Goal: Task Accomplishment & Management: Manage account settings

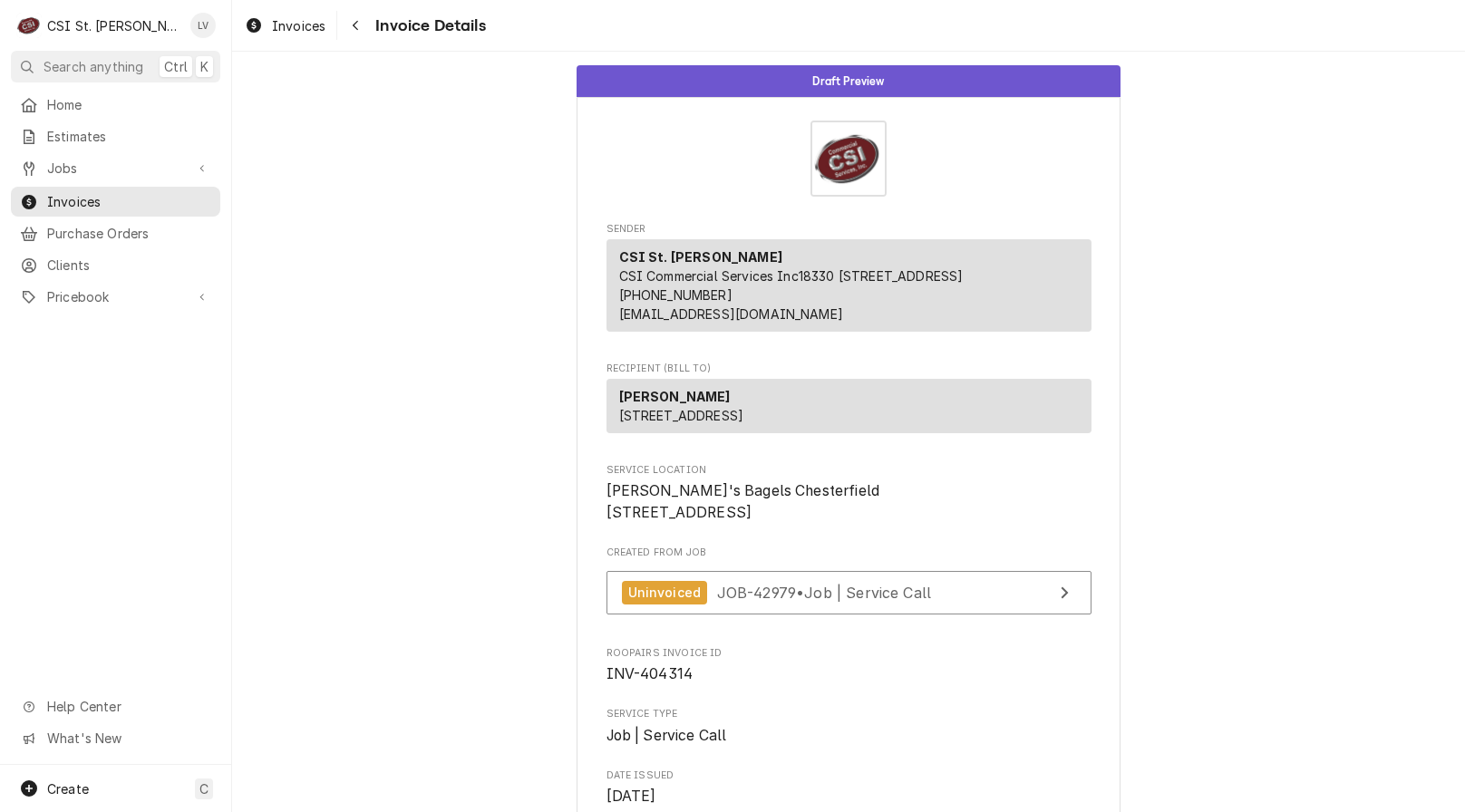
scroll to position [3534, 0]
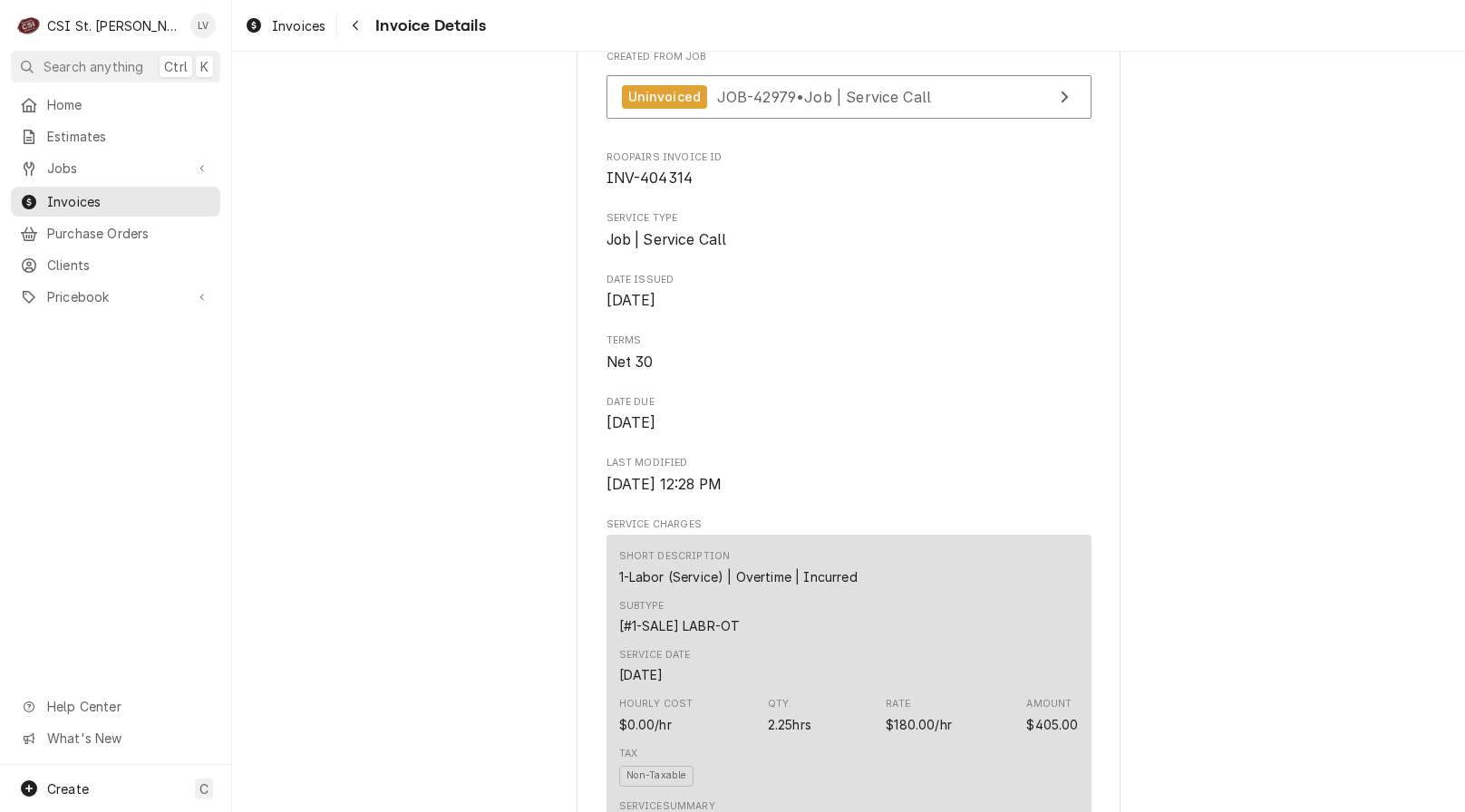
scroll to position [89, 0]
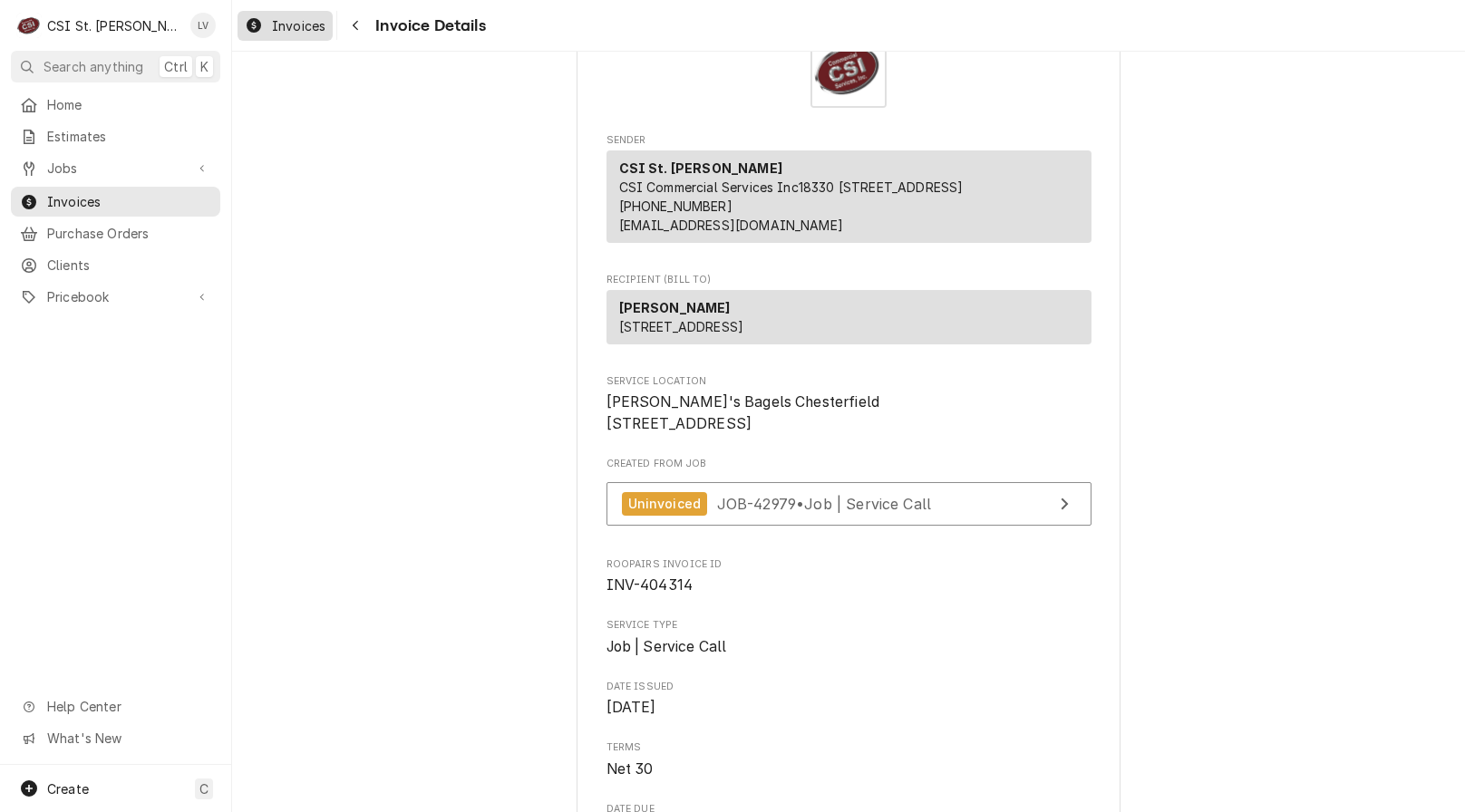
click at [281, 33] on span "Invoices" at bounding box center [298, 25] width 53 height 19
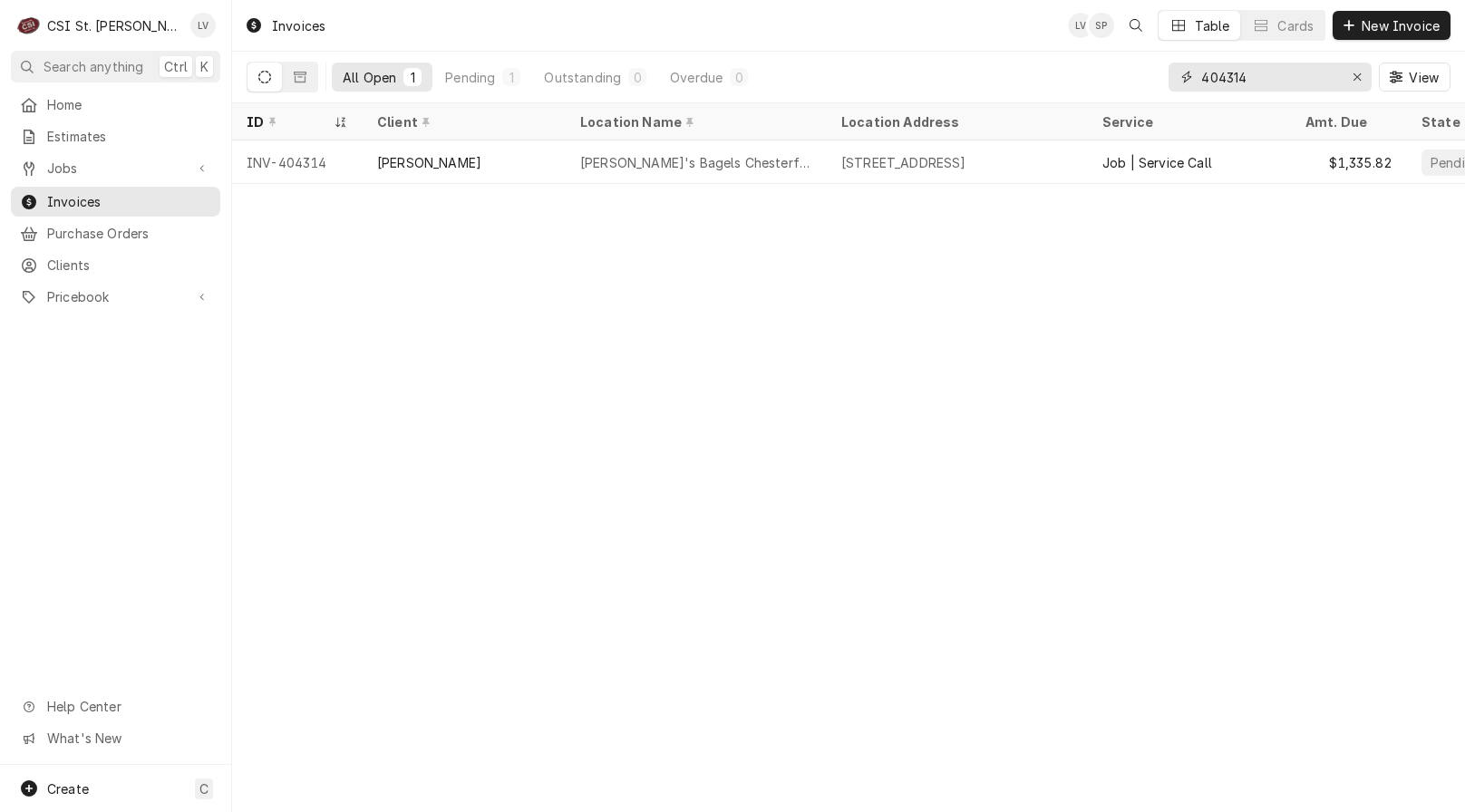
click at [1252, 78] on input "404314" at bounding box center [1269, 77] width 136 height 29
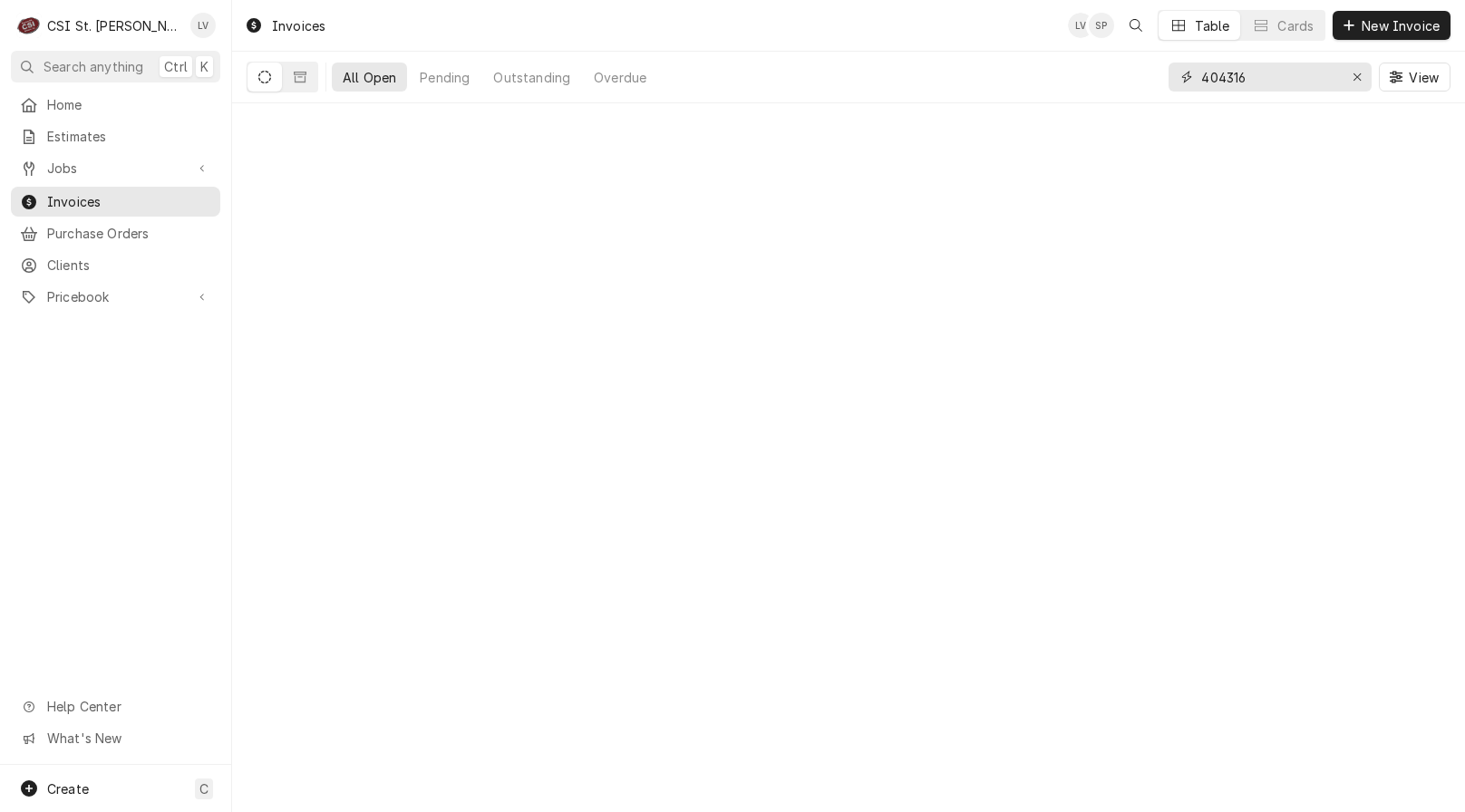
type input "404316"
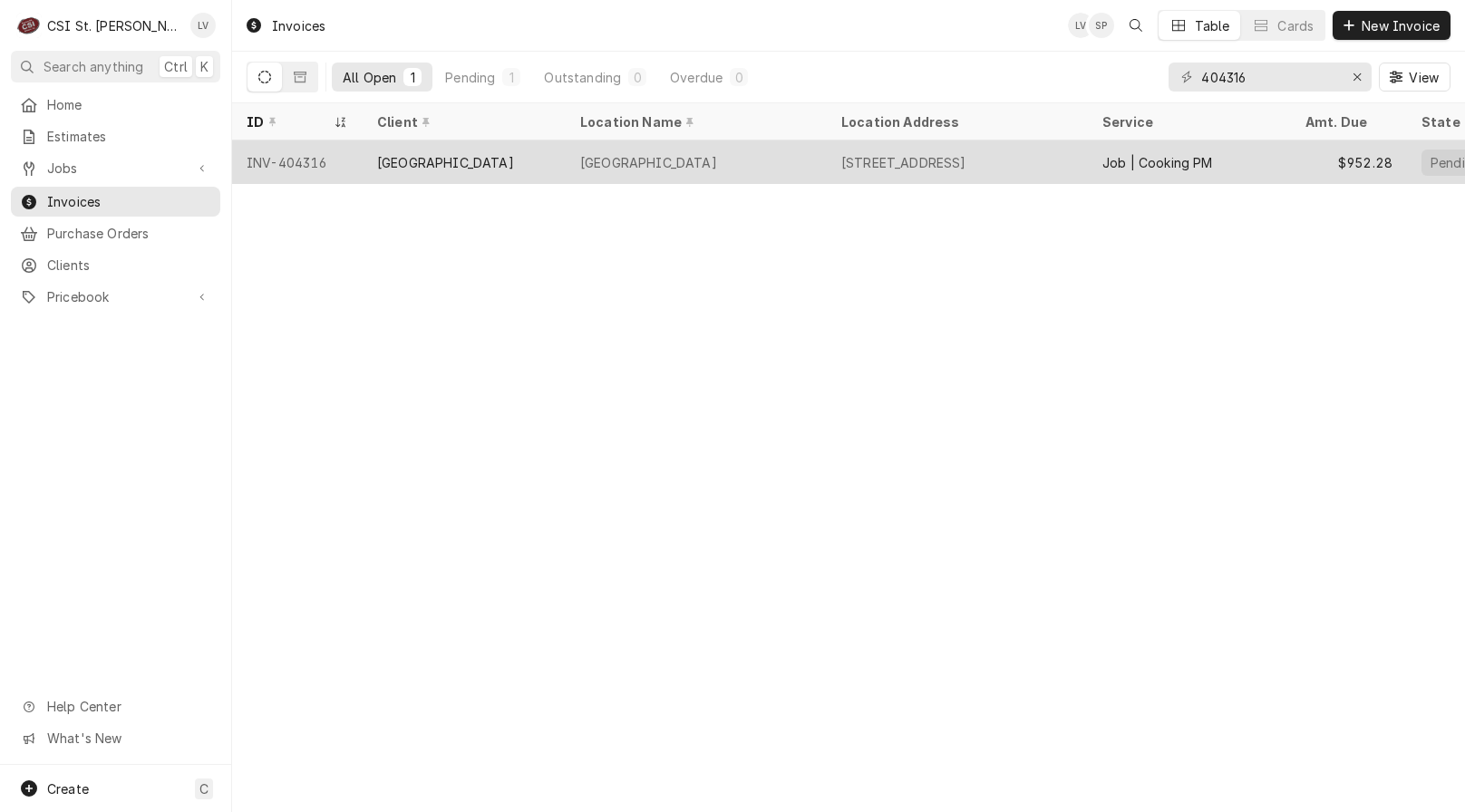
click at [610, 170] on div "[GEOGRAPHIC_DATA]" at bounding box center [696, 162] width 261 height 43
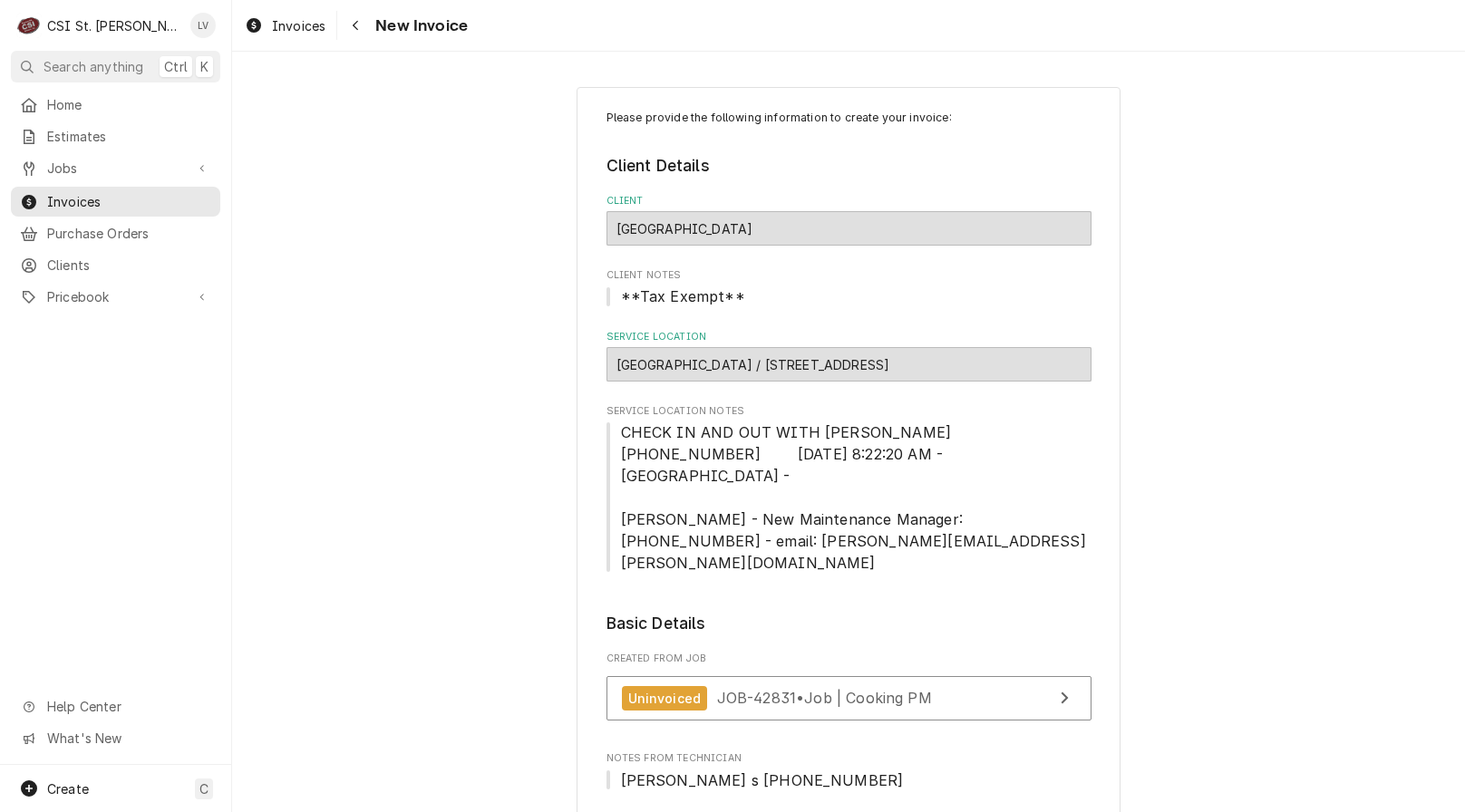
click at [270, 35] on div "Invoices" at bounding box center [285, 25] width 88 height 22
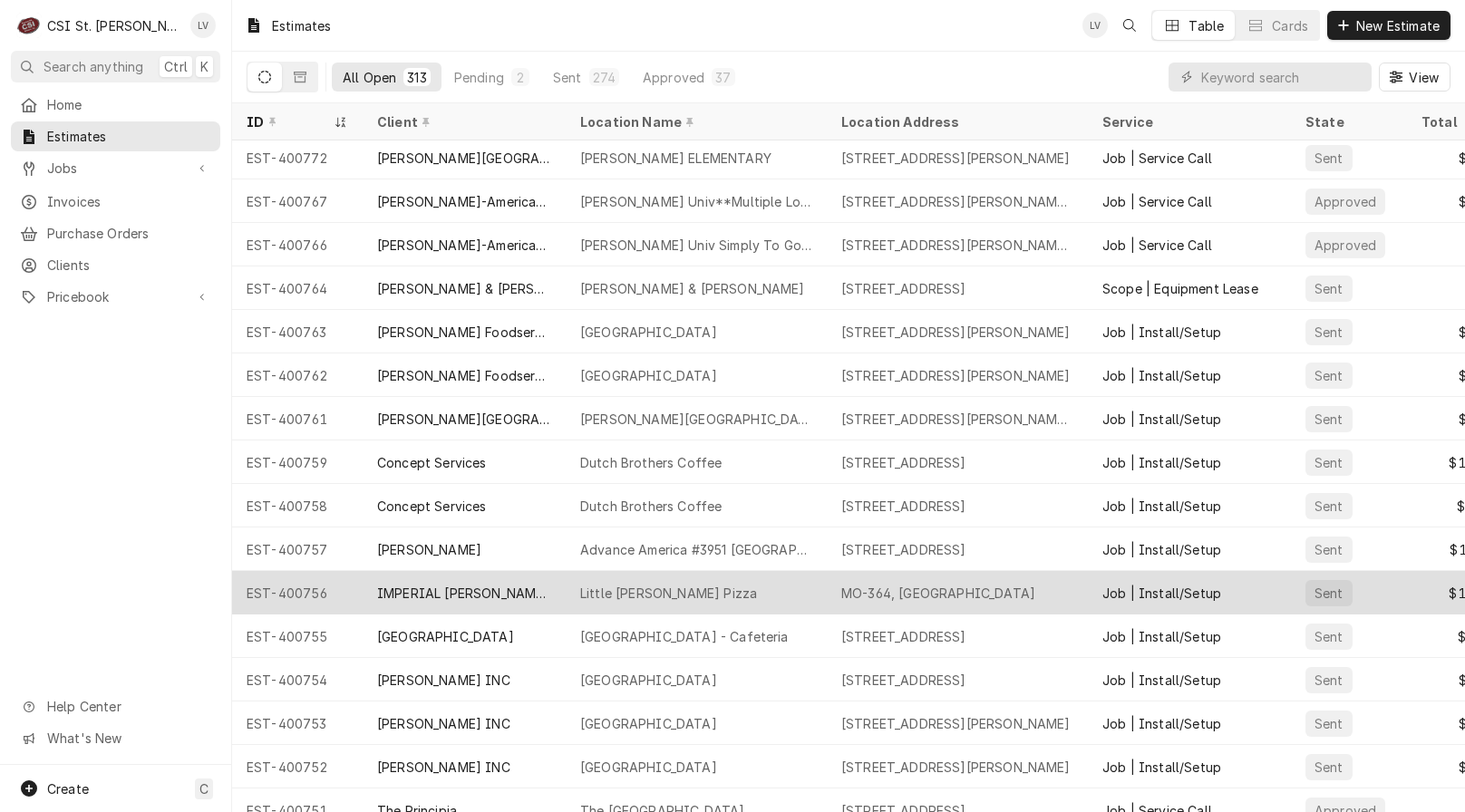
scroll to position [1950, 0]
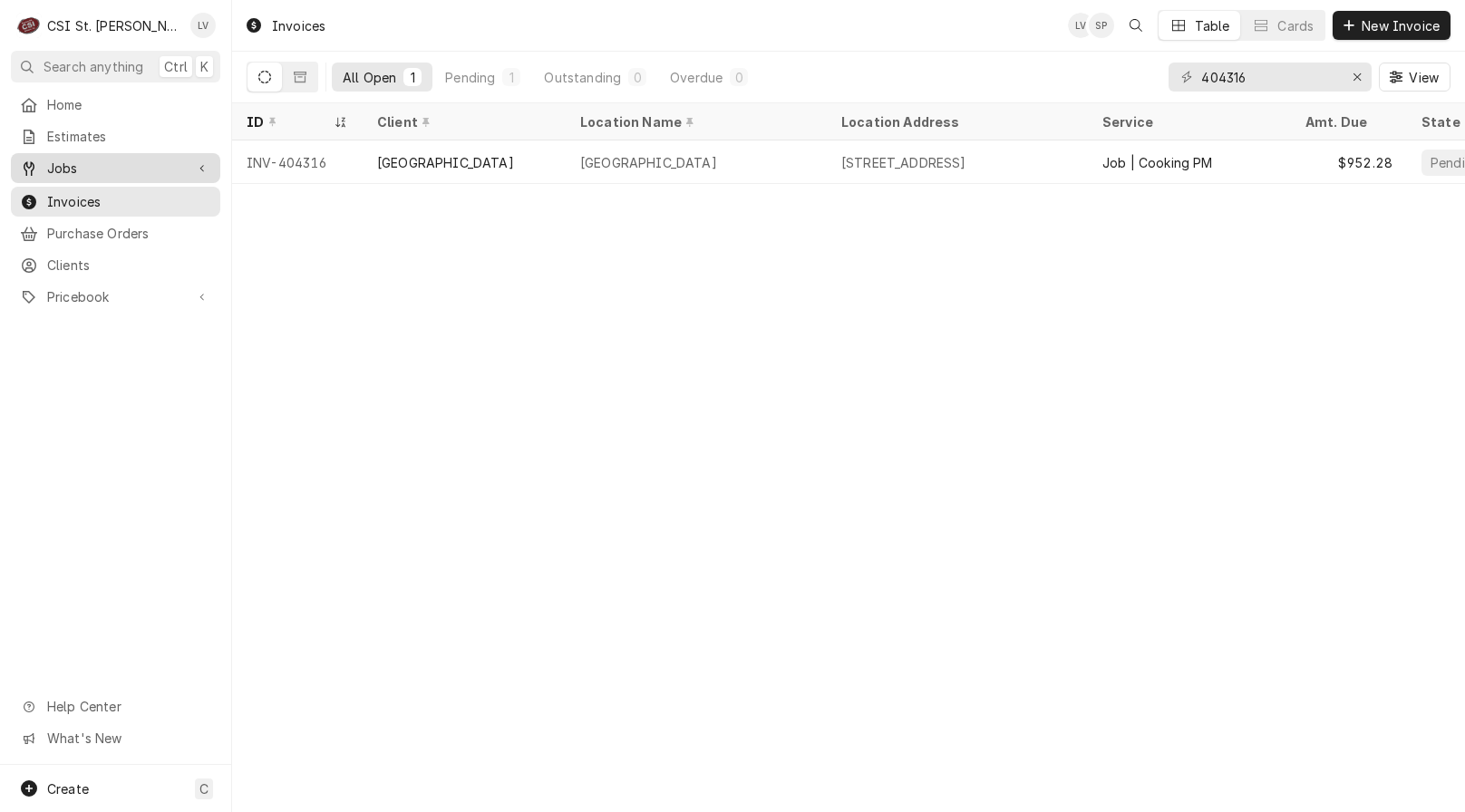
click at [71, 158] on span "Jobs" at bounding box center [115, 168] width 137 height 19
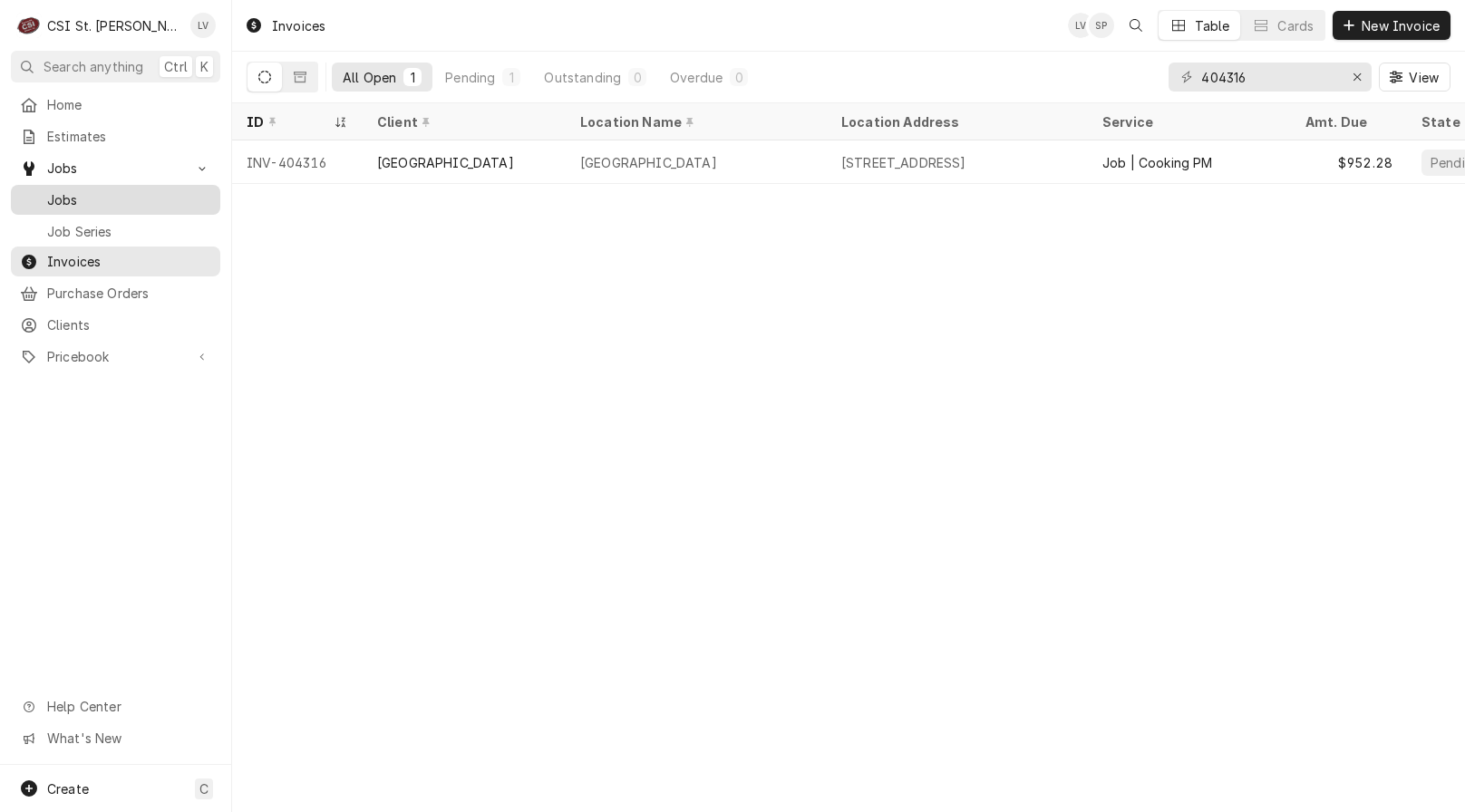
click at [72, 185] on link "Jobs" at bounding box center [116, 199] width 210 height 30
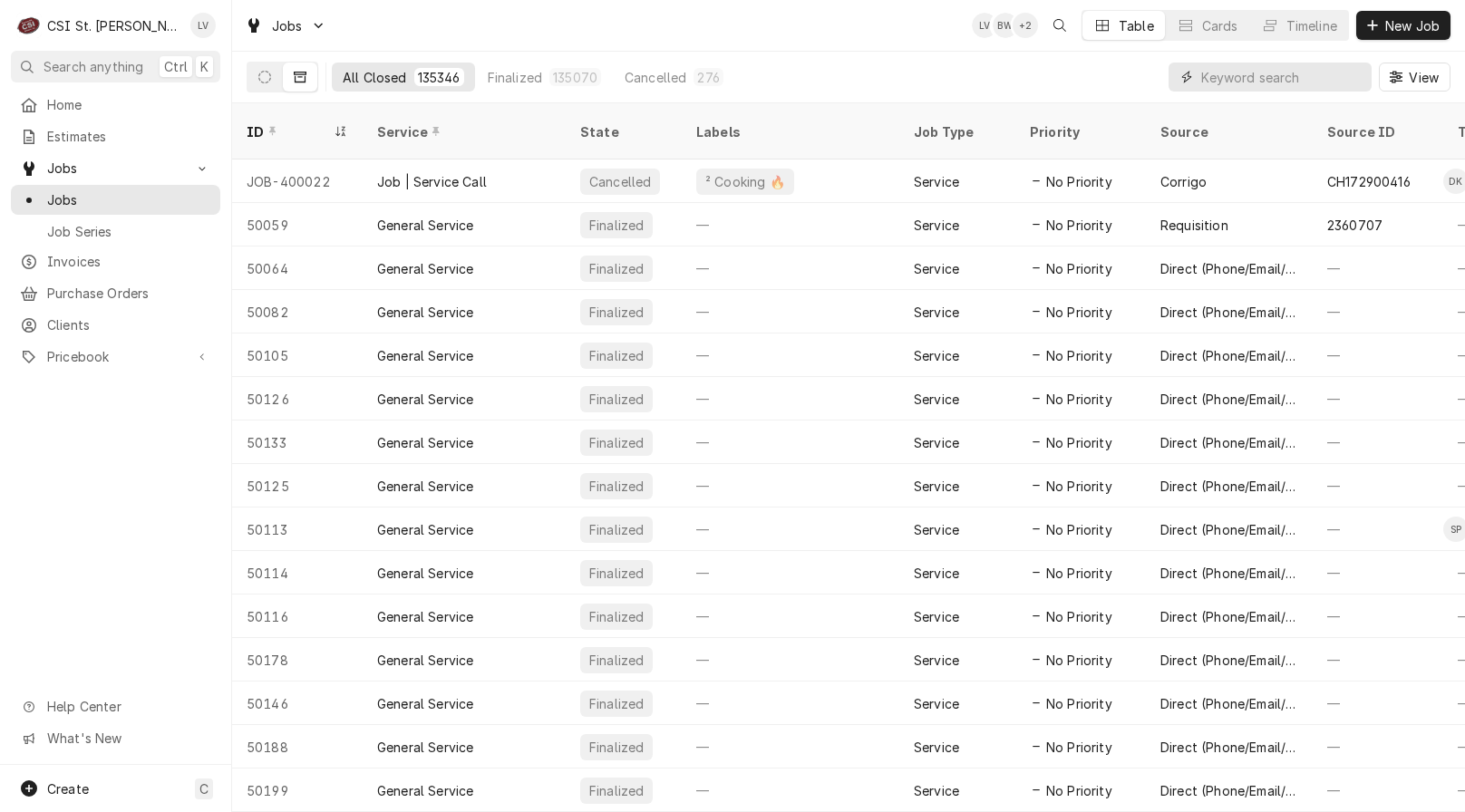
click at [1268, 77] on input "Dynamic Content Wrapper" at bounding box center [1282, 77] width 161 height 29
click at [254, 77] on button "Dynamic Content Wrapper" at bounding box center [264, 77] width 35 height 29
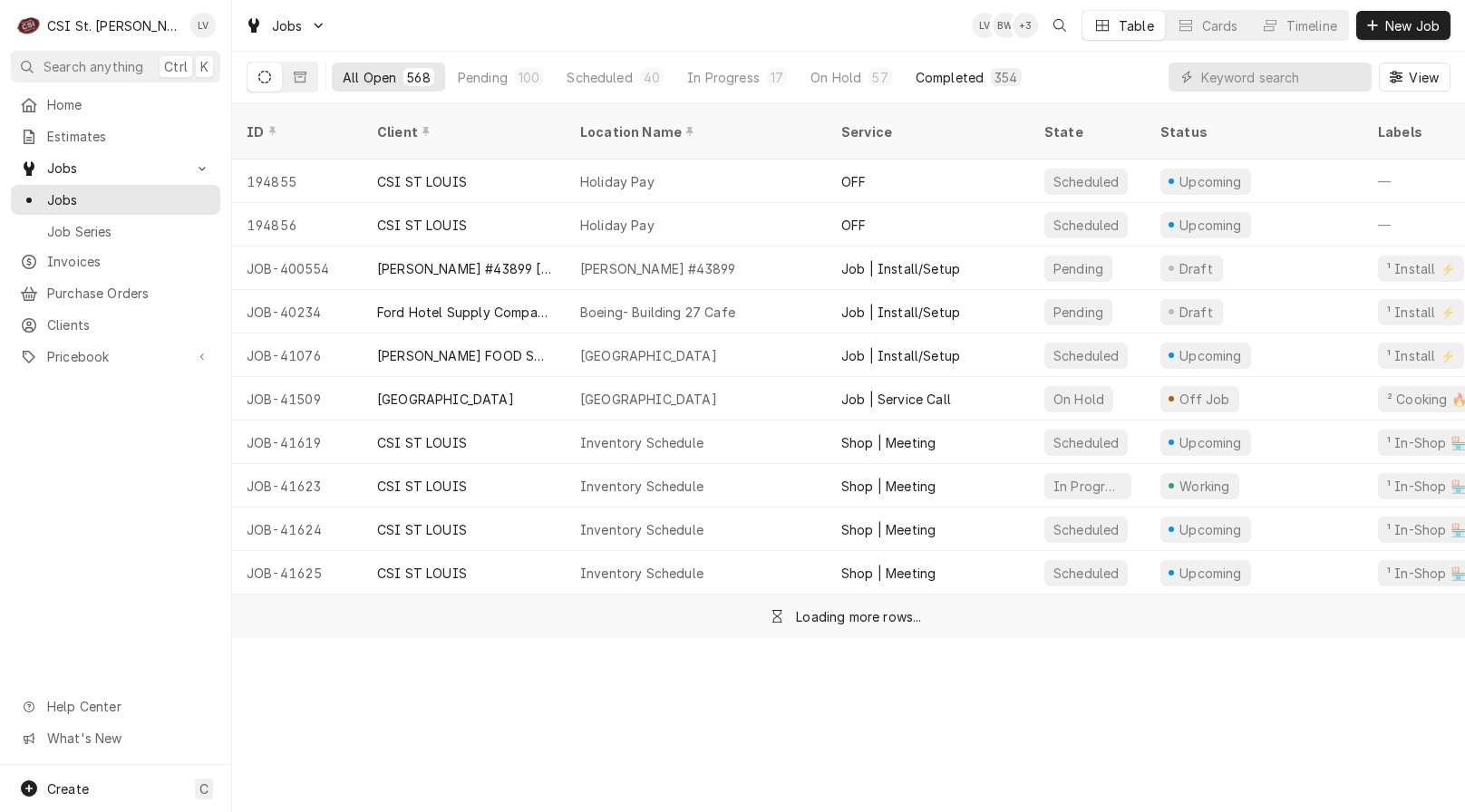
click at [944, 77] on div "Completed" at bounding box center [950, 78] width 68 height 19
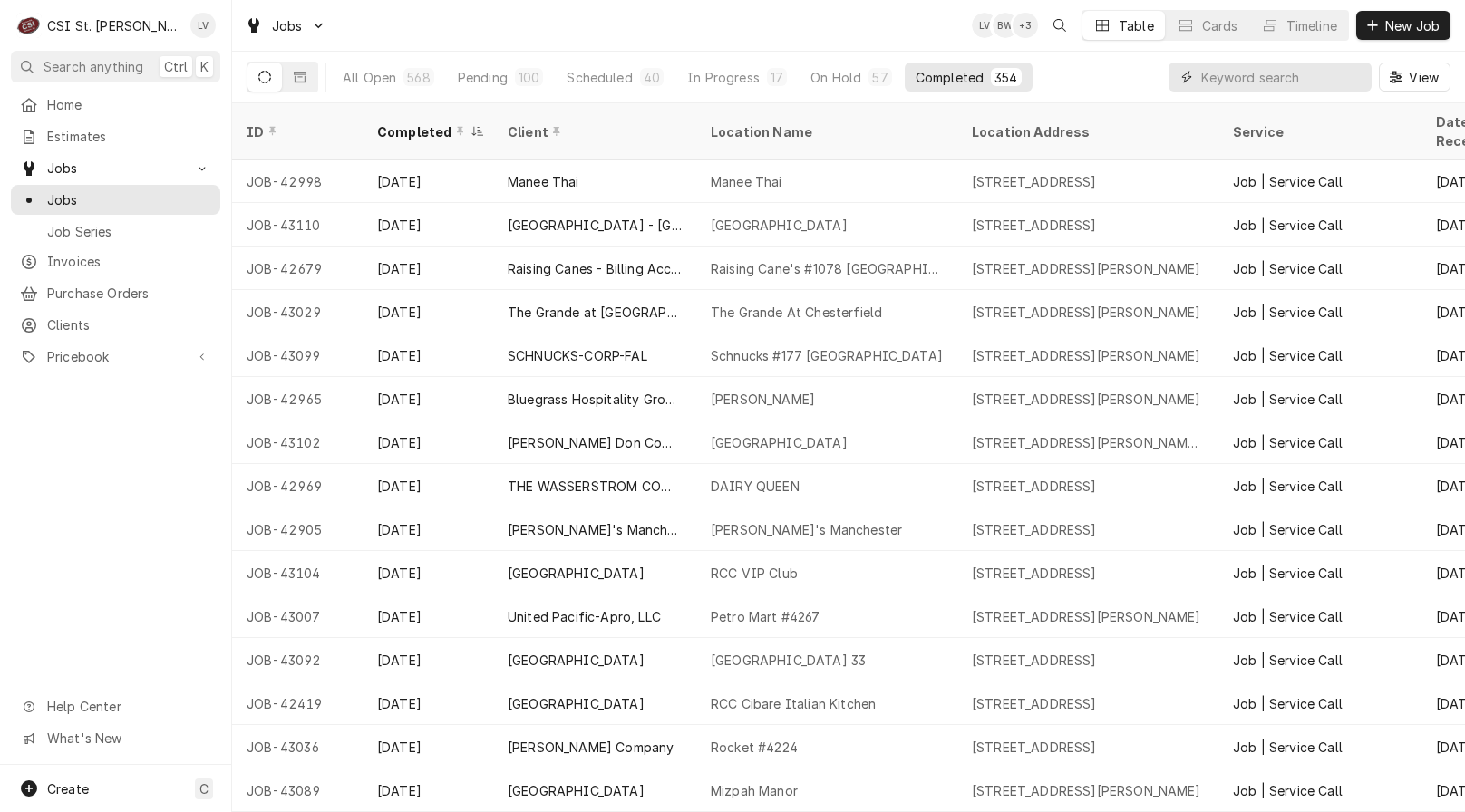
click at [1221, 81] on input "Dynamic Content Wrapper" at bounding box center [1282, 77] width 161 height 29
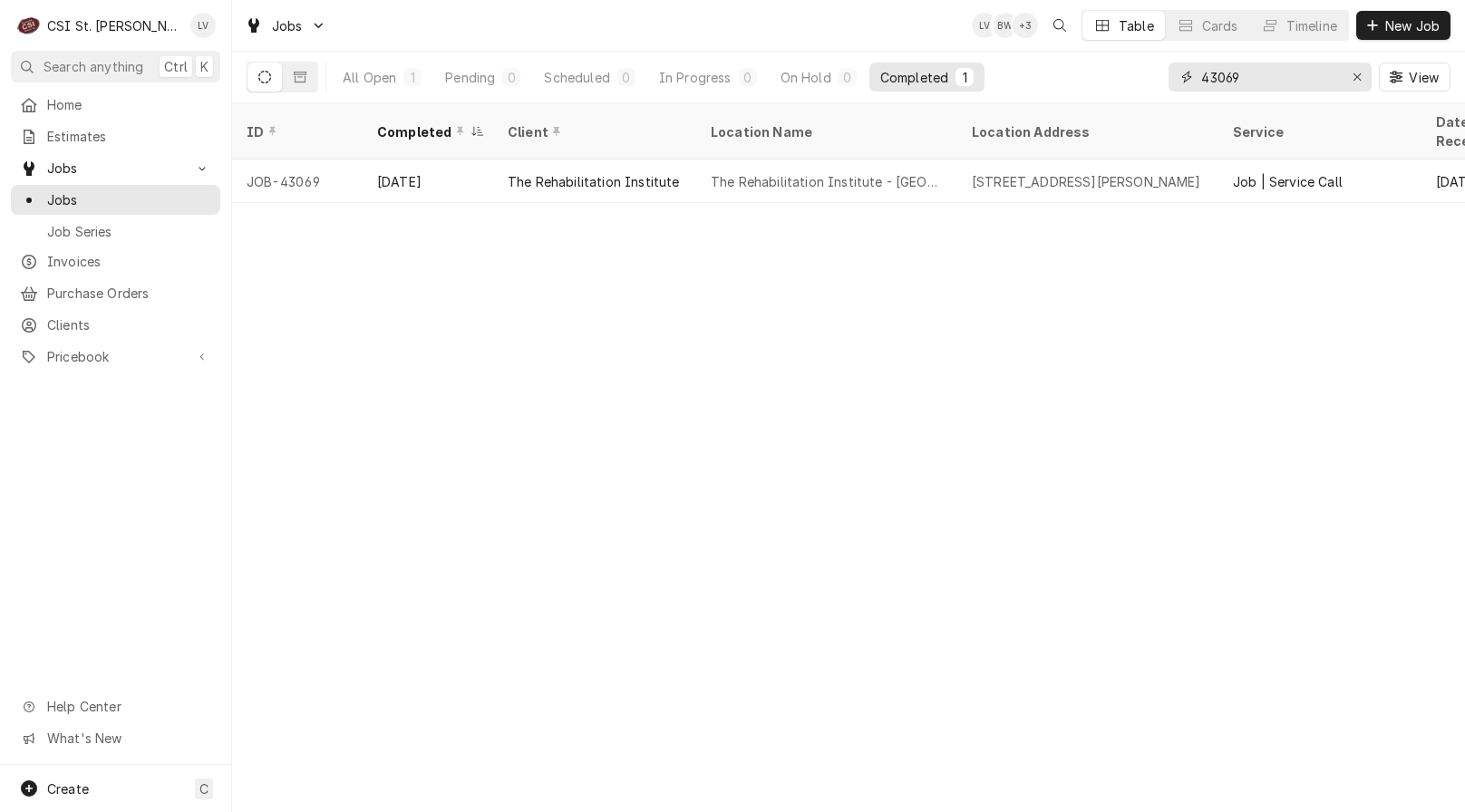
drag, startPoint x: 1256, startPoint y: 80, endPoint x: 1163, endPoint y: 83, distance: 93.0
click at [1163, 82] on div "All Open 1 Pending 0 Scheduled 0 In Progress 0 On Hold 0 Completed 1 43069 View" at bounding box center [848, 77] width 1204 height 51
type input "43023"
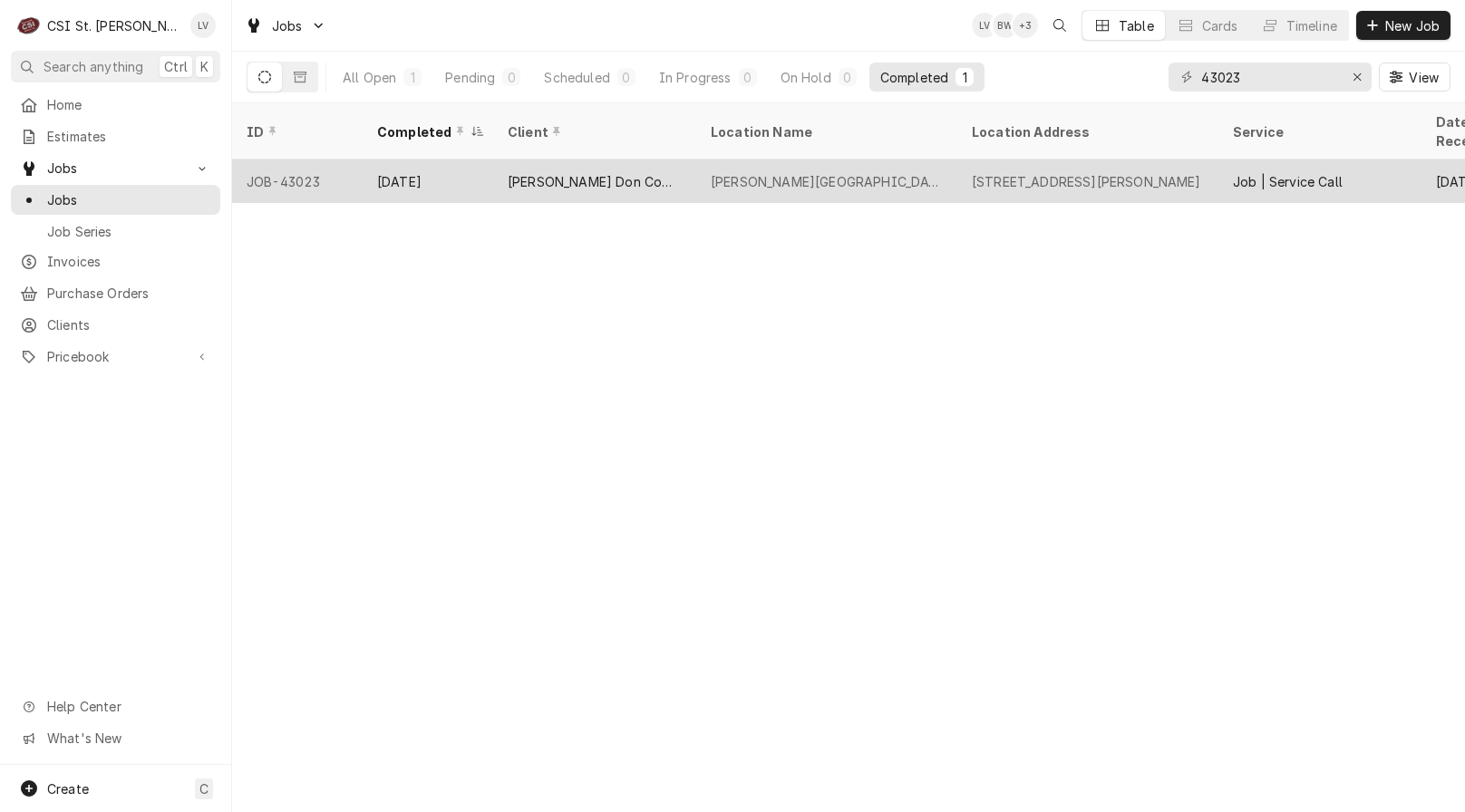
click at [622, 172] on div "[PERSON_NAME] Don Company" at bounding box center [595, 182] width 174 height 19
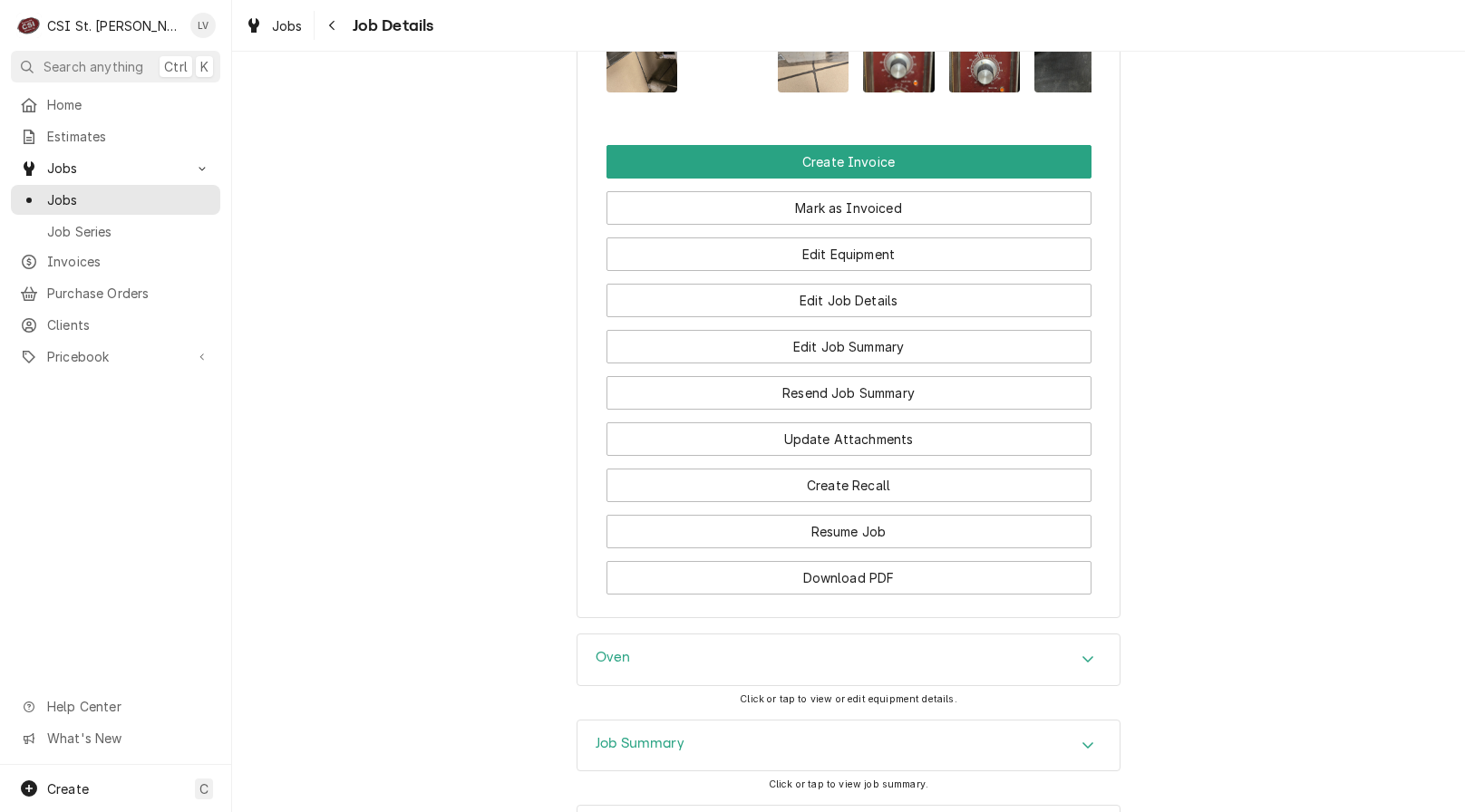
scroll to position [1813, 0]
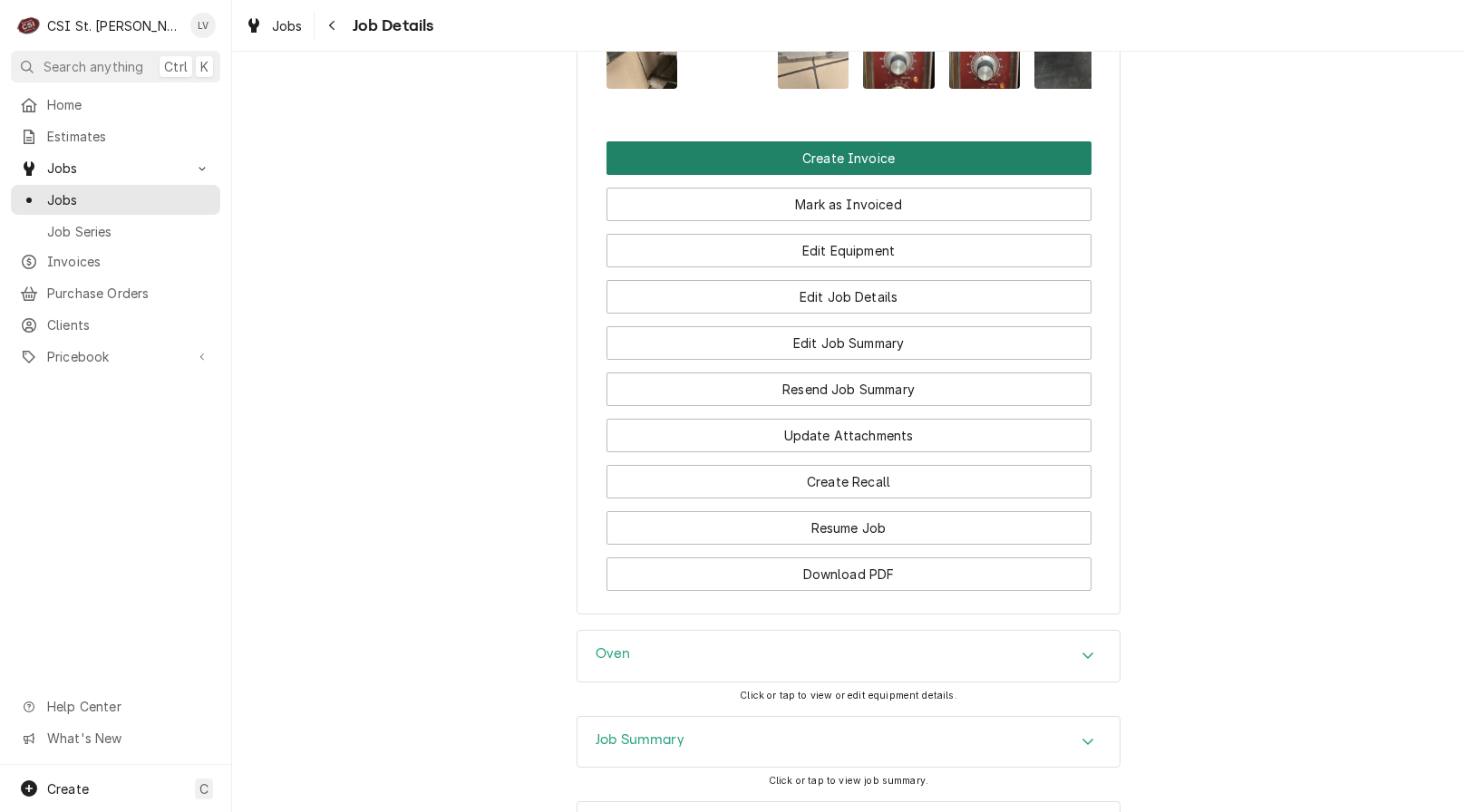
click at [800, 175] on button "Create Invoice" at bounding box center [850, 158] width 485 height 34
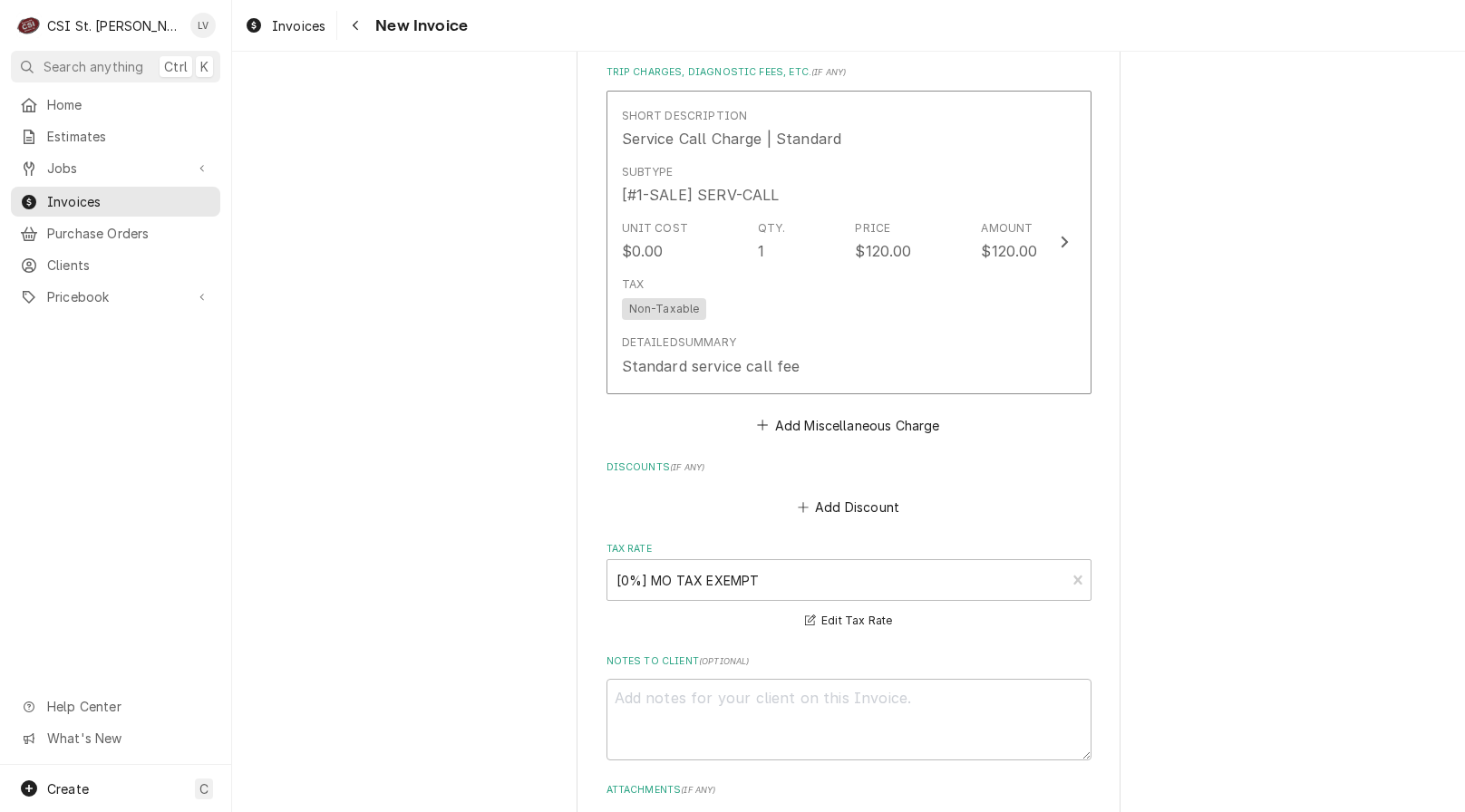
scroll to position [4887, 0]
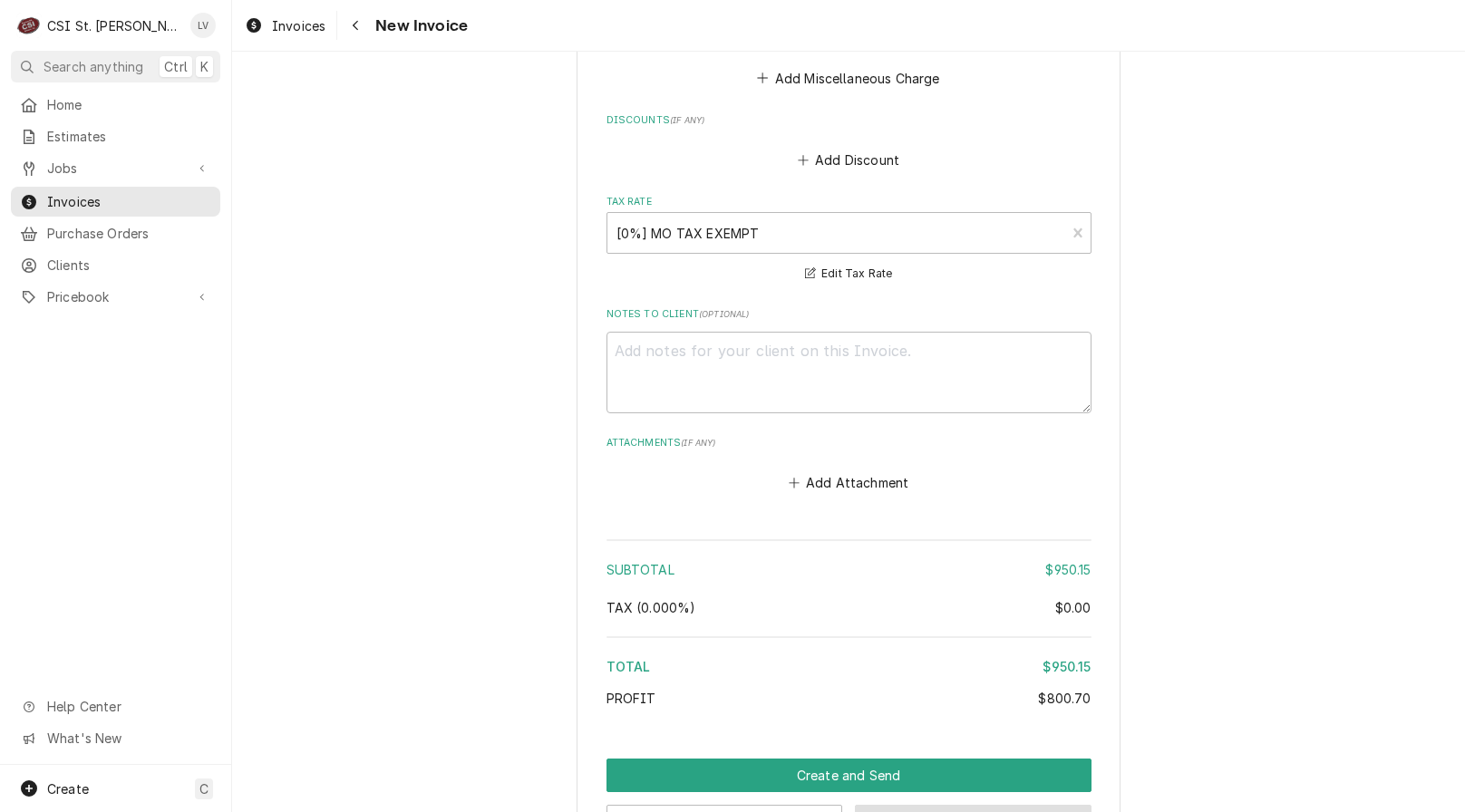
click at [993, 805] on button "Save Draft" at bounding box center [973, 822] width 237 height 34
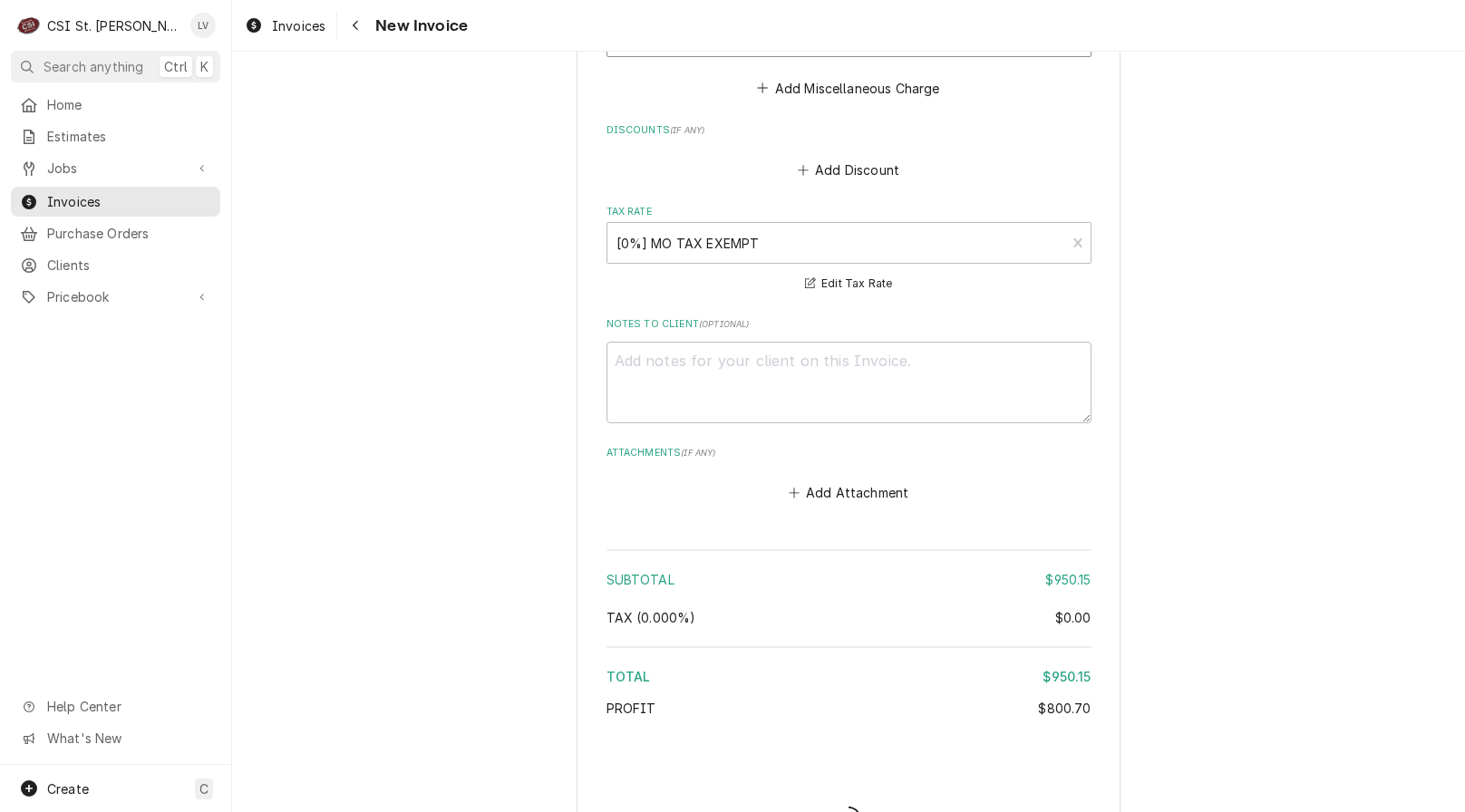
type textarea "x"
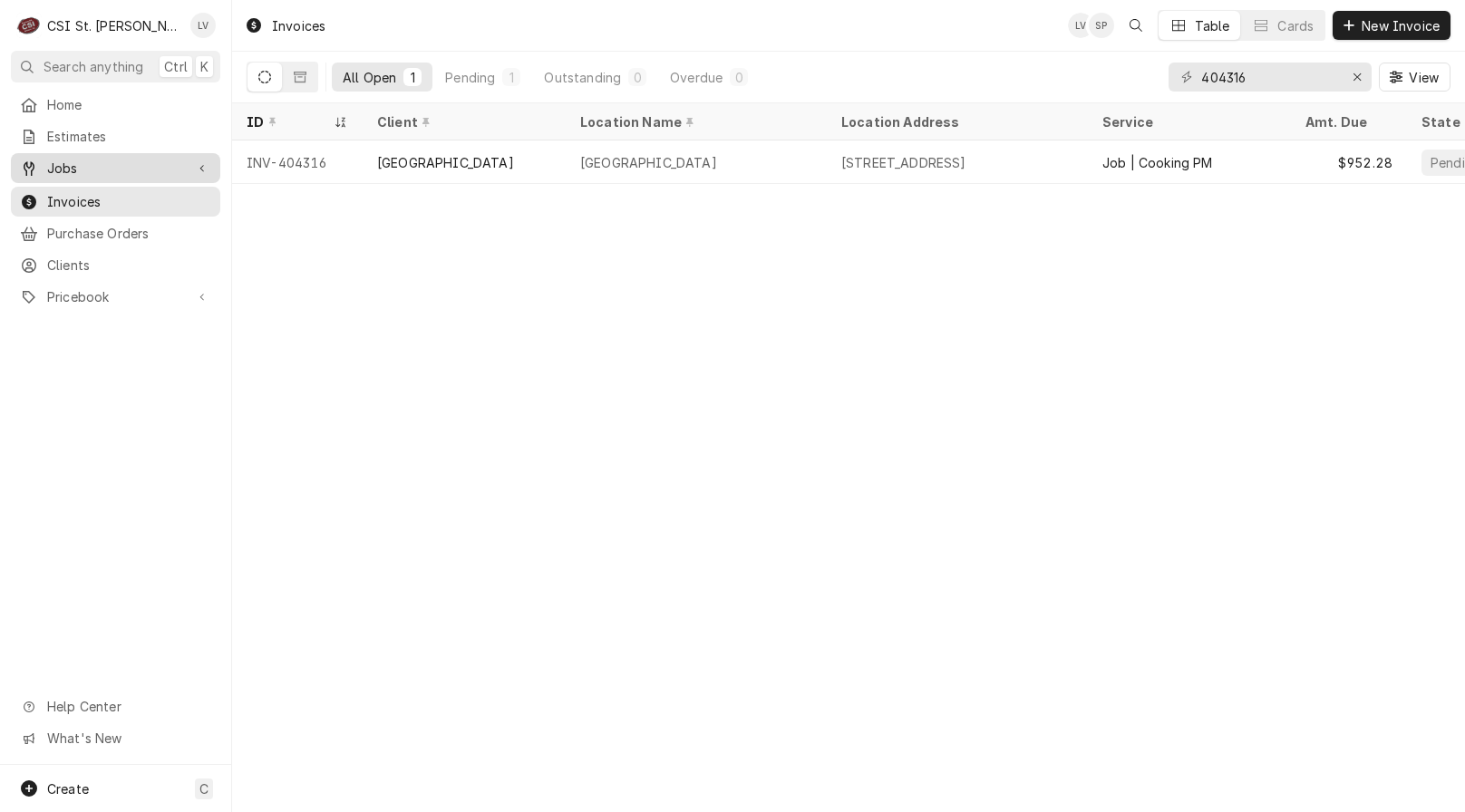
click at [106, 167] on span "Jobs" at bounding box center [115, 168] width 137 height 19
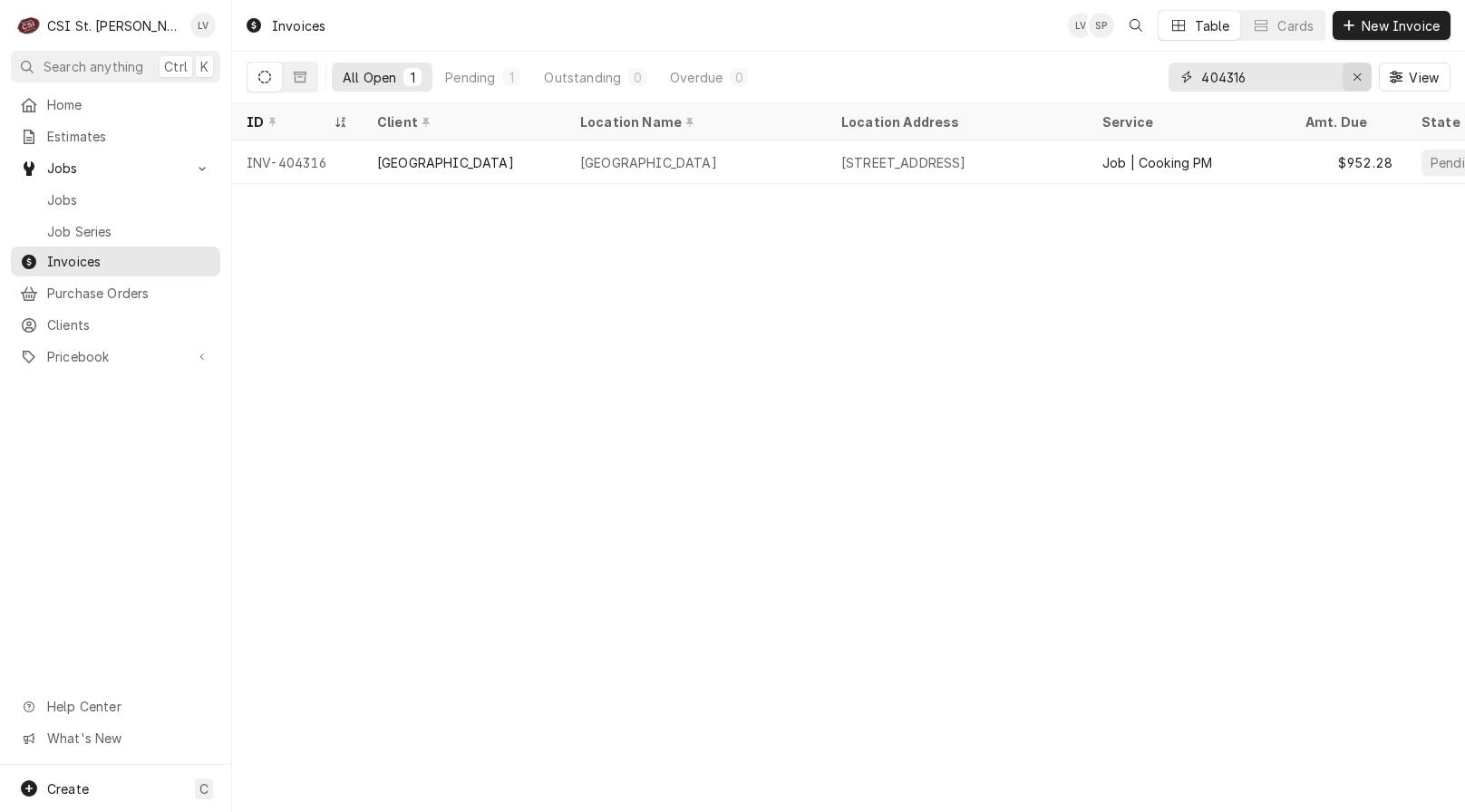
click at [1354, 87] on button "Erase input" at bounding box center [1357, 77] width 29 height 29
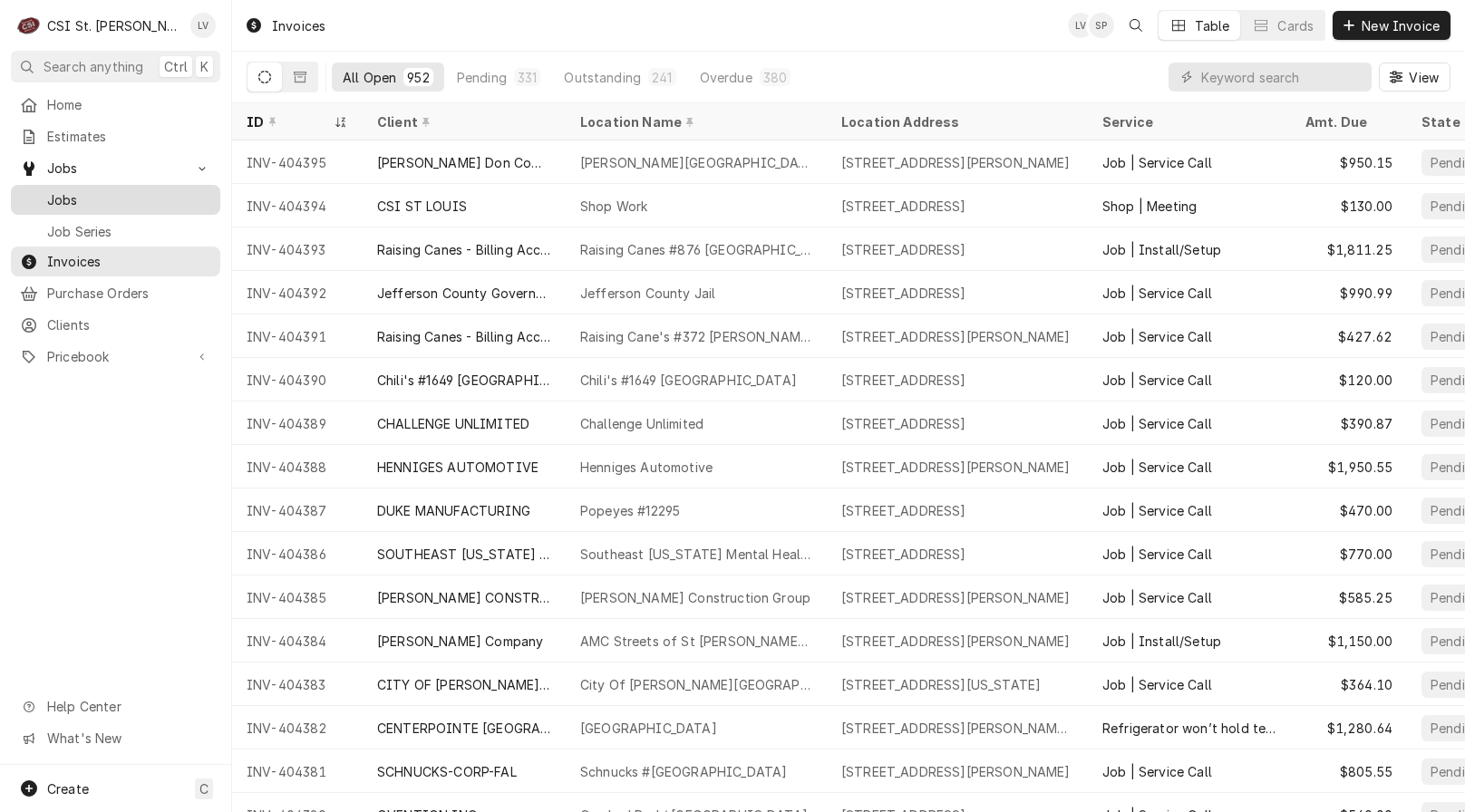
click at [116, 199] on span "Jobs" at bounding box center [128, 199] width 164 height 19
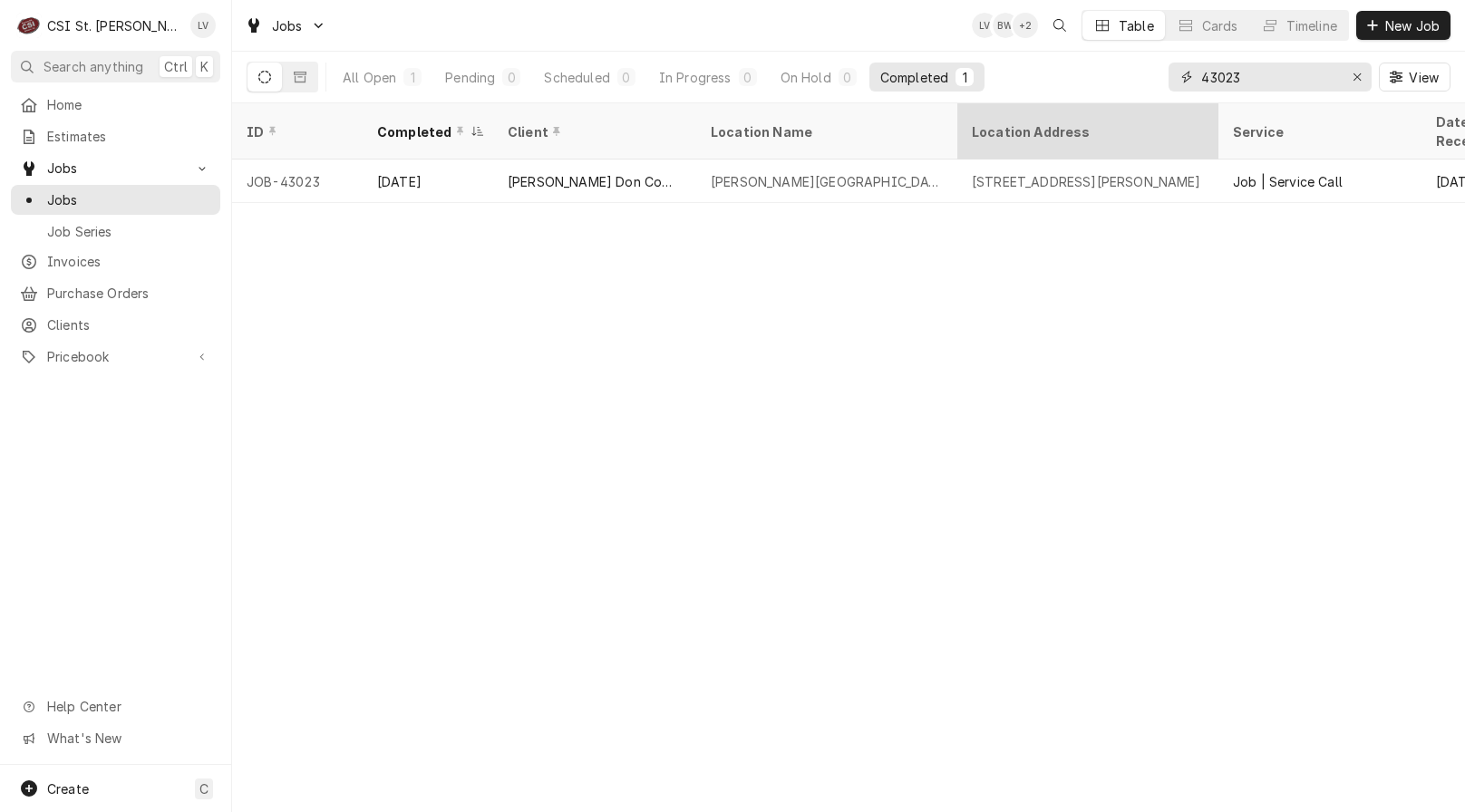
drag, startPoint x: 1265, startPoint y: 77, endPoint x: 1140, endPoint y: 104, distance: 127.9
click at [1140, 104] on div "Jobs LV BW + 2 Table Cards Timeline New Job All Open 1 Pending 0 Scheduled 0 In…" at bounding box center [849, 406] width 1233 height 812
type input "43052"
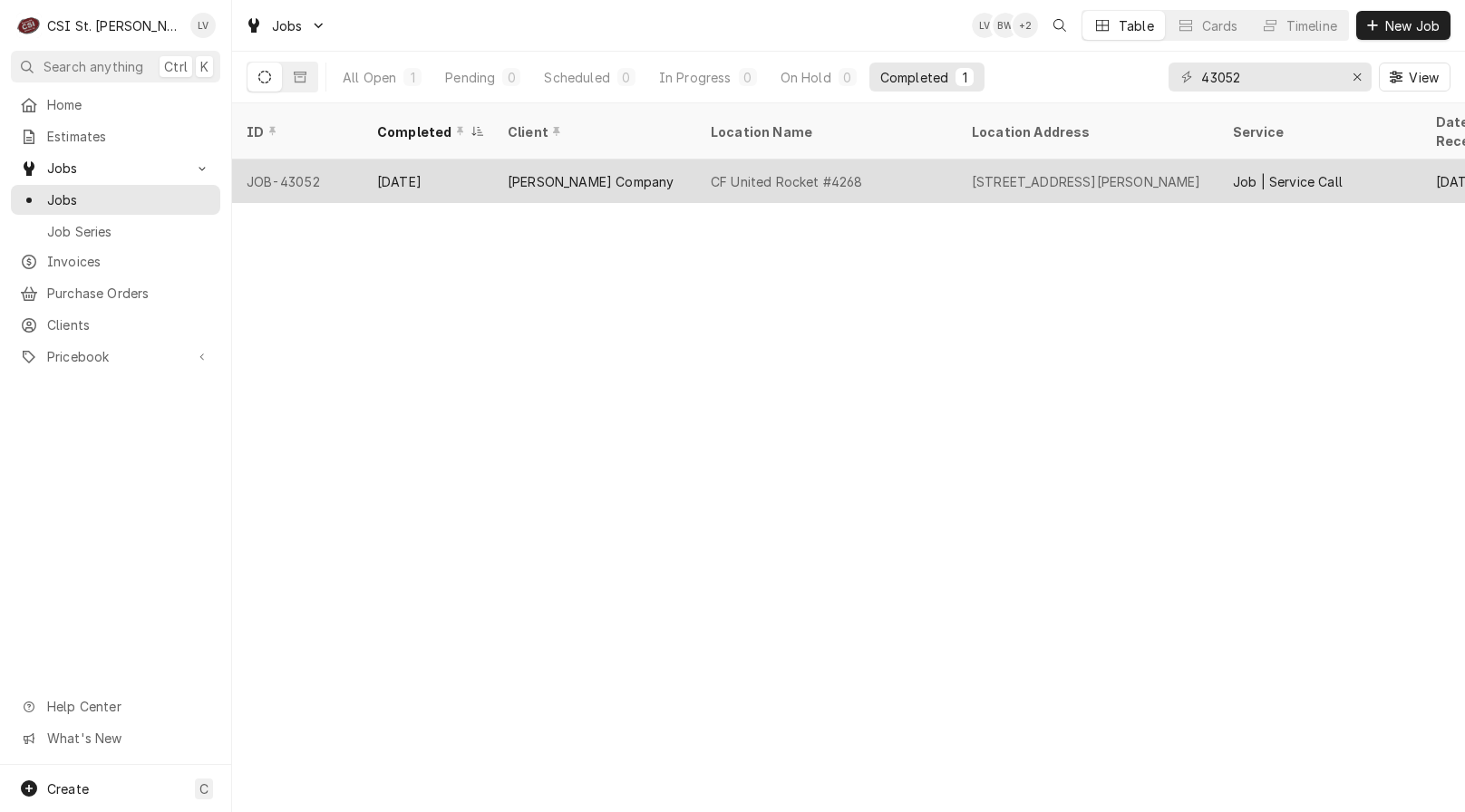
click at [532, 172] on div "[PERSON_NAME] Company" at bounding box center [590, 182] width 166 height 19
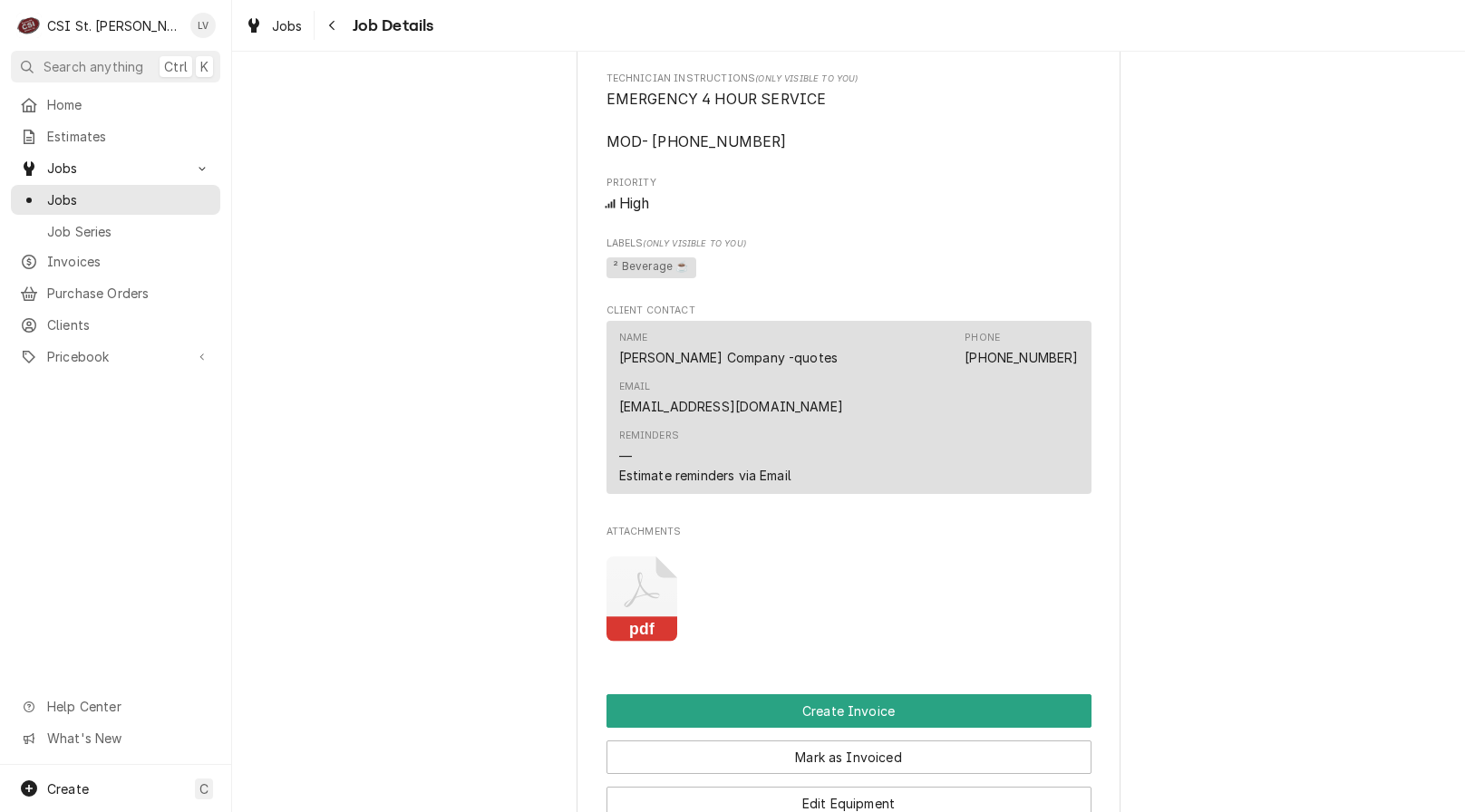
scroll to position [1800, 0]
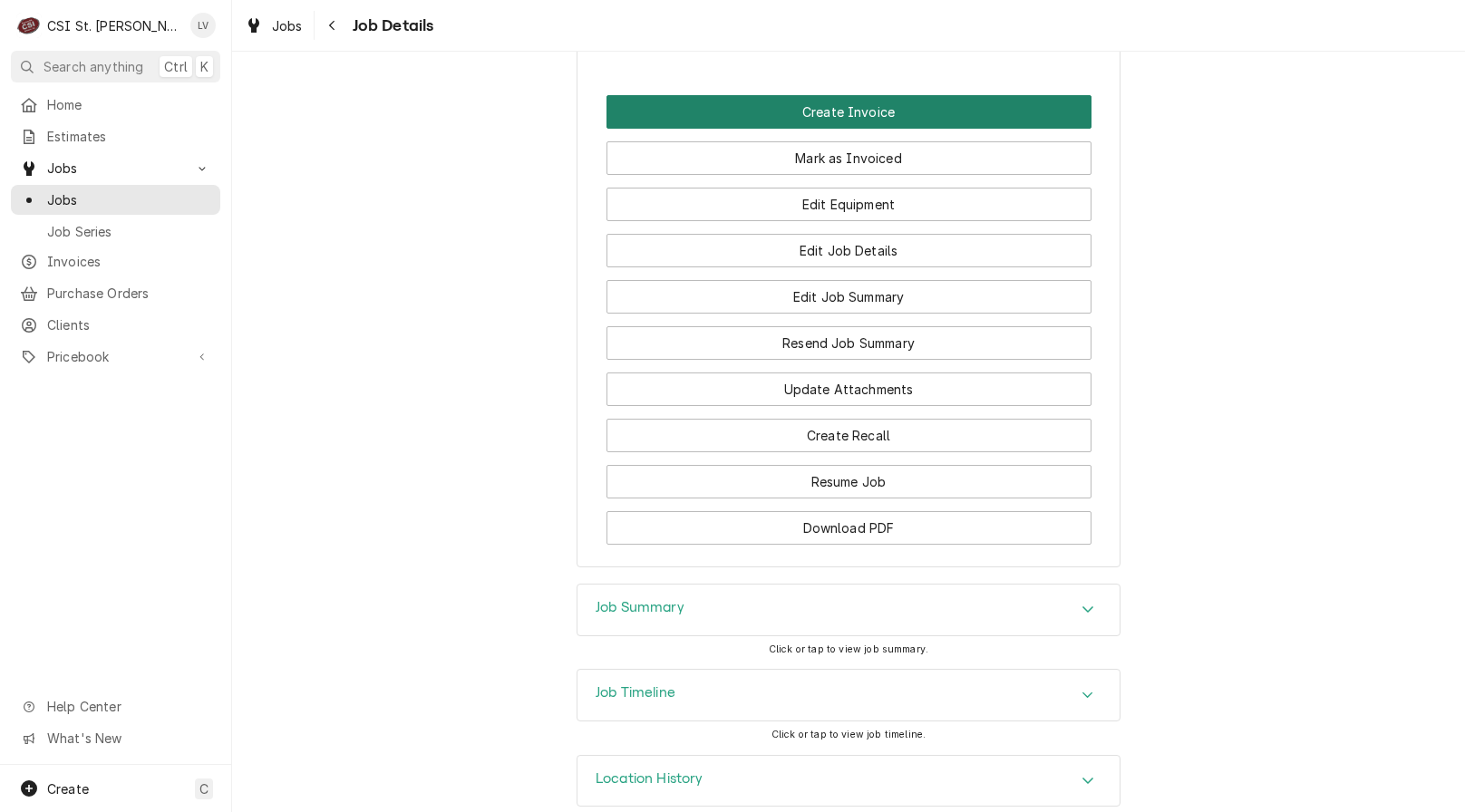
click at [789, 96] on button "Create Invoice" at bounding box center [850, 112] width 485 height 34
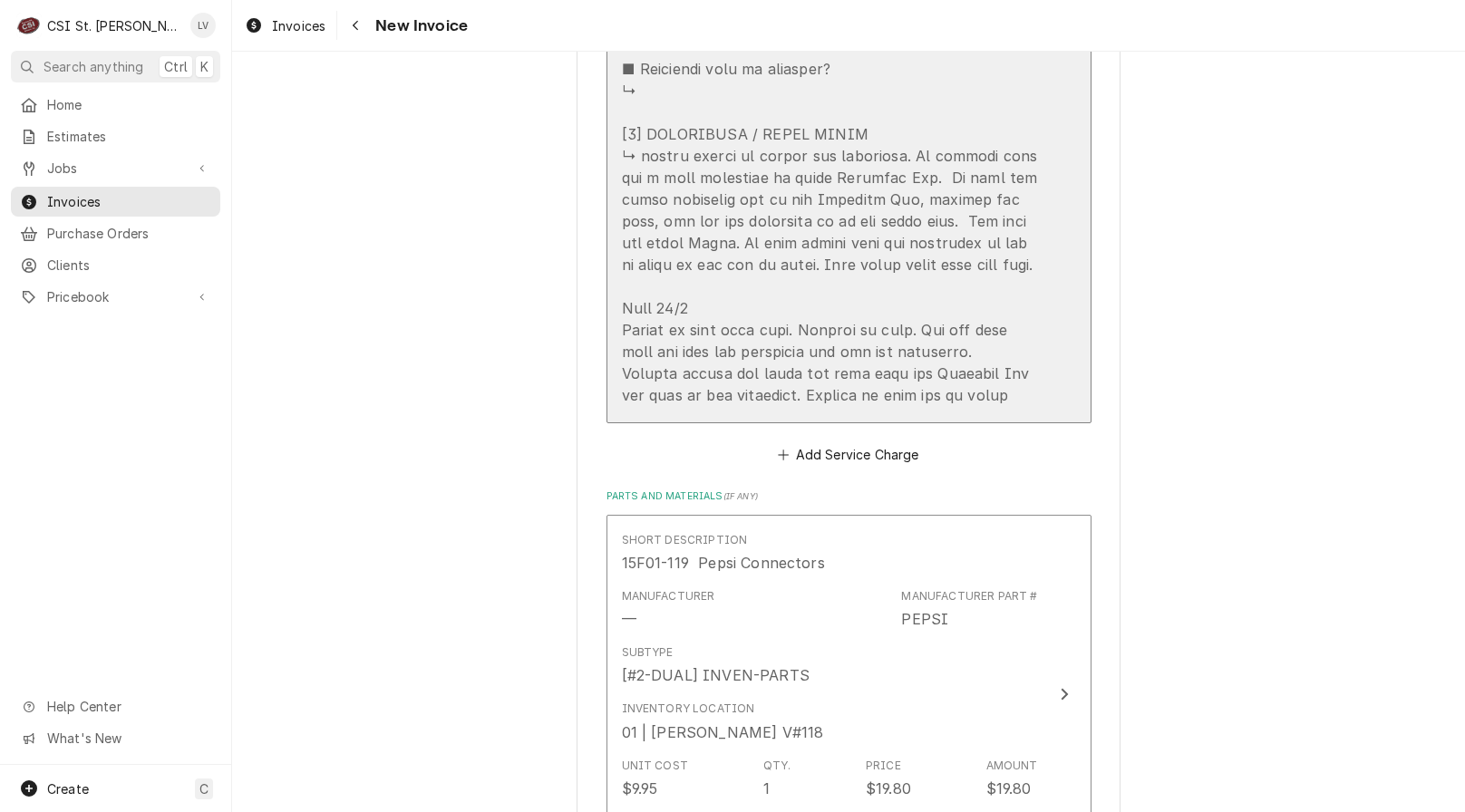
scroll to position [3808, 0]
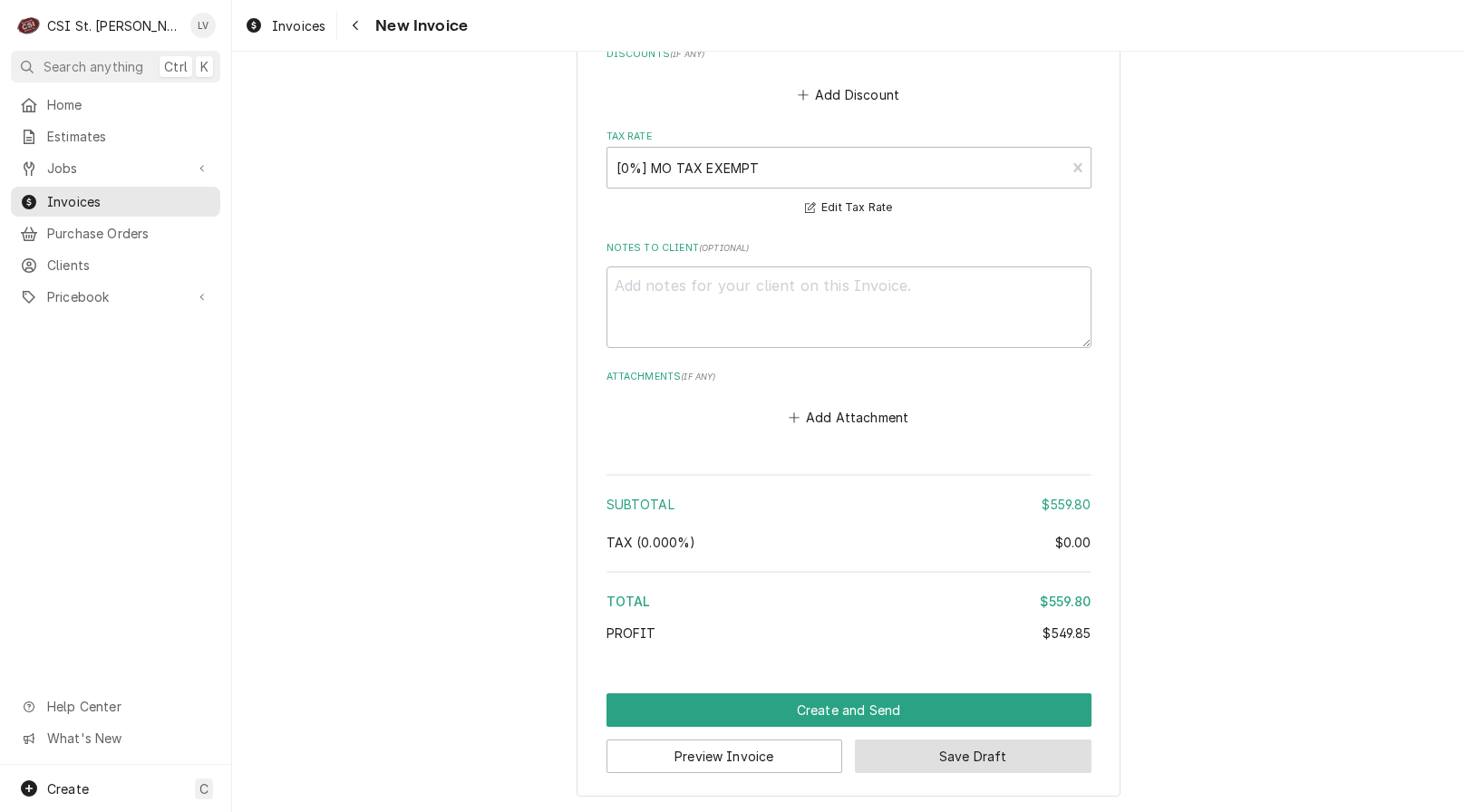
click at [975, 757] on button "Save Draft" at bounding box center [973, 757] width 237 height 34
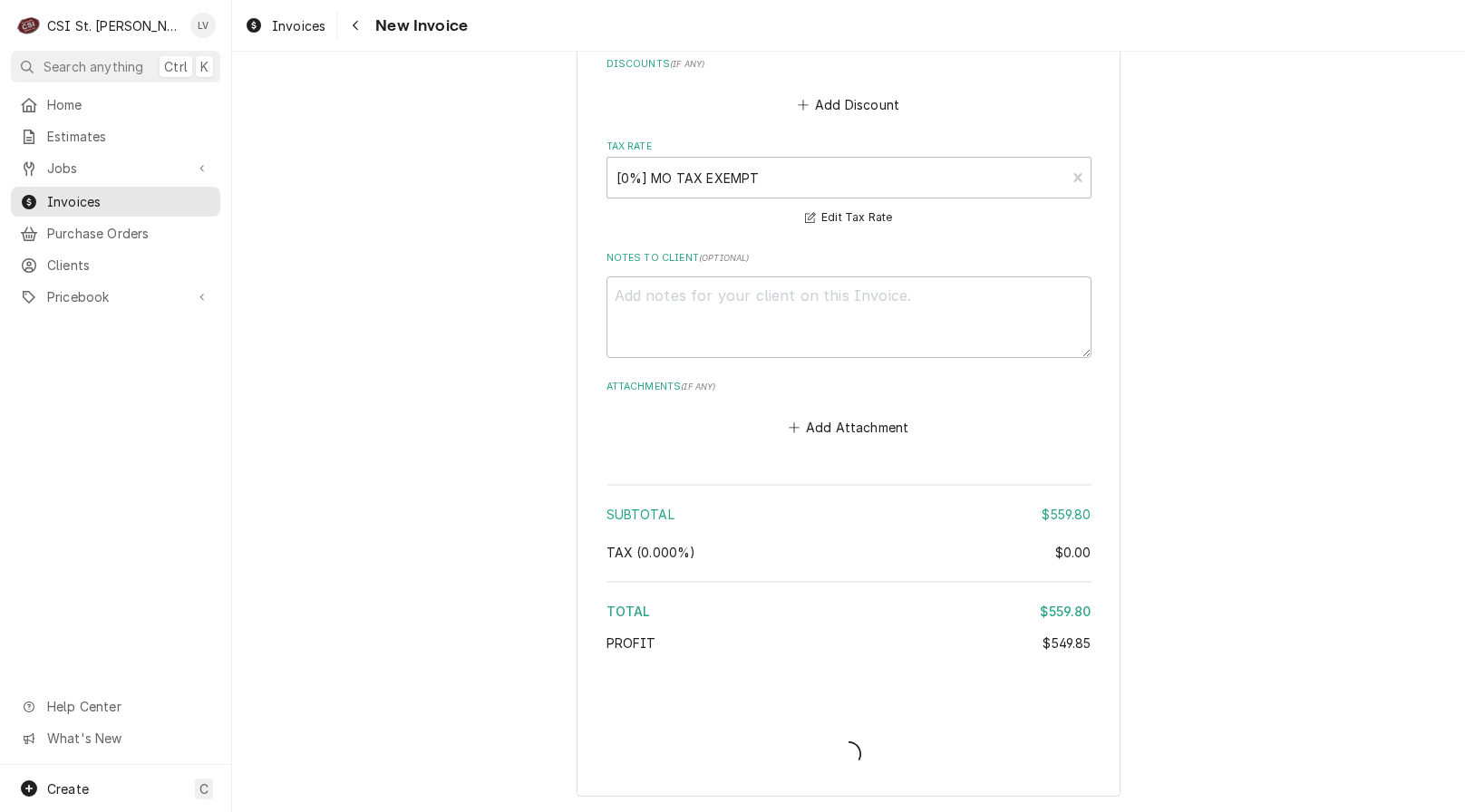
type textarea "x"
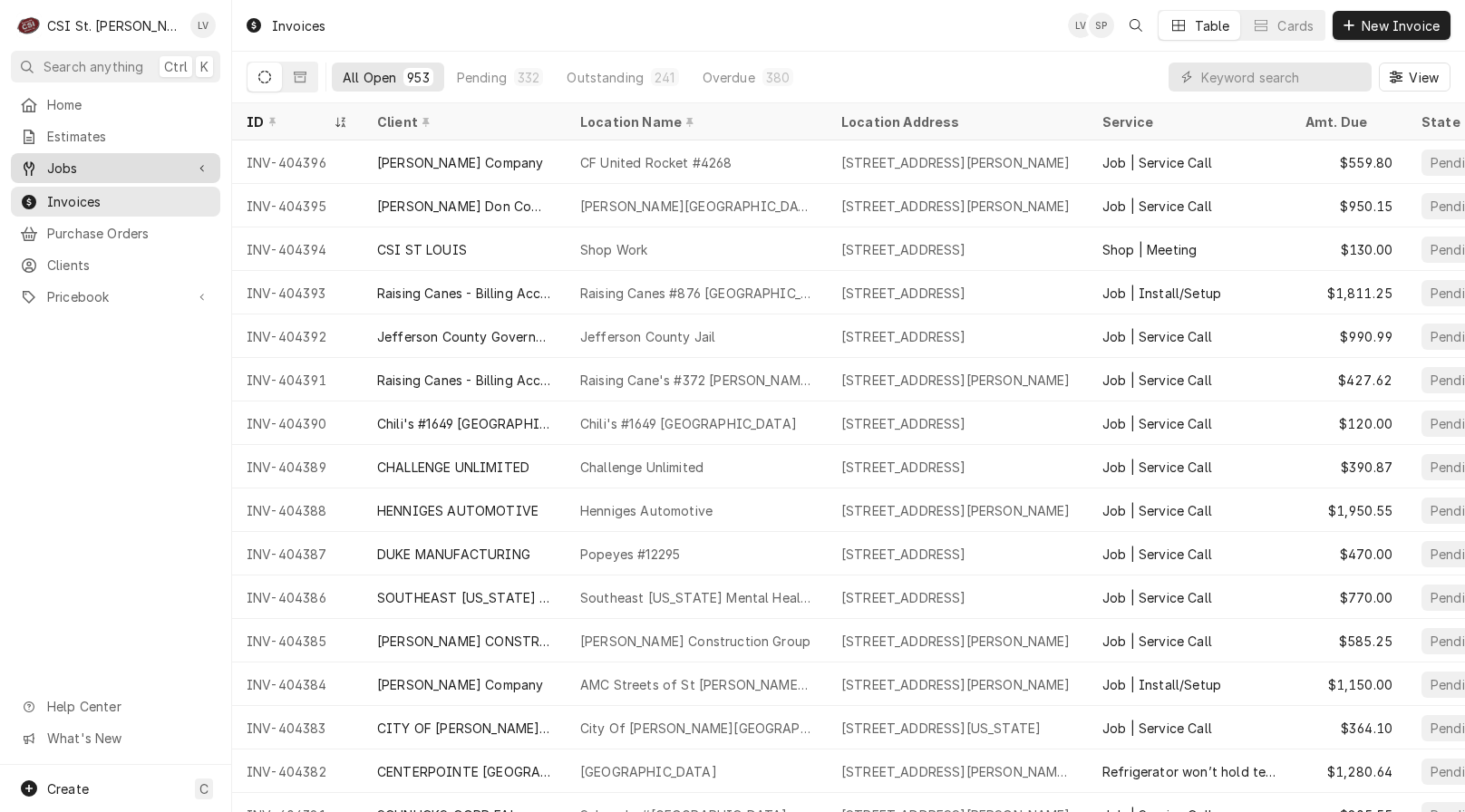
click at [65, 161] on span "Jobs" at bounding box center [115, 168] width 137 height 19
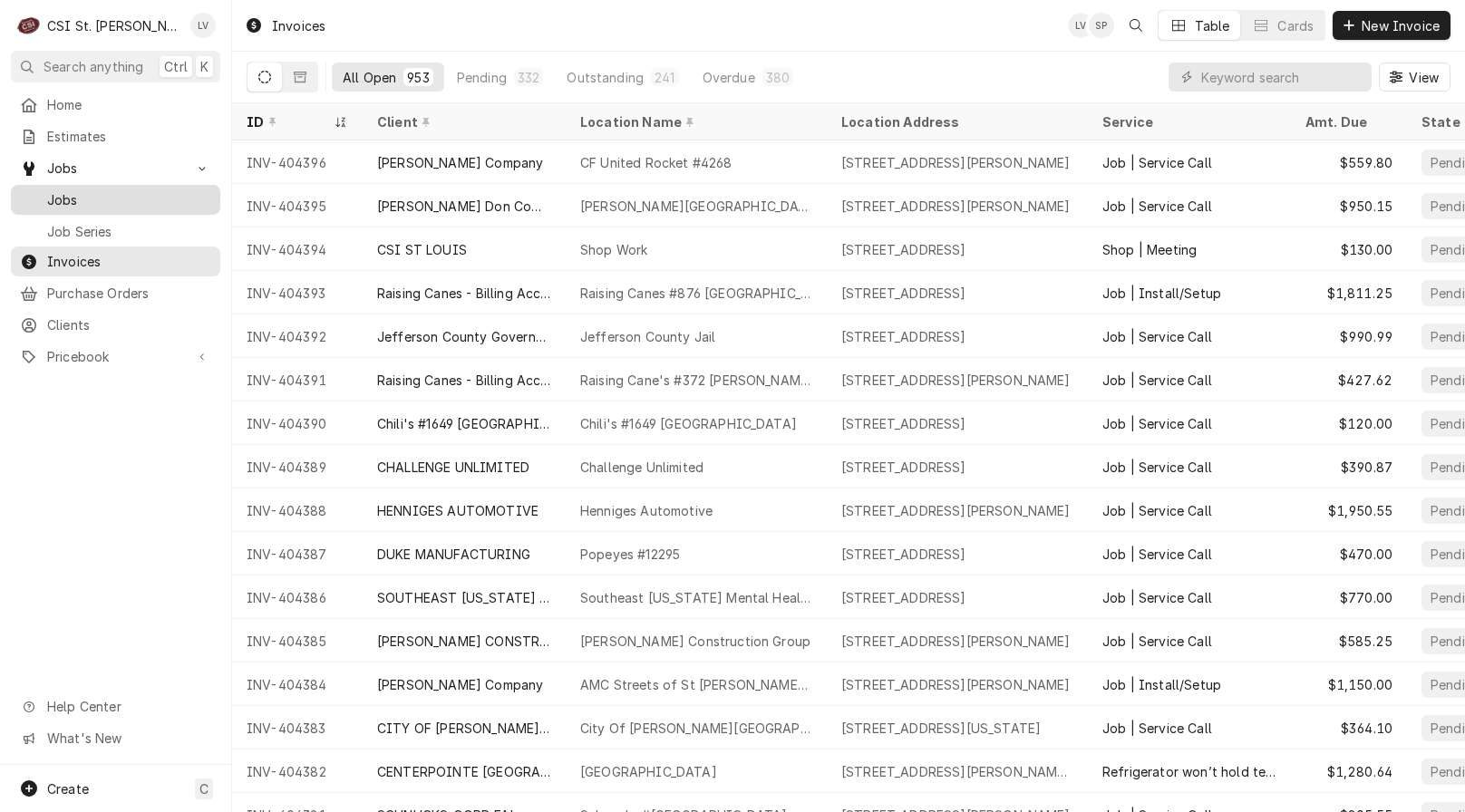
click at [64, 190] on span "Jobs" at bounding box center [128, 199] width 164 height 19
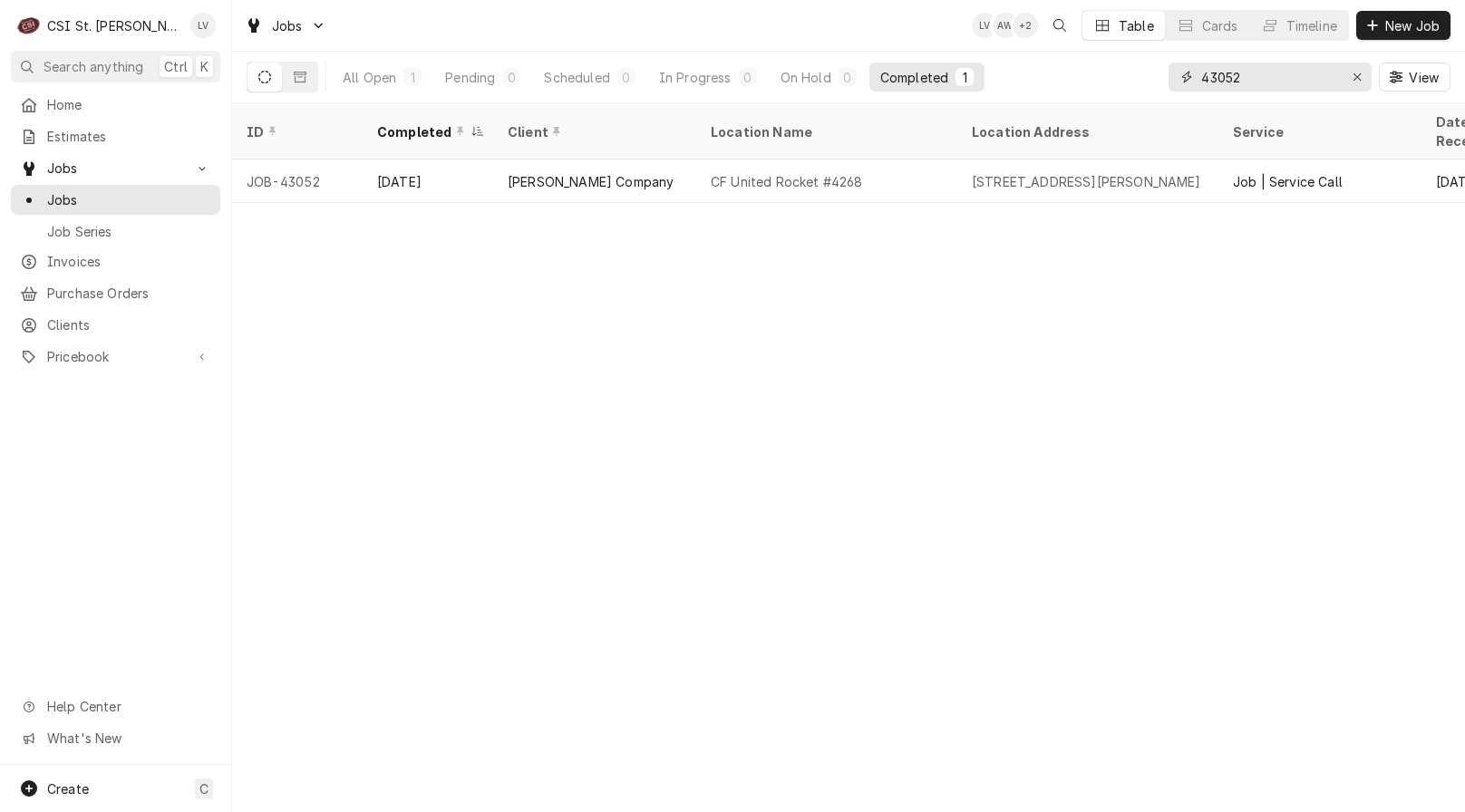
drag, startPoint x: 1222, startPoint y: 78, endPoint x: 1173, endPoint y: 76, distance: 49.0
click at [1173, 76] on div "43052" at bounding box center [1270, 77] width 203 height 29
type input "4"
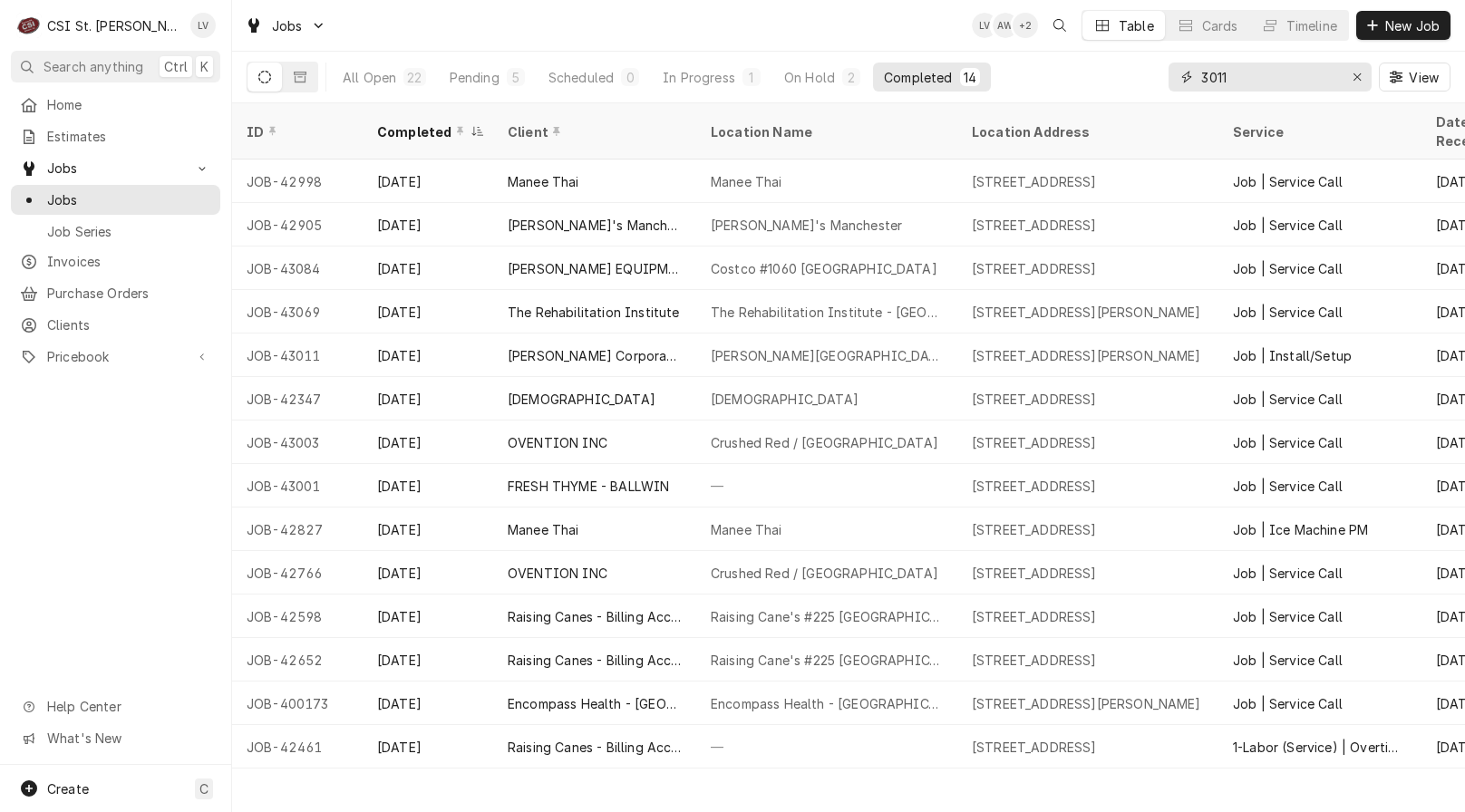
click at [1204, 76] on input "3011" at bounding box center [1269, 77] width 136 height 29
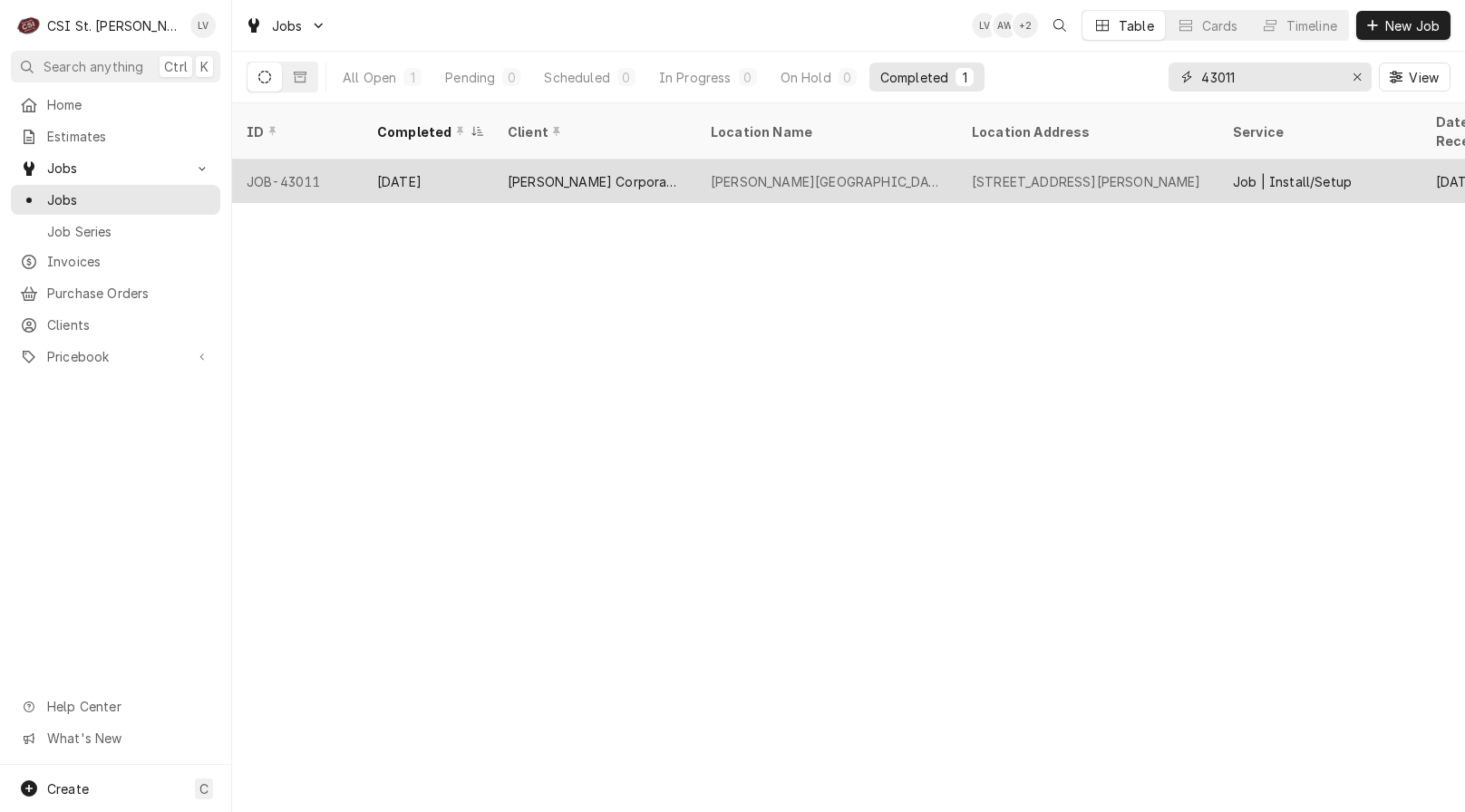
type input "43011"
click at [672, 170] on div "[PERSON_NAME] Corporate Park, LLC" at bounding box center [595, 181] width 203 height 43
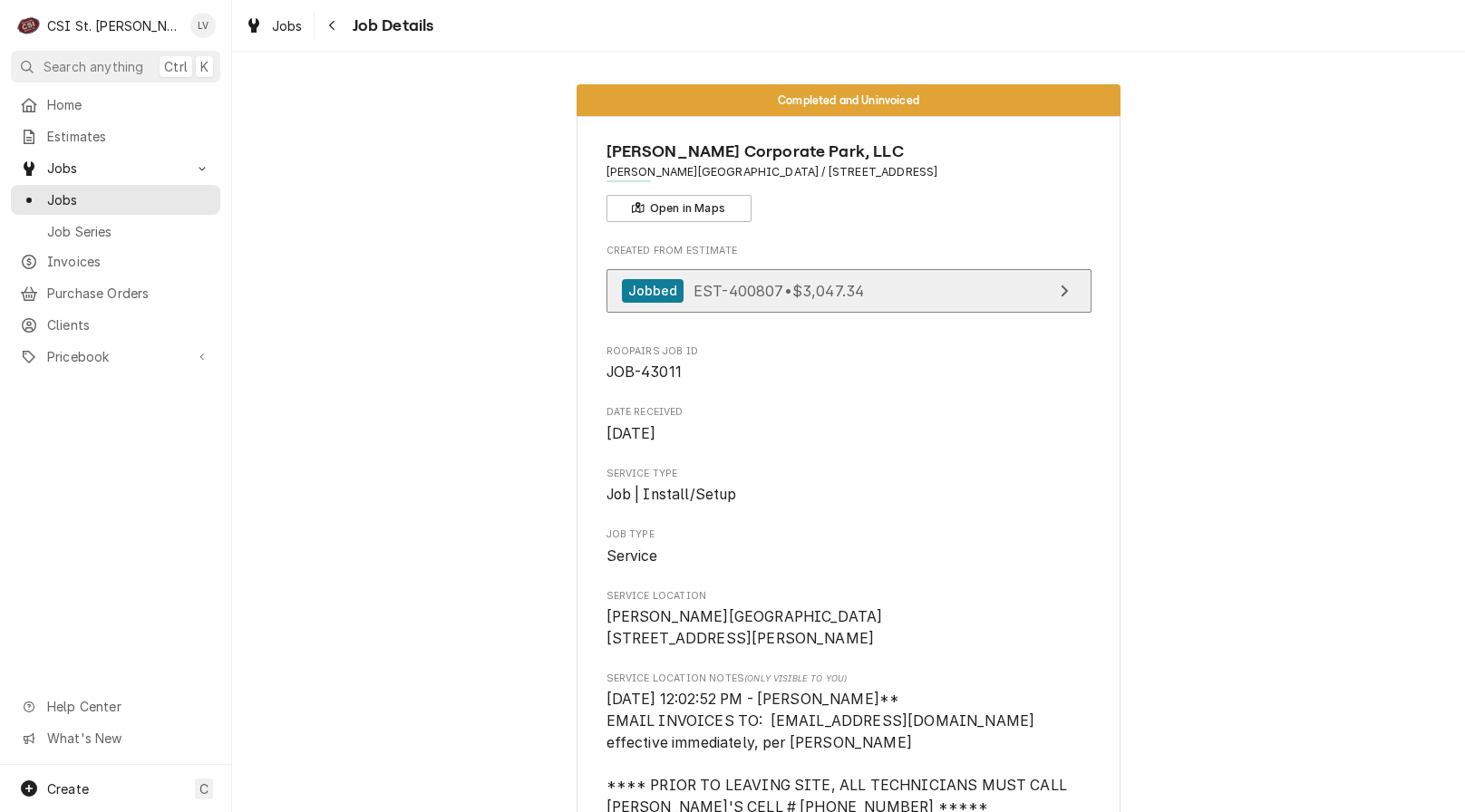
click at [729, 290] on span "EST-400807 • $3,047.34" at bounding box center [779, 289] width 170 height 18
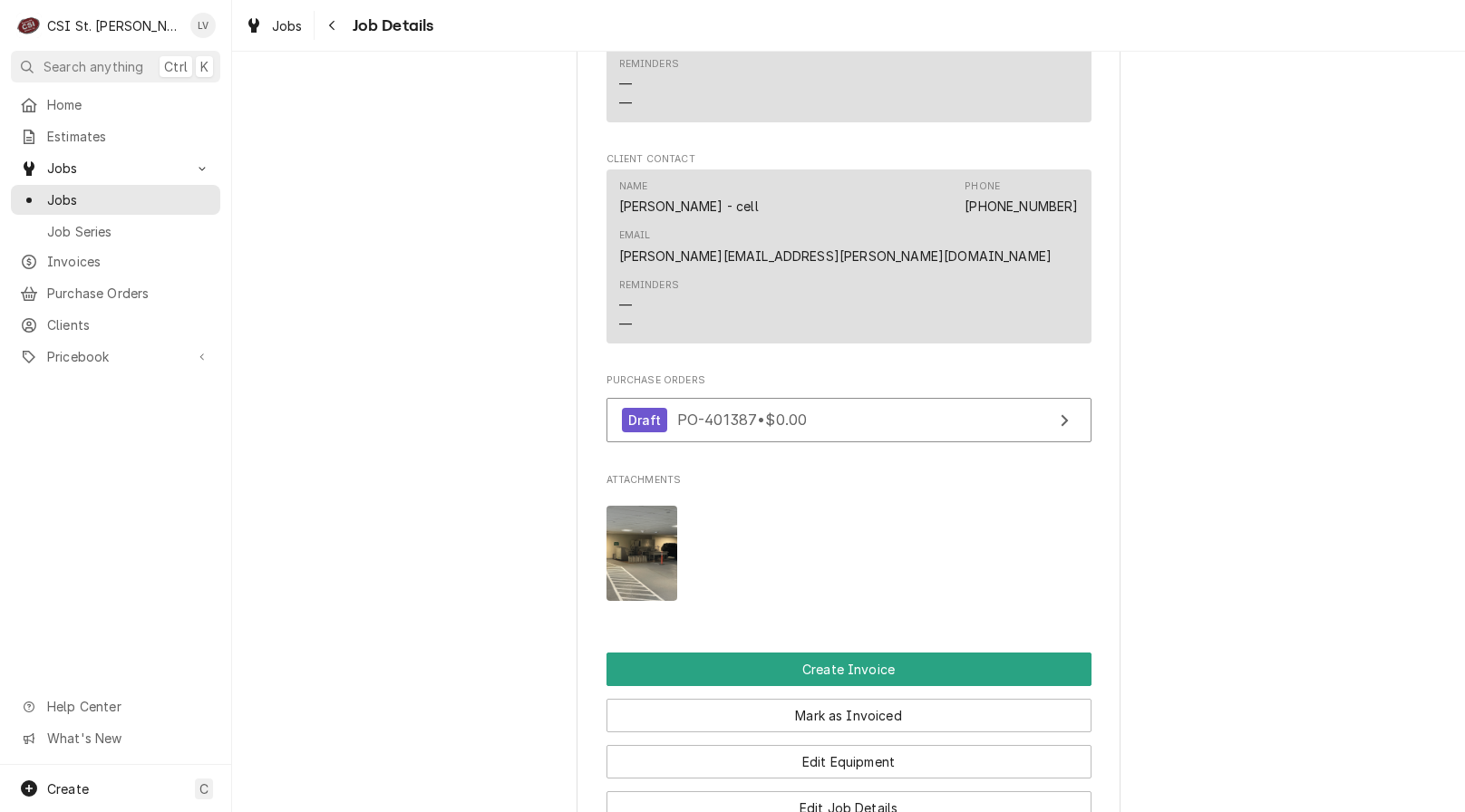
scroll to position [1813, 0]
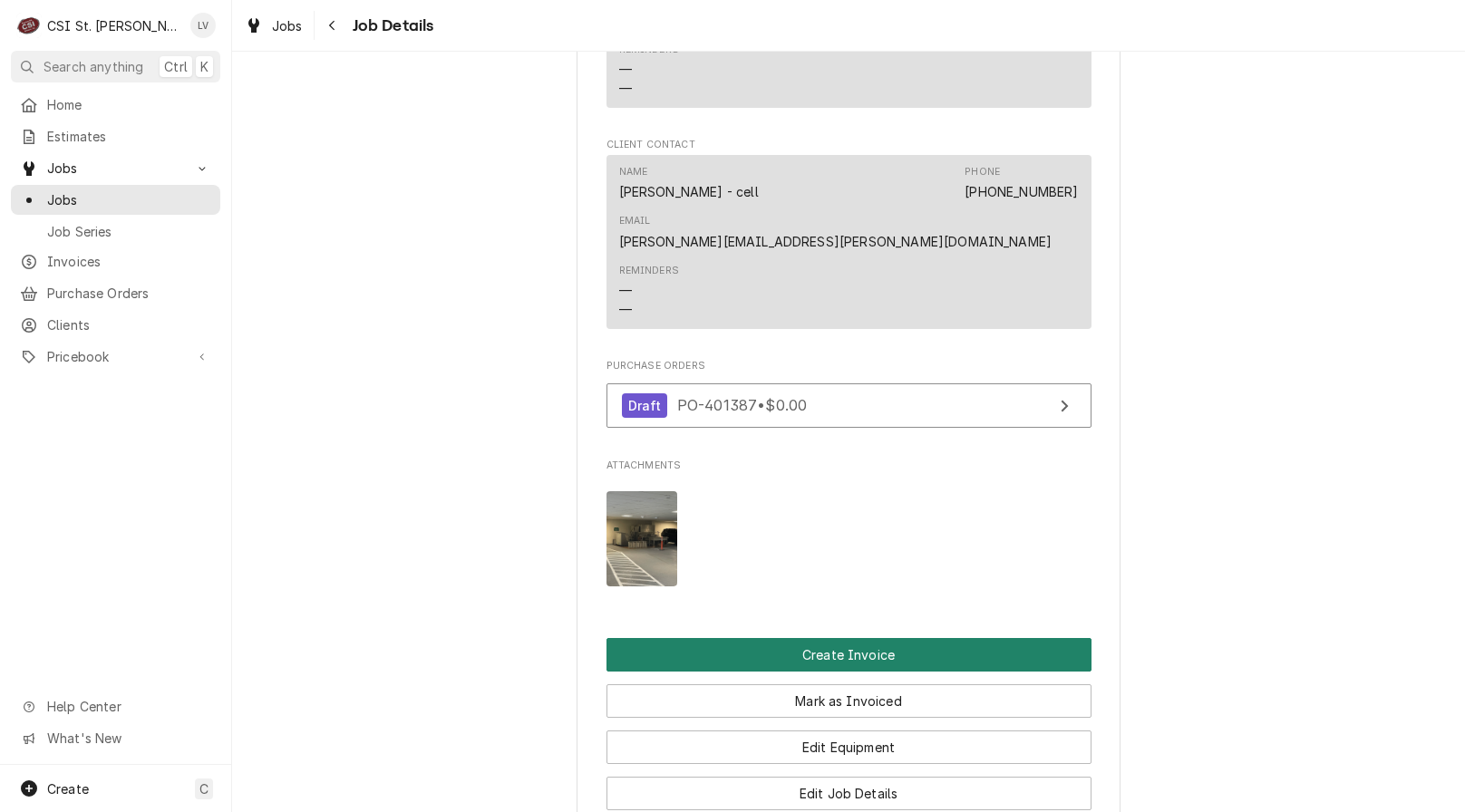
click at [741, 638] on button "Create Invoice" at bounding box center [850, 655] width 485 height 34
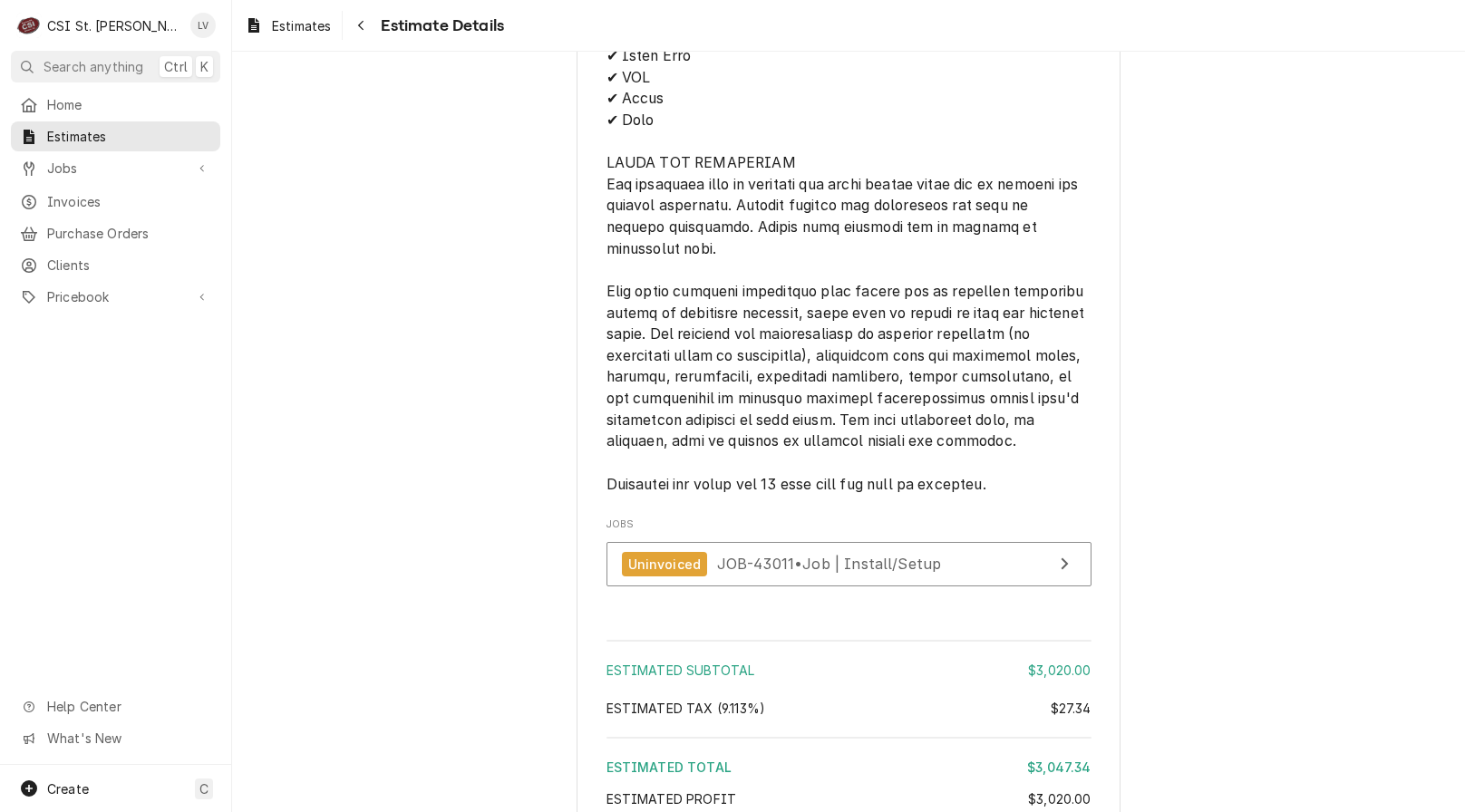
scroll to position [2200, 0]
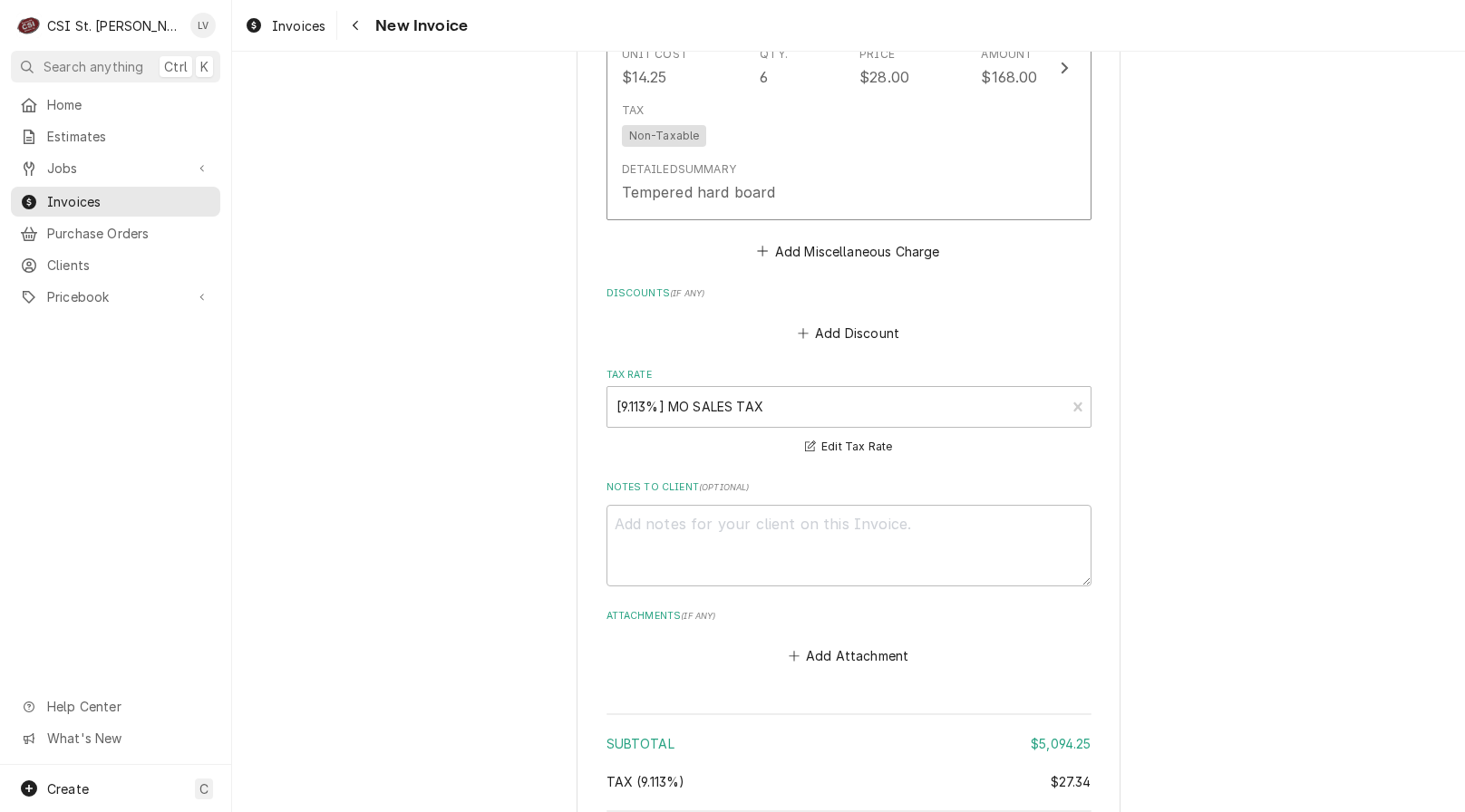
scroll to position [4061, 0]
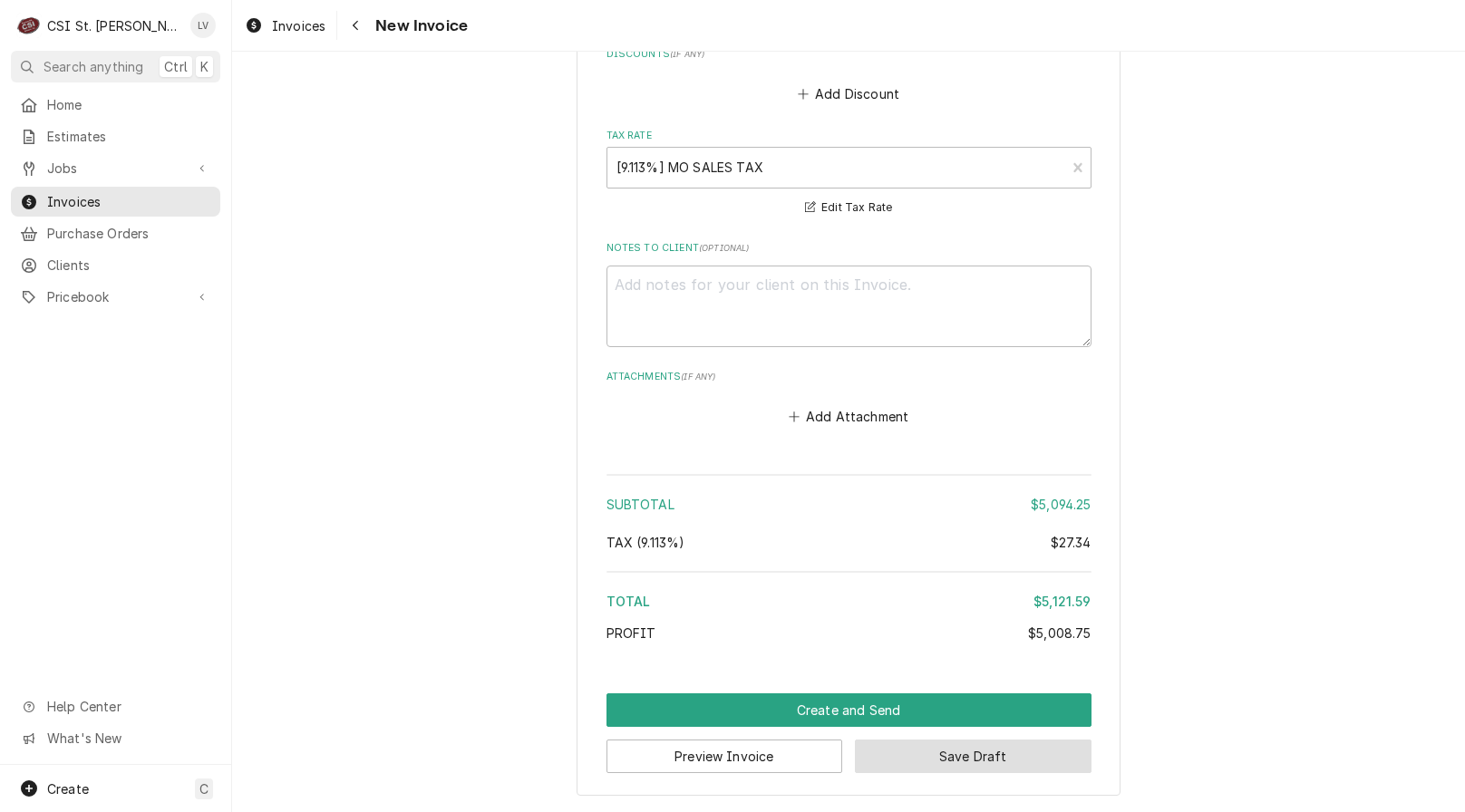
click at [1011, 760] on button "Save Draft" at bounding box center [973, 757] width 237 height 34
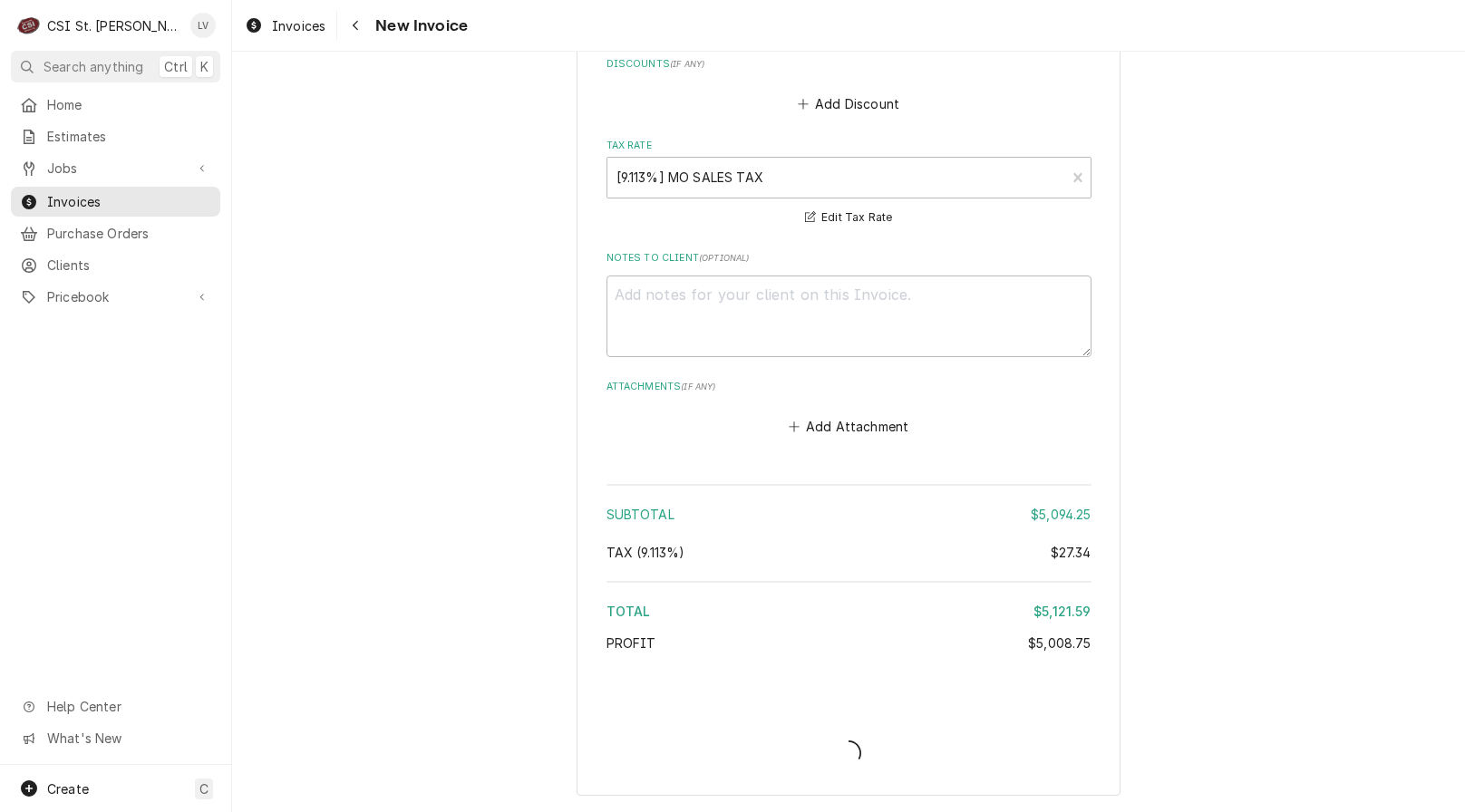
scroll to position [4051, 0]
type textarea "x"
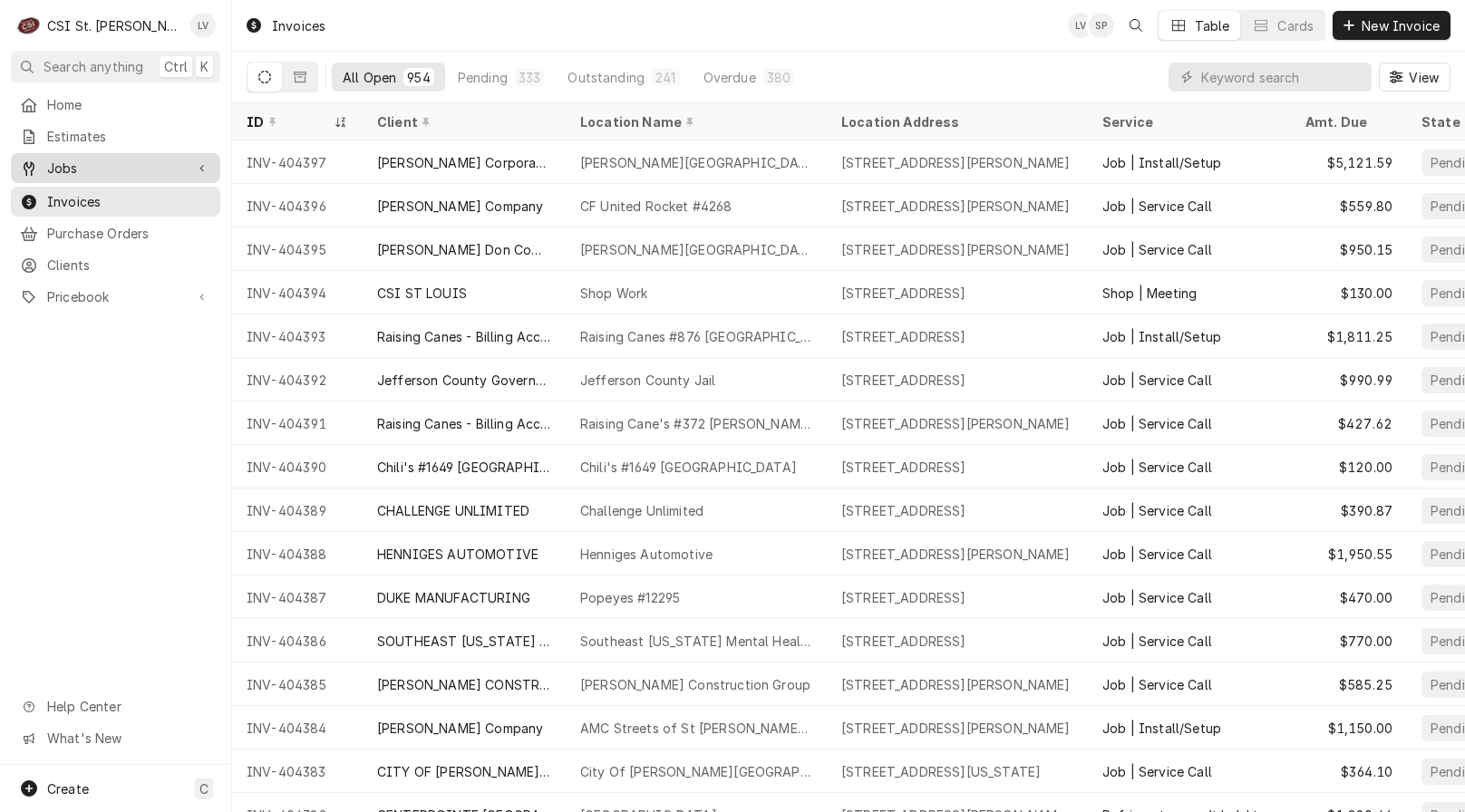
click at [118, 167] on span "Jobs" at bounding box center [115, 168] width 137 height 19
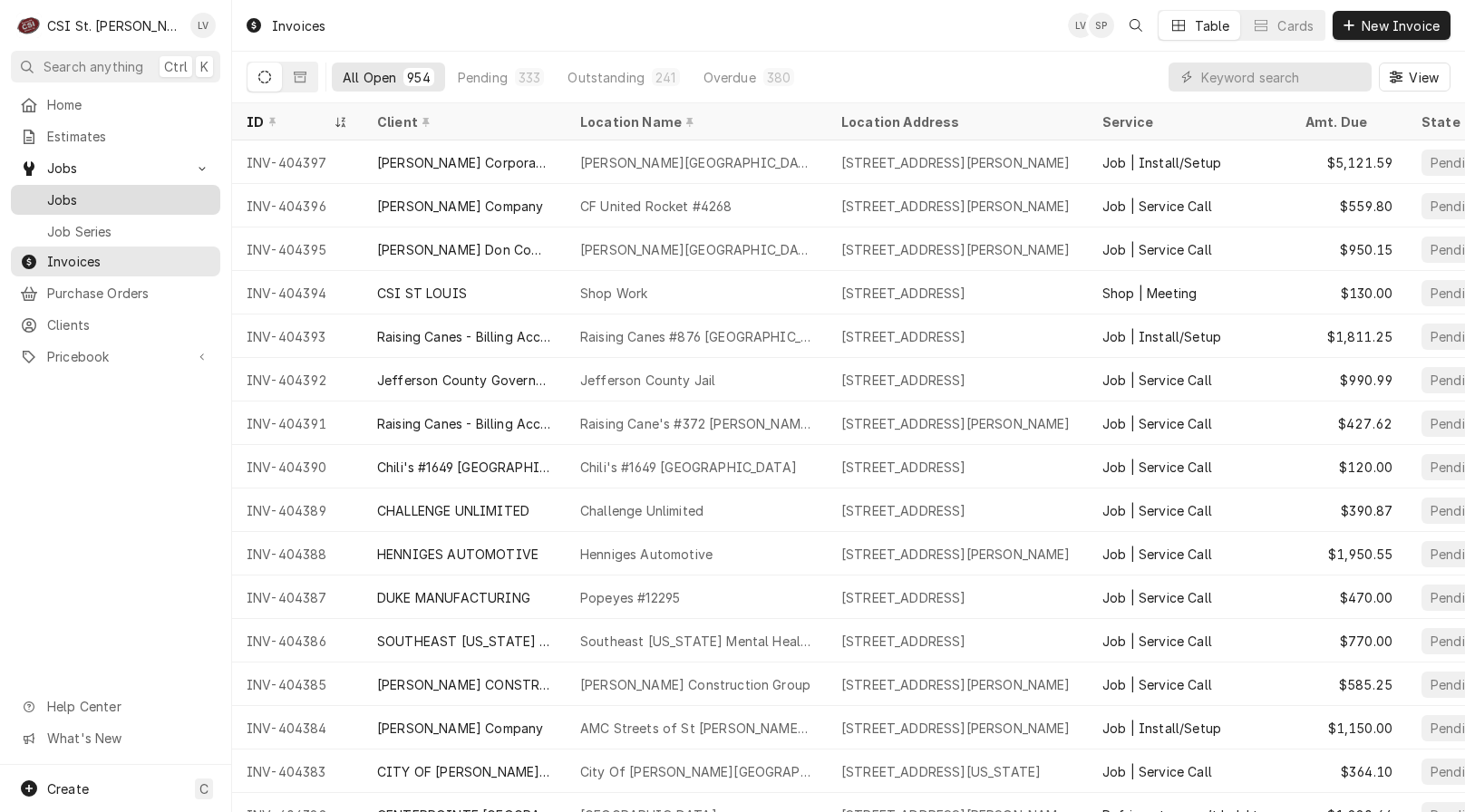
click at [108, 197] on span "Jobs" at bounding box center [128, 199] width 164 height 19
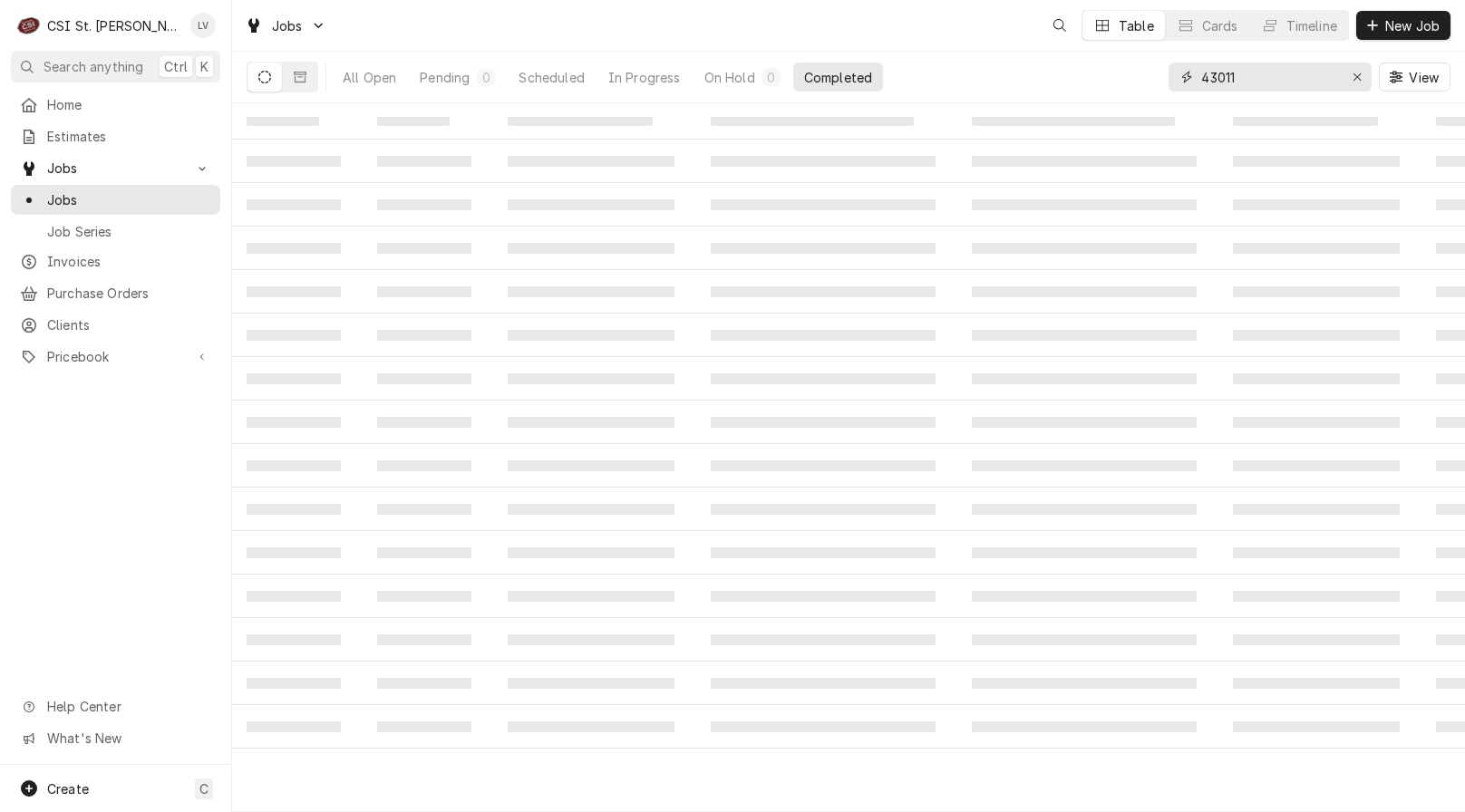
drag, startPoint x: 1204, startPoint y: 81, endPoint x: 1112, endPoint y: 99, distance: 93.7
click at [1112, 99] on div "All Open Pending 0 Scheduled In Progress On Hold 0 Completed 43011 View" at bounding box center [848, 77] width 1204 height 51
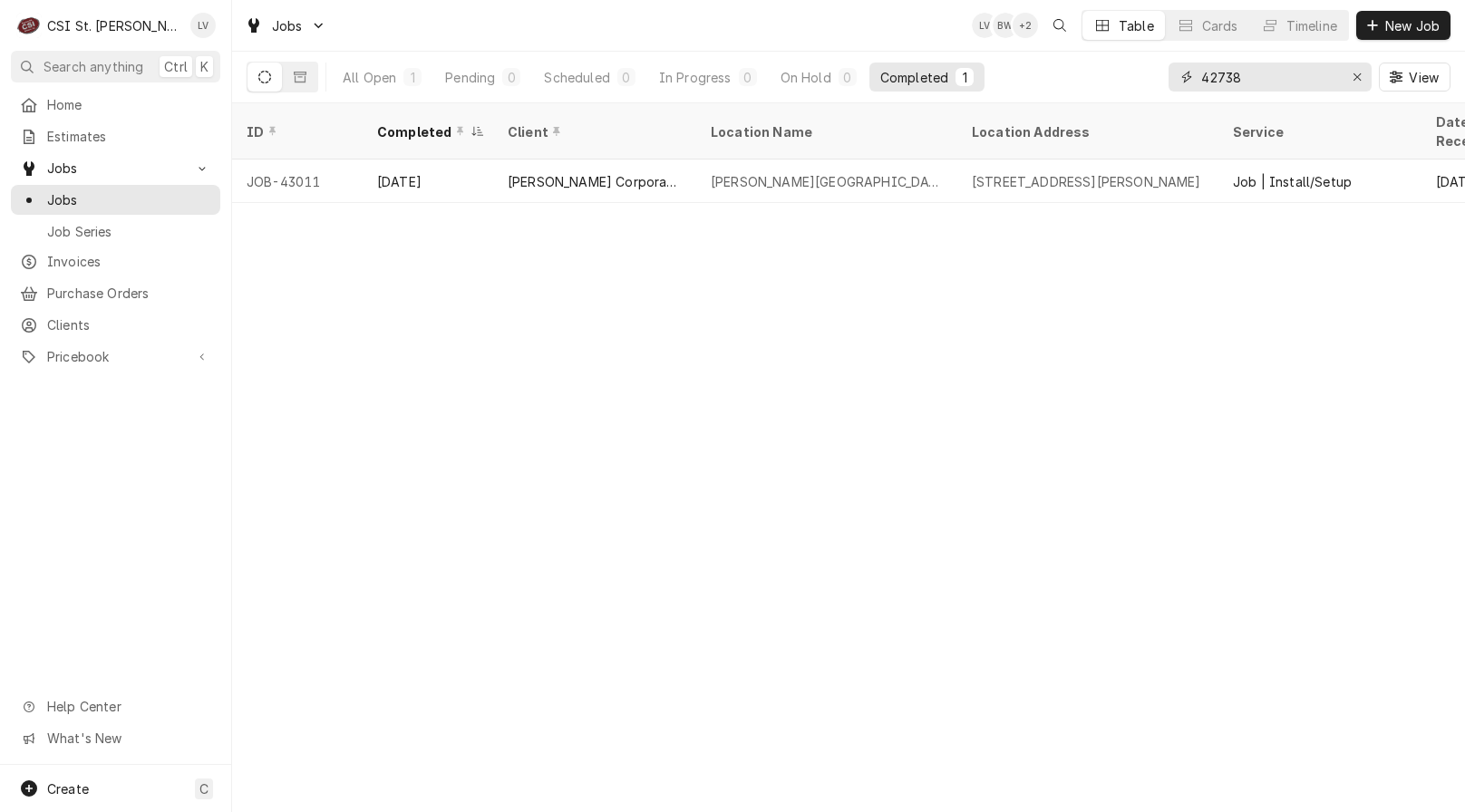
type input "42738"
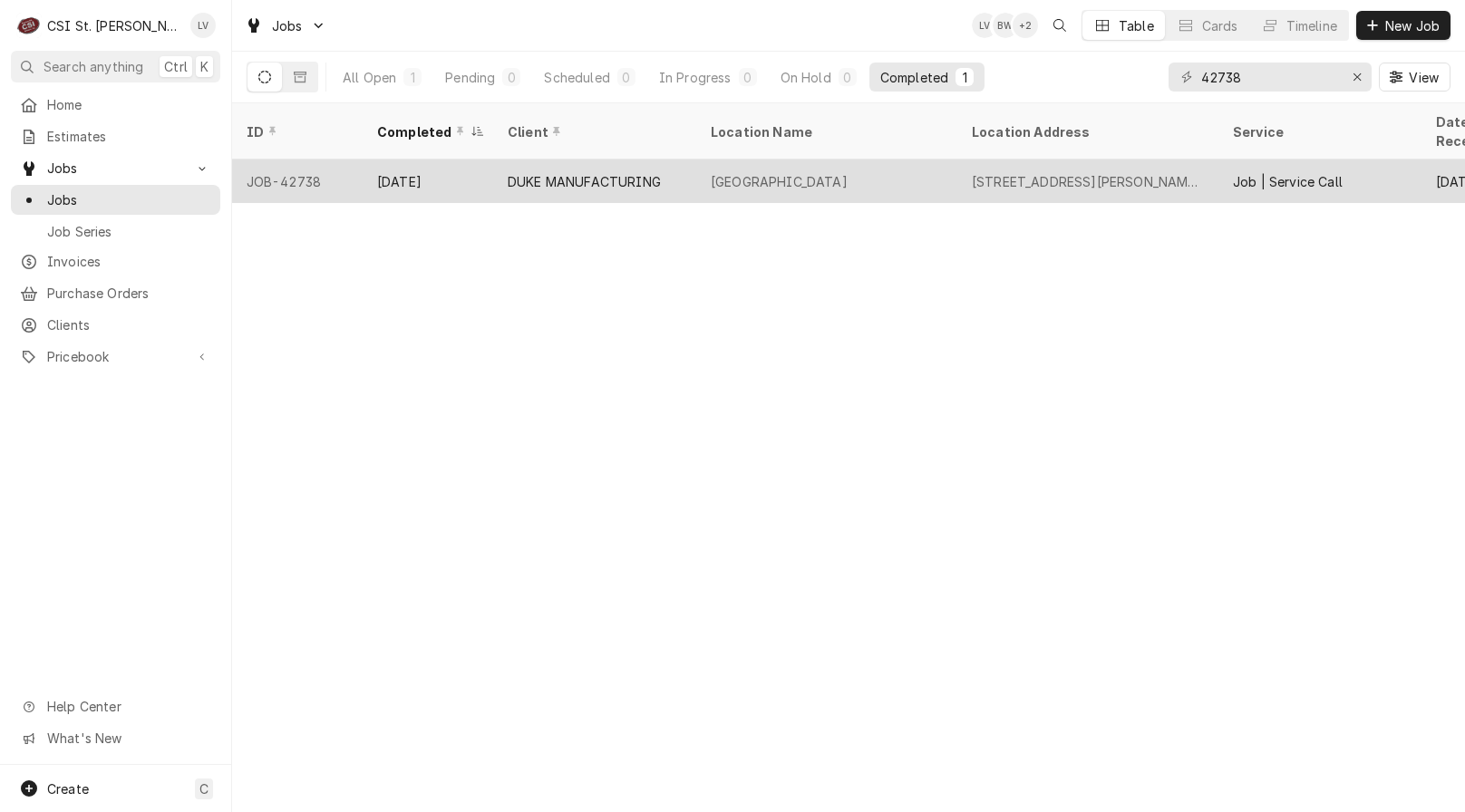
click at [574, 172] on div "DUKE MANUFACTURING" at bounding box center [585, 182] width 154 height 19
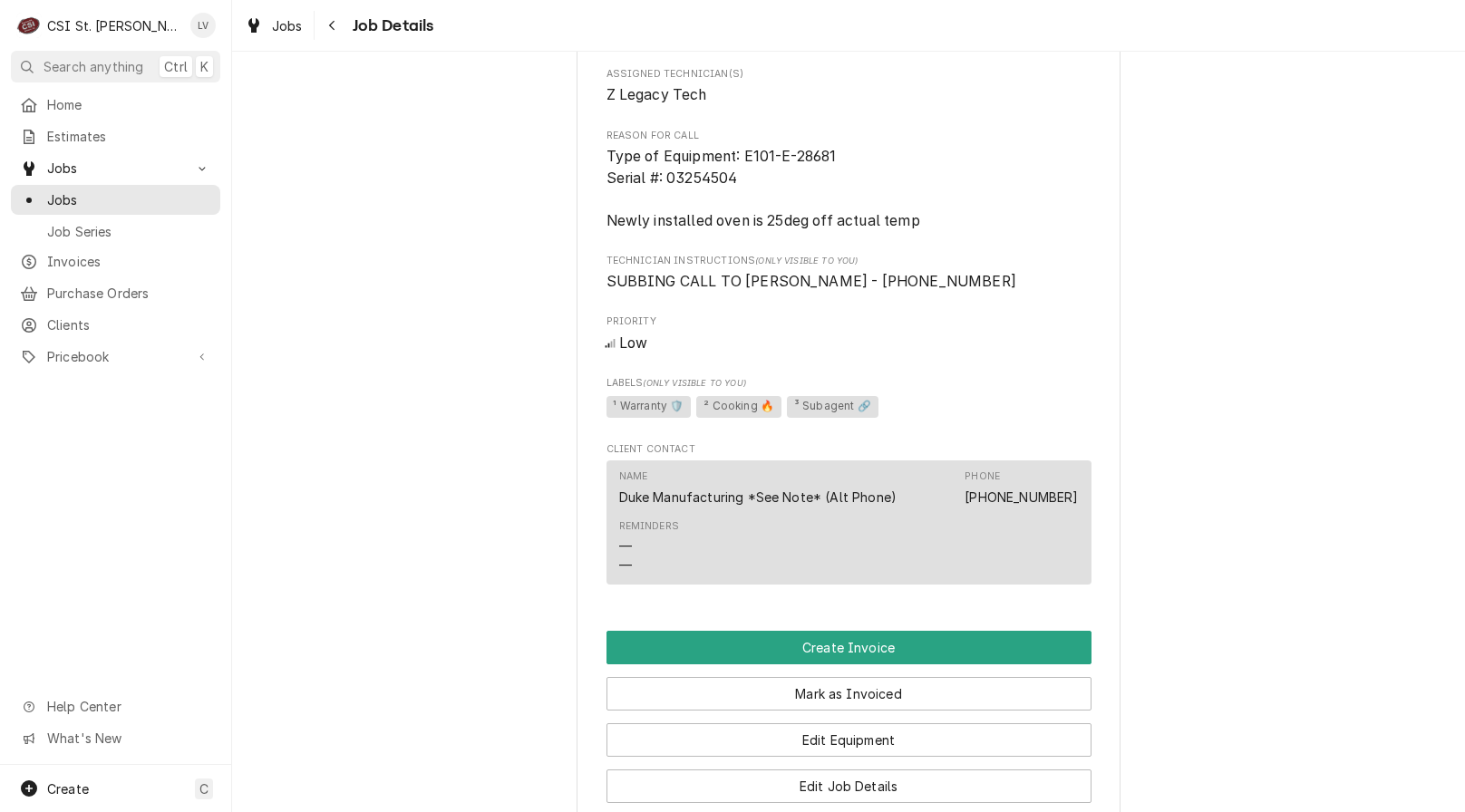
scroll to position [1451, 0]
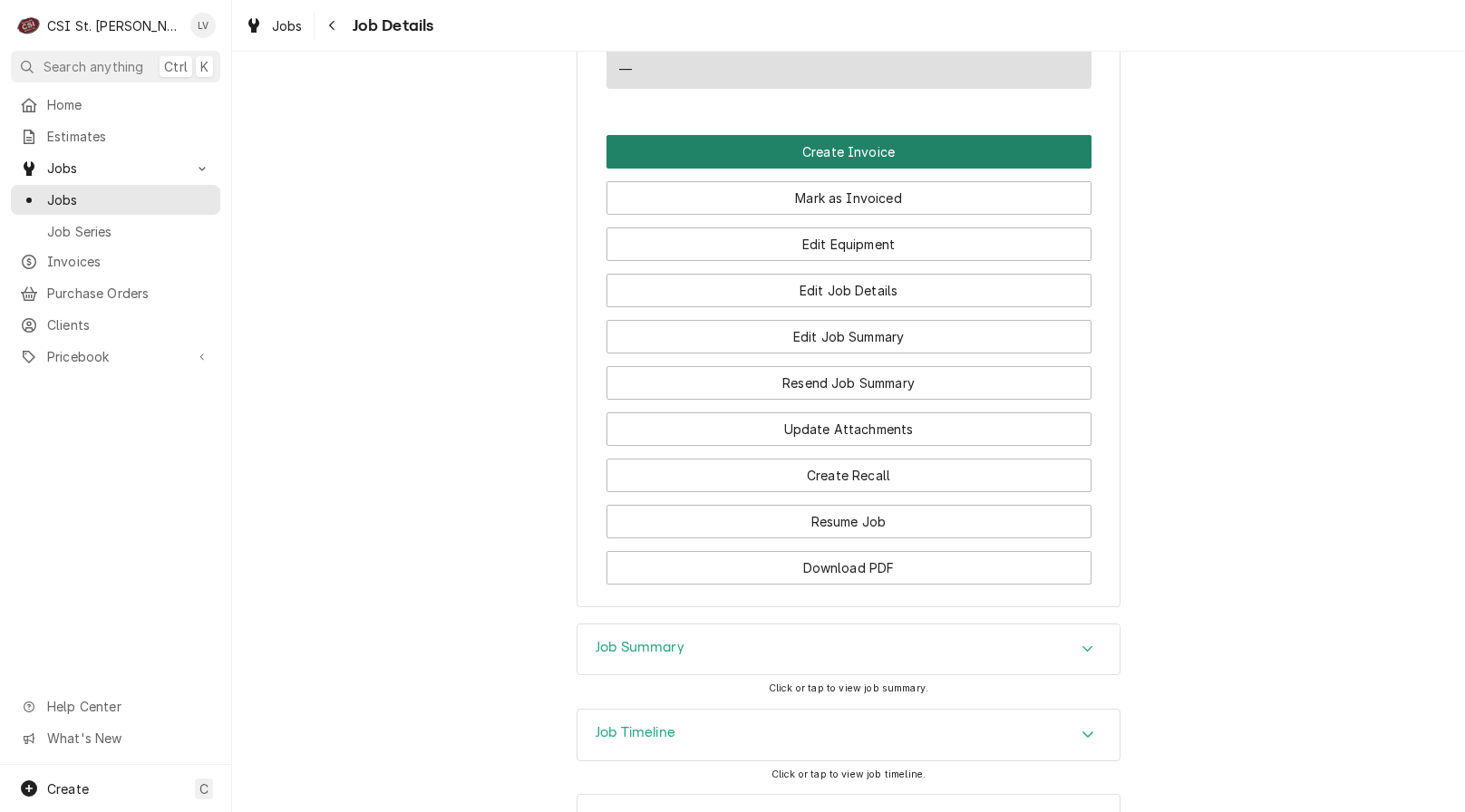
click at [719, 169] on button "Create Invoice" at bounding box center [850, 152] width 485 height 34
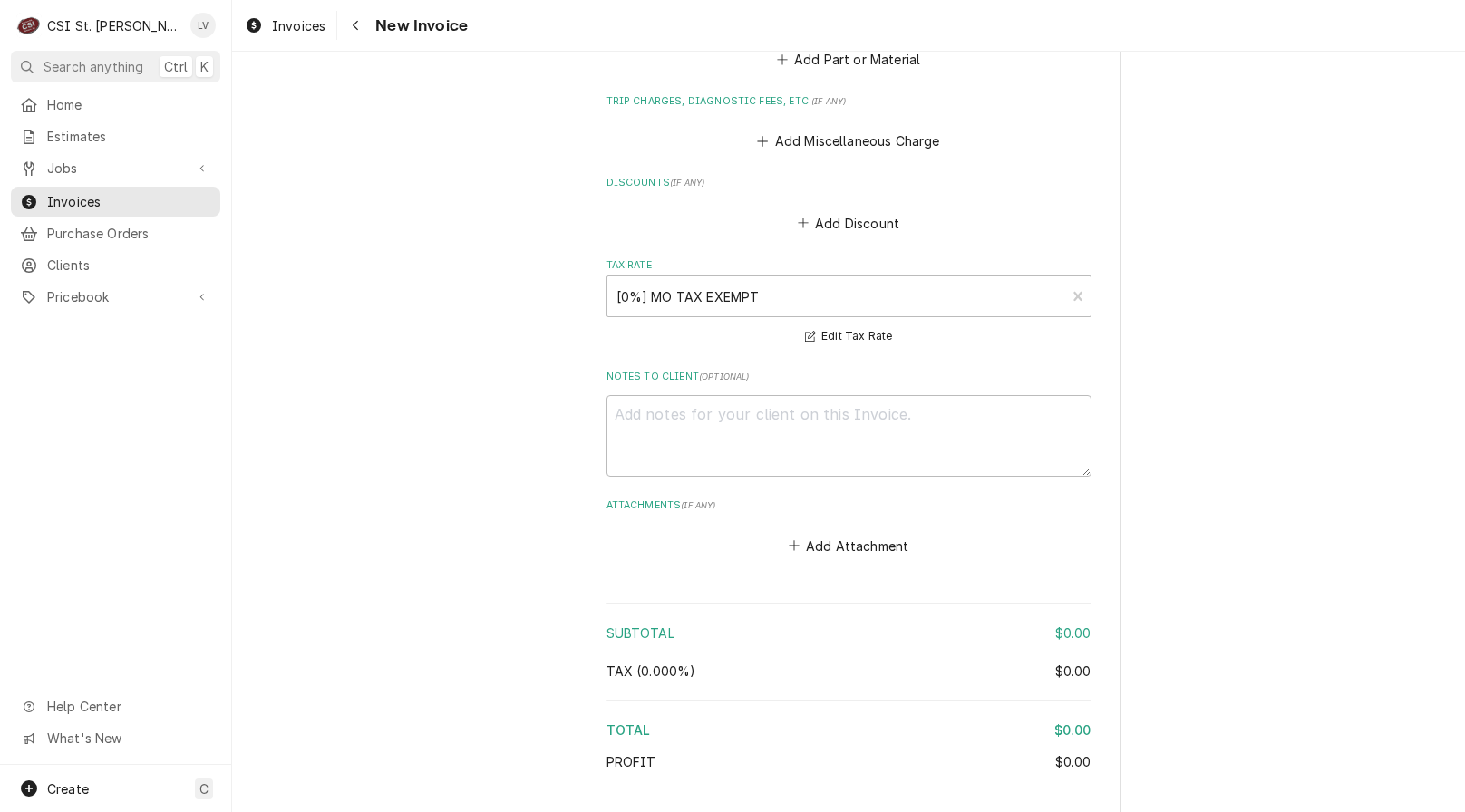
scroll to position [3403, 0]
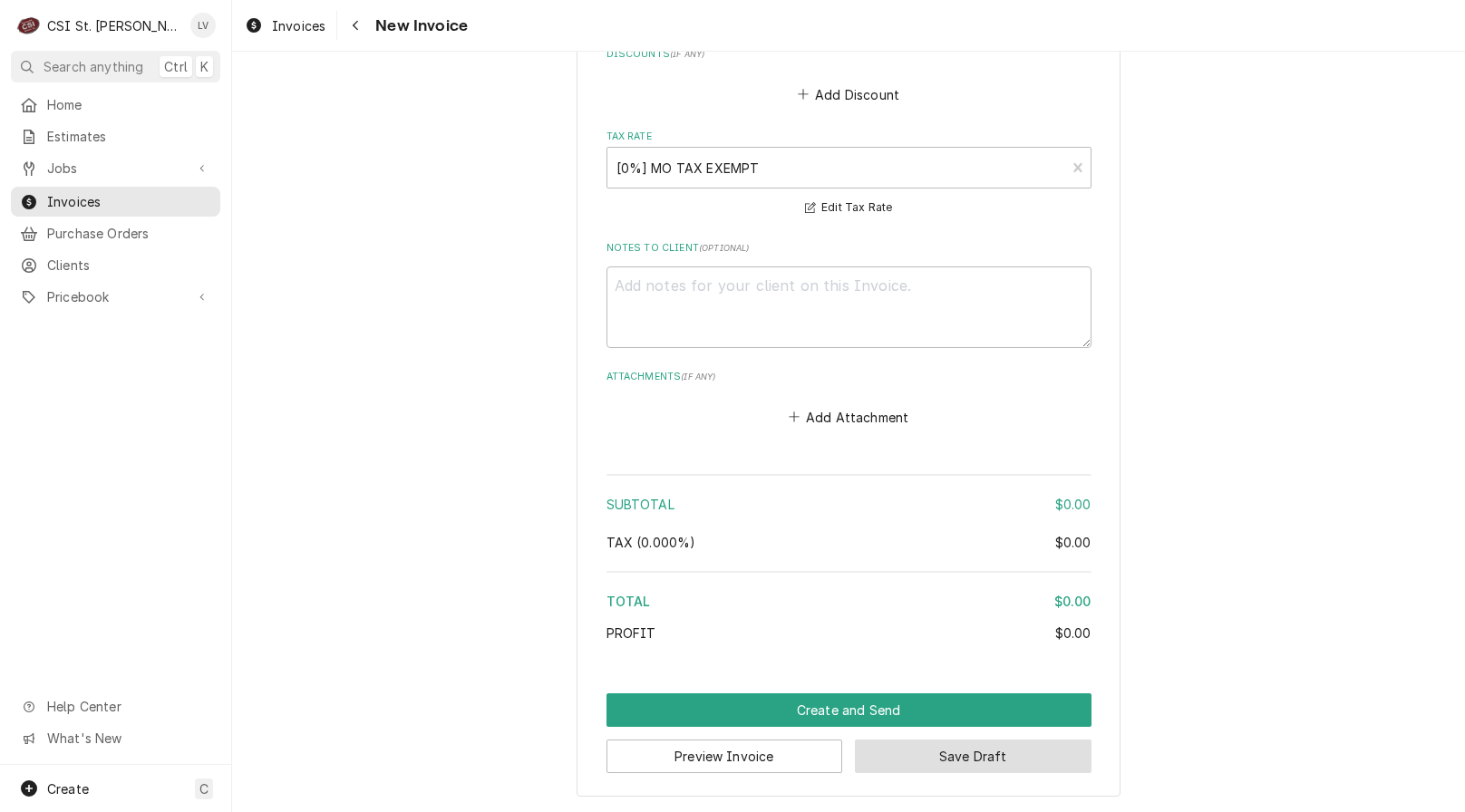
click at [1051, 754] on button "Save Draft" at bounding box center [973, 757] width 237 height 34
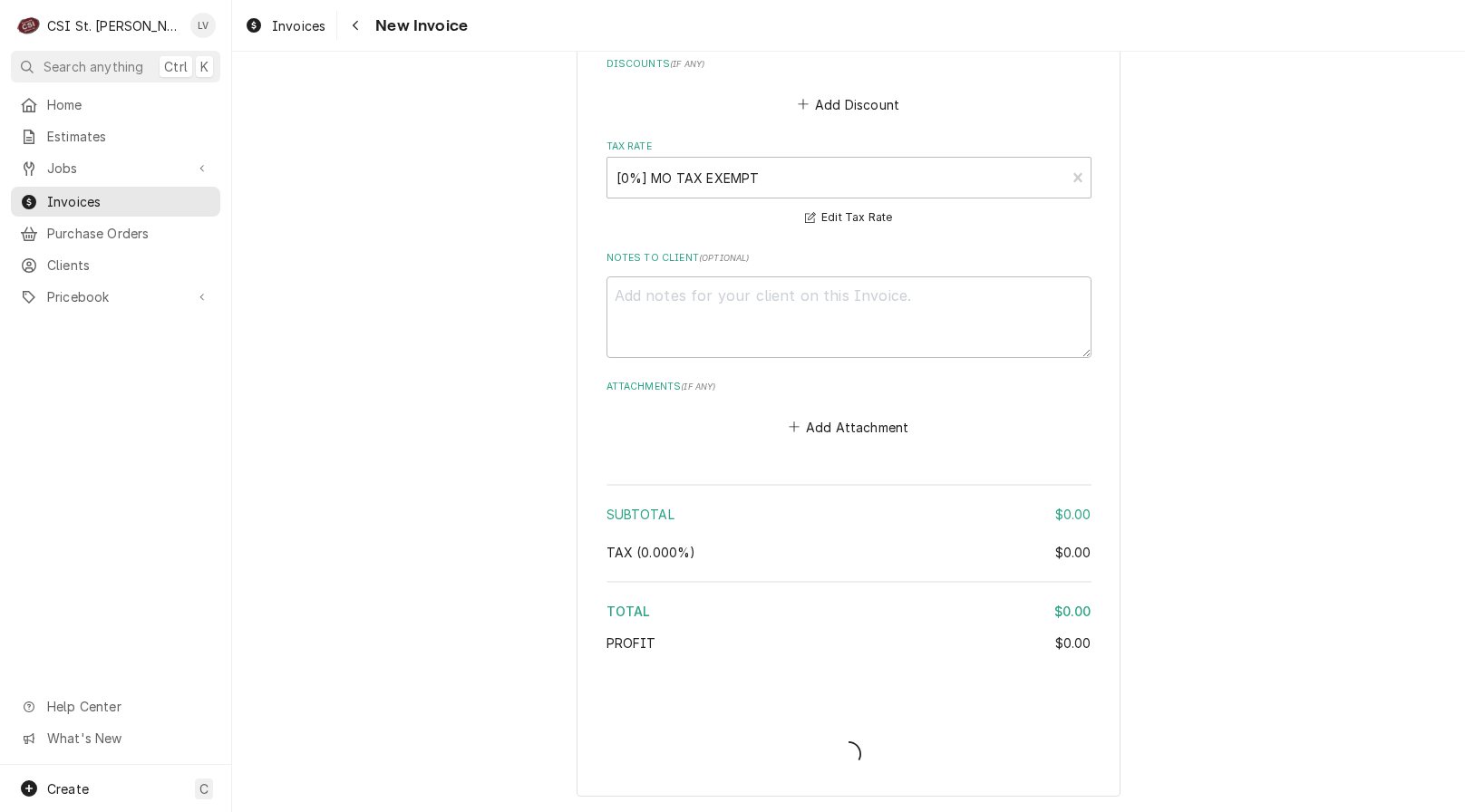
scroll to position [3393, 0]
type textarea "x"
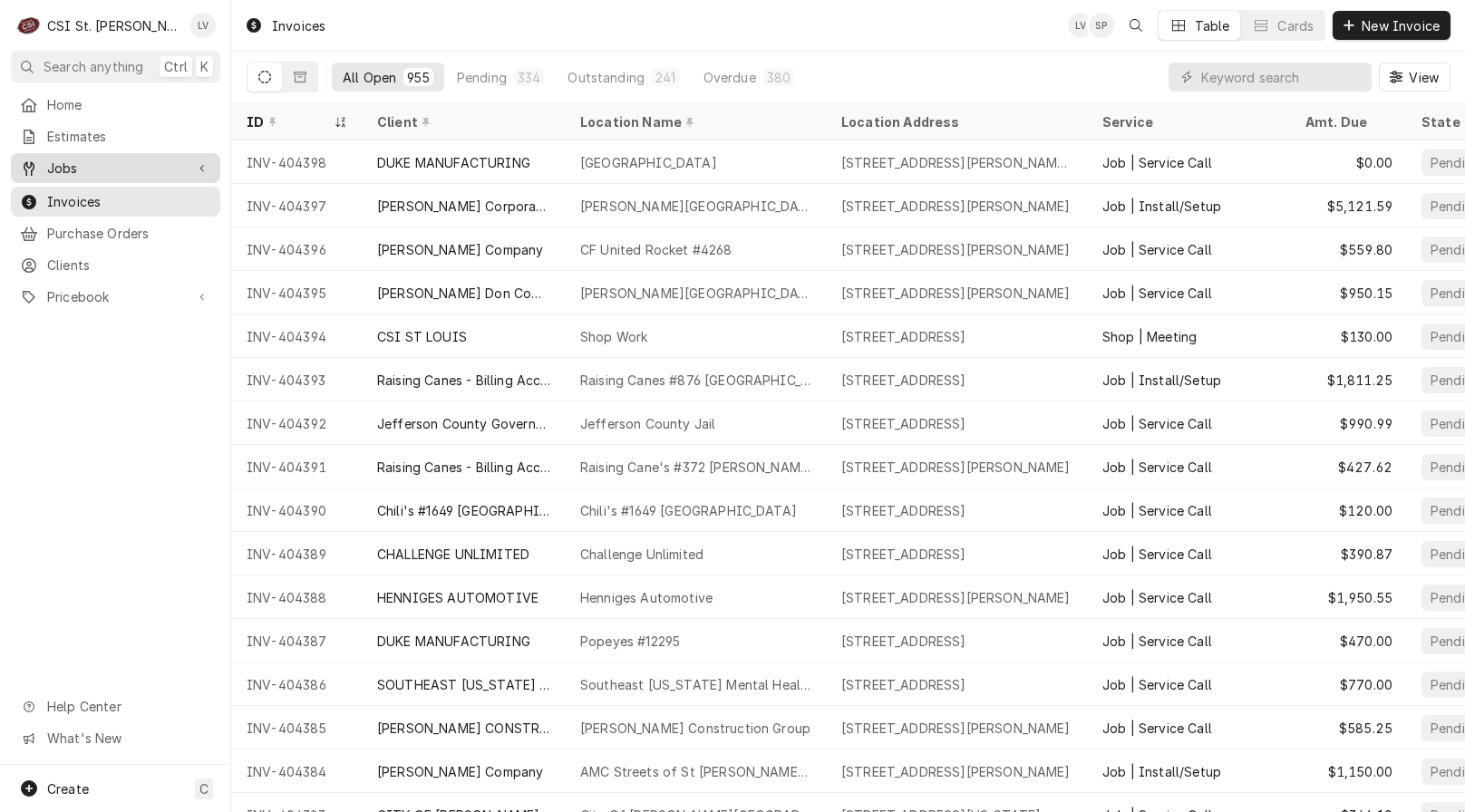
click at [58, 160] on span "Jobs" at bounding box center [115, 168] width 137 height 19
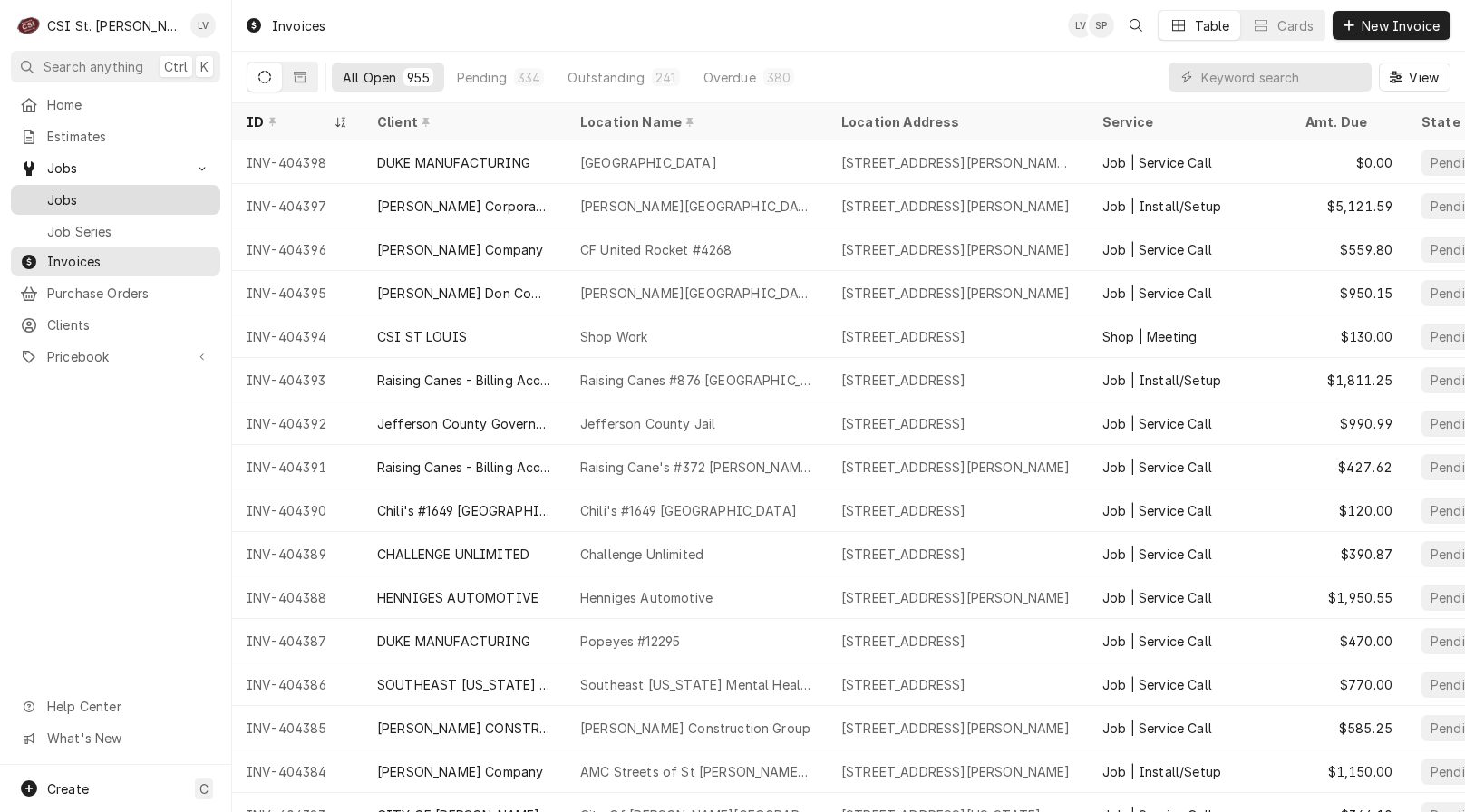
click at [61, 188] on div "Jobs" at bounding box center [115, 199] width 202 height 22
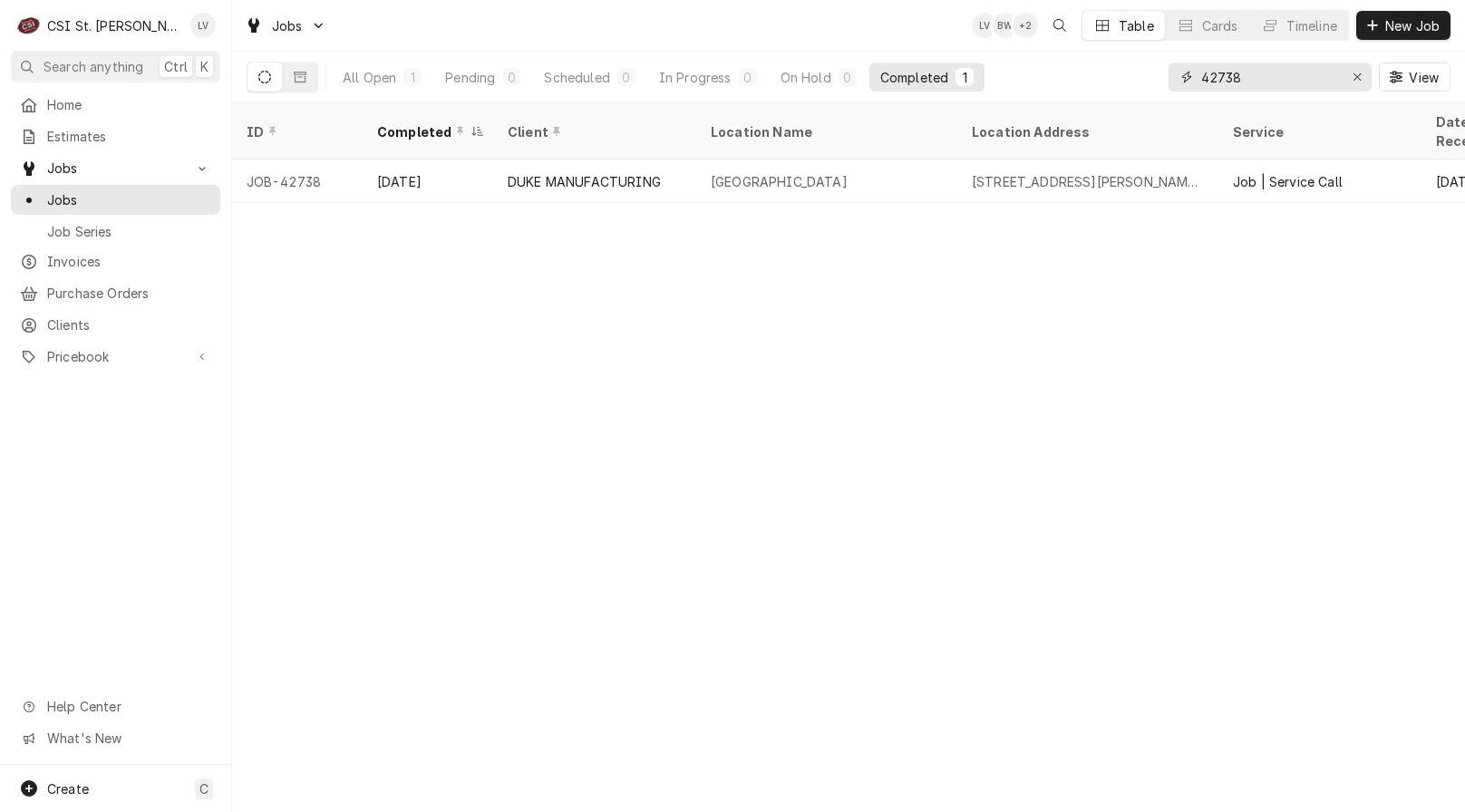
drag, startPoint x: 1253, startPoint y: 78, endPoint x: 1153, endPoint y: 82, distance: 100.1
click at [1153, 82] on div "All Open 1 Pending 0 Scheduled 0 In Progress 0 On Hold 0 Completed 1 42738 View" at bounding box center [848, 77] width 1204 height 51
type input "42890"
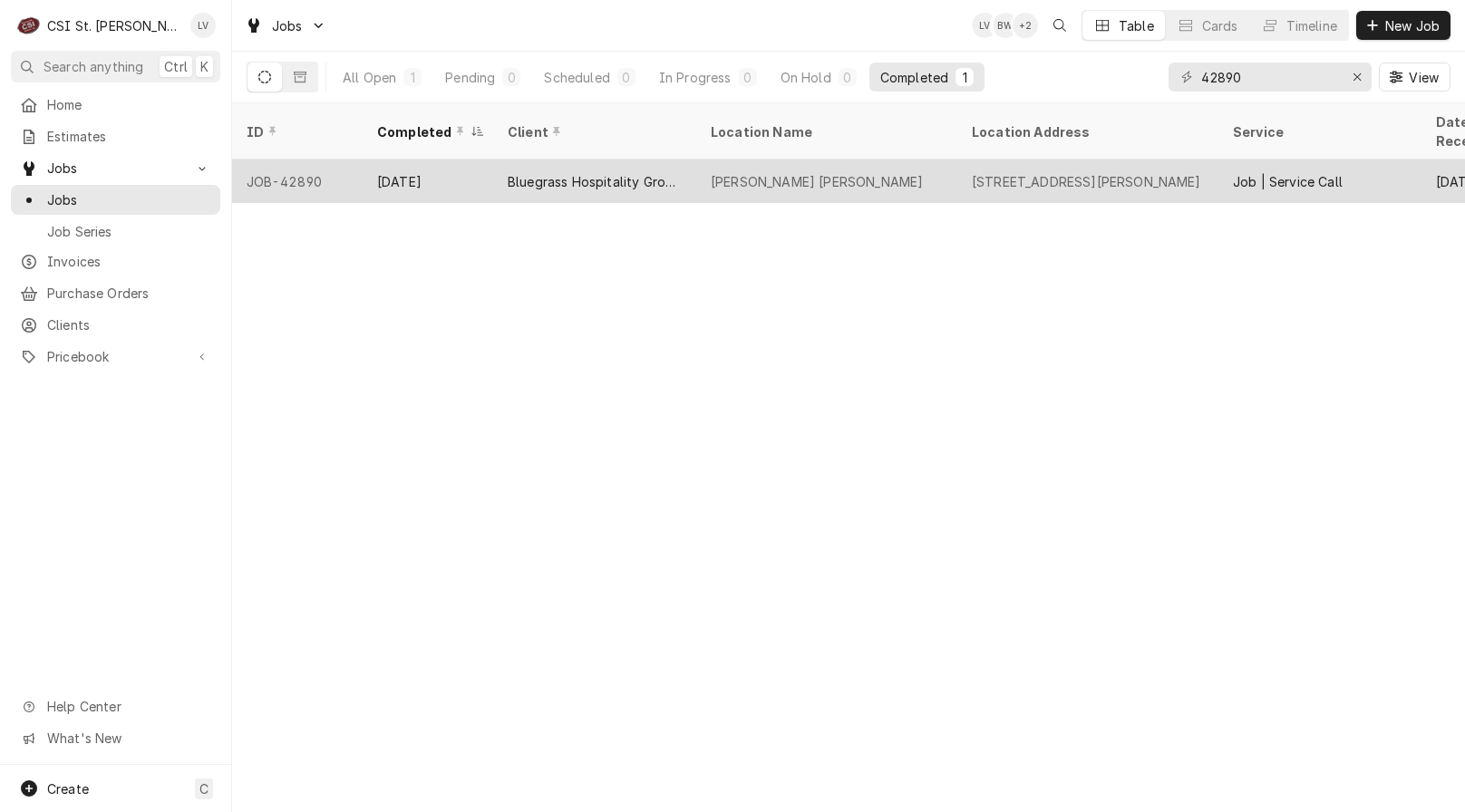
click at [522, 178] on div "Bluegrass Hospitality Group - BHG" at bounding box center [595, 181] width 203 height 43
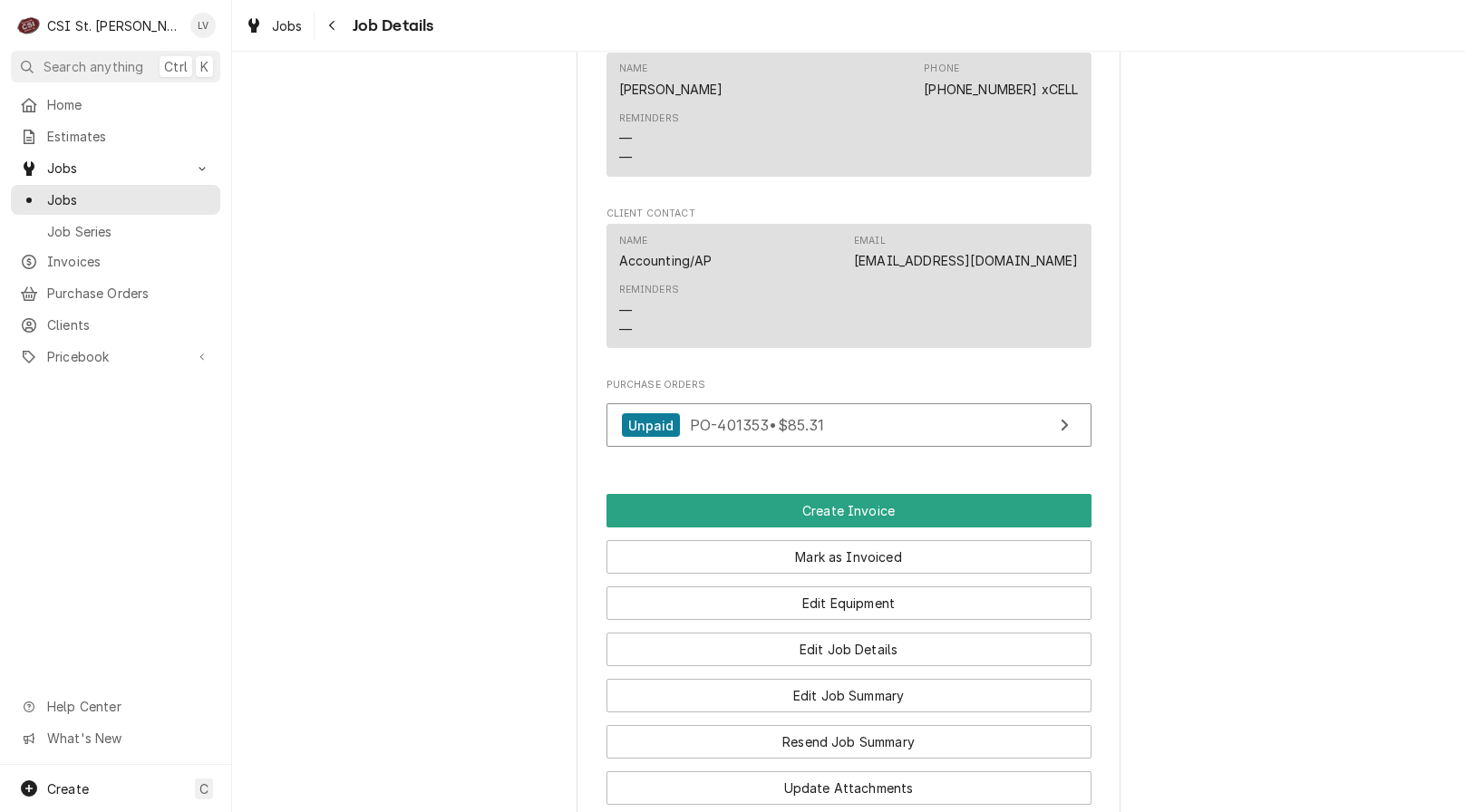
scroll to position [1813, 0]
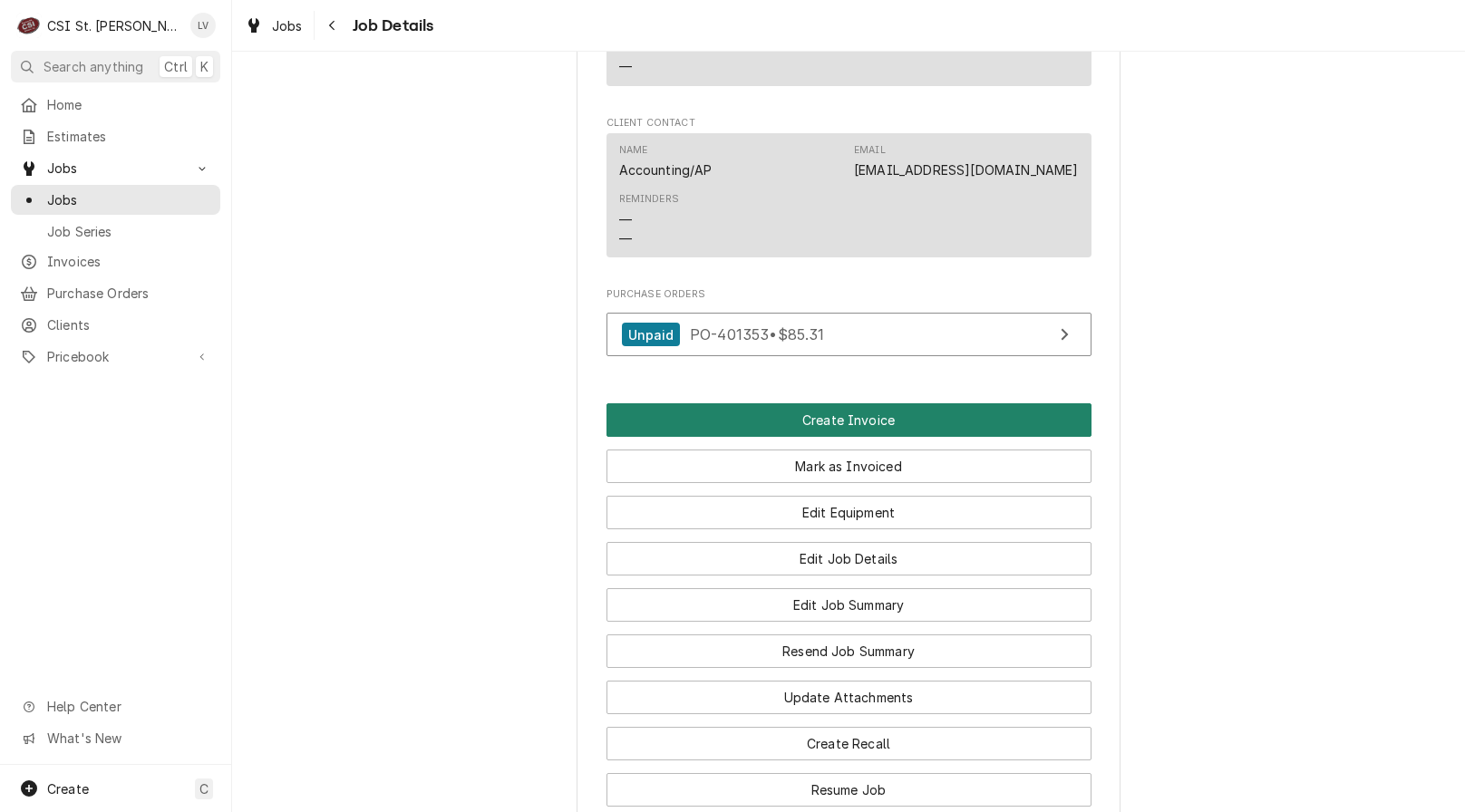
click at [715, 436] on button "Create Invoice" at bounding box center [850, 421] width 485 height 34
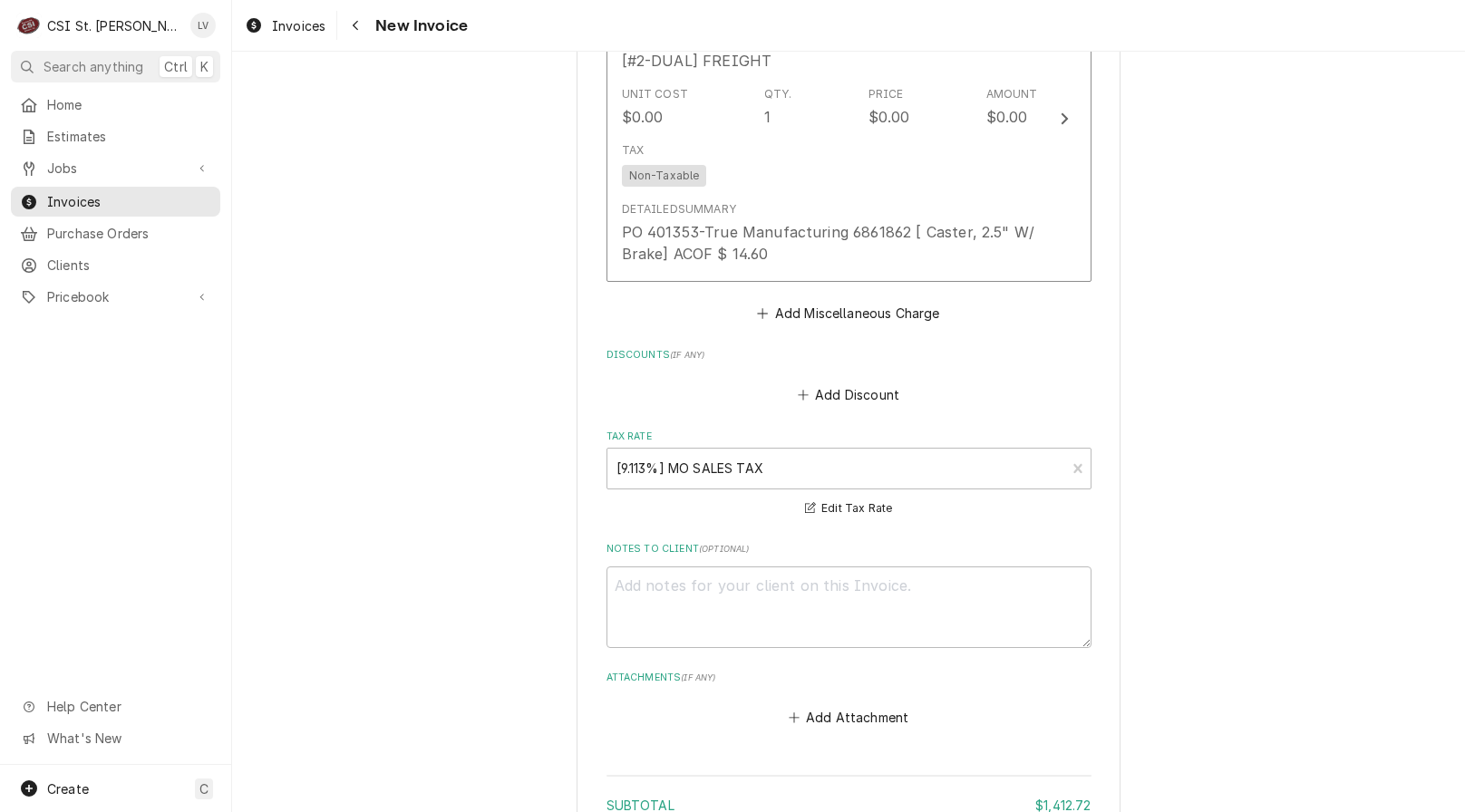
scroll to position [6346, 0]
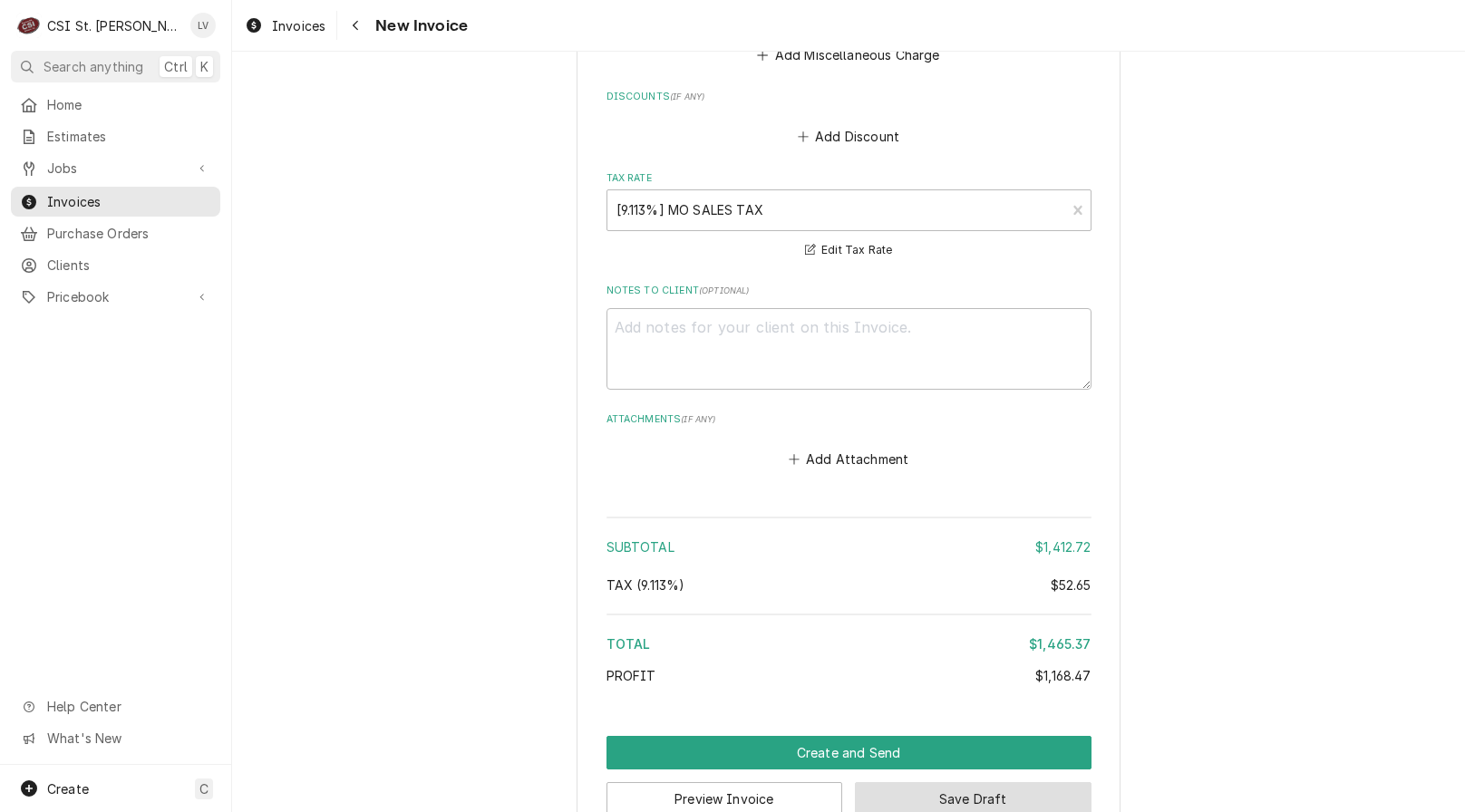
click at [1014, 782] on button "Save Draft" at bounding box center [973, 799] width 237 height 34
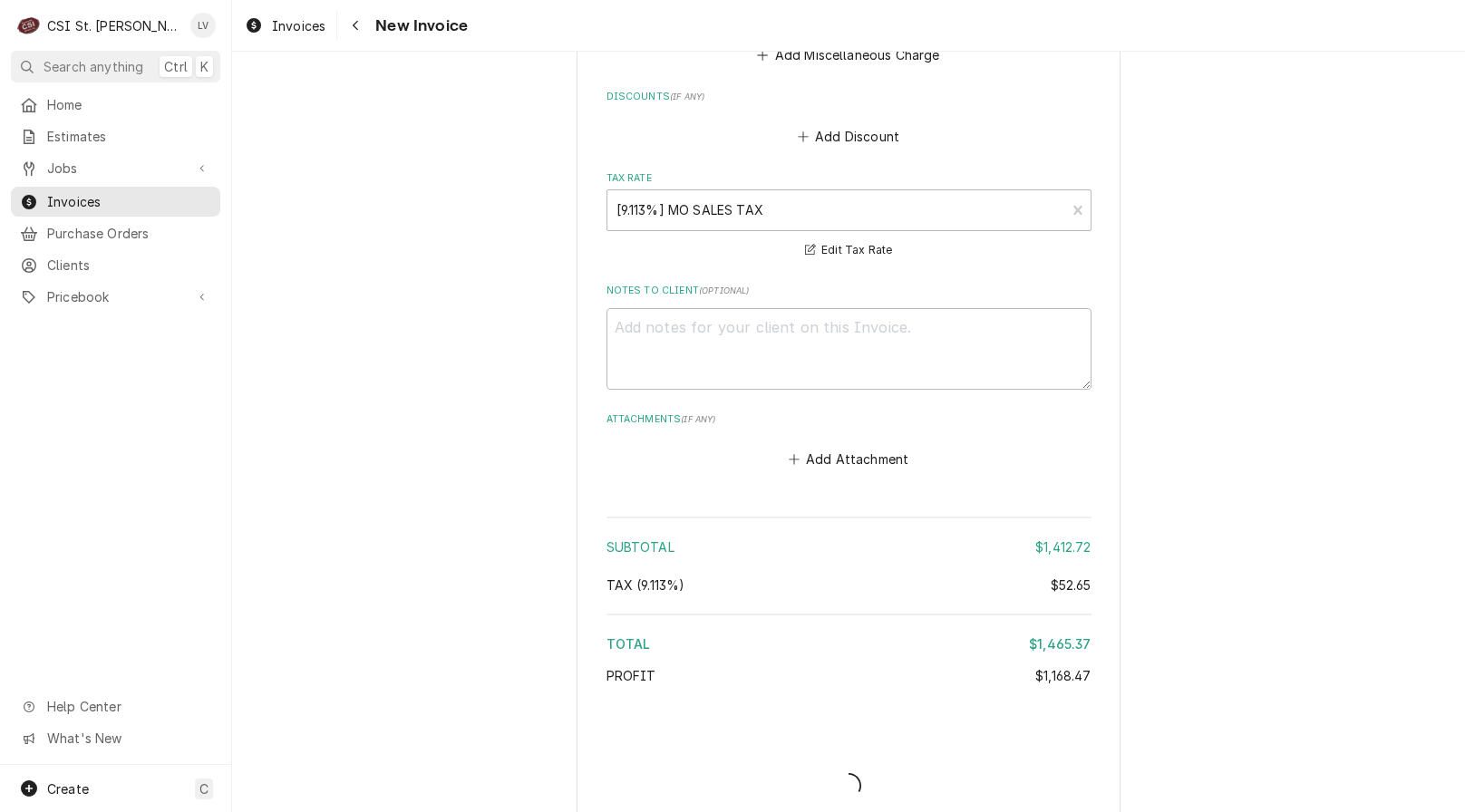
type textarea "x"
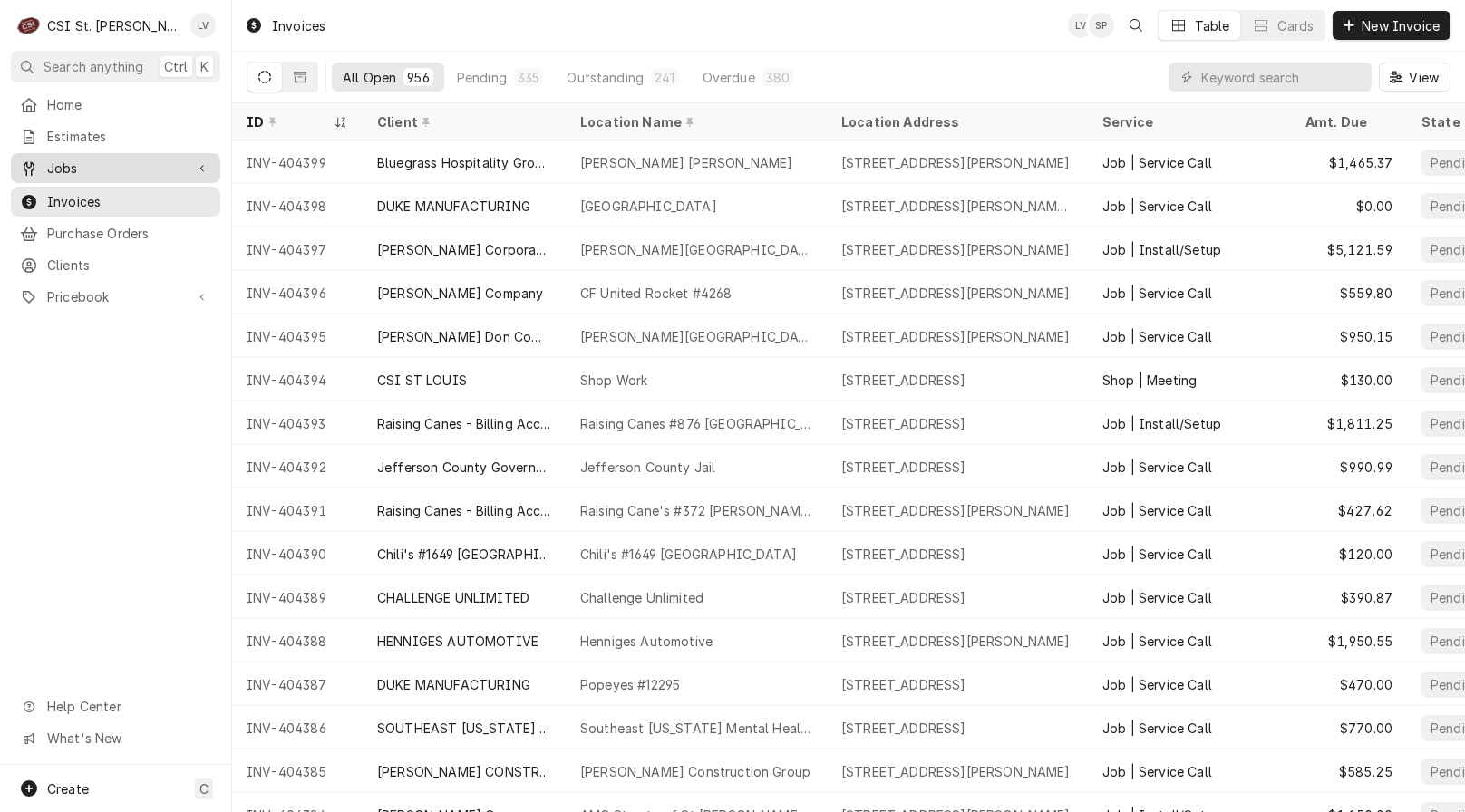
click at [73, 158] on span "Jobs" at bounding box center [115, 168] width 137 height 19
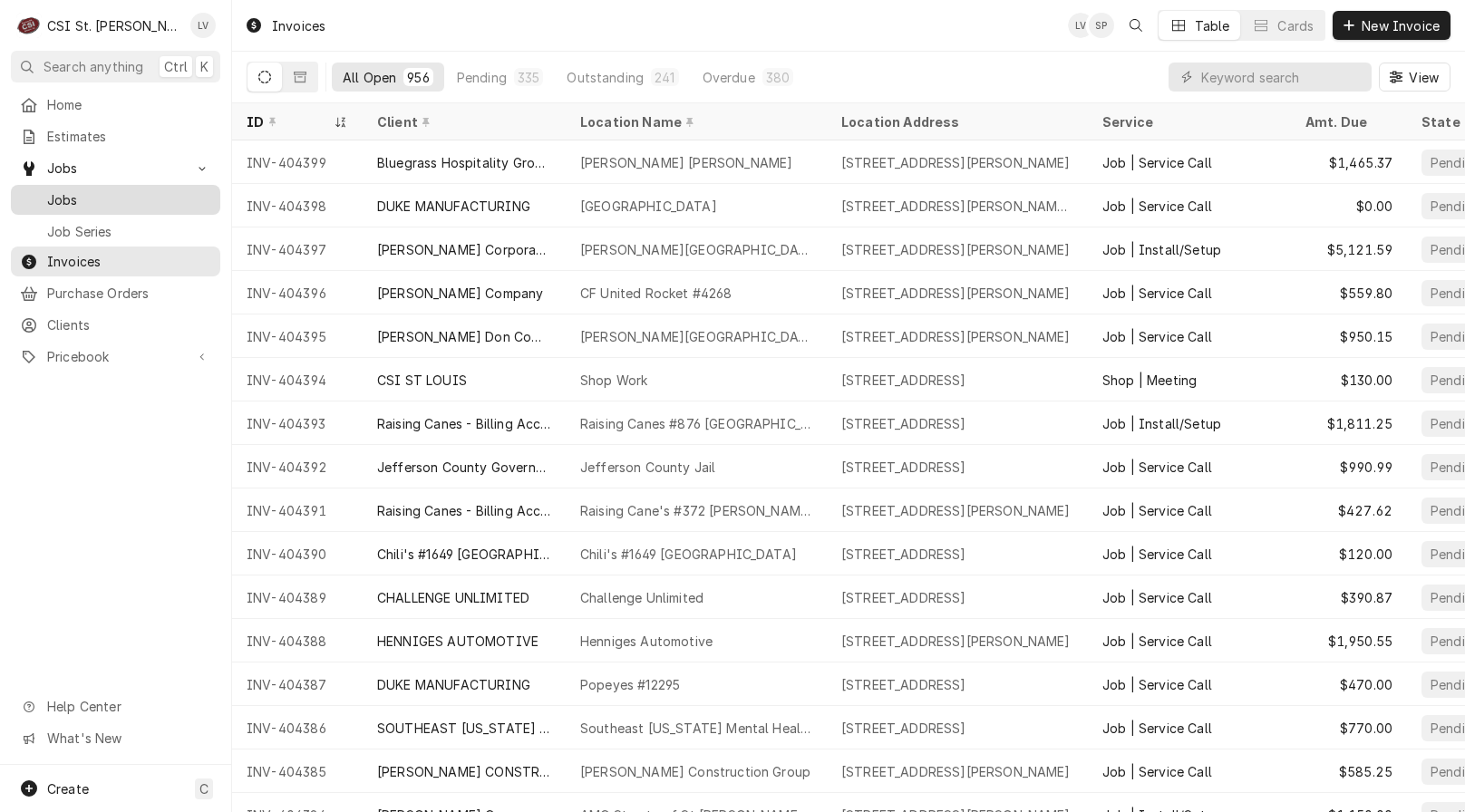
click at [61, 191] on span "Jobs" at bounding box center [128, 199] width 164 height 19
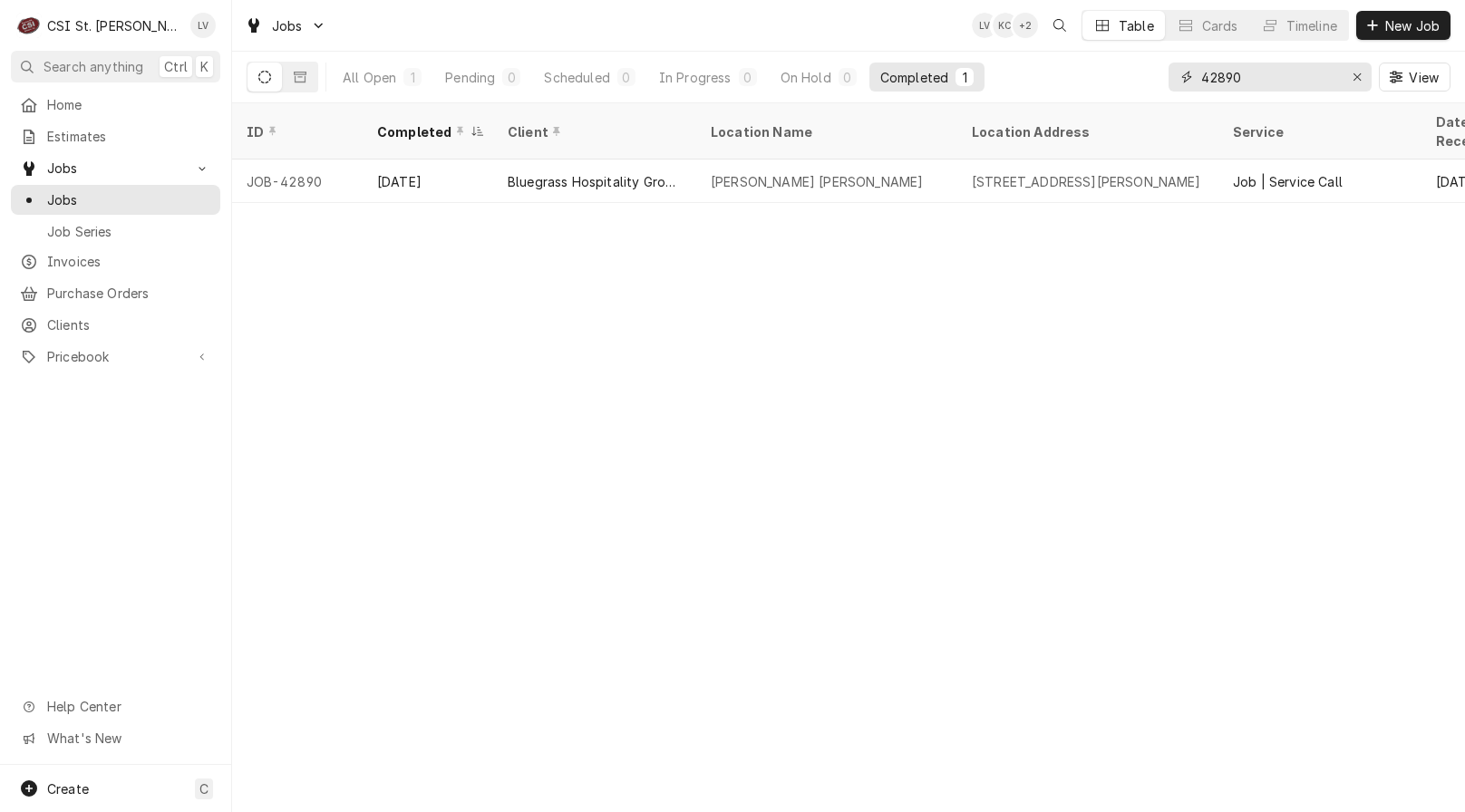
drag, startPoint x: 1259, startPoint y: 80, endPoint x: 1147, endPoint y: 85, distance: 112.1
click at [1147, 85] on div "All Open 1 Pending 0 Scheduled 0 In Progress 0 On Hold 0 Completed 1 42890 View" at bounding box center [848, 77] width 1204 height 51
type input "42973"
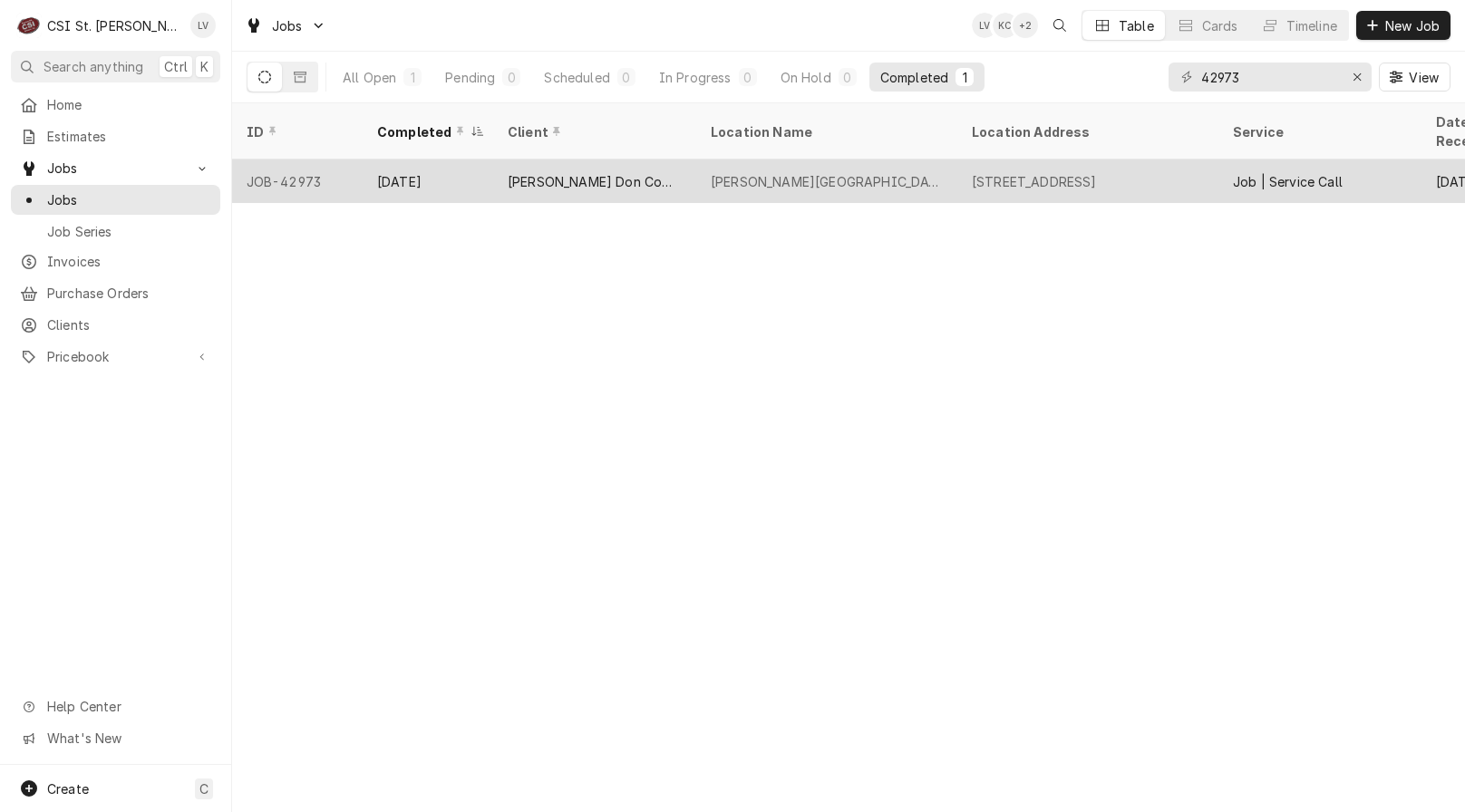
click at [526, 172] on div "[PERSON_NAME] Don Company" at bounding box center [595, 182] width 174 height 19
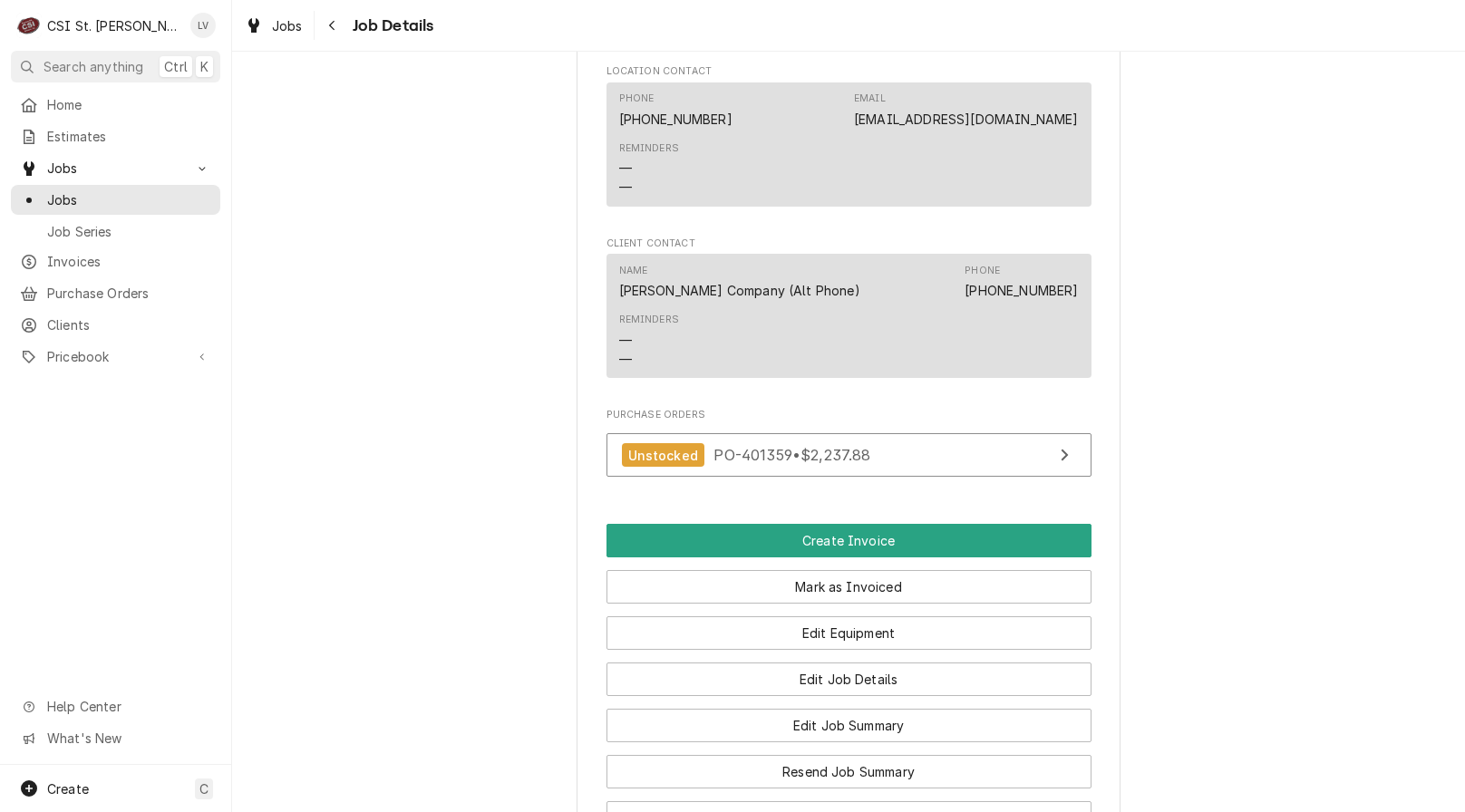
scroll to position [1360, 0]
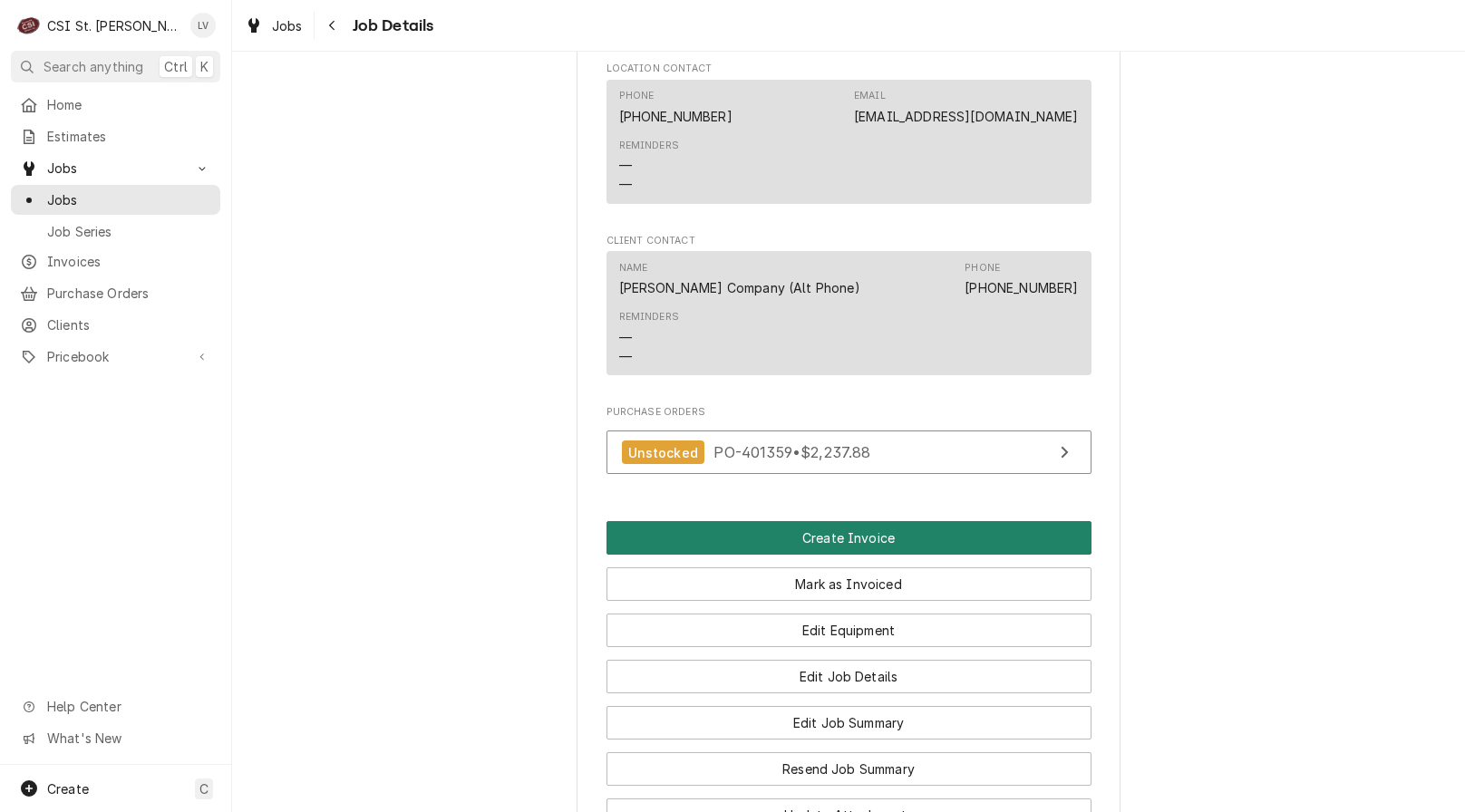
click at [841, 551] on button "Create Invoice" at bounding box center [850, 539] width 485 height 34
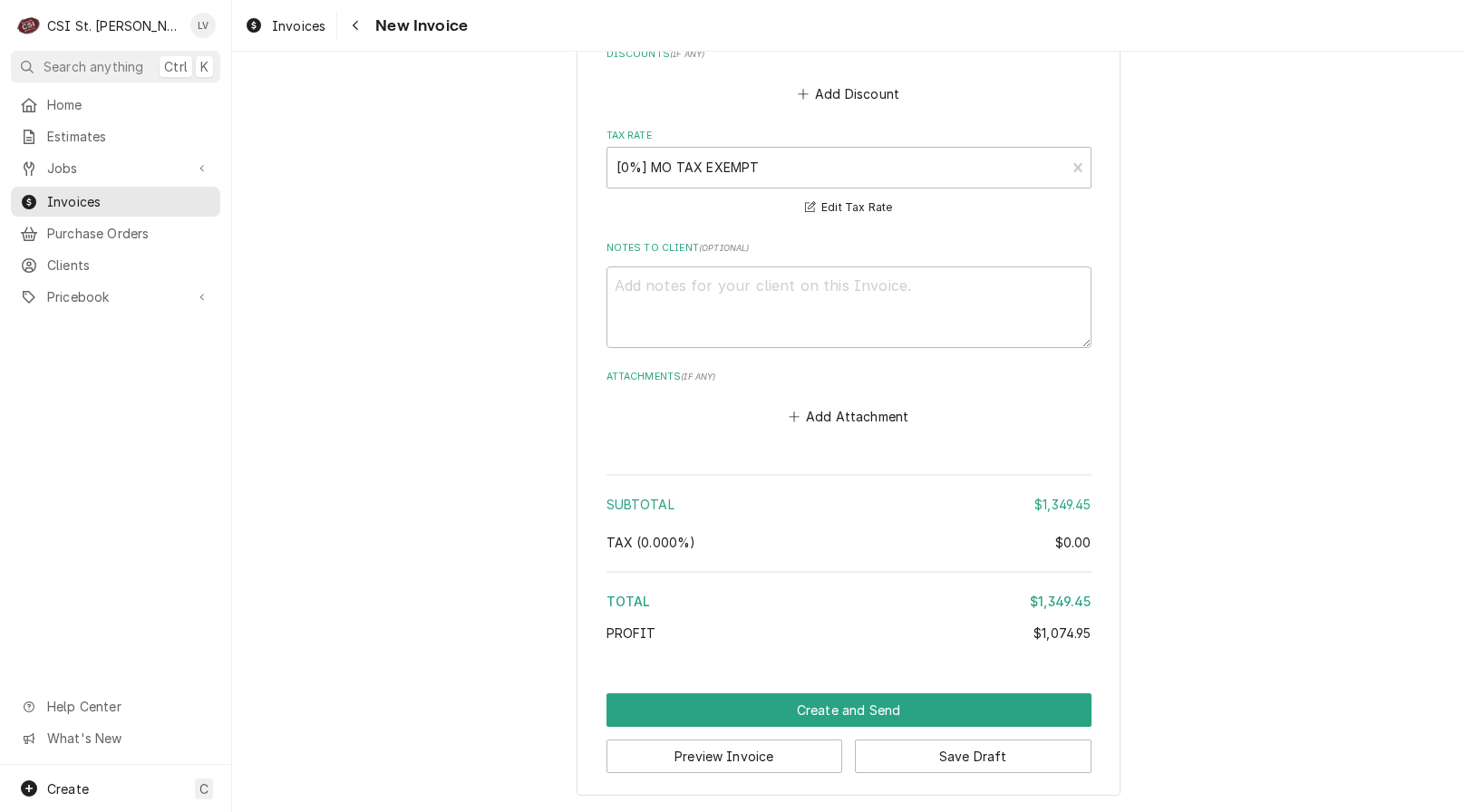
scroll to position [6125, 0]
click at [969, 758] on button "Save Draft" at bounding box center [973, 757] width 237 height 34
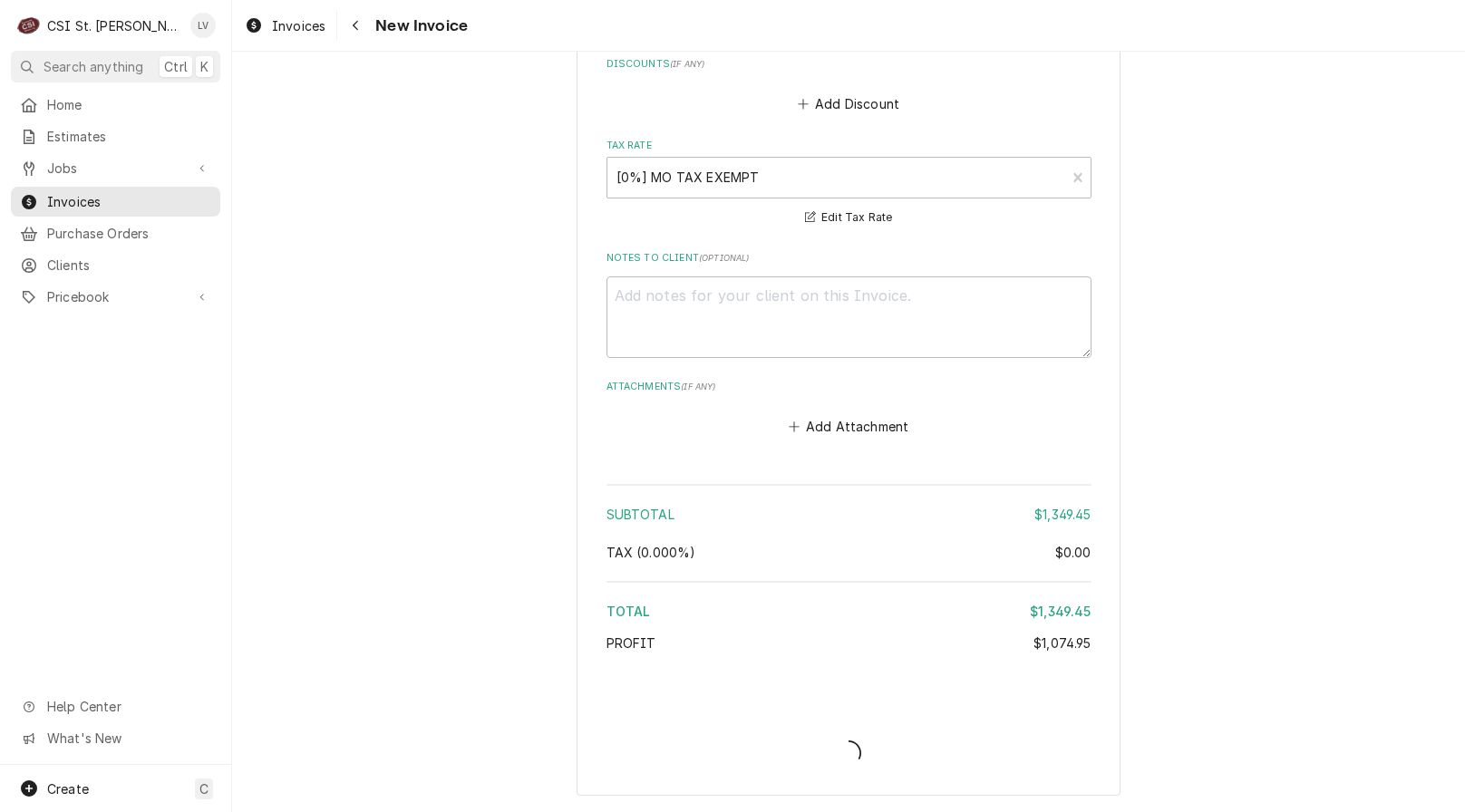
scroll to position [6115, 0]
type textarea "x"
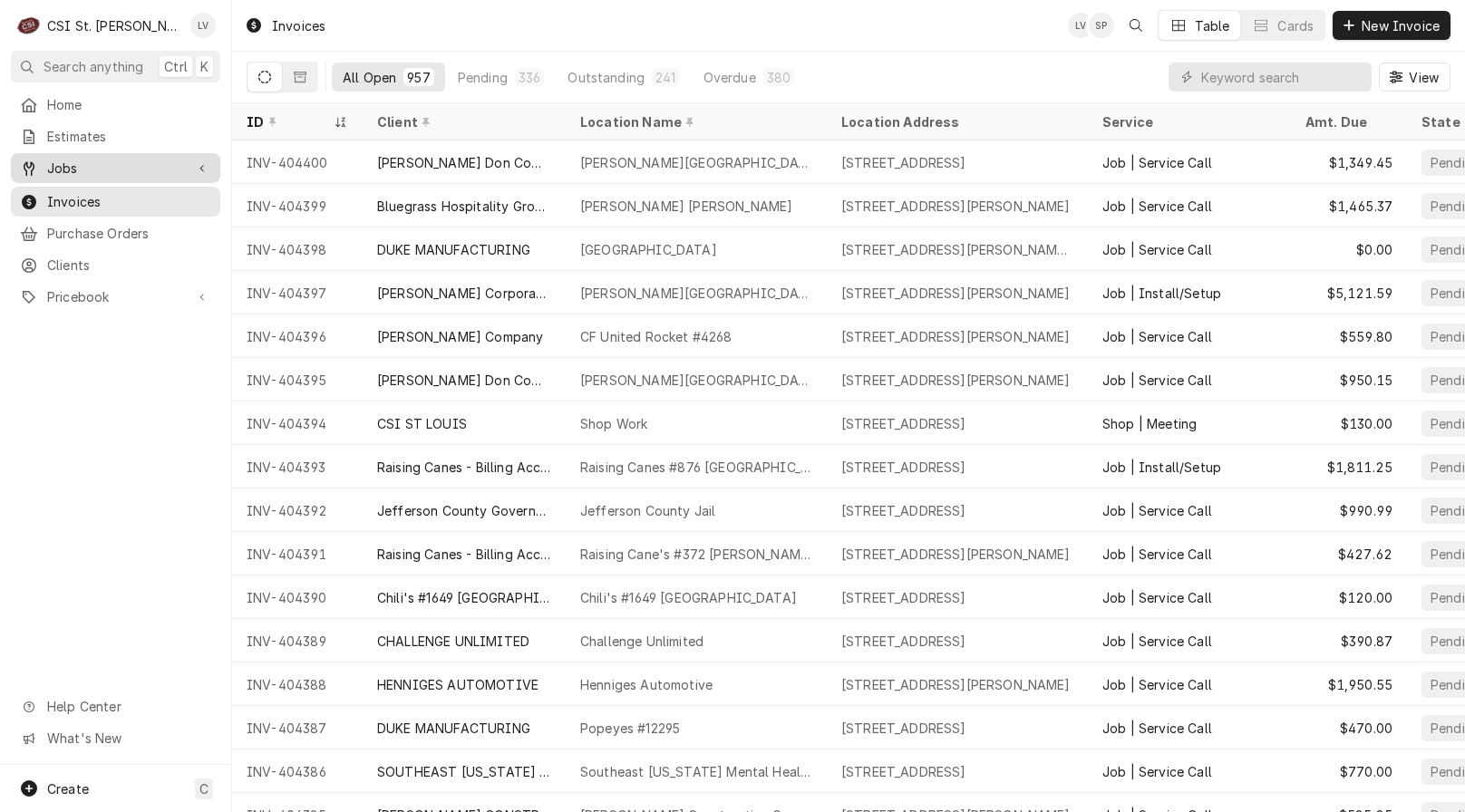
click at [58, 159] on span "Jobs" at bounding box center [115, 168] width 137 height 19
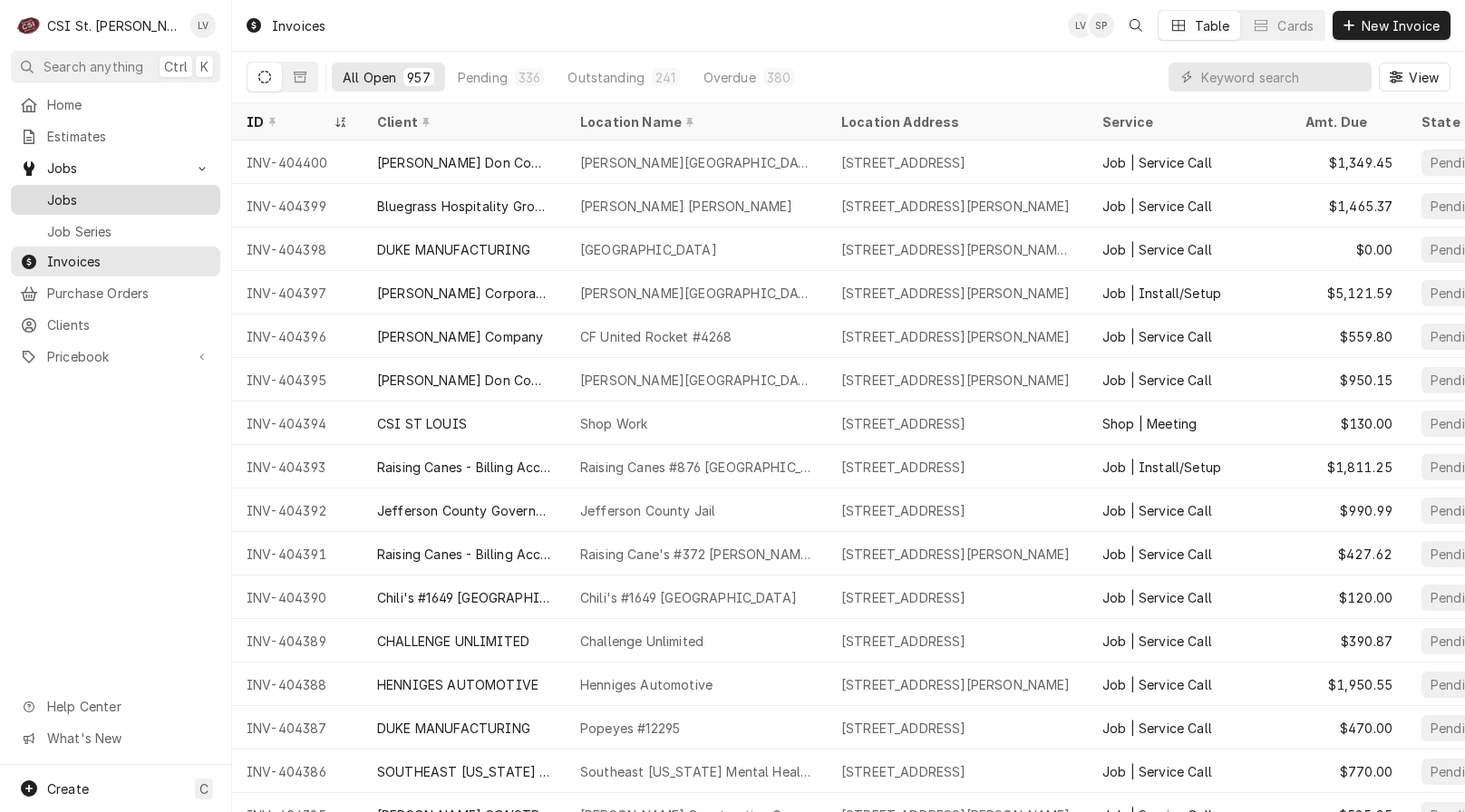
click at [56, 190] on span "Jobs" at bounding box center [128, 199] width 164 height 19
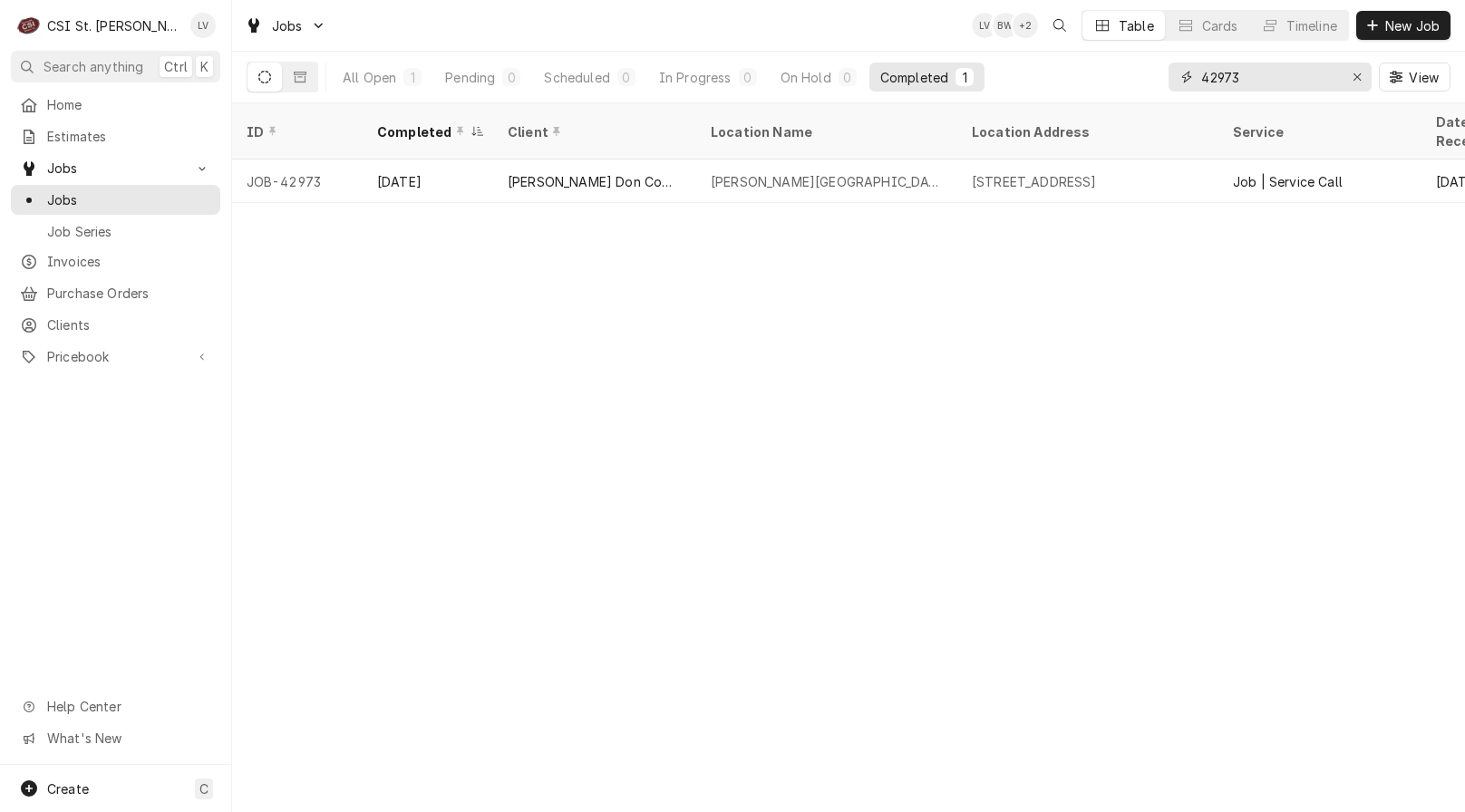
drag, startPoint x: 1283, startPoint y: 78, endPoint x: 1189, endPoint y: 76, distance: 94.0
click at [1189, 76] on div "42973" at bounding box center [1270, 77] width 203 height 29
type input "42956"
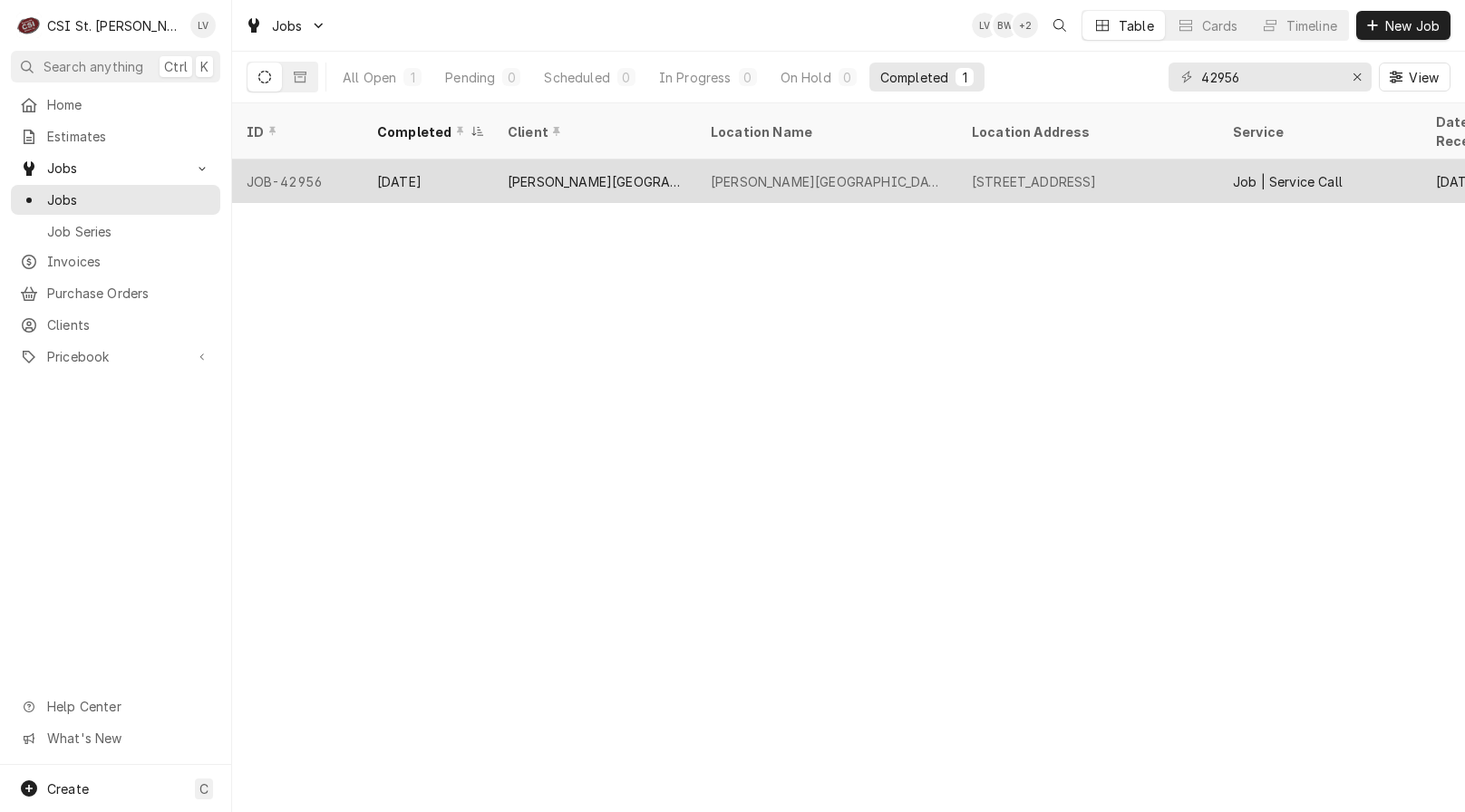
click at [615, 170] on div "[PERSON_NAME][GEOGRAPHIC_DATA]" at bounding box center [595, 181] width 203 height 43
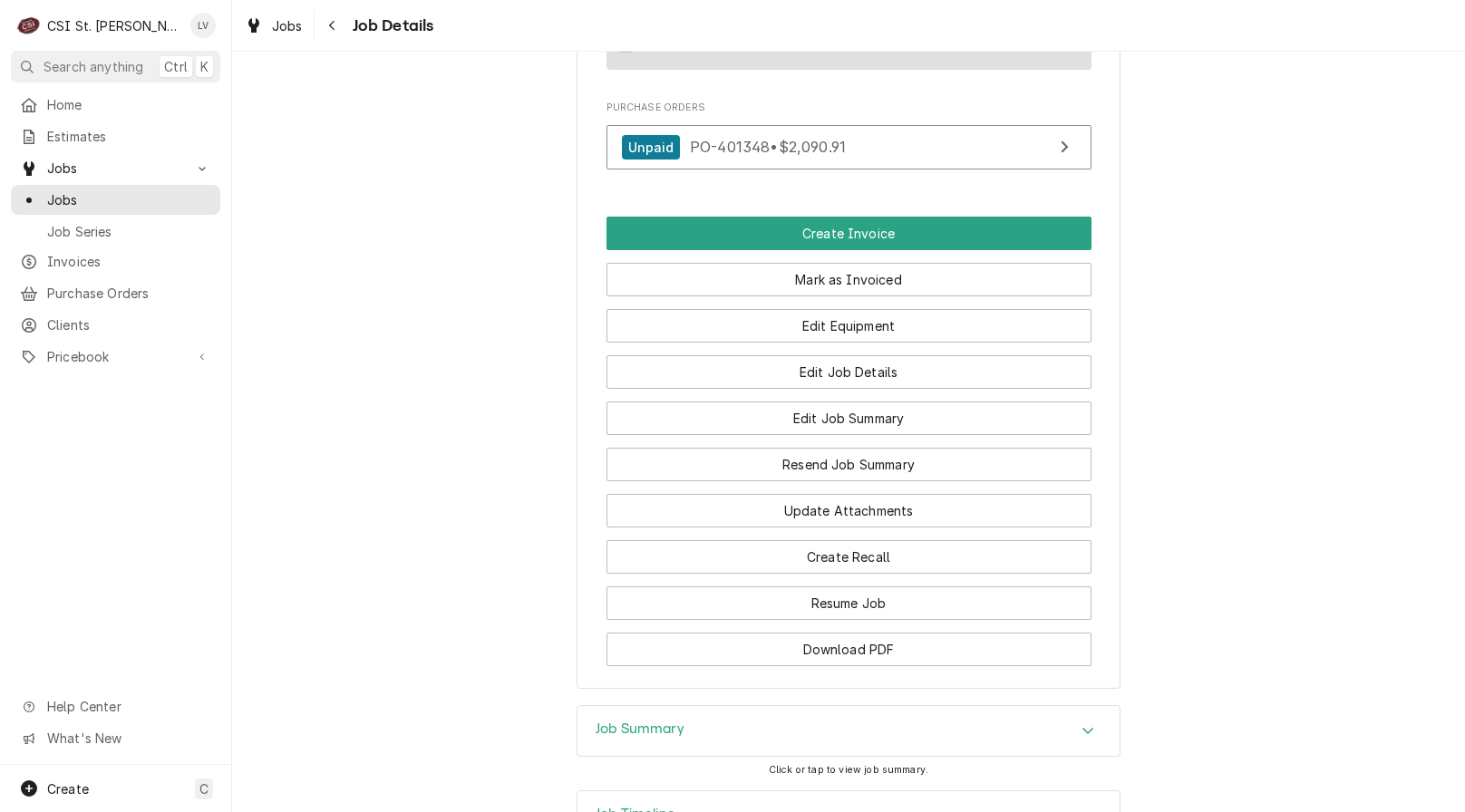
scroll to position [2085, 0]
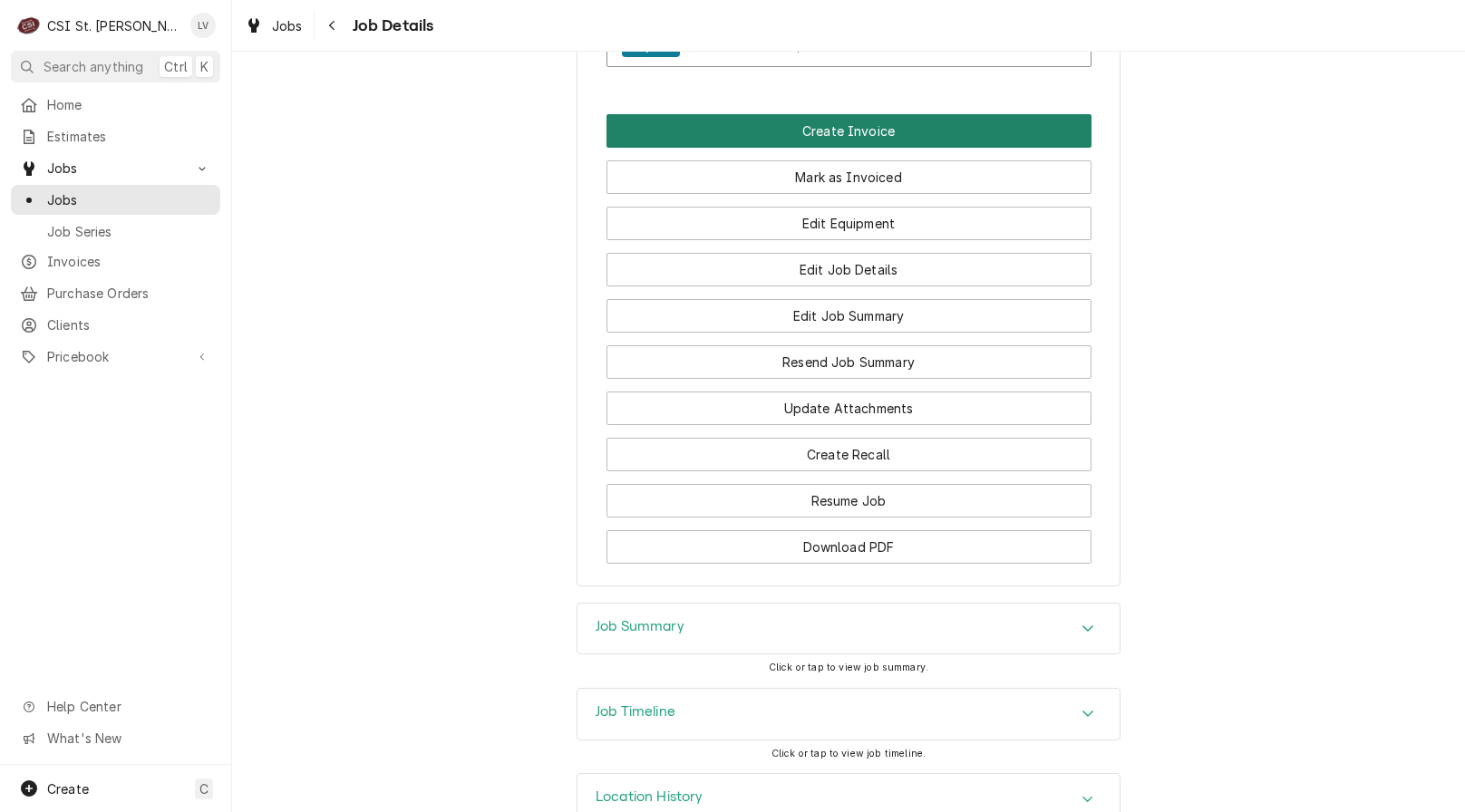
click at [793, 114] on button "Create Invoice" at bounding box center [850, 131] width 485 height 34
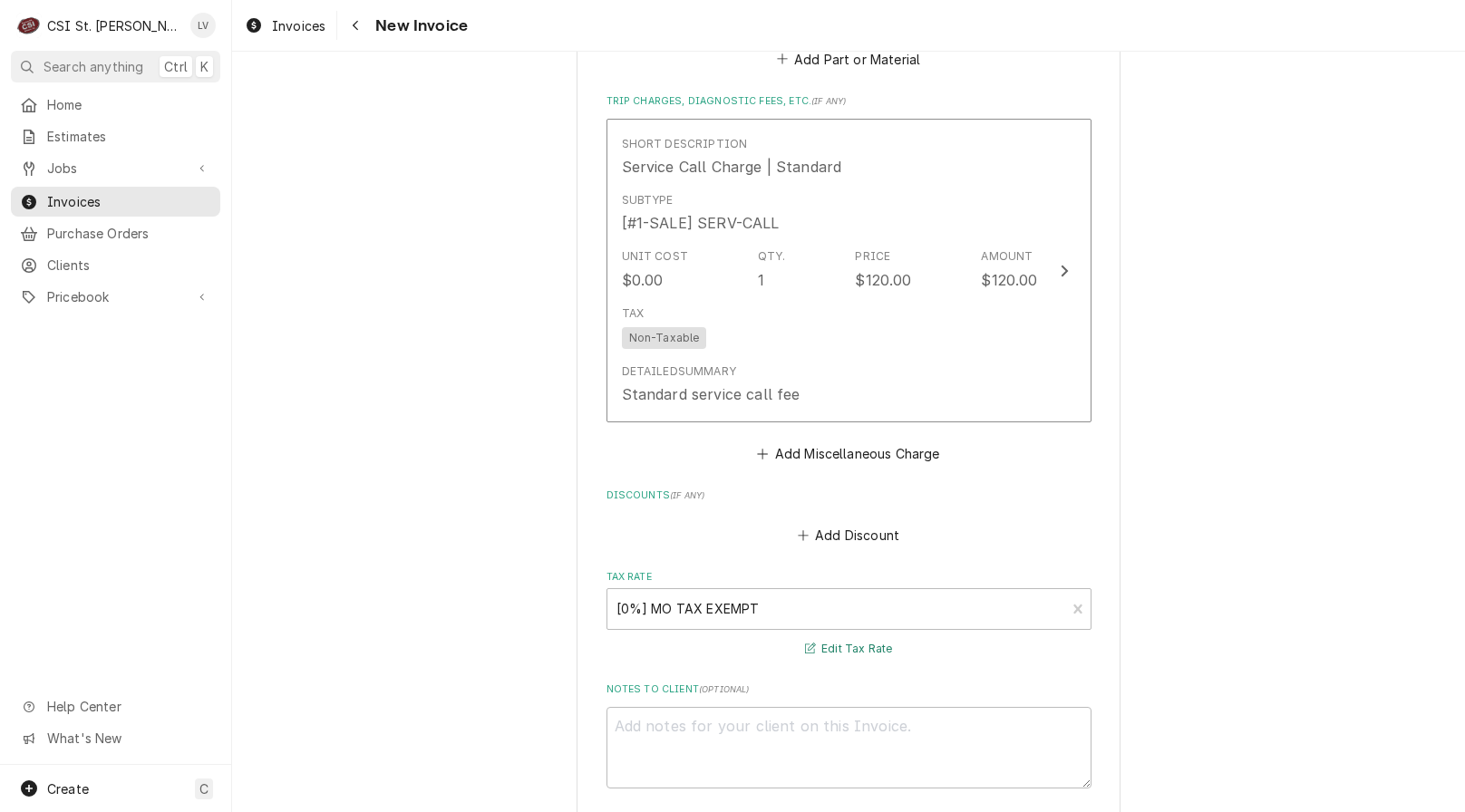
scroll to position [6063, 0]
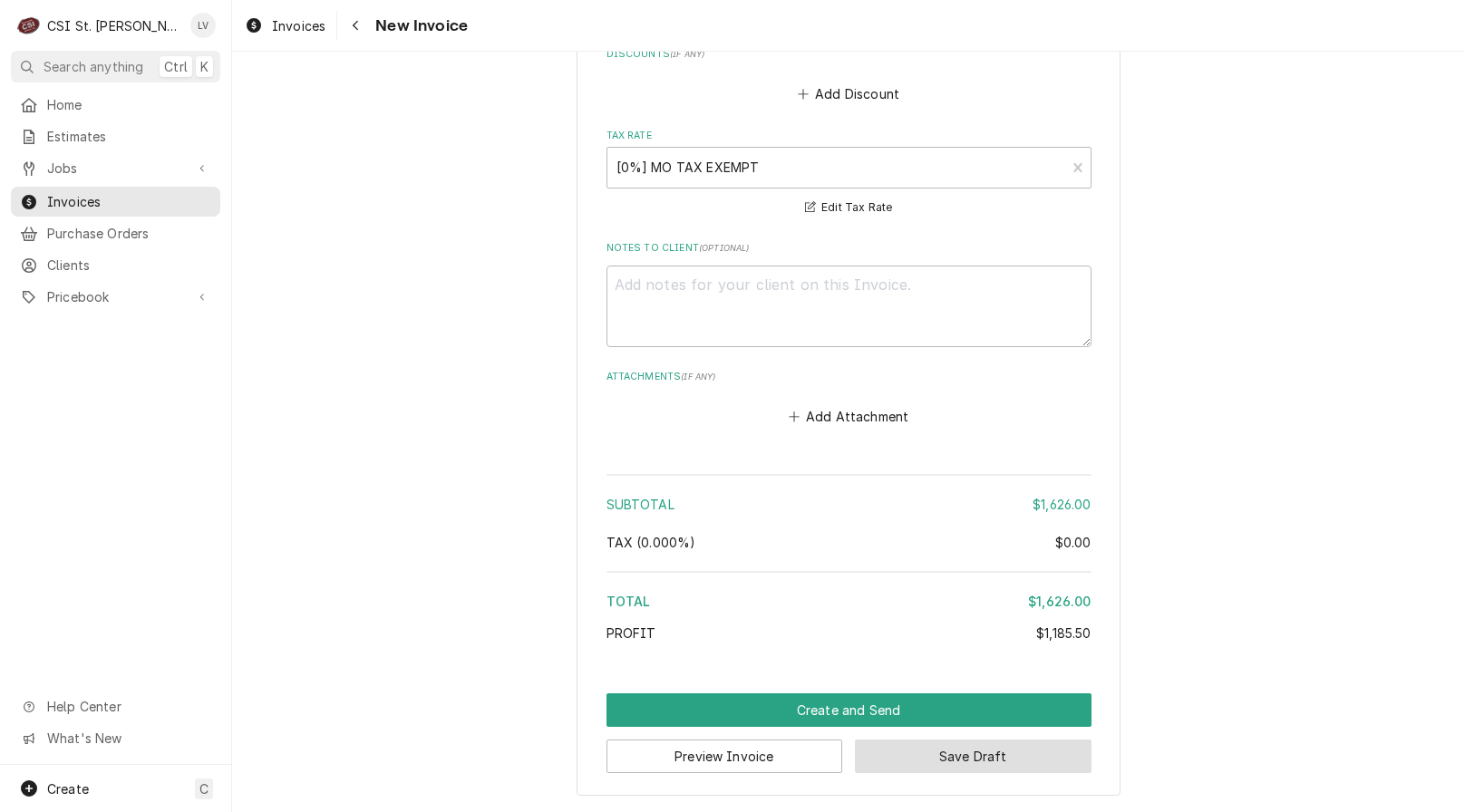
click at [1026, 758] on button "Save Draft" at bounding box center [973, 757] width 237 height 34
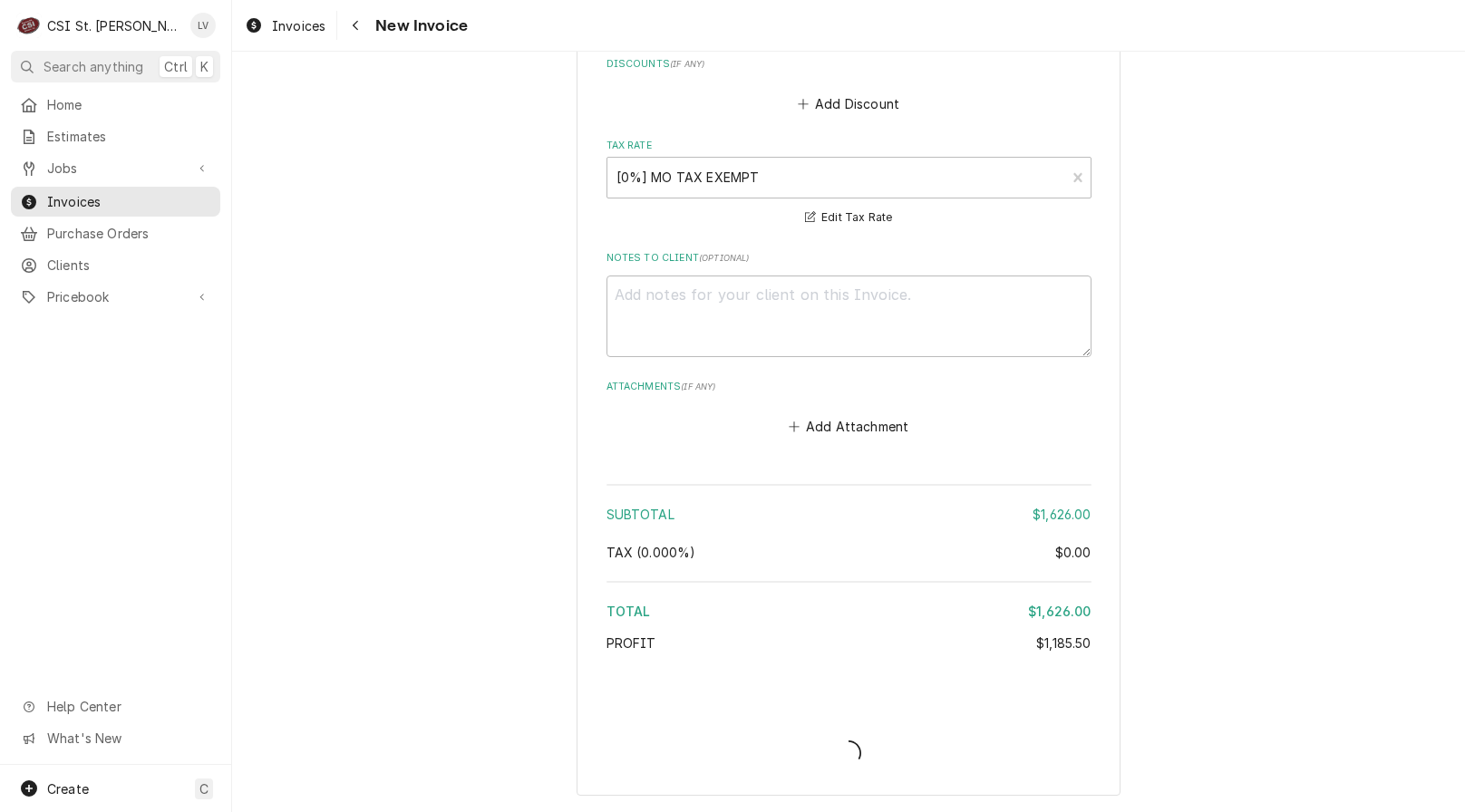
type textarea "x"
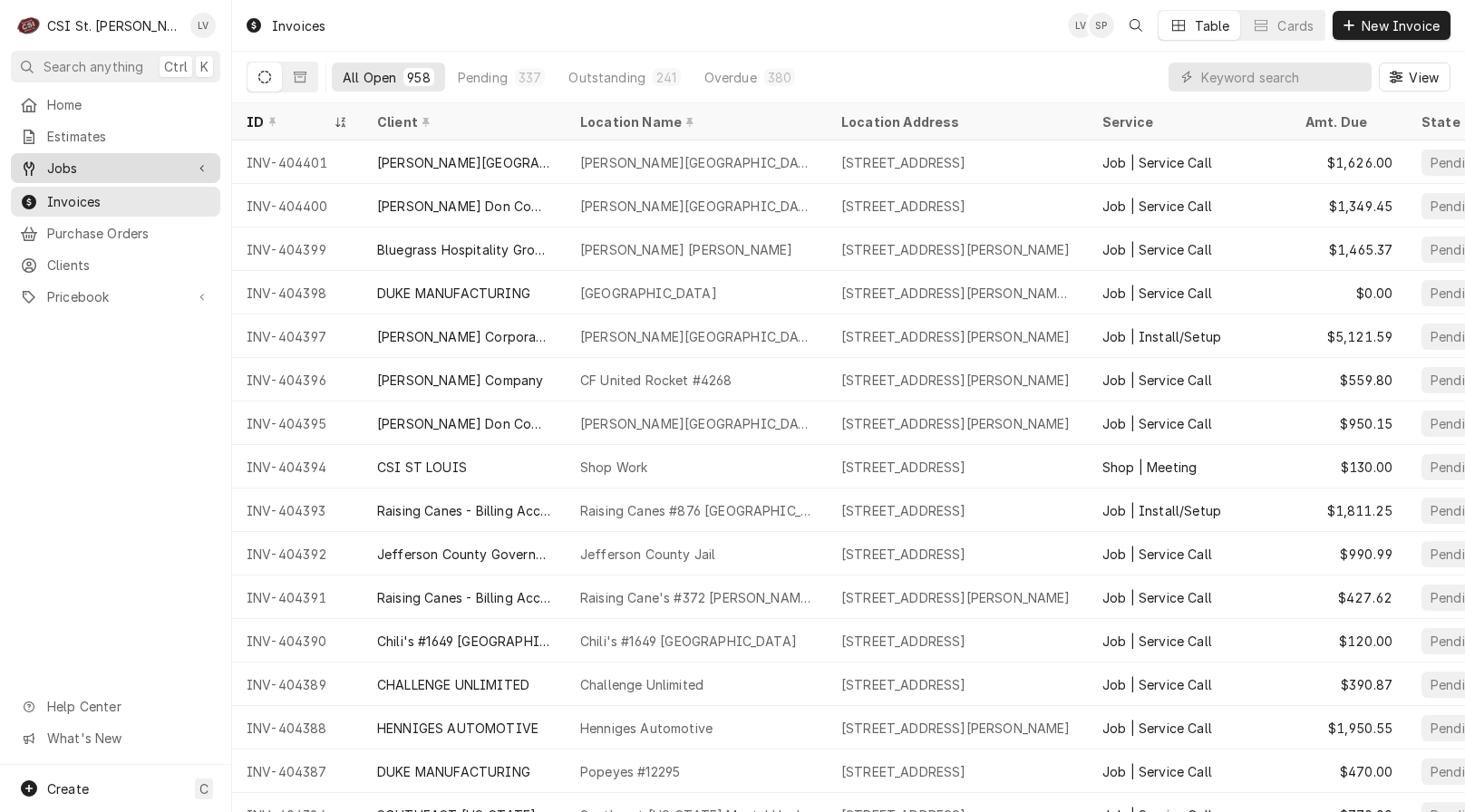
click at [87, 170] on span "Jobs" at bounding box center [115, 168] width 137 height 19
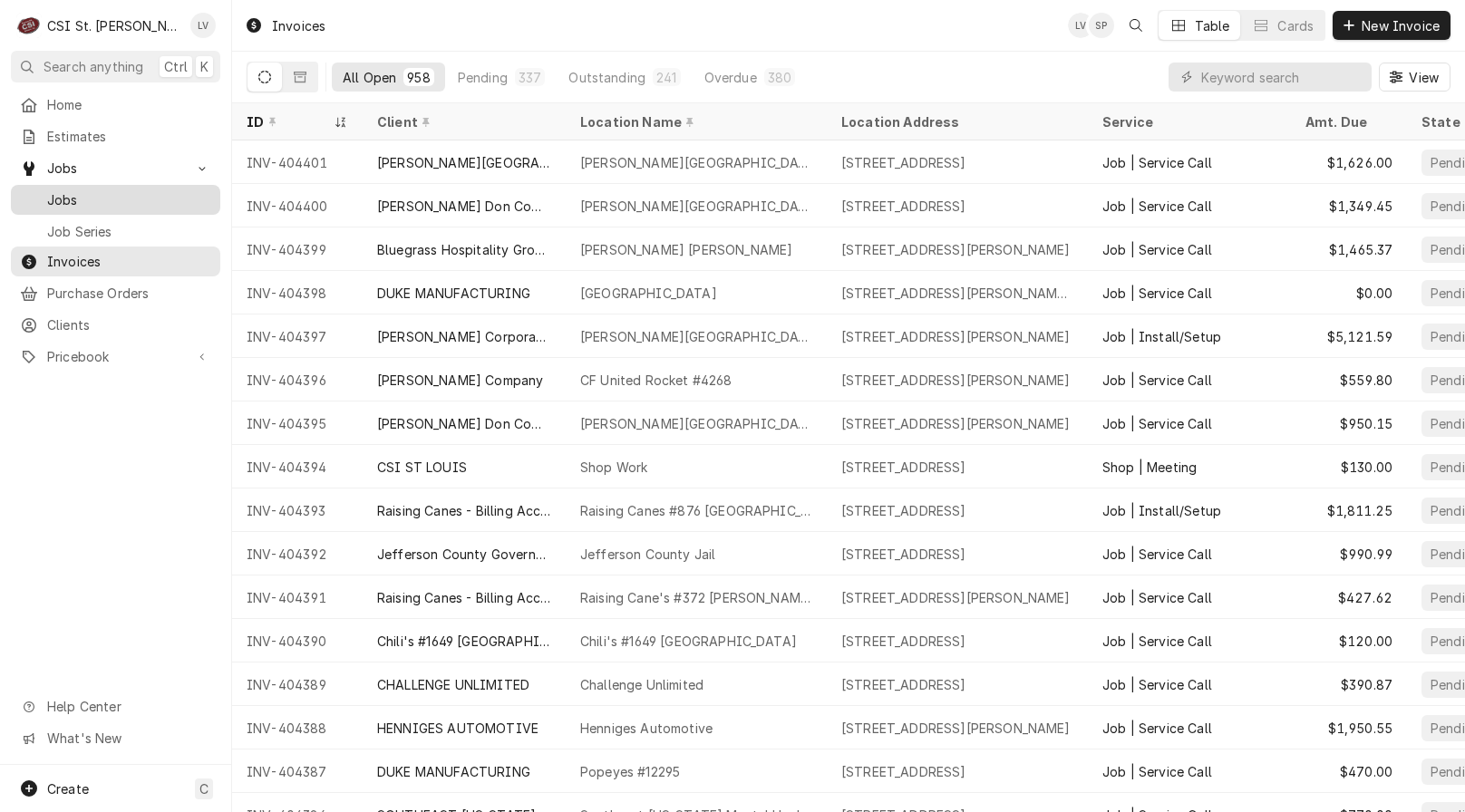
click at [94, 195] on span "Jobs" at bounding box center [128, 199] width 164 height 19
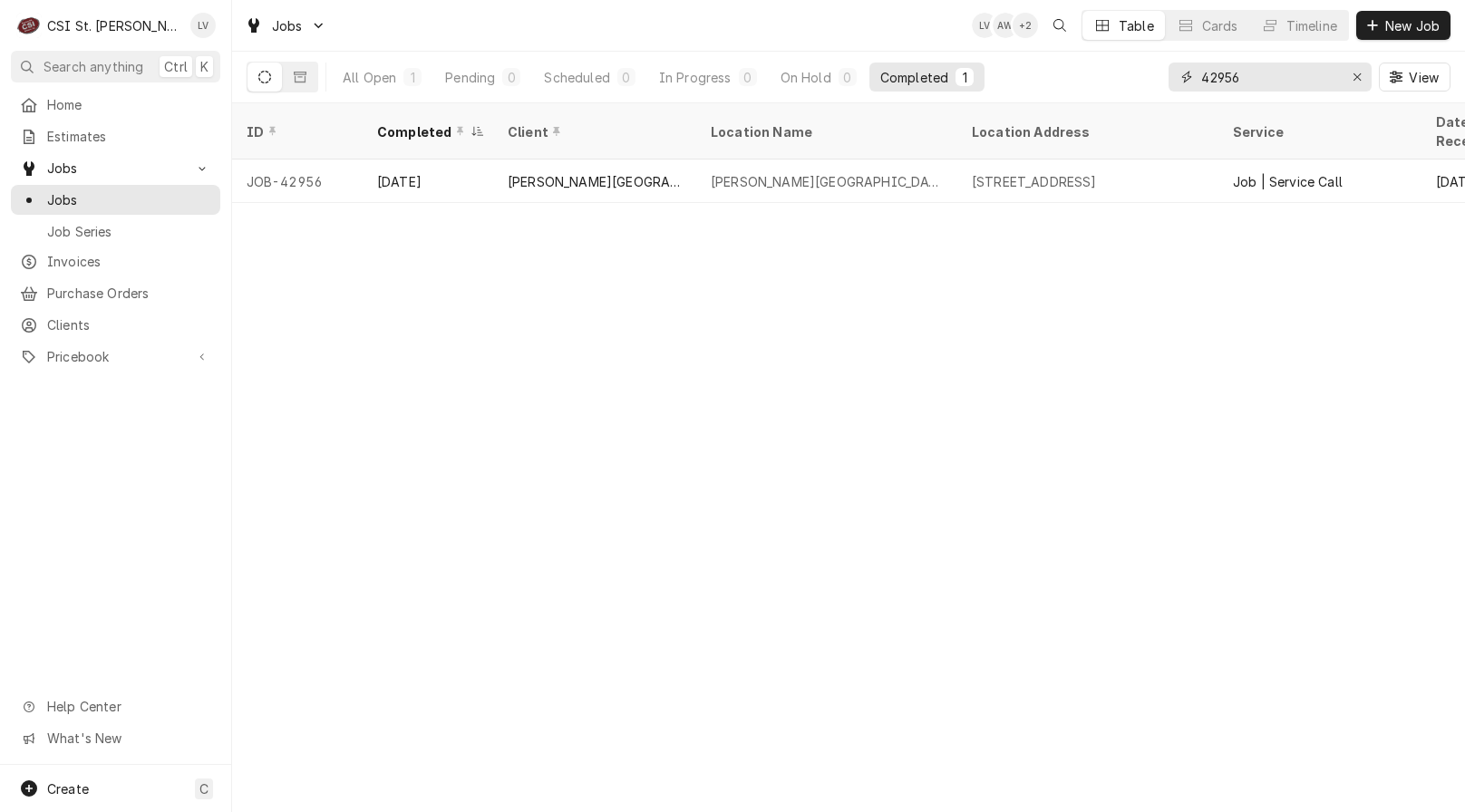
drag, startPoint x: 1270, startPoint y: 73, endPoint x: 1149, endPoint y: 91, distance: 122.3
click at [1149, 91] on div "All Open 1 Pending 0 Scheduled 0 In Progress 0 On Hold 0 Completed 1 42956 View" at bounding box center [848, 77] width 1204 height 51
type input "43054"
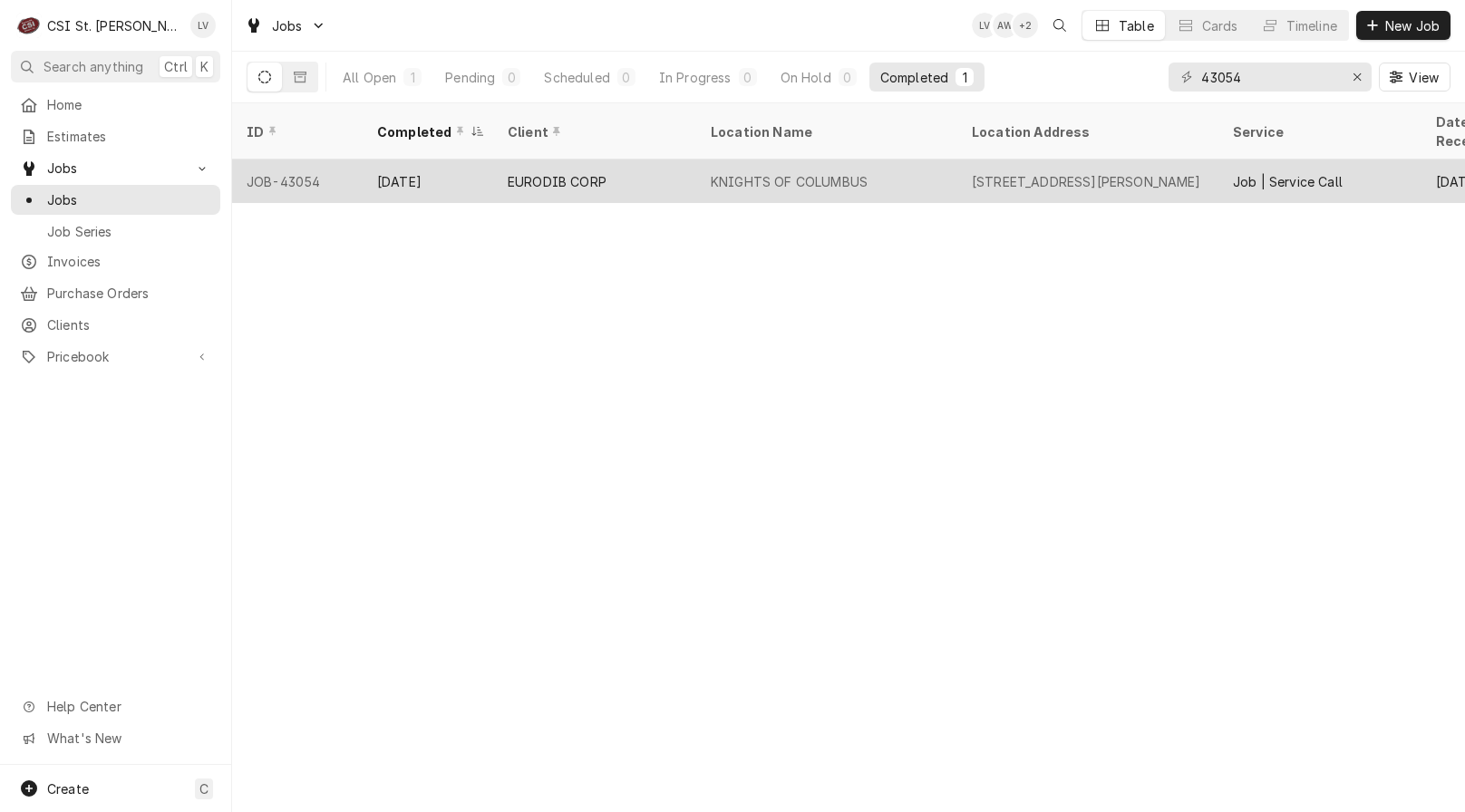
click at [688, 160] on div "EURODIB CORP" at bounding box center [595, 181] width 203 height 43
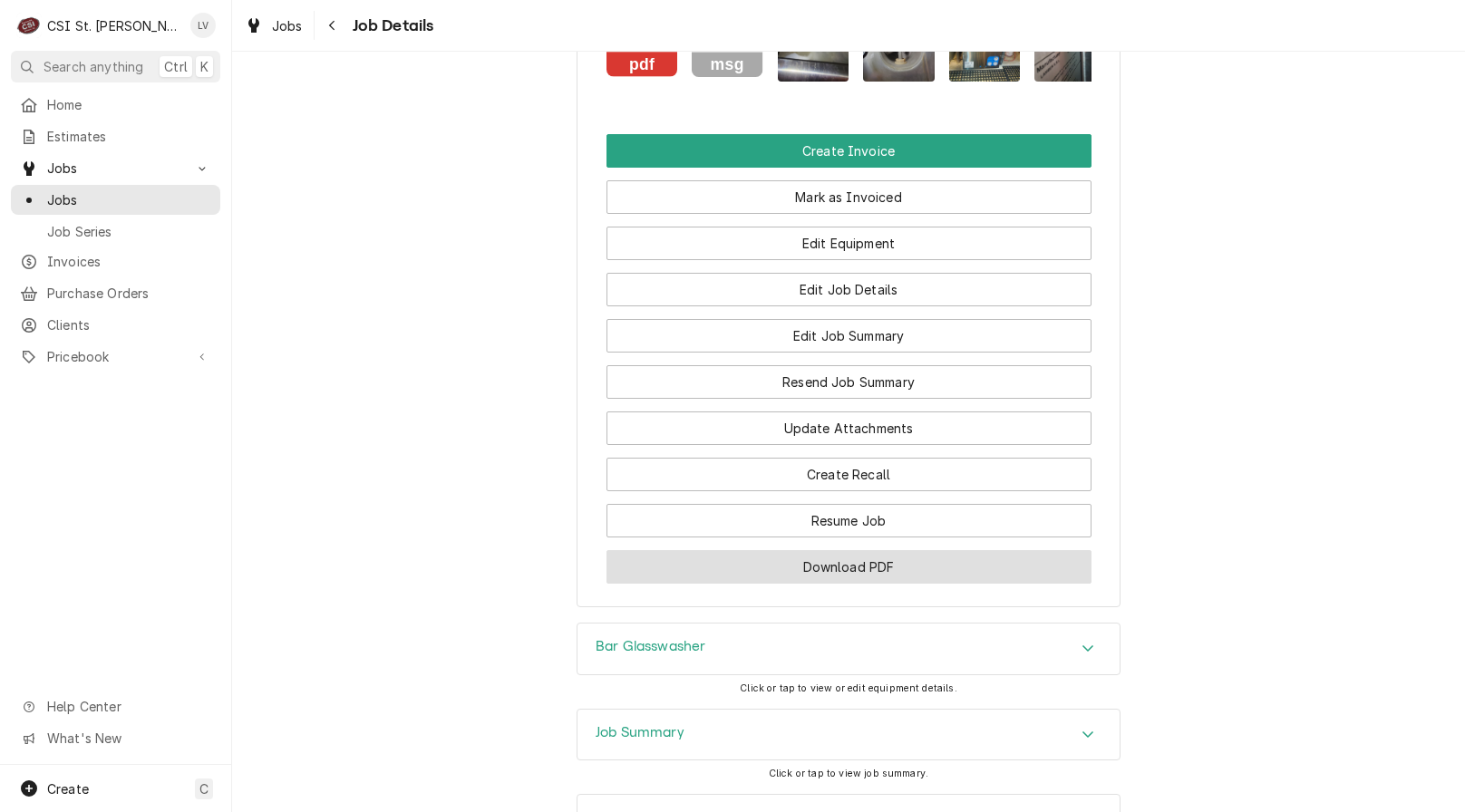
scroll to position [1995, 0]
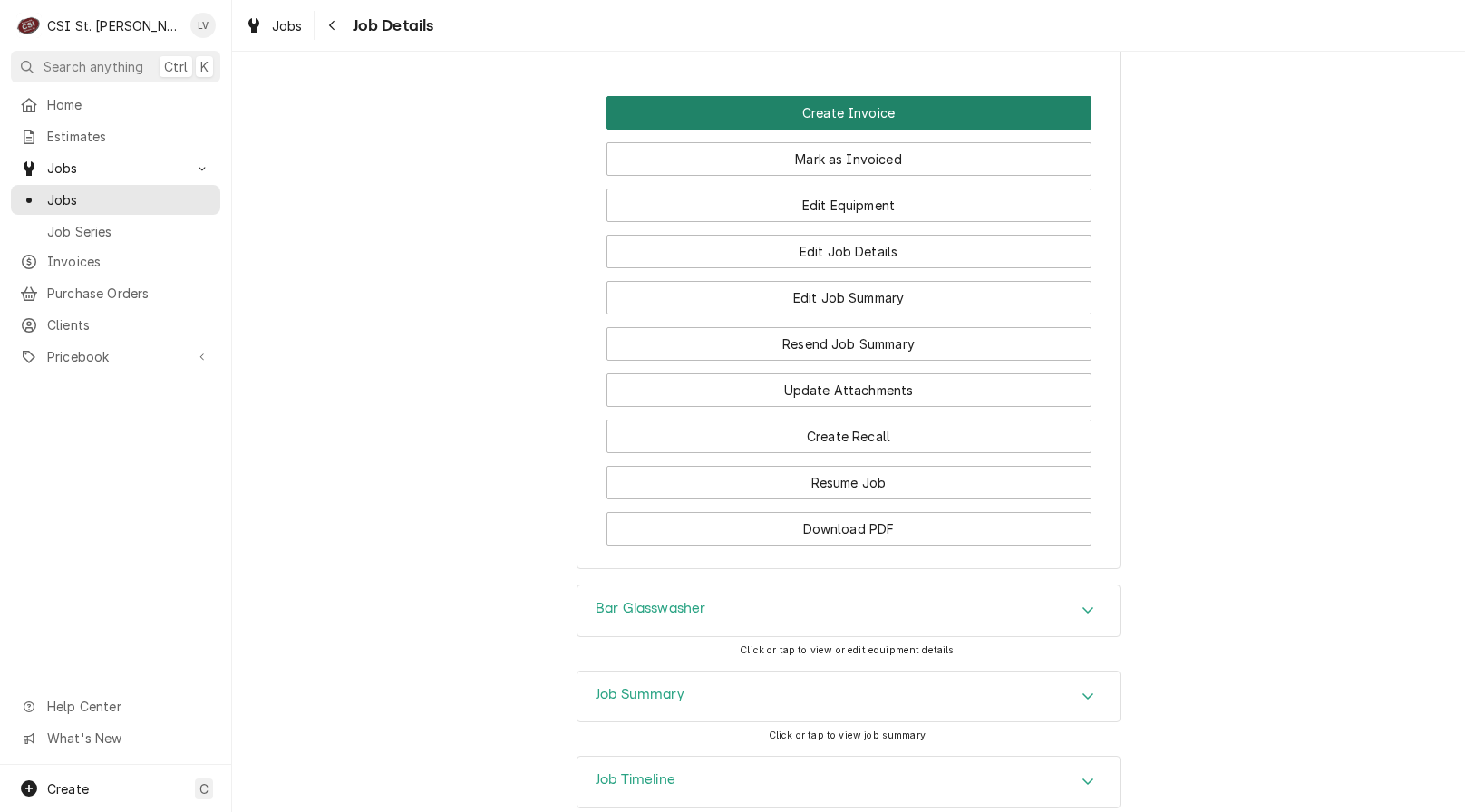
click at [779, 129] on button "Create Invoice" at bounding box center [850, 113] width 485 height 34
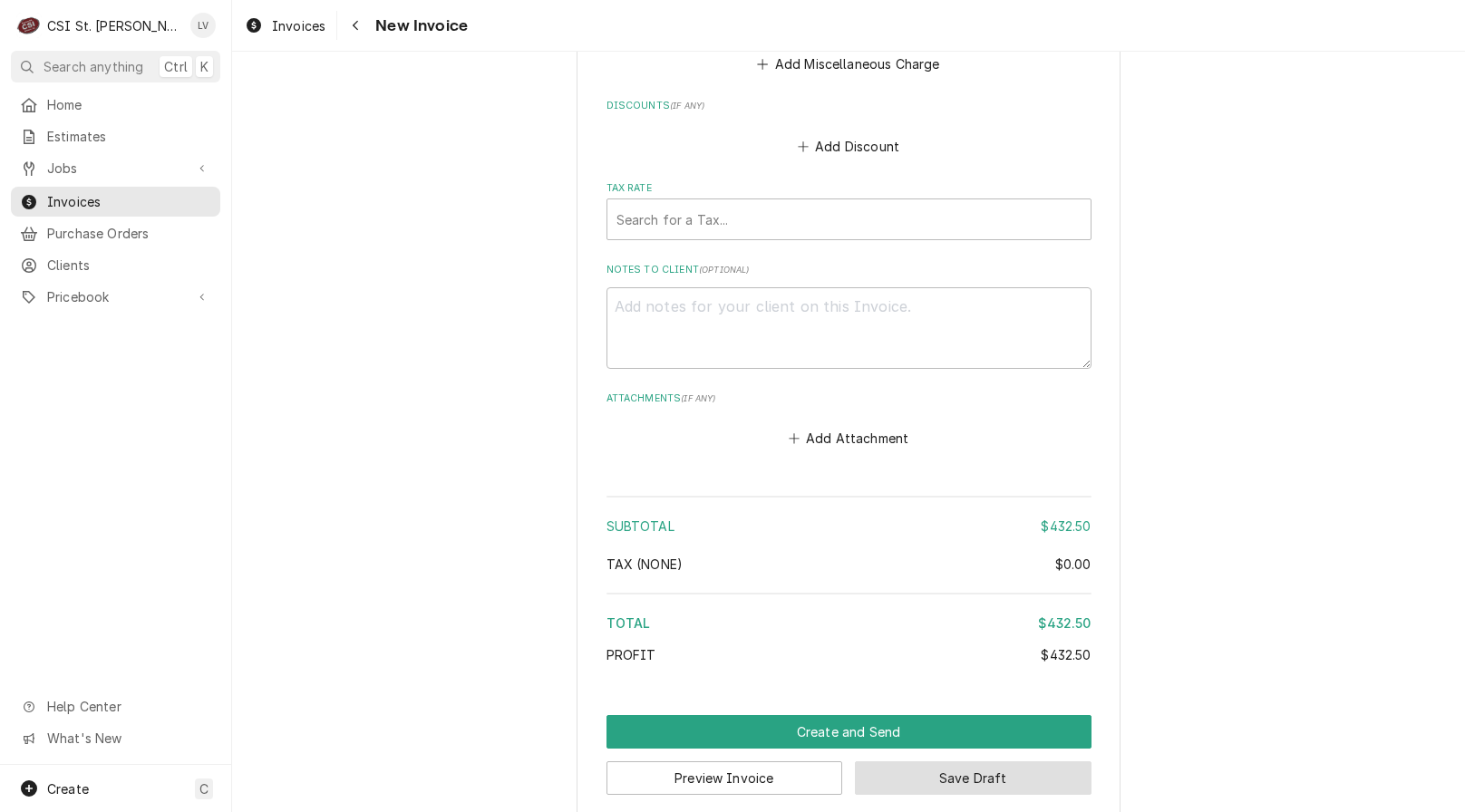
click at [986, 761] on button "Save Draft" at bounding box center [973, 778] width 237 height 34
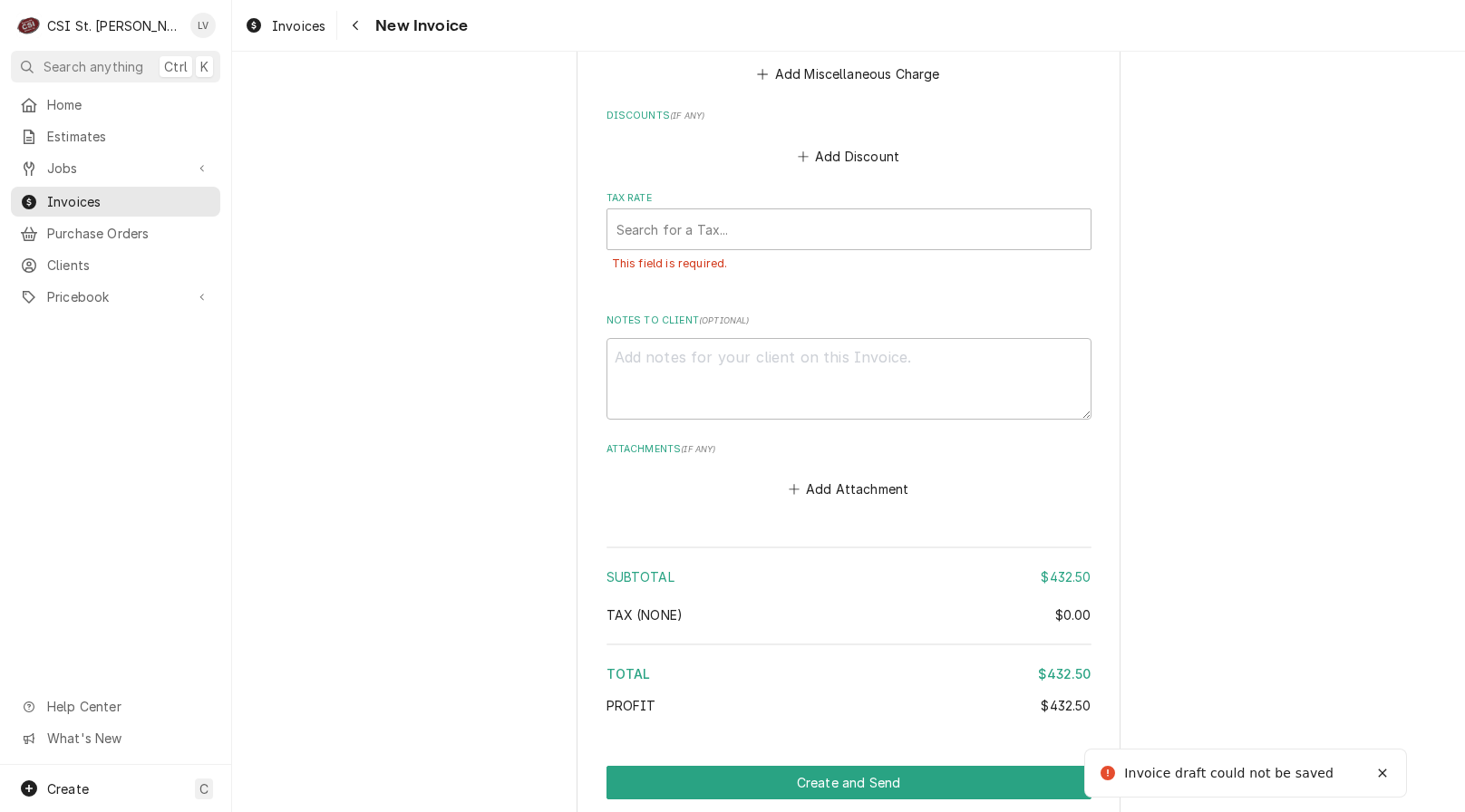
scroll to position [4319, 0]
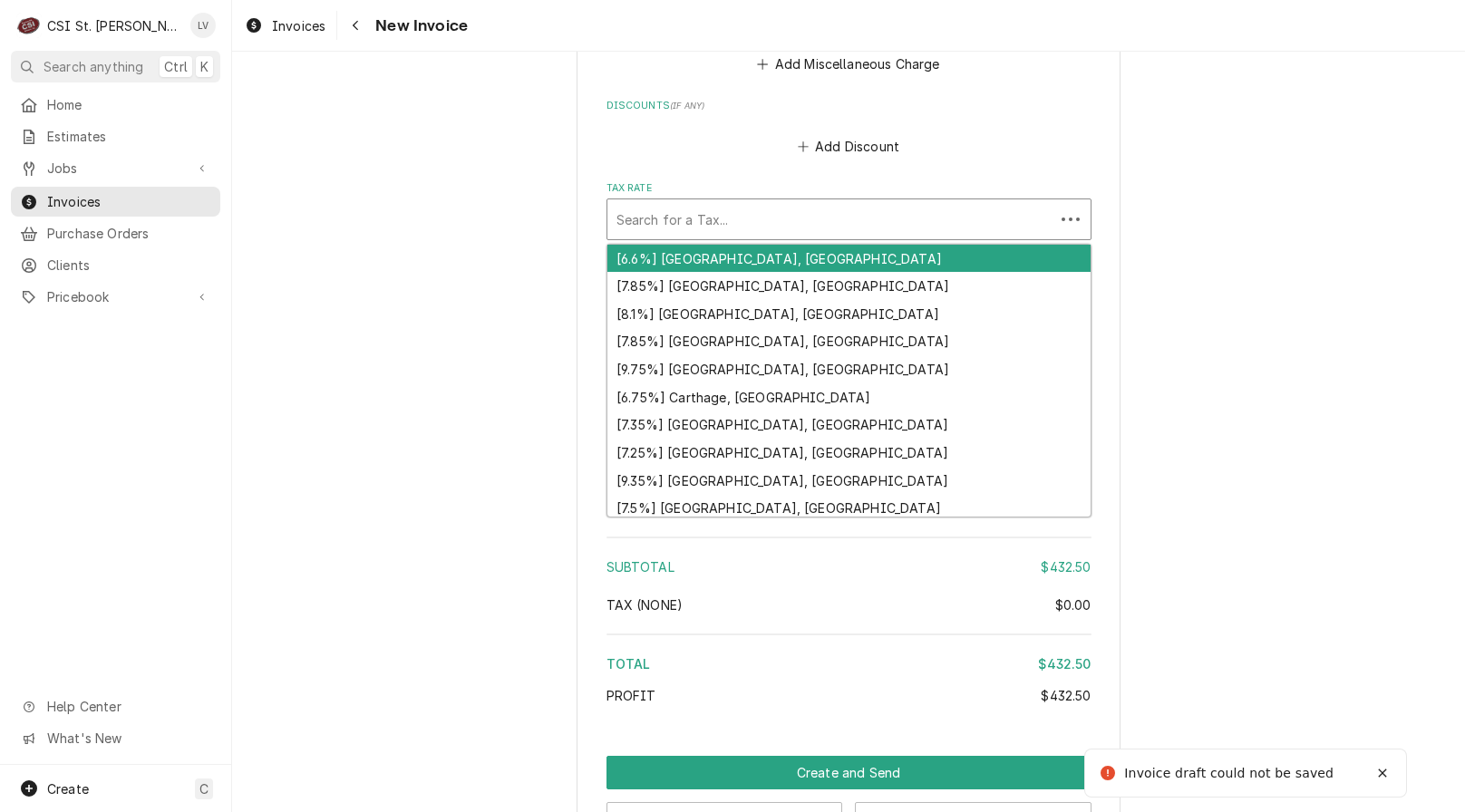
click at [662, 203] on div "Tax Rate" at bounding box center [831, 219] width 429 height 33
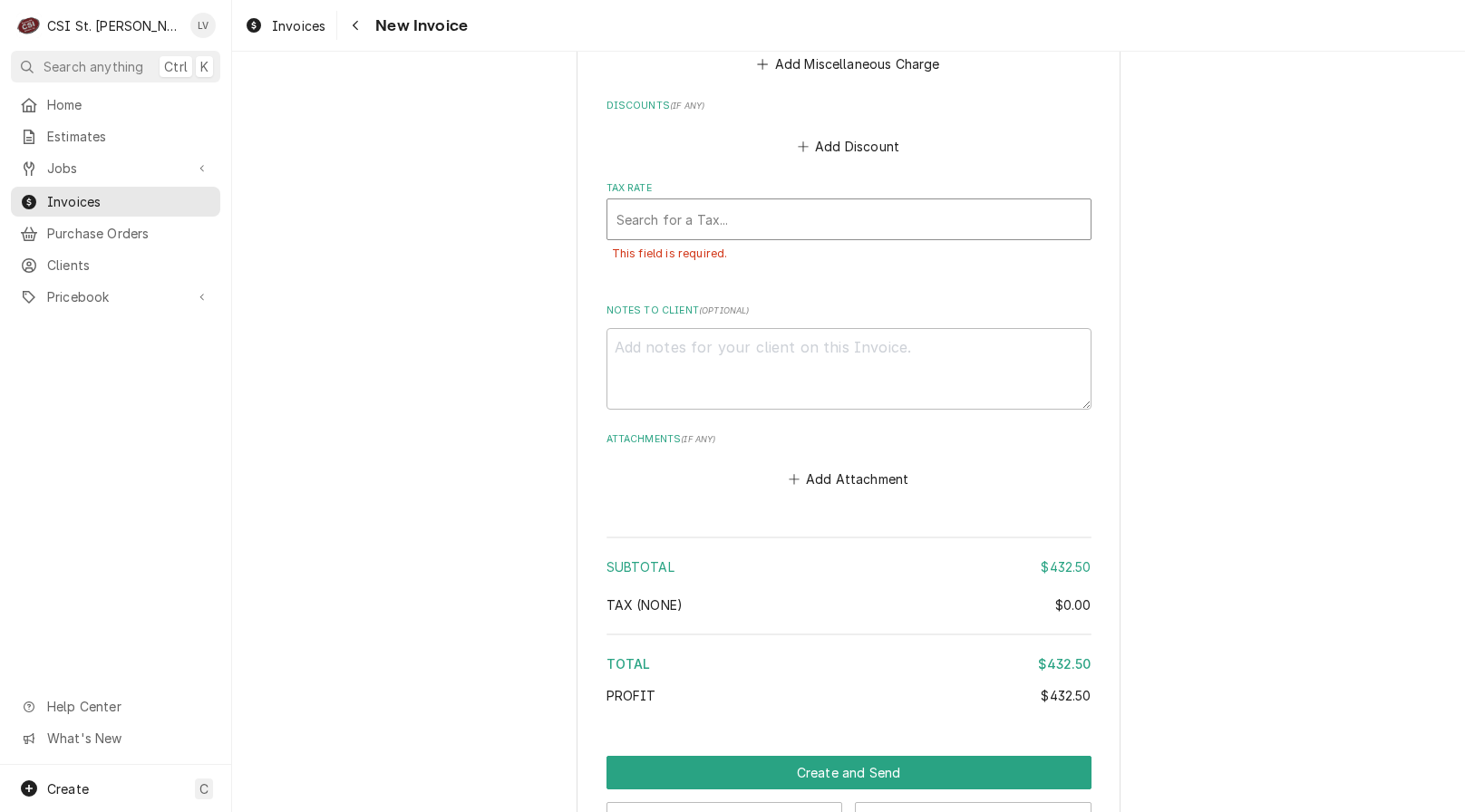
click at [663, 203] on div "Tax Rate" at bounding box center [849, 219] width 466 height 33
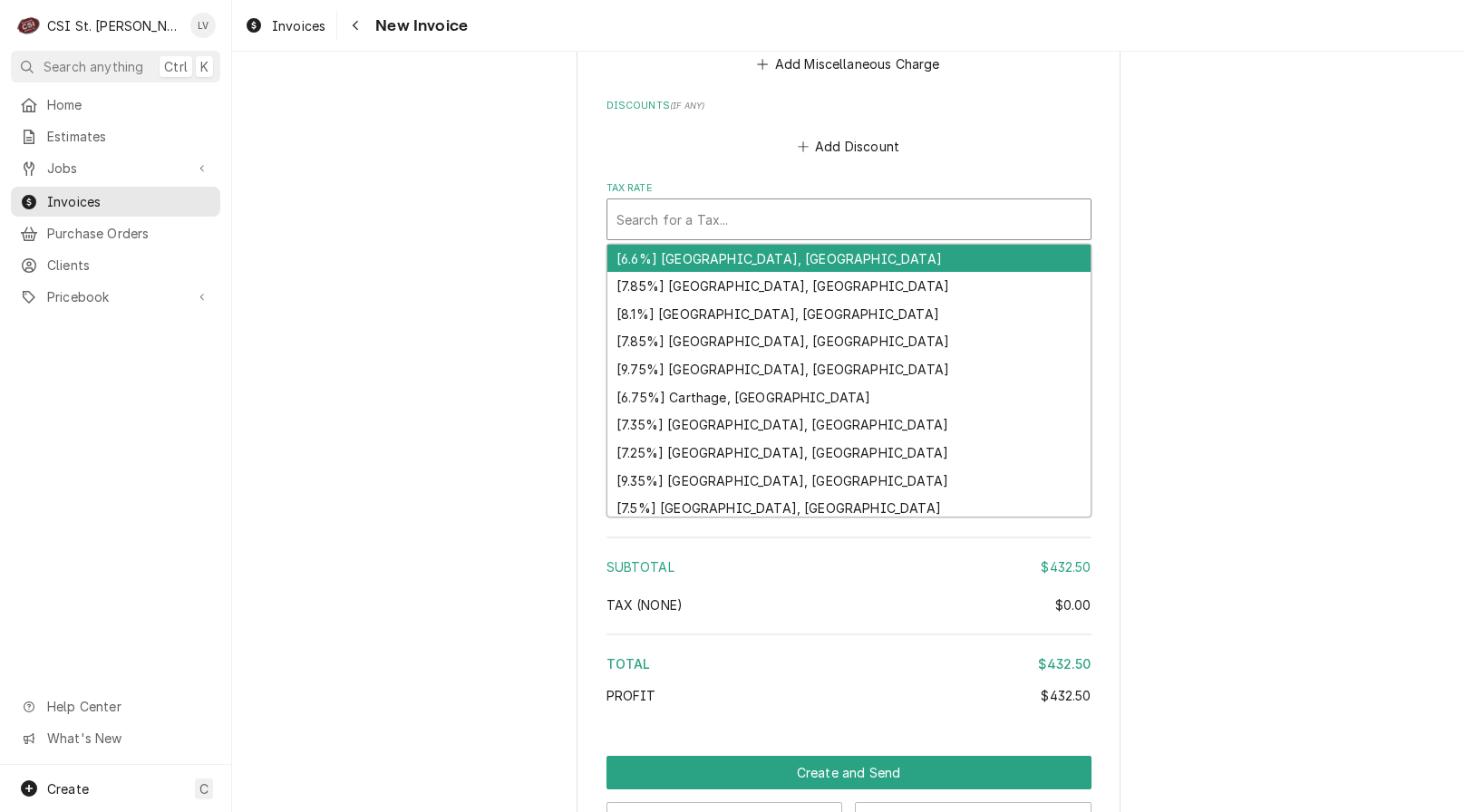
type textarea "x"
type input "m"
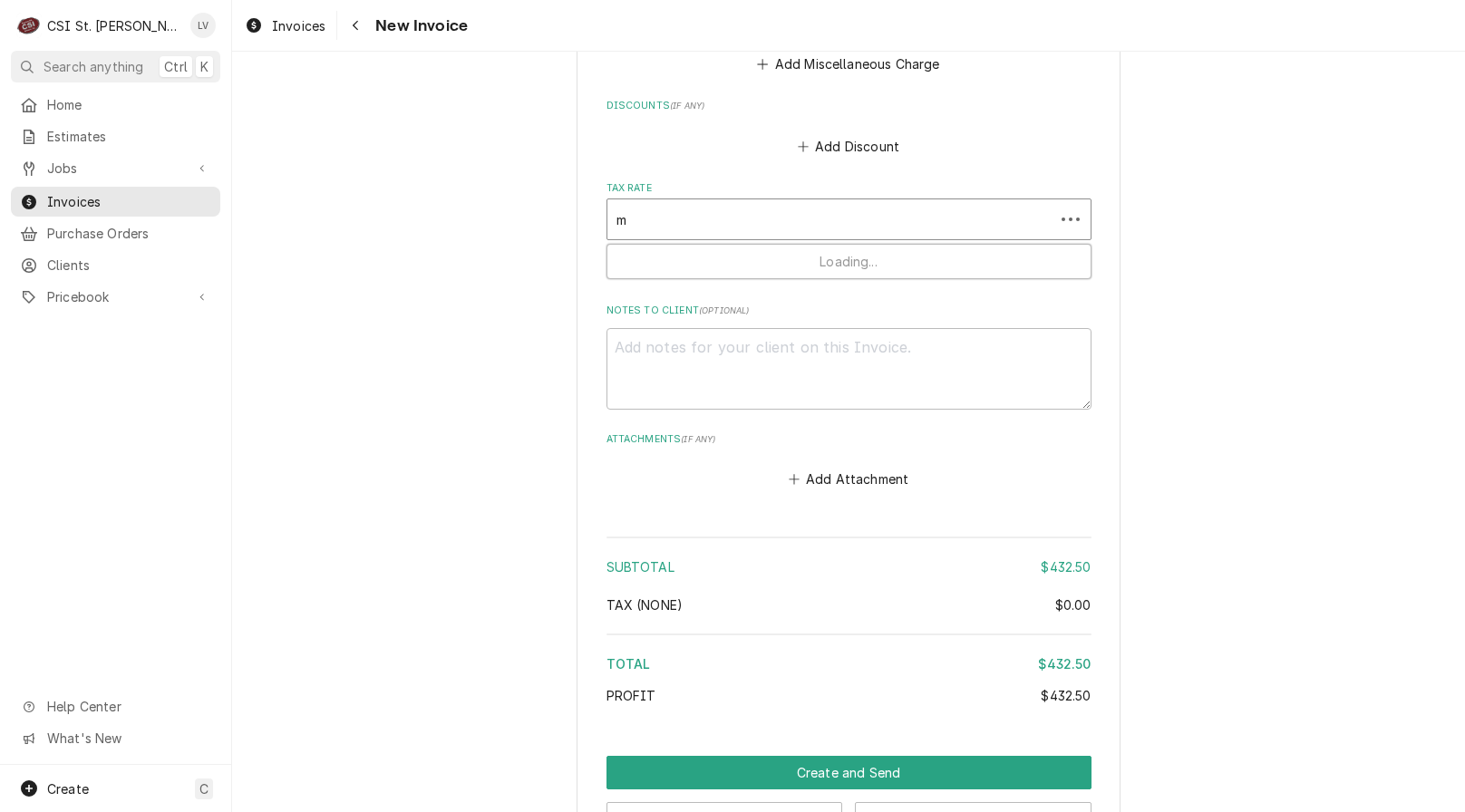
type textarea "x"
type input "mo"
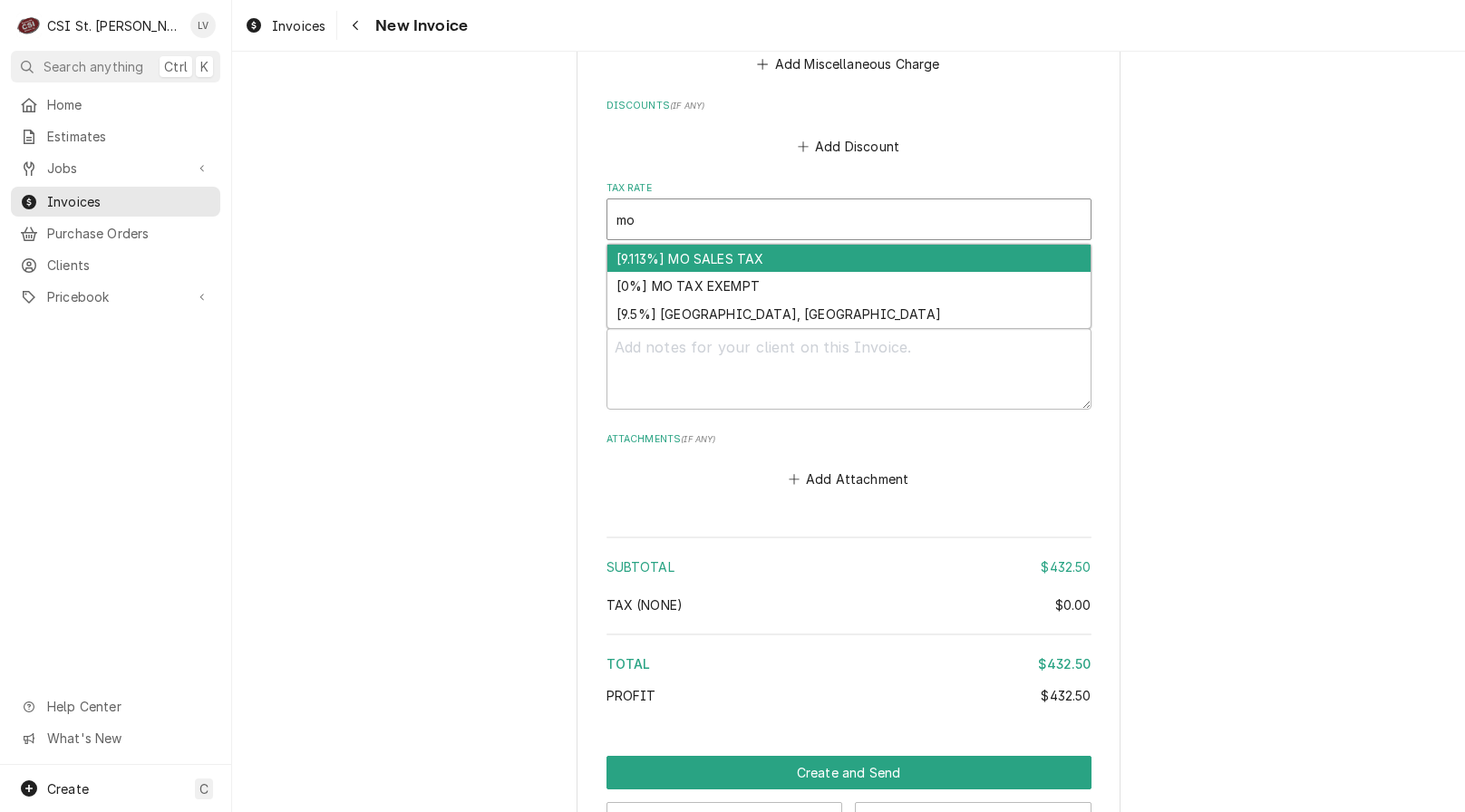
click at [642, 244] on div "[9.113%] MO SALES TAX" at bounding box center [850, 258] width 483 height 28
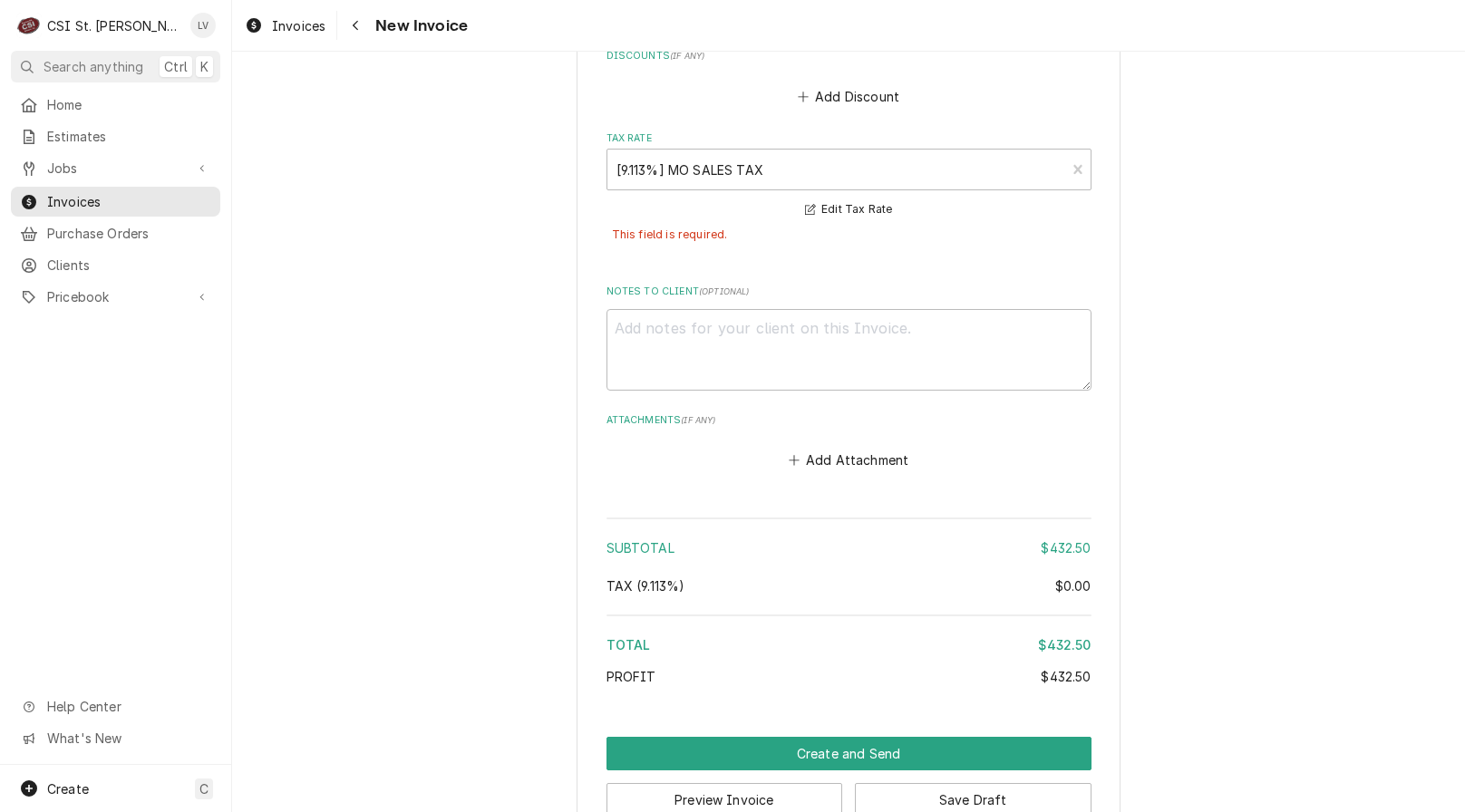
scroll to position [4392, 0]
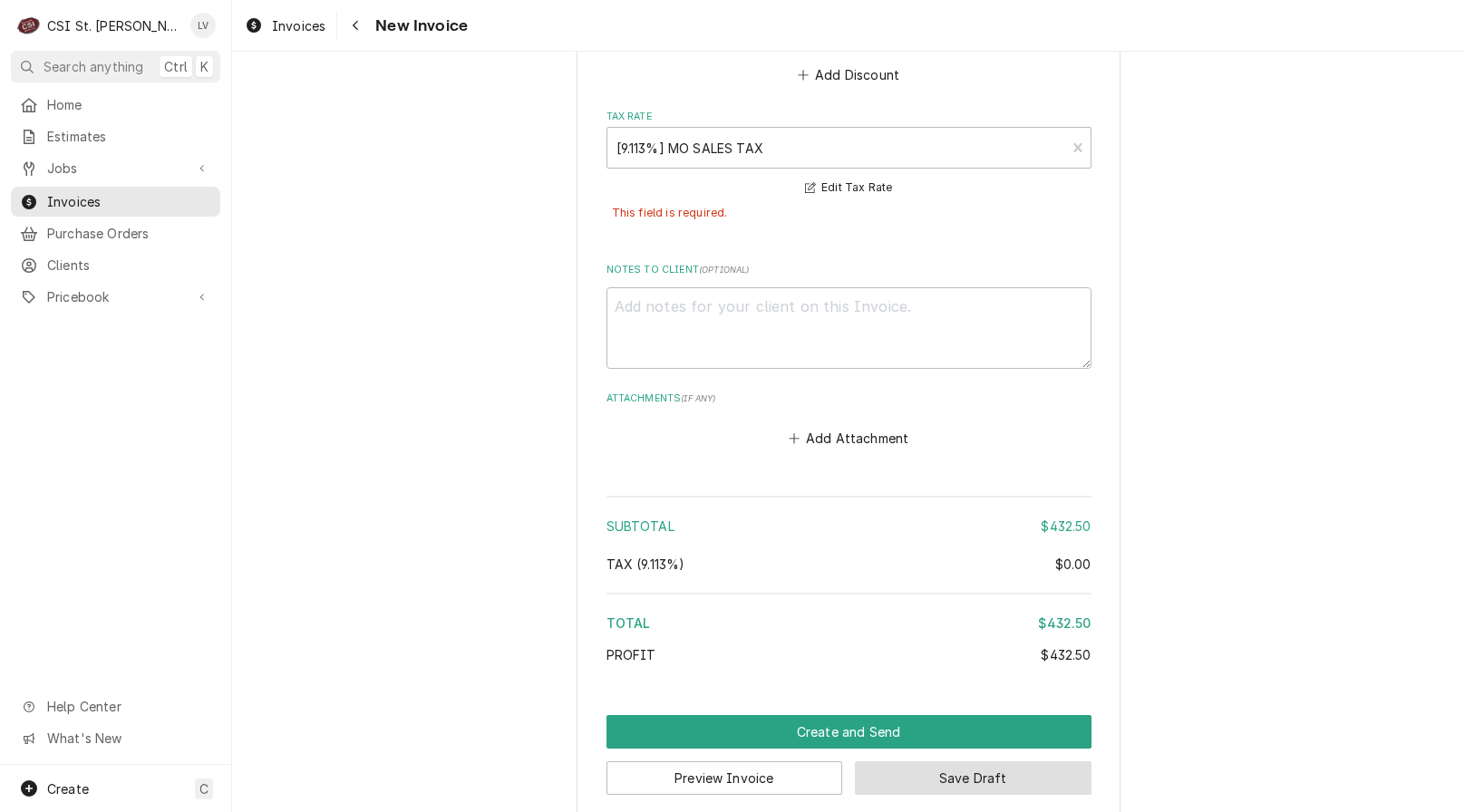
drag, startPoint x: 1030, startPoint y: 760, endPoint x: 1153, endPoint y: 734, distance: 125.7
click at [1034, 761] on button "Save Draft" at bounding box center [973, 778] width 237 height 34
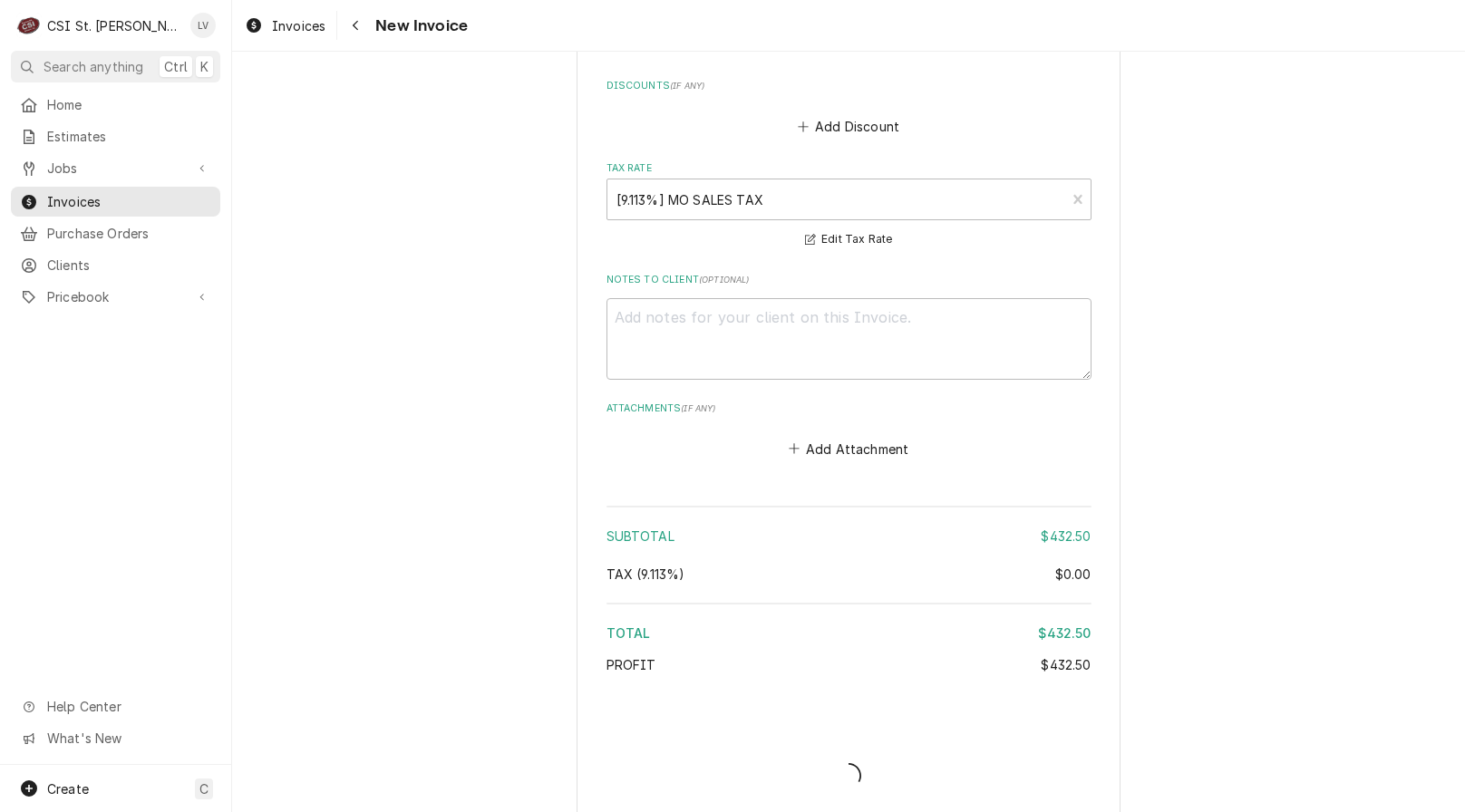
type textarea "x"
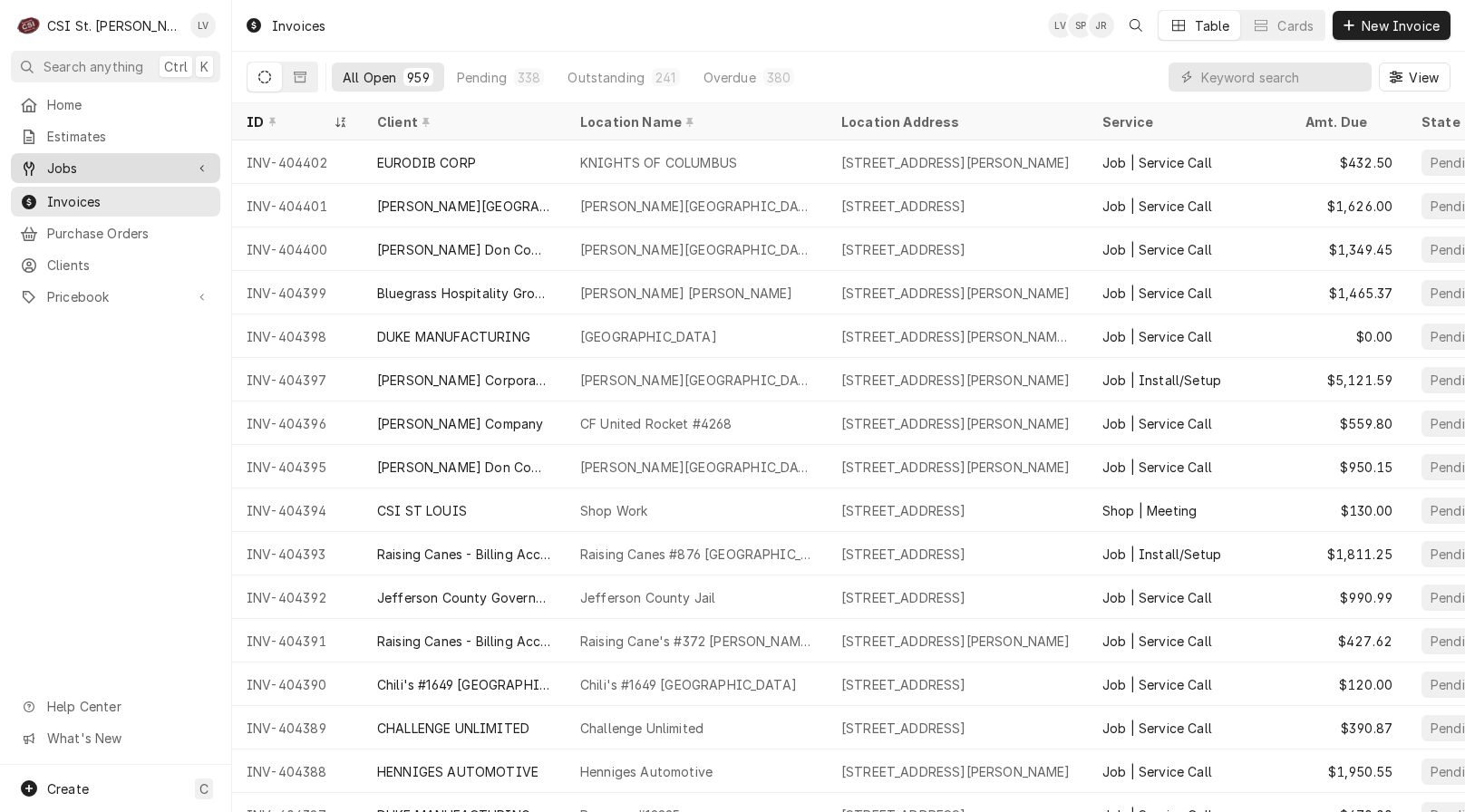
click at [63, 158] on span "Jobs" at bounding box center [115, 168] width 137 height 19
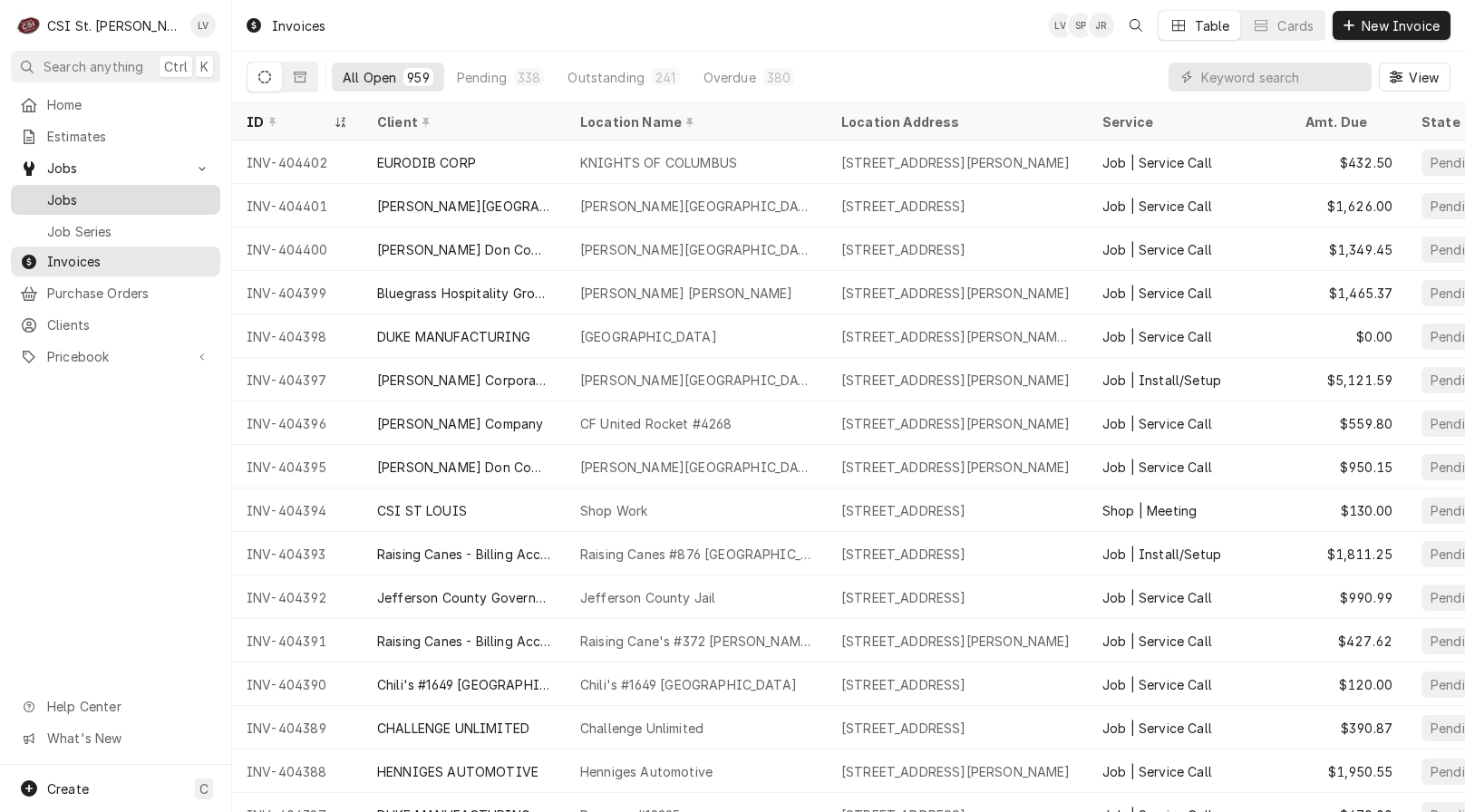
click at [55, 198] on span "Jobs" at bounding box center [128, 199] width 164 height 19
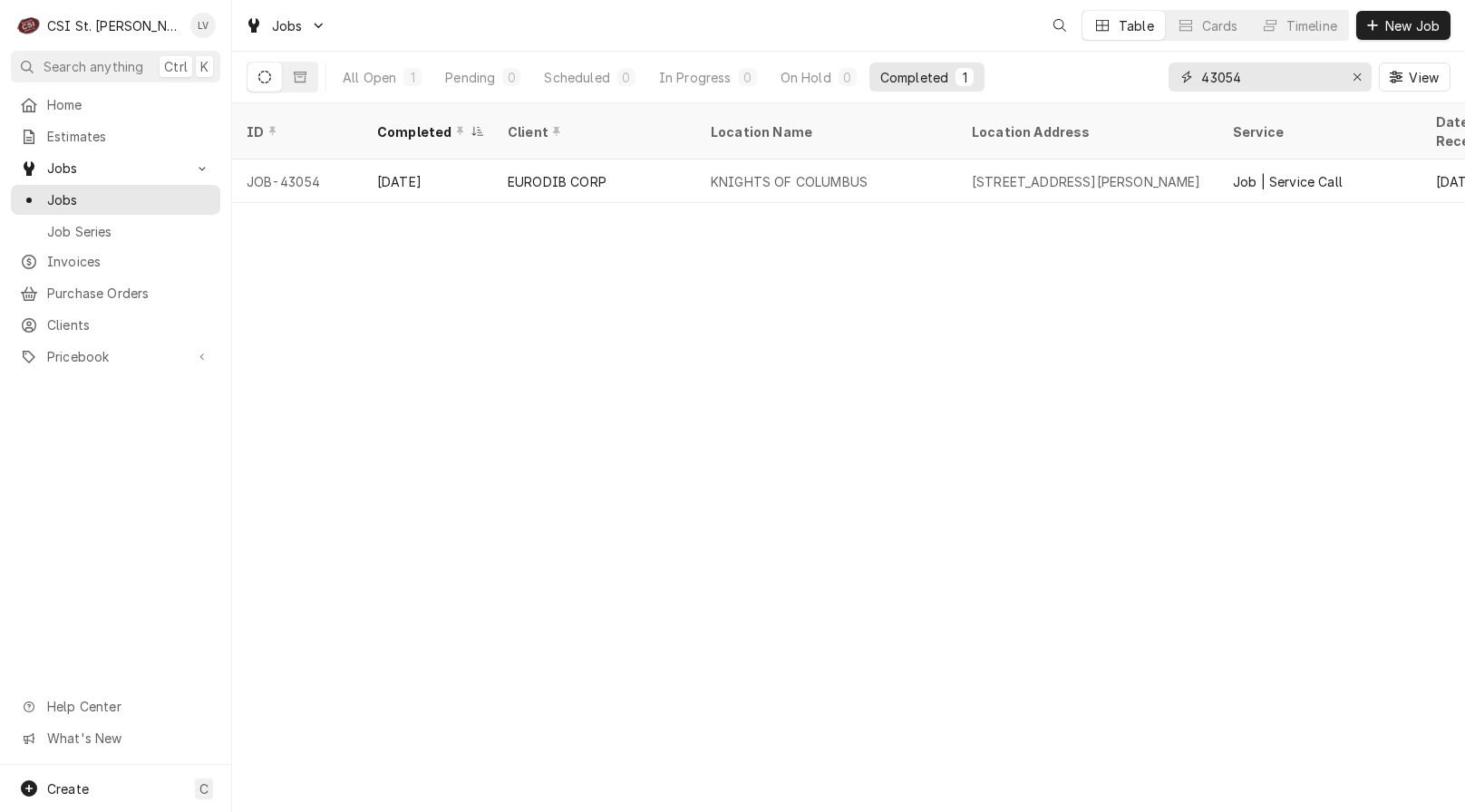
drag, startPoint x: 1278, startPoint y: 79, endPoint x: 1136, endPoint y: 94, distance: 142.8
click at [1136, 94] on div "All Open 1 Pending 0 Scheduled 0 In Progress 0 On Hold 0 Completed 1 43054 View" at bounding box center [848, 77] width 1204 height 51
type input "42681"
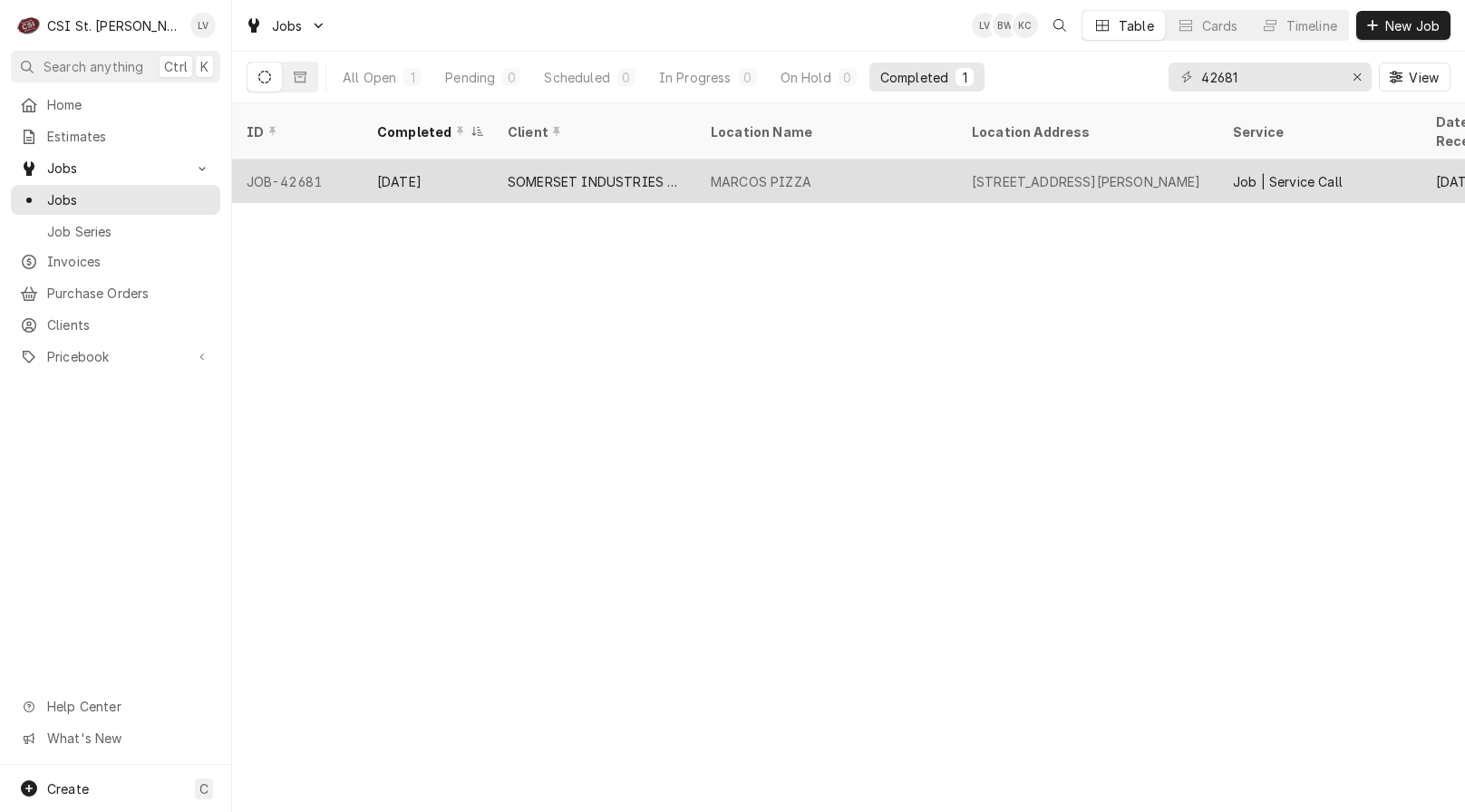
click at [745, 172] on div "MARCOS PIZZA" at bounding box center [761, 182] width 100 height 19
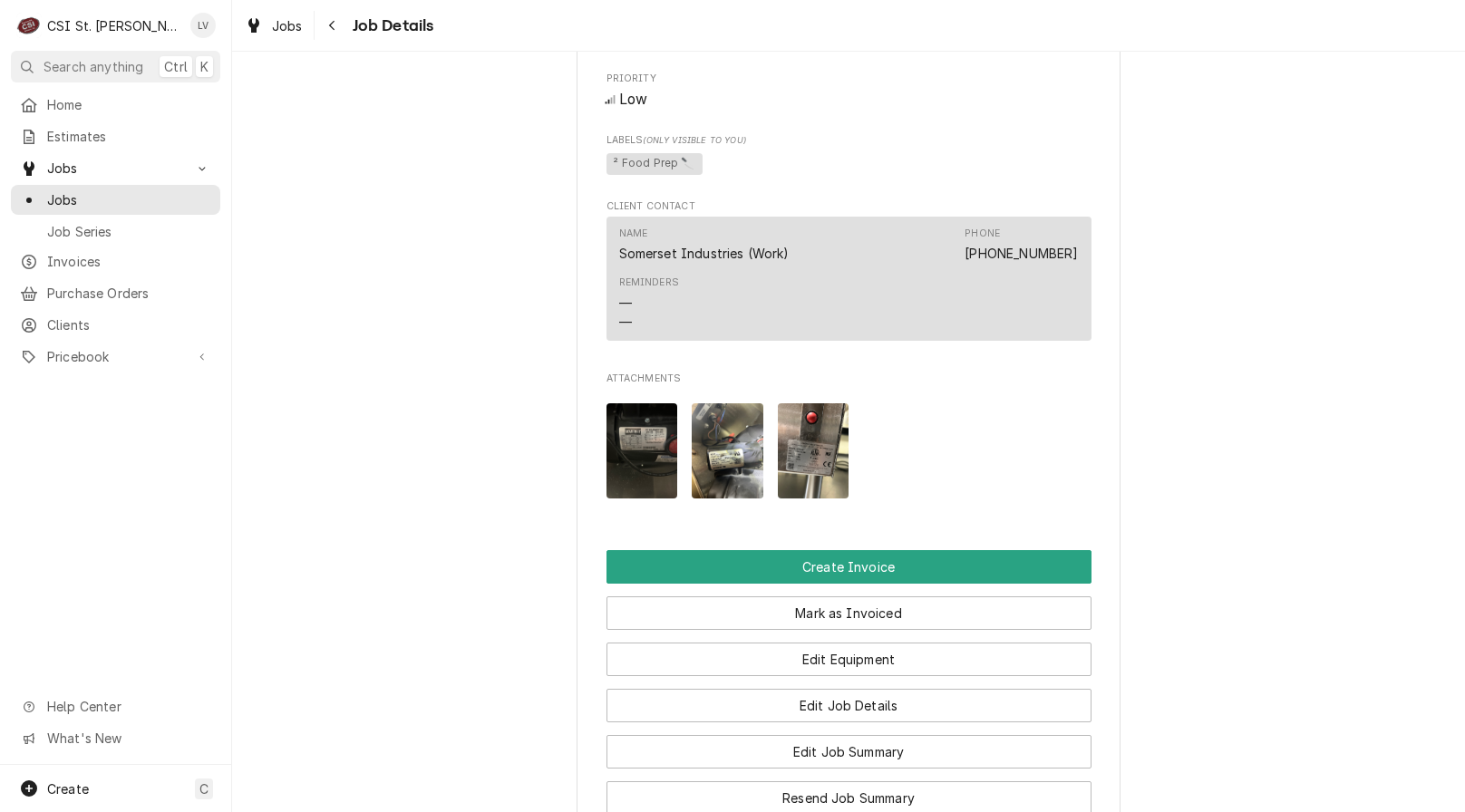
scroll to position [1360, 0]
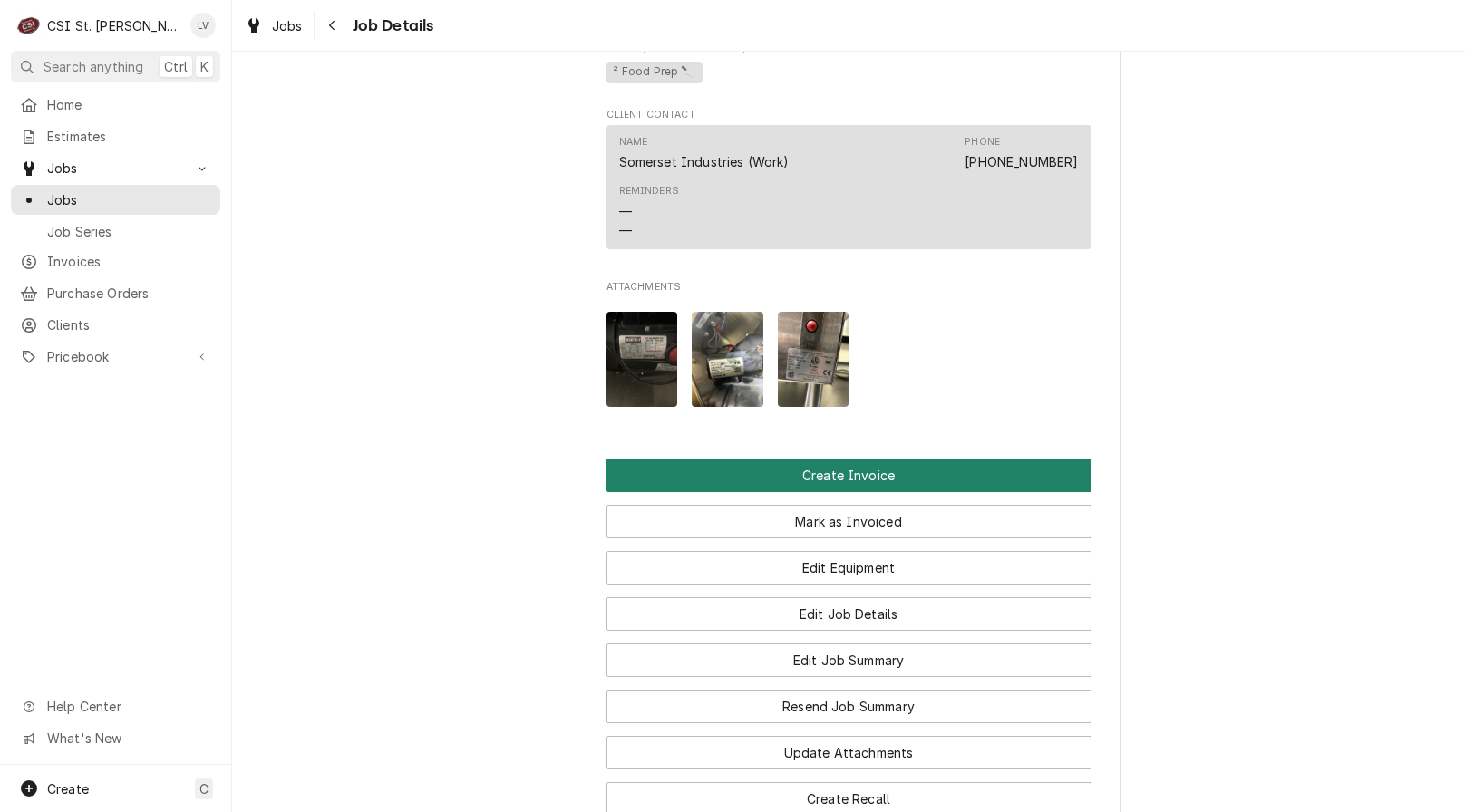
click at [742, 493] on button "Create Invoice" at bounding box center [850, 476] width 485 height 34
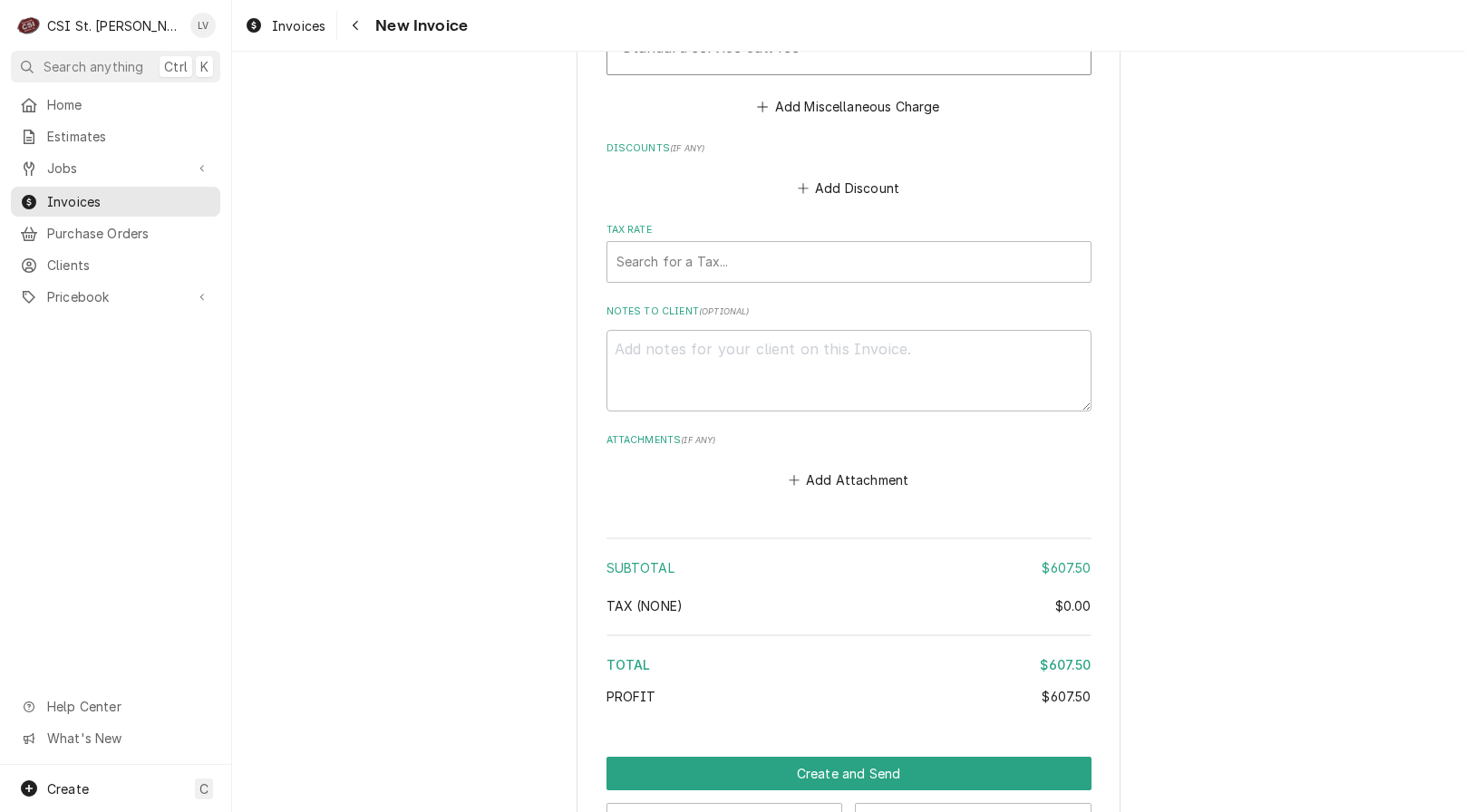
scroll to position [4259, 0]
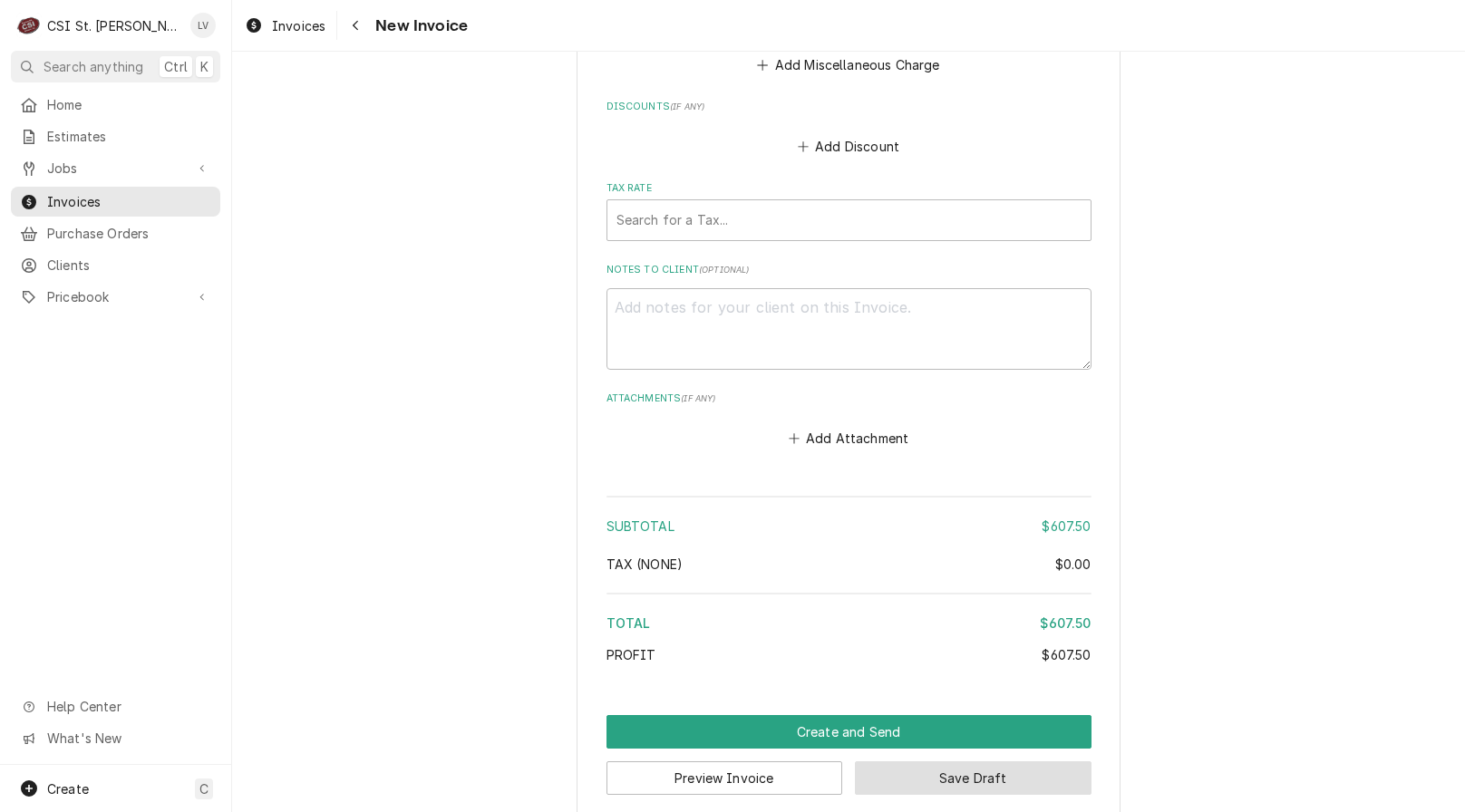
click at [971, 761] on button "Save Draft" at bounding box center [973, 778] width 237 height 34
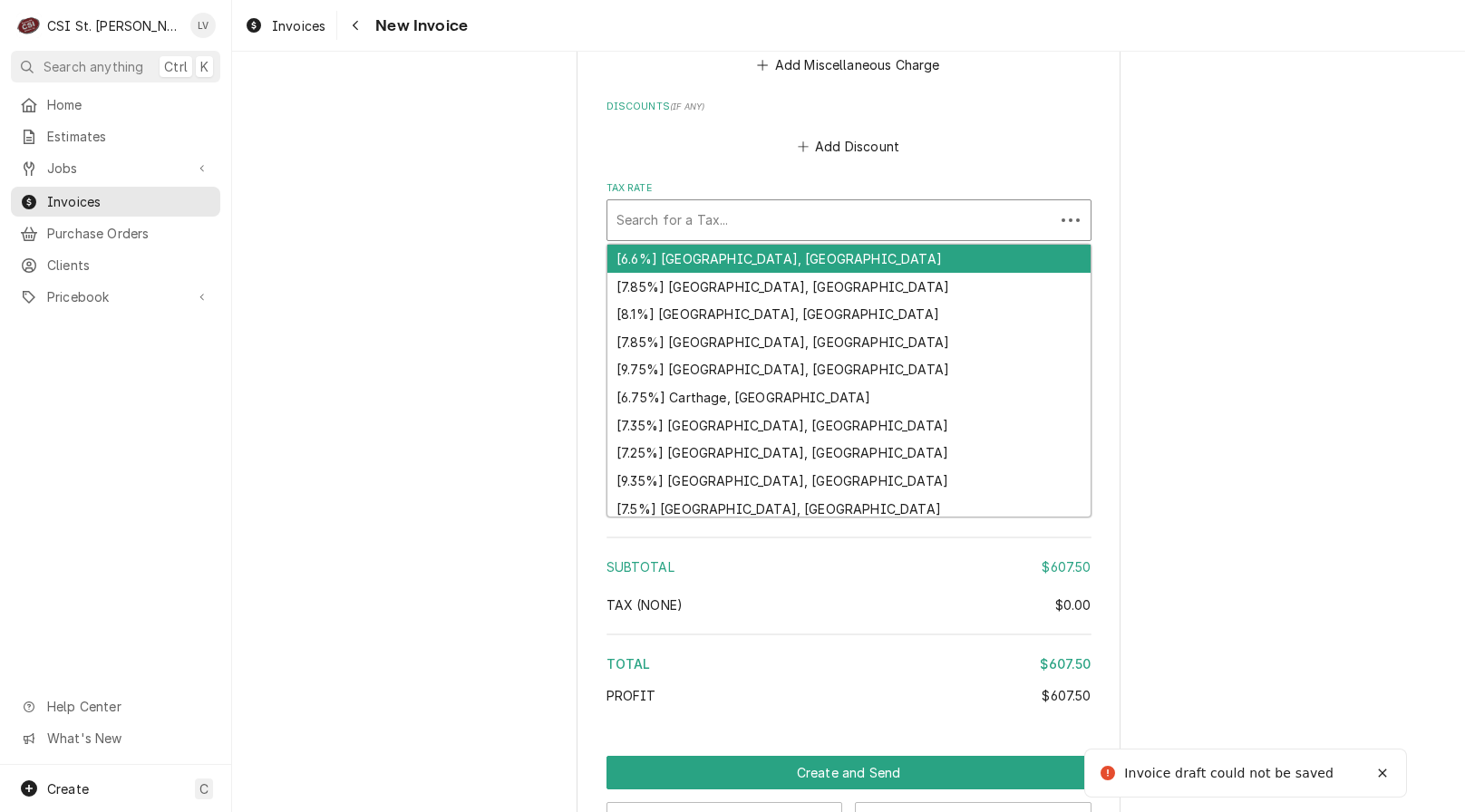
click at [792, 204] on div "Tax Rate" at bounding box center [831, 220] width 429 height 33
type textarea "x"
type input "m"
type textarea "x"
type input "mo"
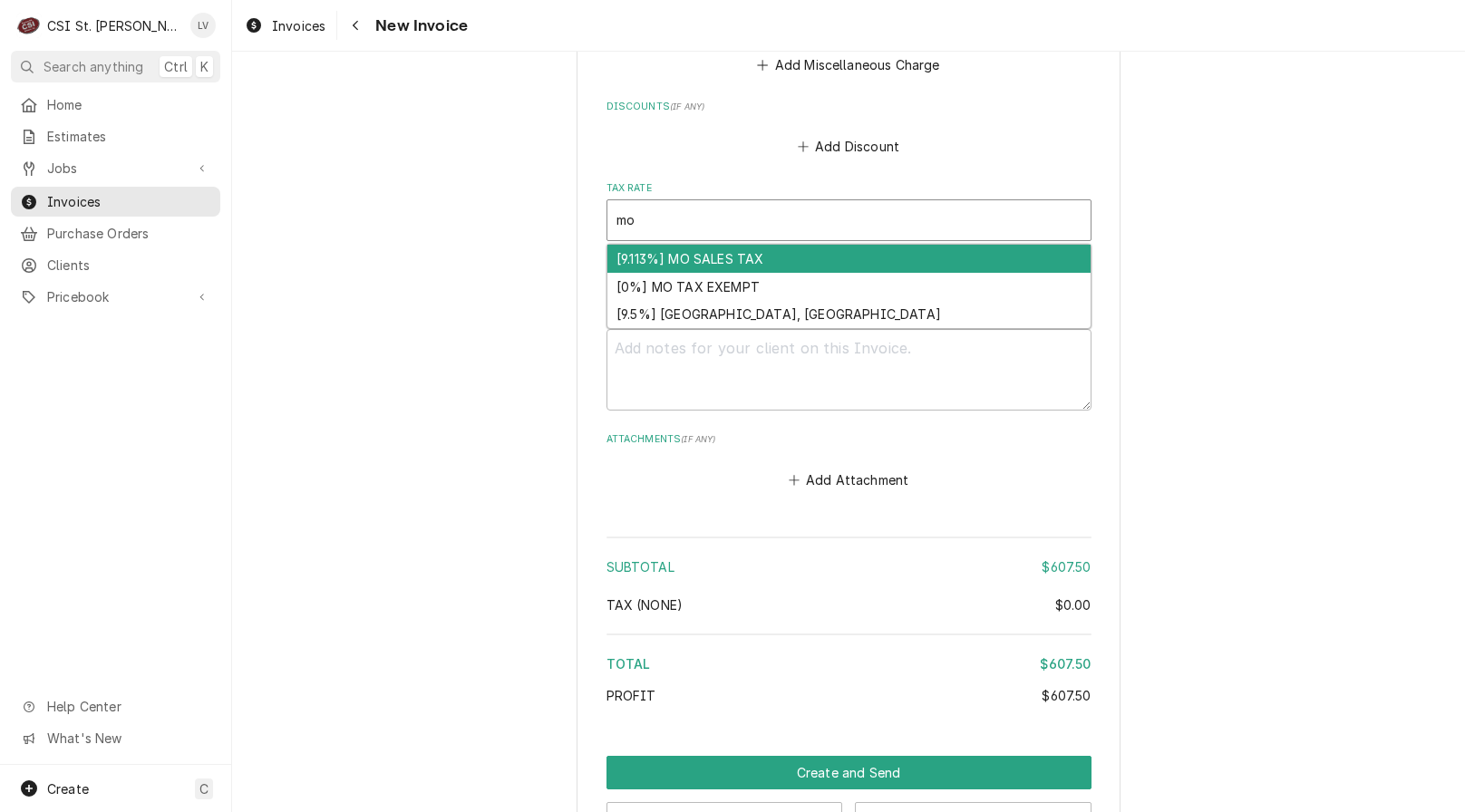
click at [707, 244] on div "[9.113%] MO SALES TAX" at bounding box center [850, 258] width 483 height 28
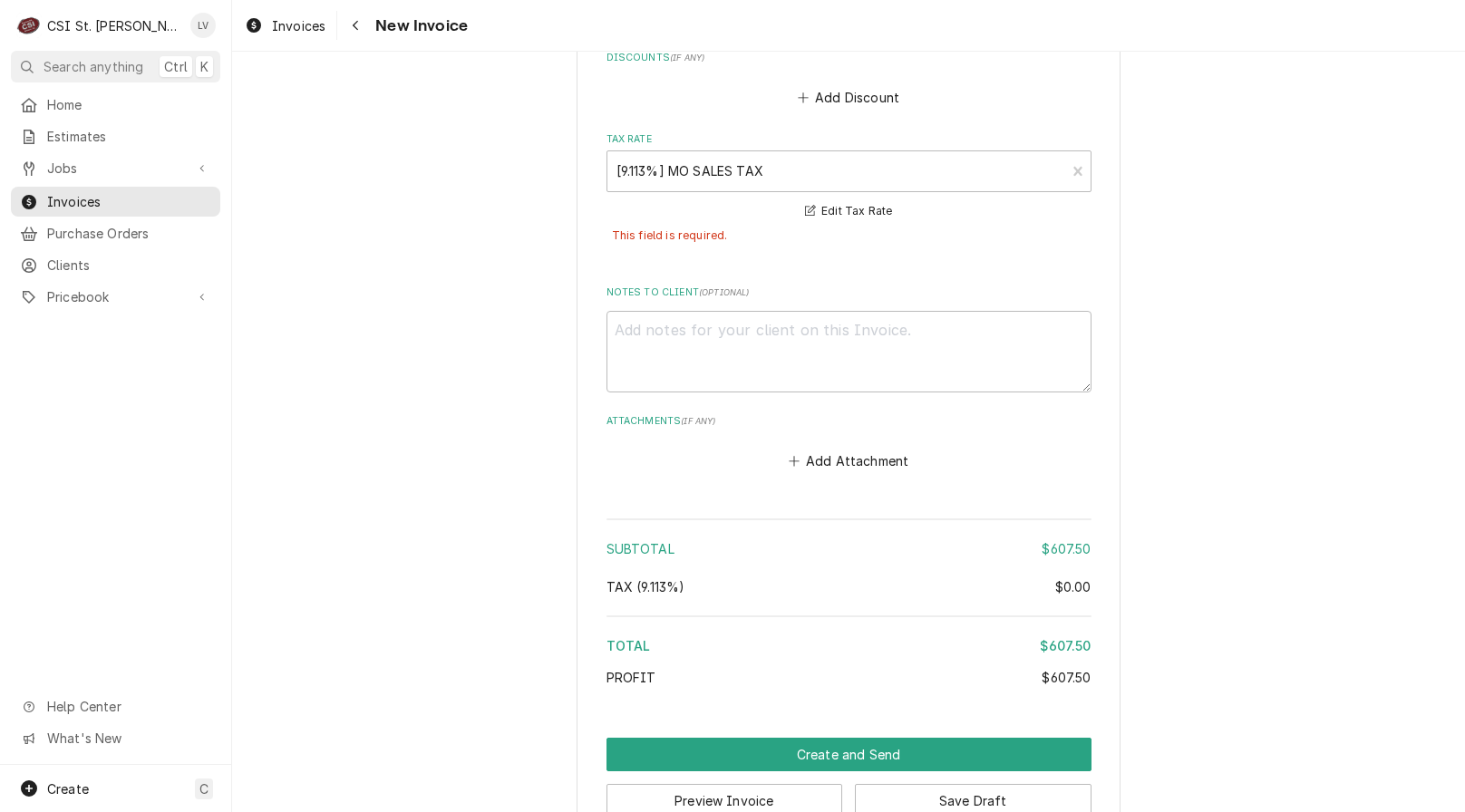
scroll to position [4330, 0]
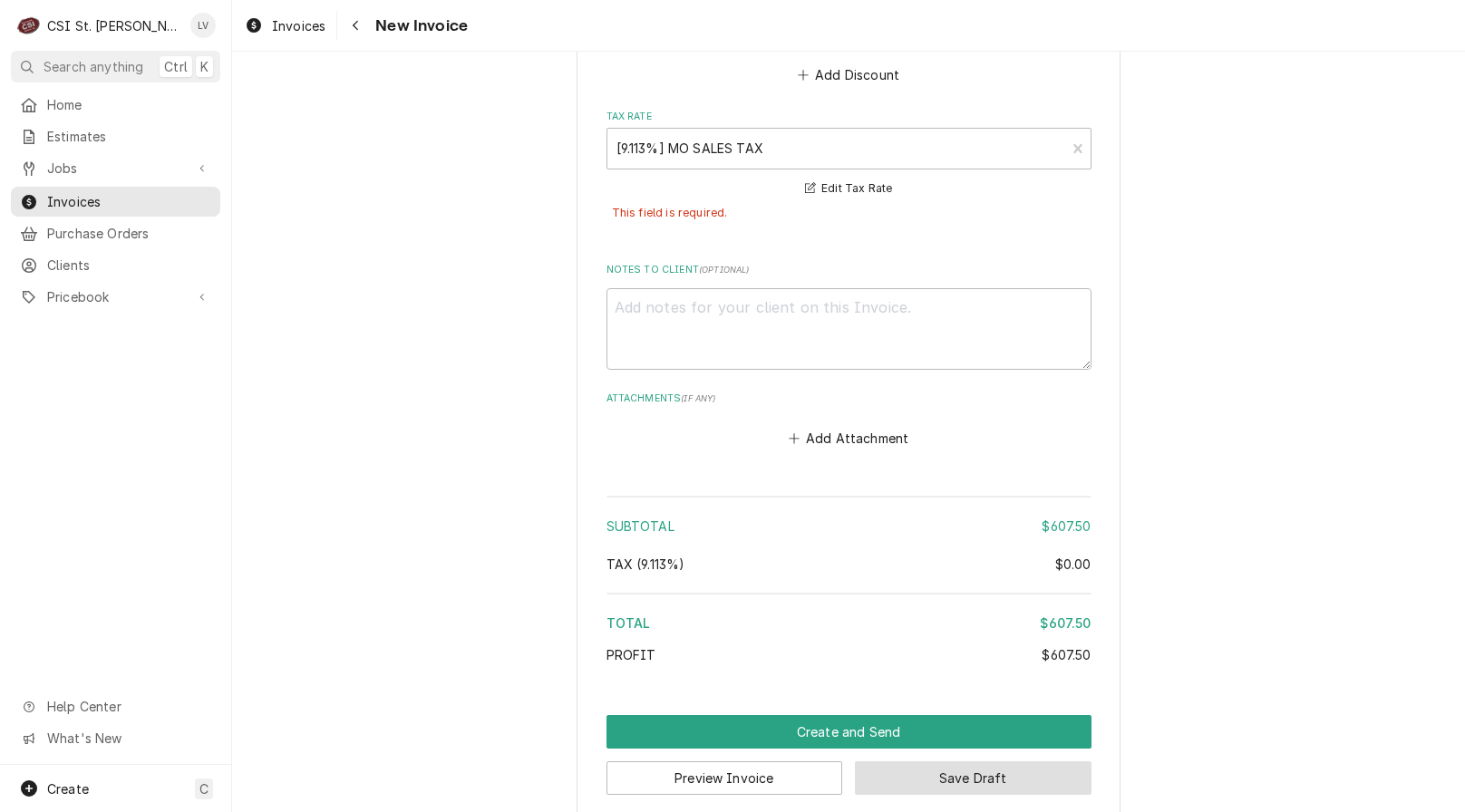
click at [1014, 761] on button "Save Draft" at bounding box center [973, 778] width 237 height 34
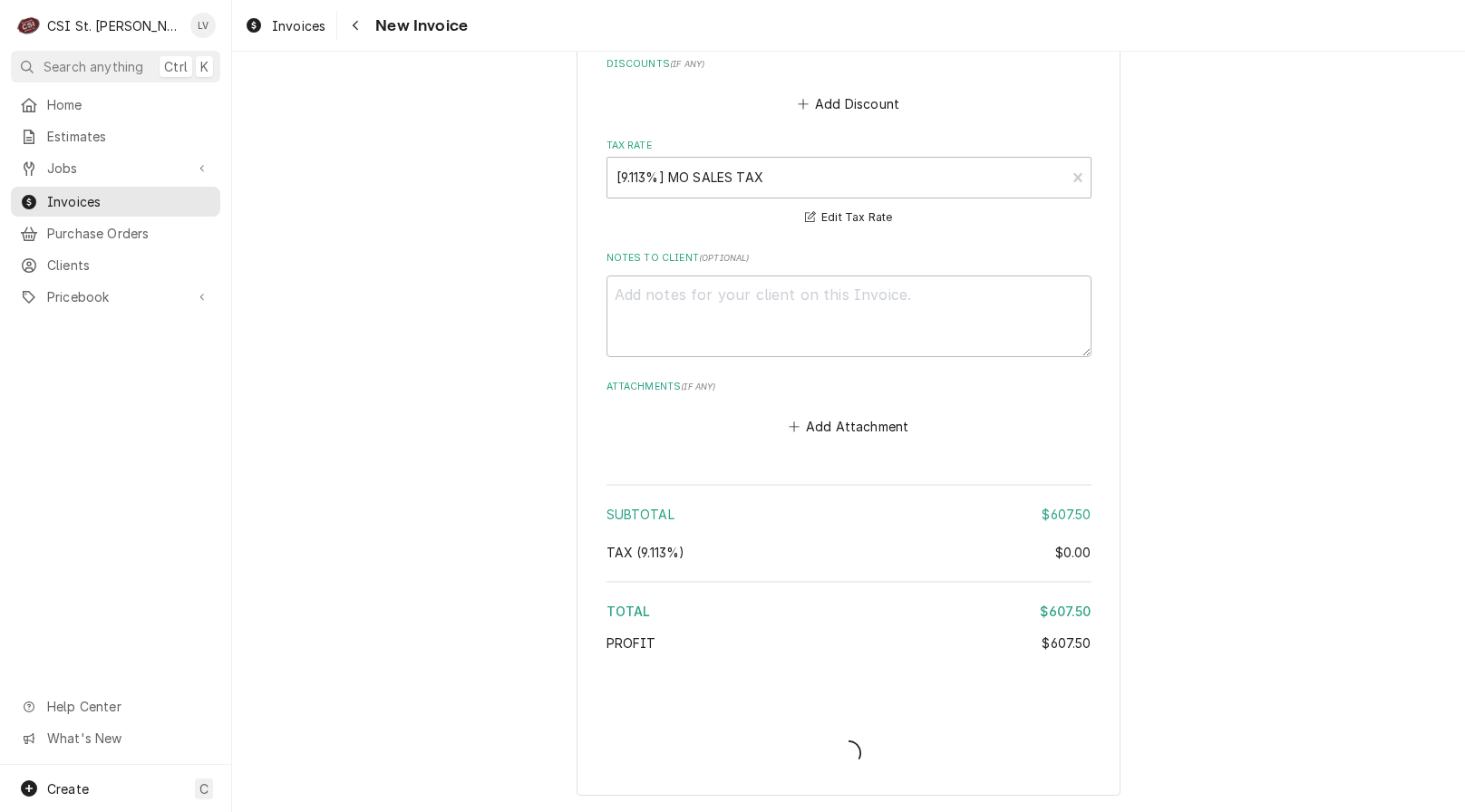
scroll to position [4279, 0]
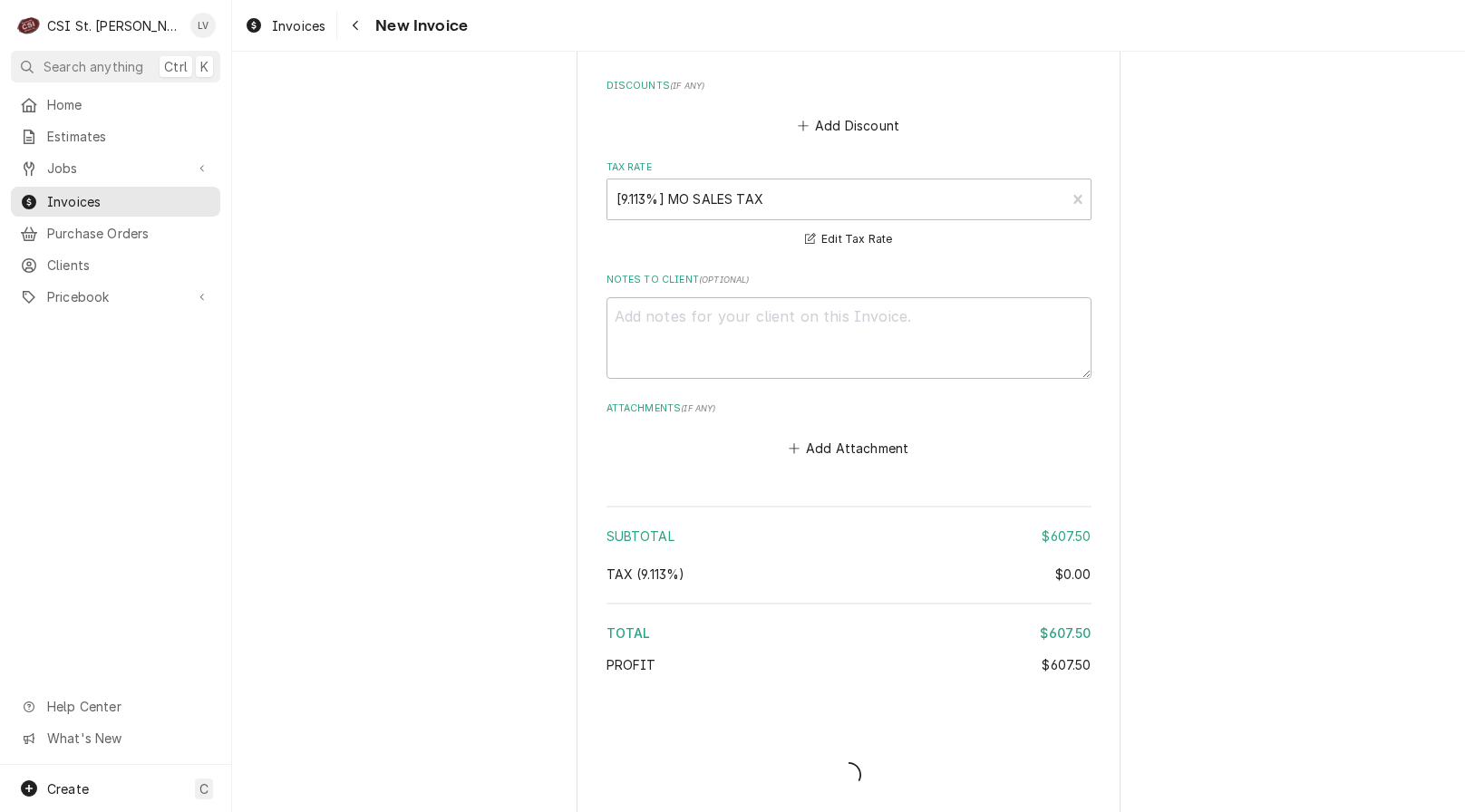
type textarea "x"
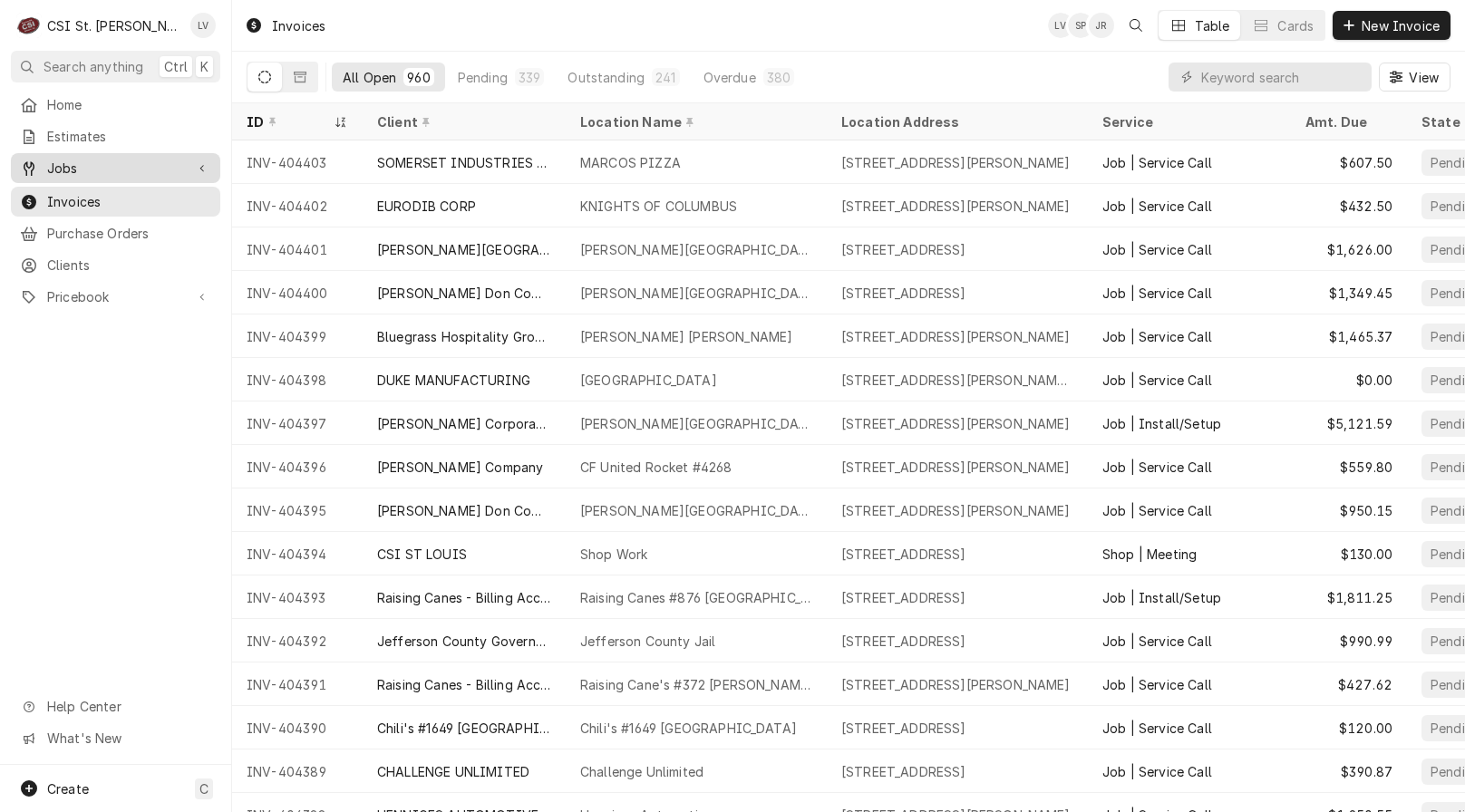
click at [148, 172] on div "Jobs" at bounding box center [115, 168] width 202 height 22
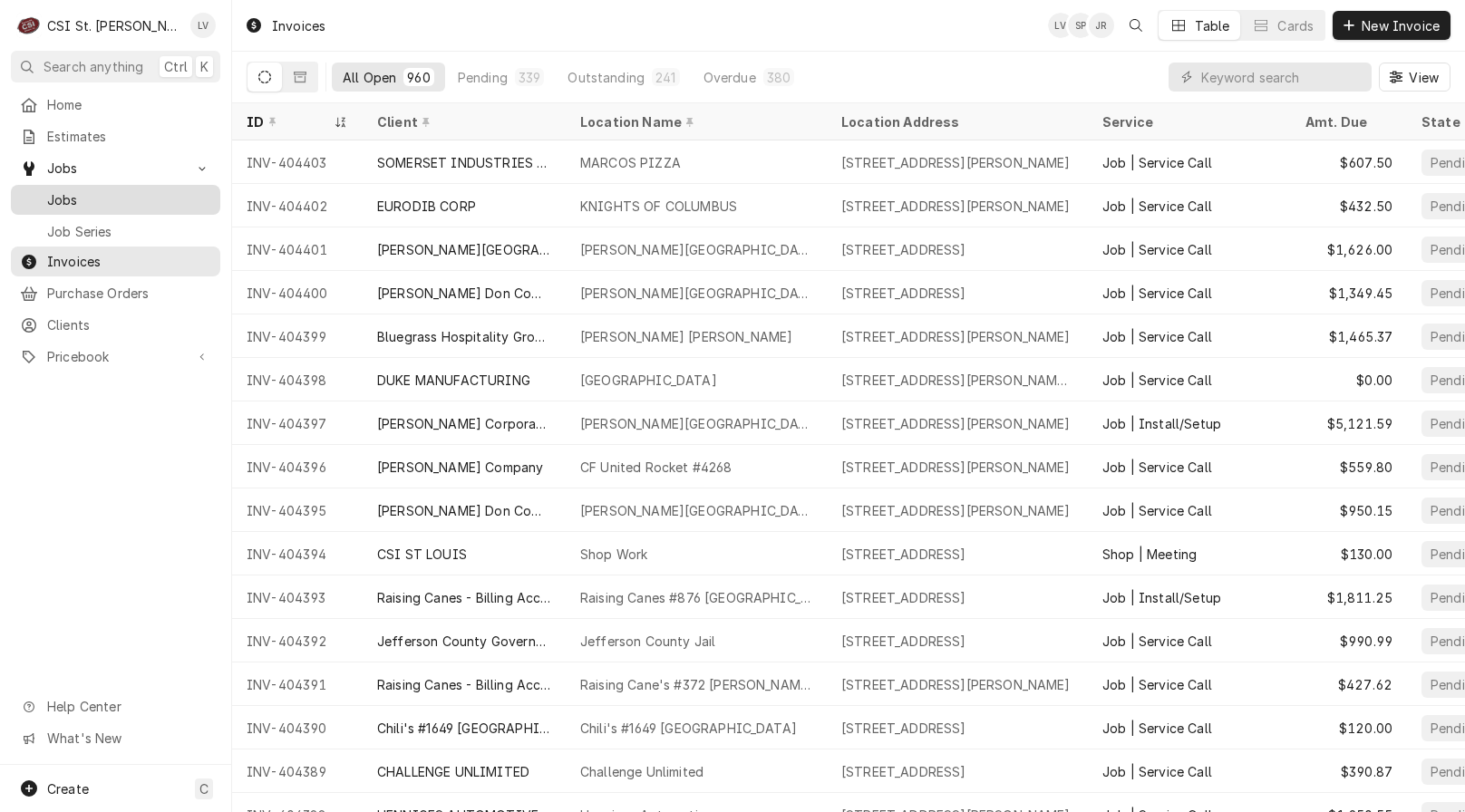
click at [130, 192] on span "Jobs" at bounding box center [128, 199] width 164 height 19
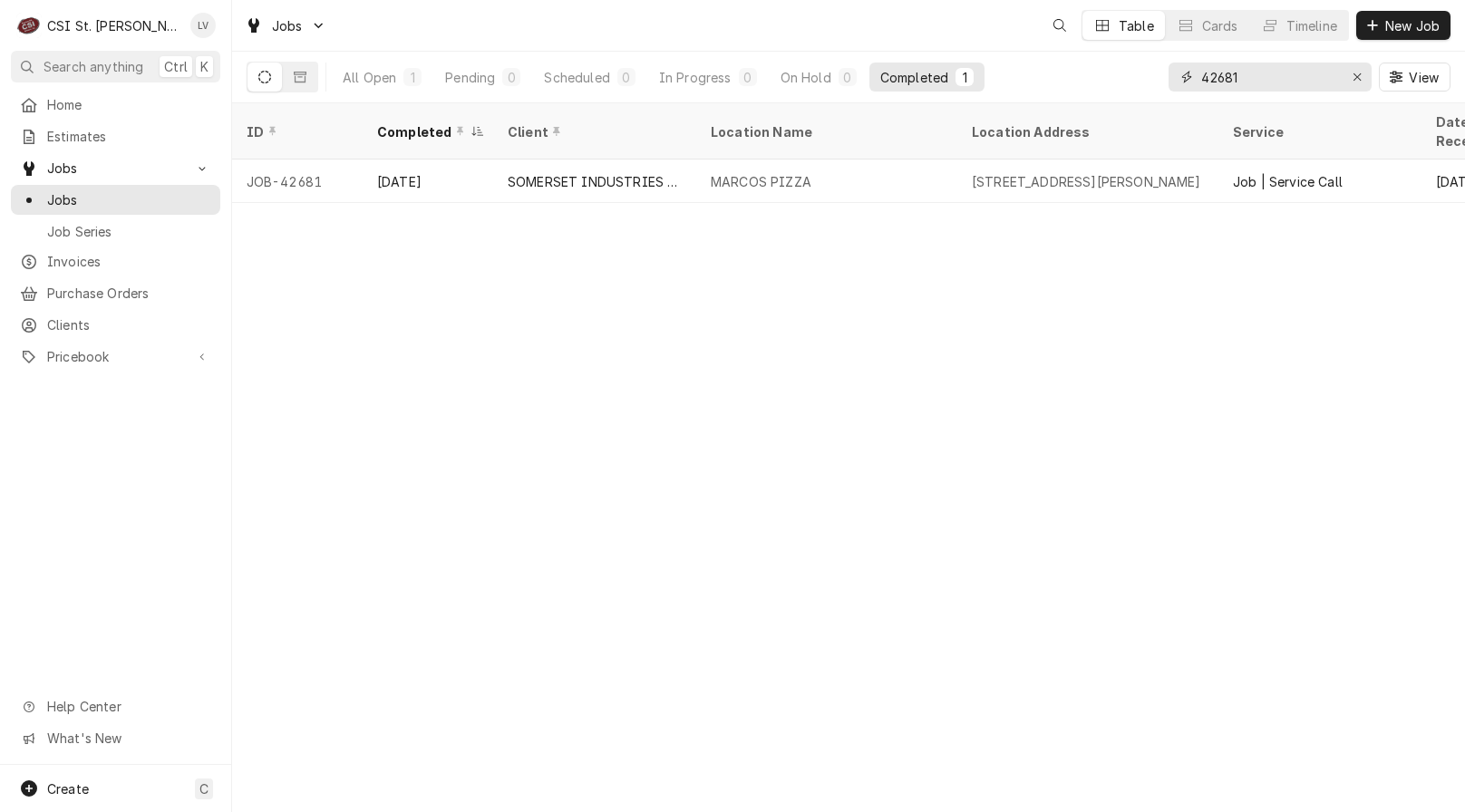
drag, startPoint x: 1277, startPoint y: 78, endPoint x: 1117, endPoint y: 100, distance: 161.5
click at [1118, 100] on div "All Open 1 Pending 0 Scheduled 0 In Progress 0 On Hold 0 Completed 1 42681 View" at bounding box center [848, 77] width 1204 height 51
type input "42671"
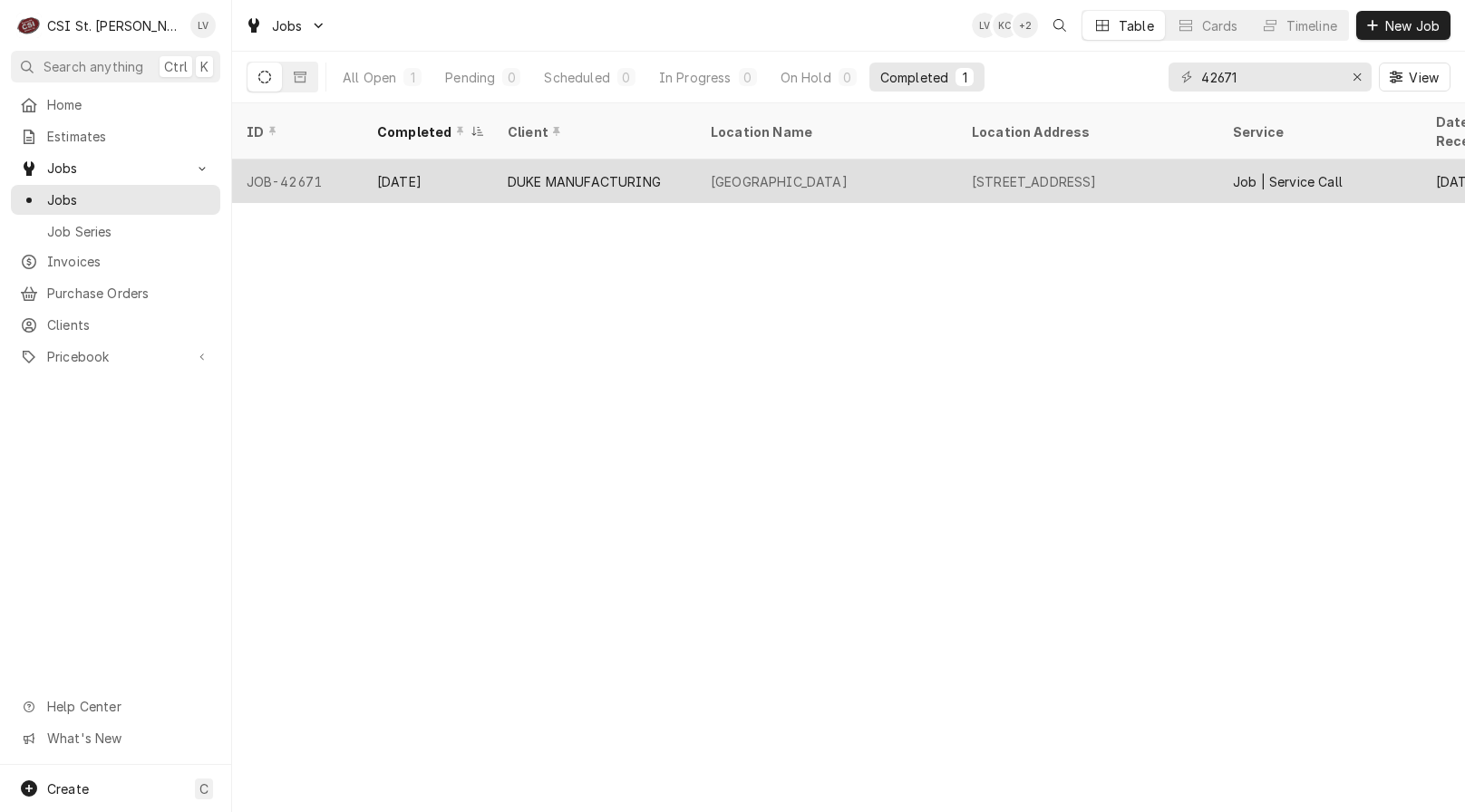
click at [607, 172] on div "DUKE MANUFACTURING" at bounding box center [595, 181] width 203 height 43
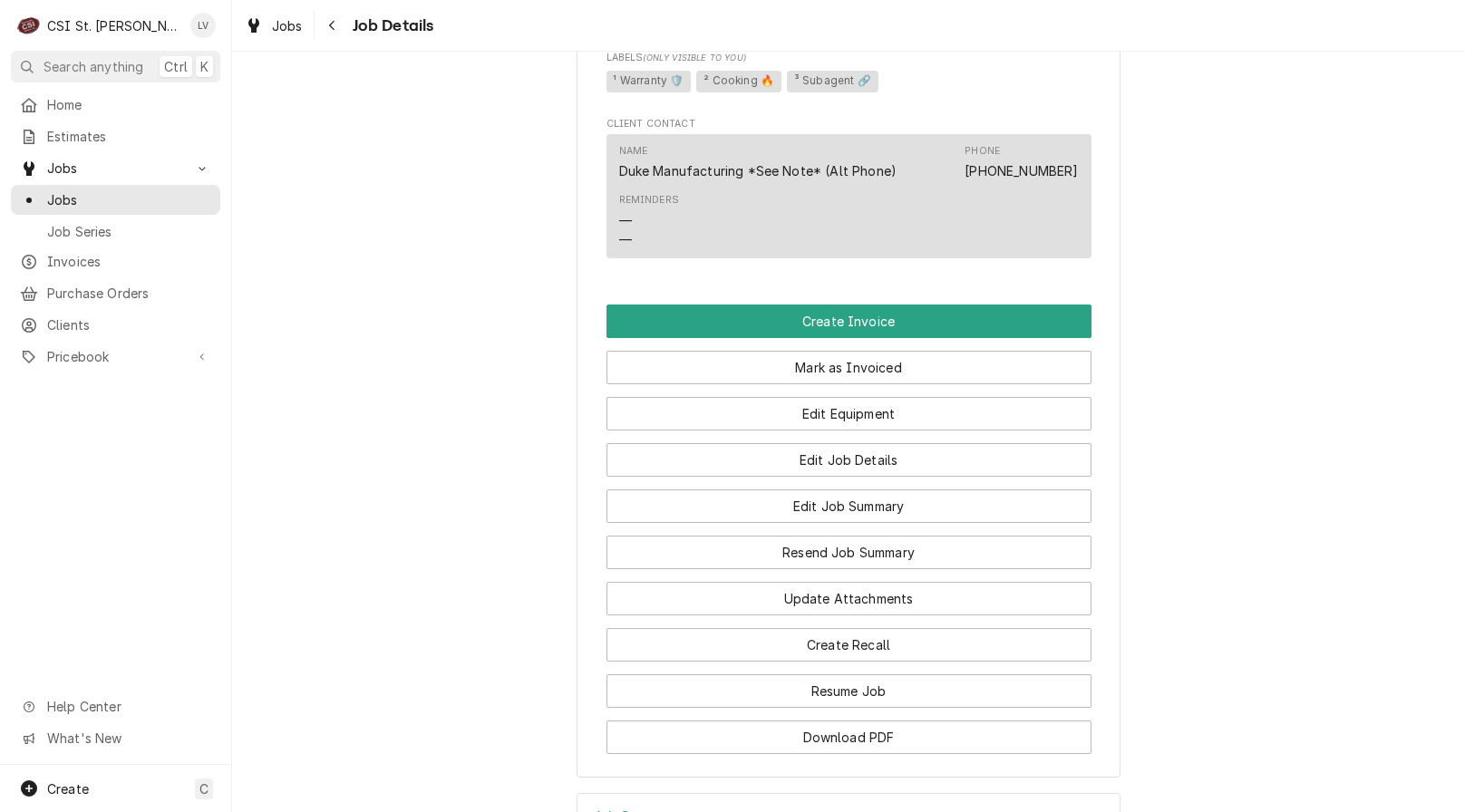
scroll to position [1451, 0]
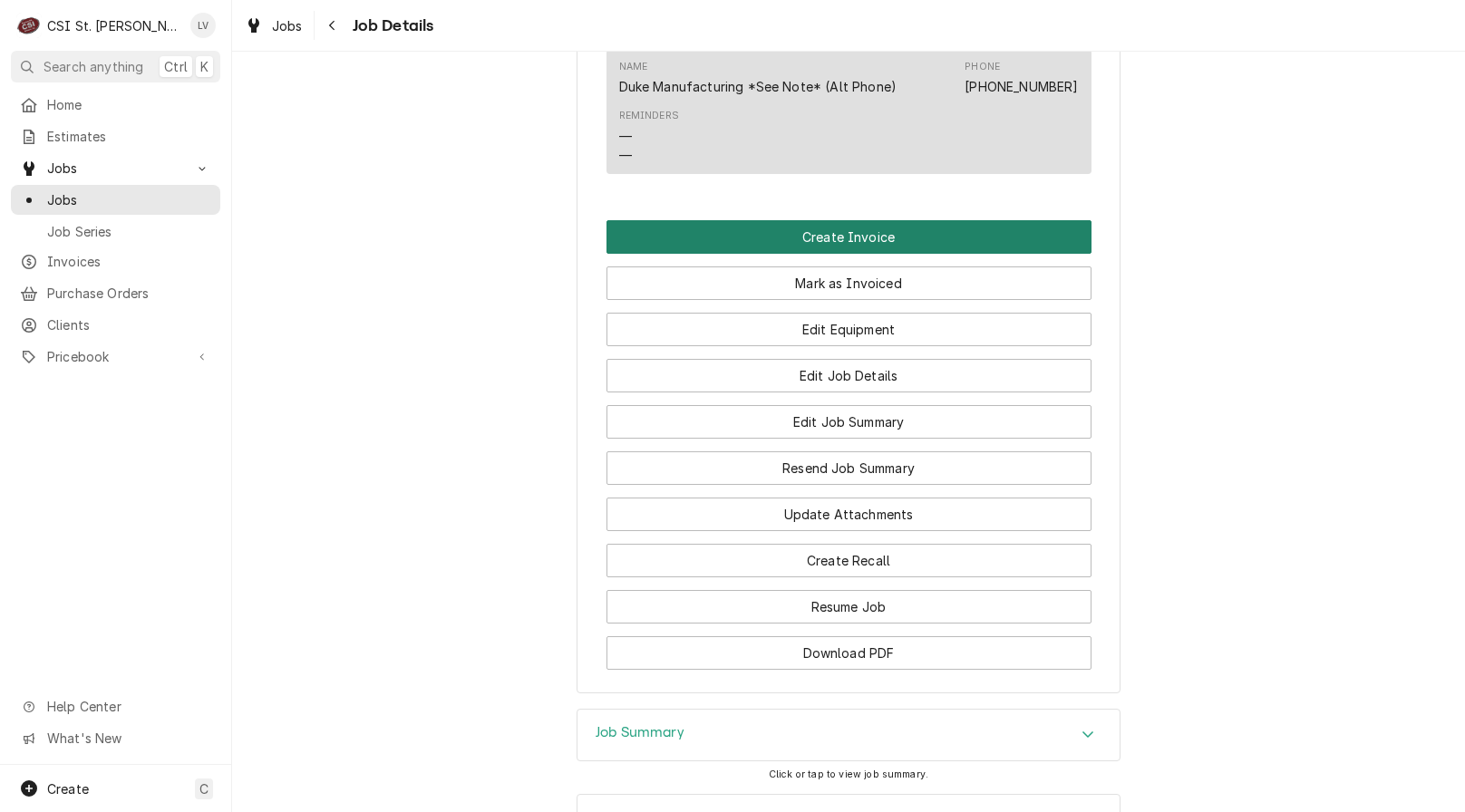
click at [659, 254] on button "Create Invoice" at bounding box center [850, 237] width 485 height 34
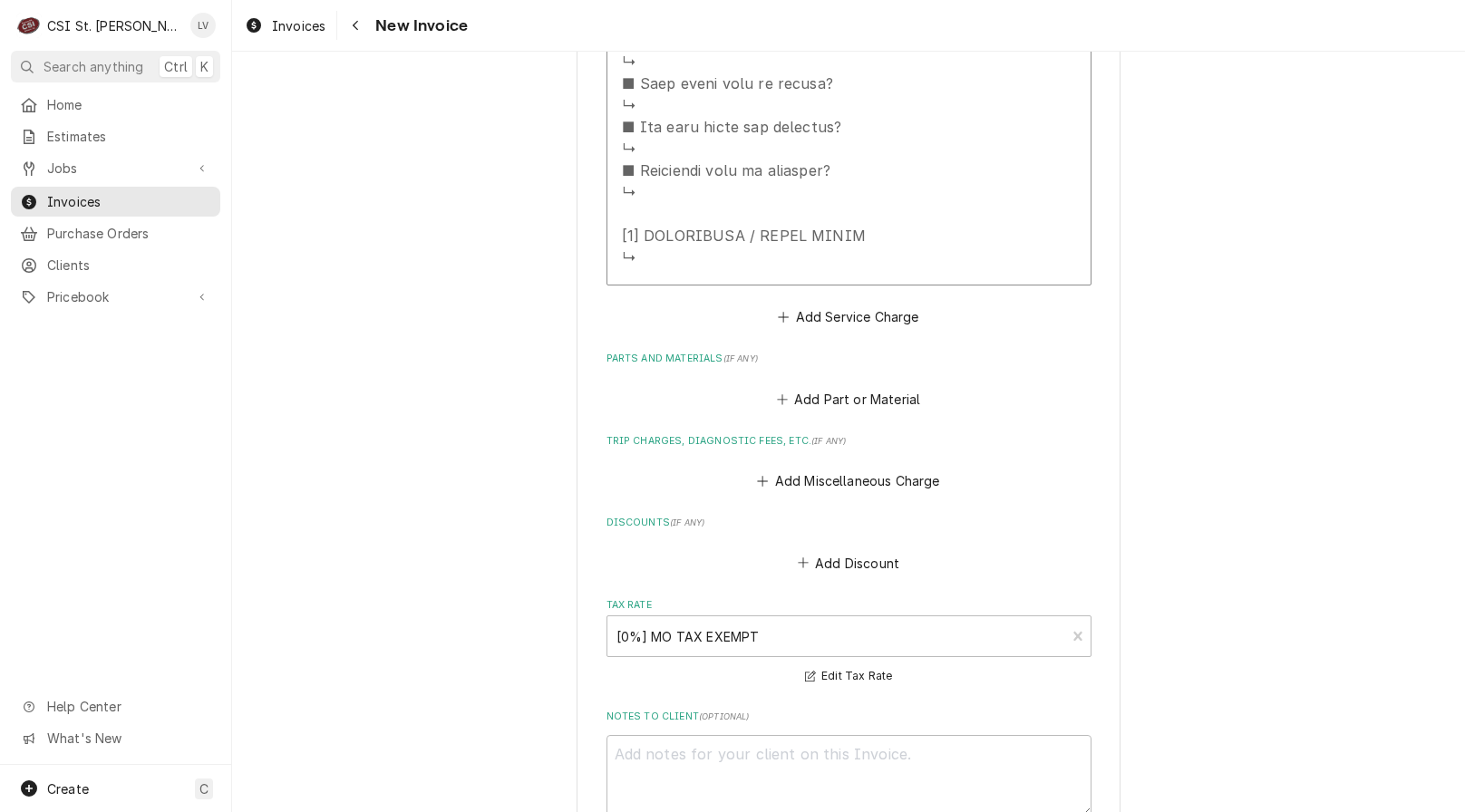
scroll to position [3403, 0]
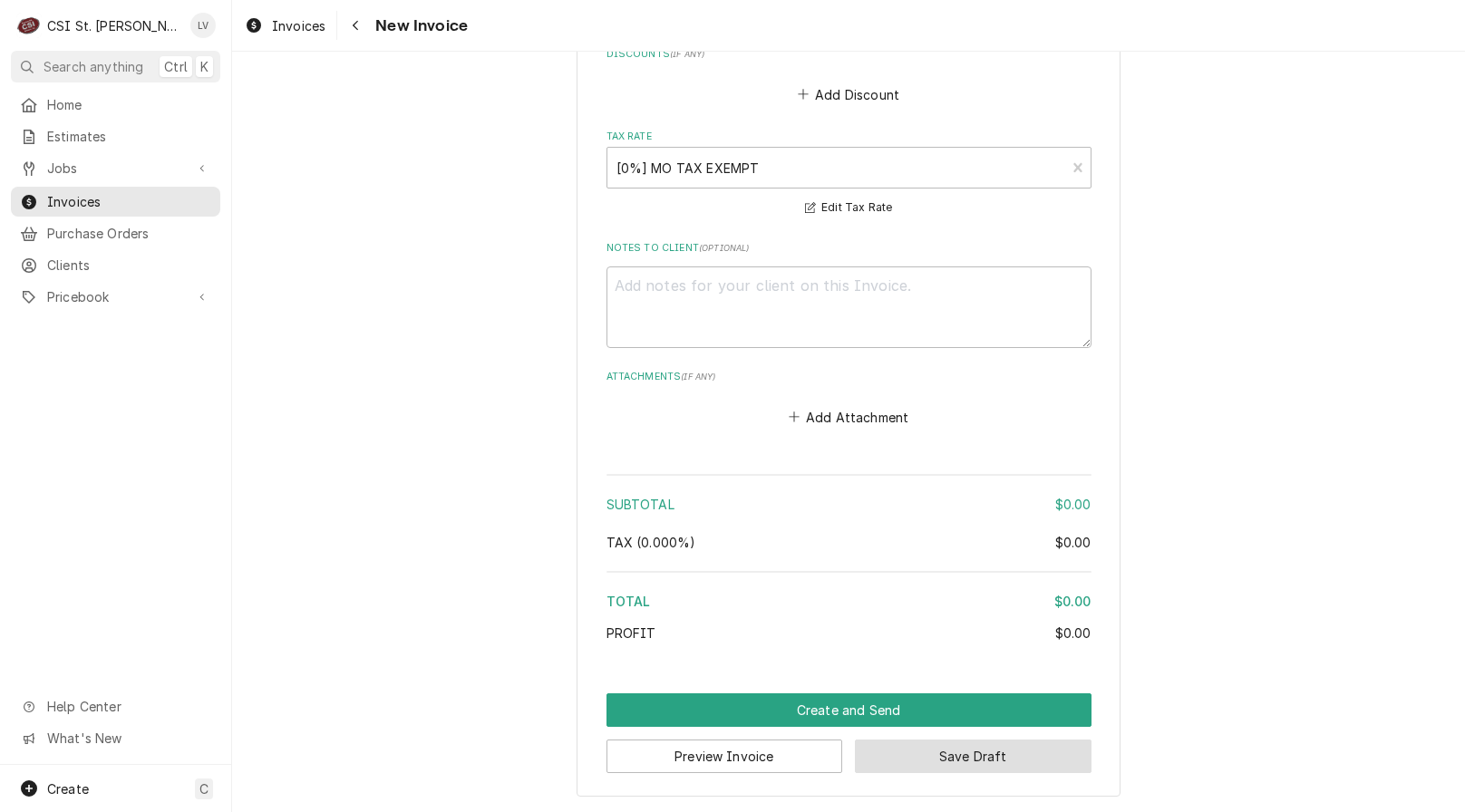
click at [970, 751] on button "Save Draft" at bounding box center [973, 757] width 237 height 34
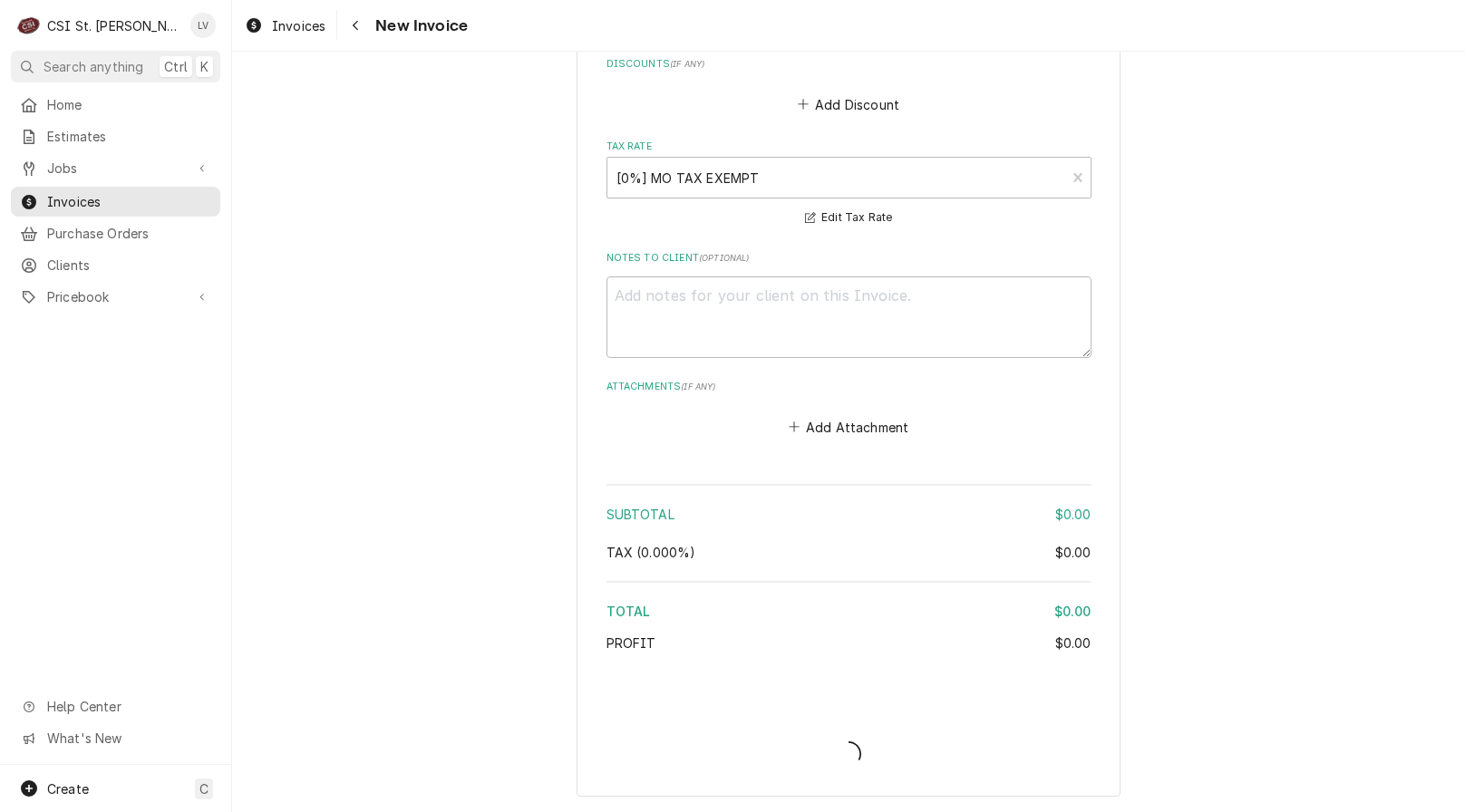
type textarea "x"
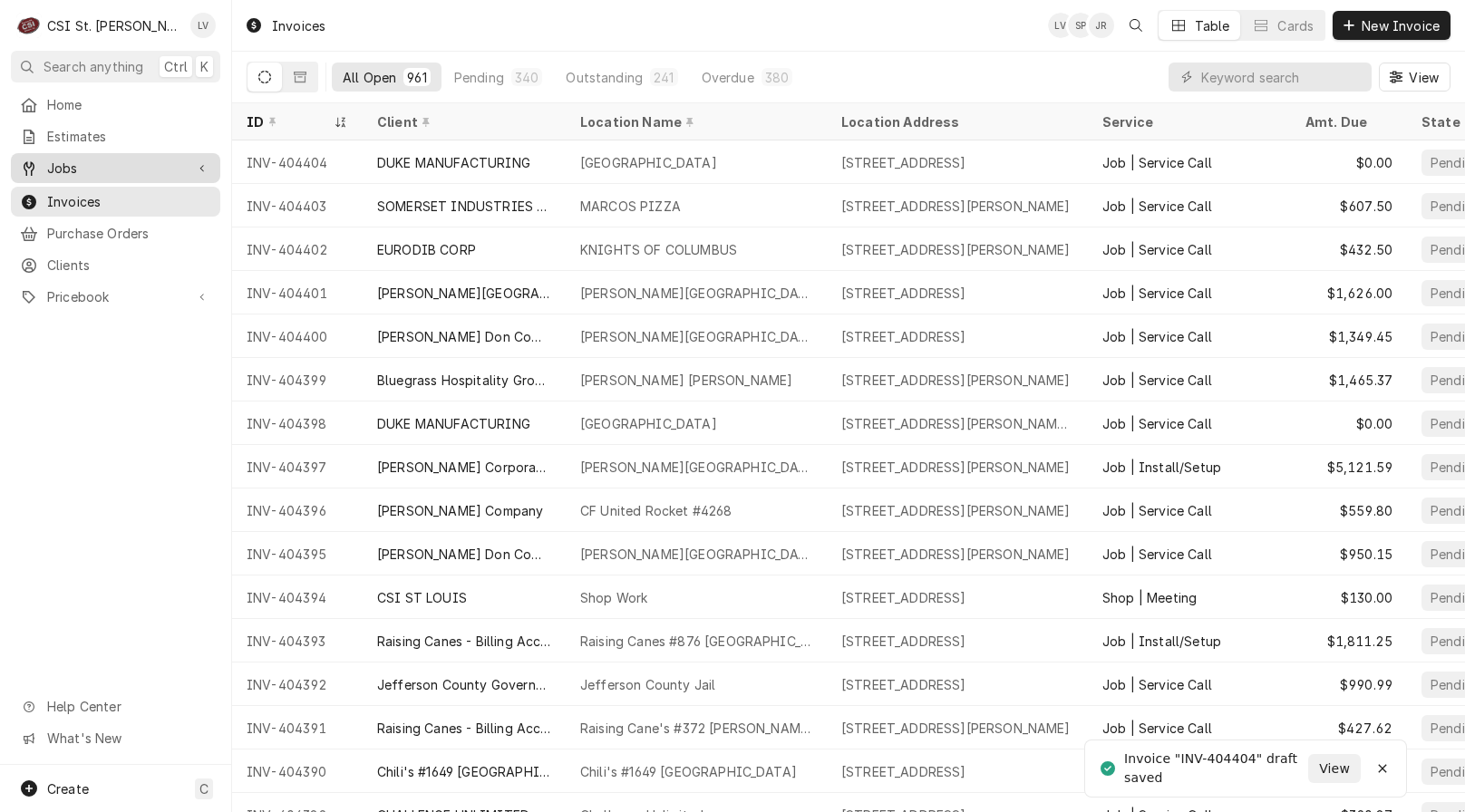
click at [102, 168] on span "Jobs" at bounding box center [115, 168] width 137 height 19
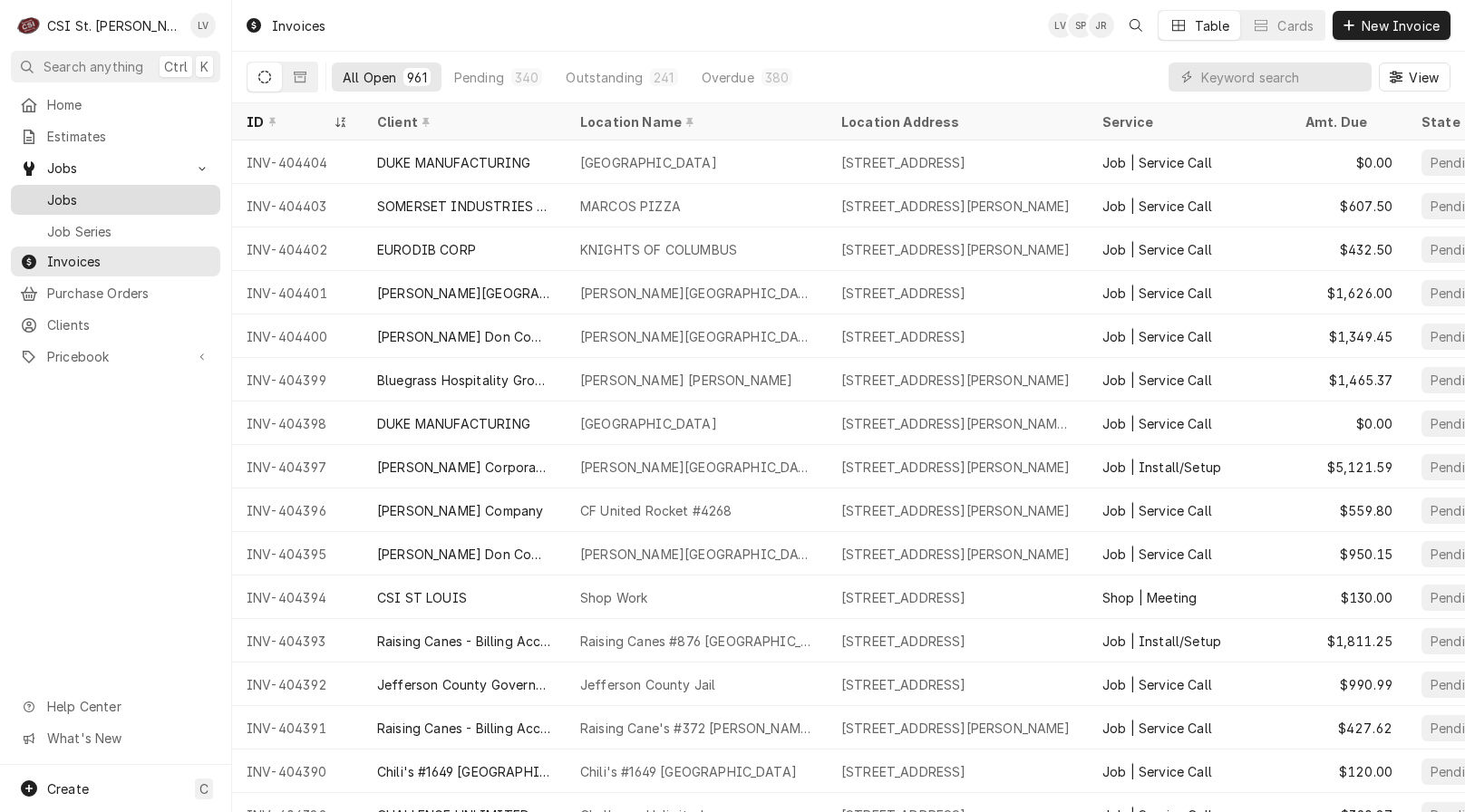
click at [99, 192] on span "Jobs" at bounding box center [128, 199] width 164 height 19
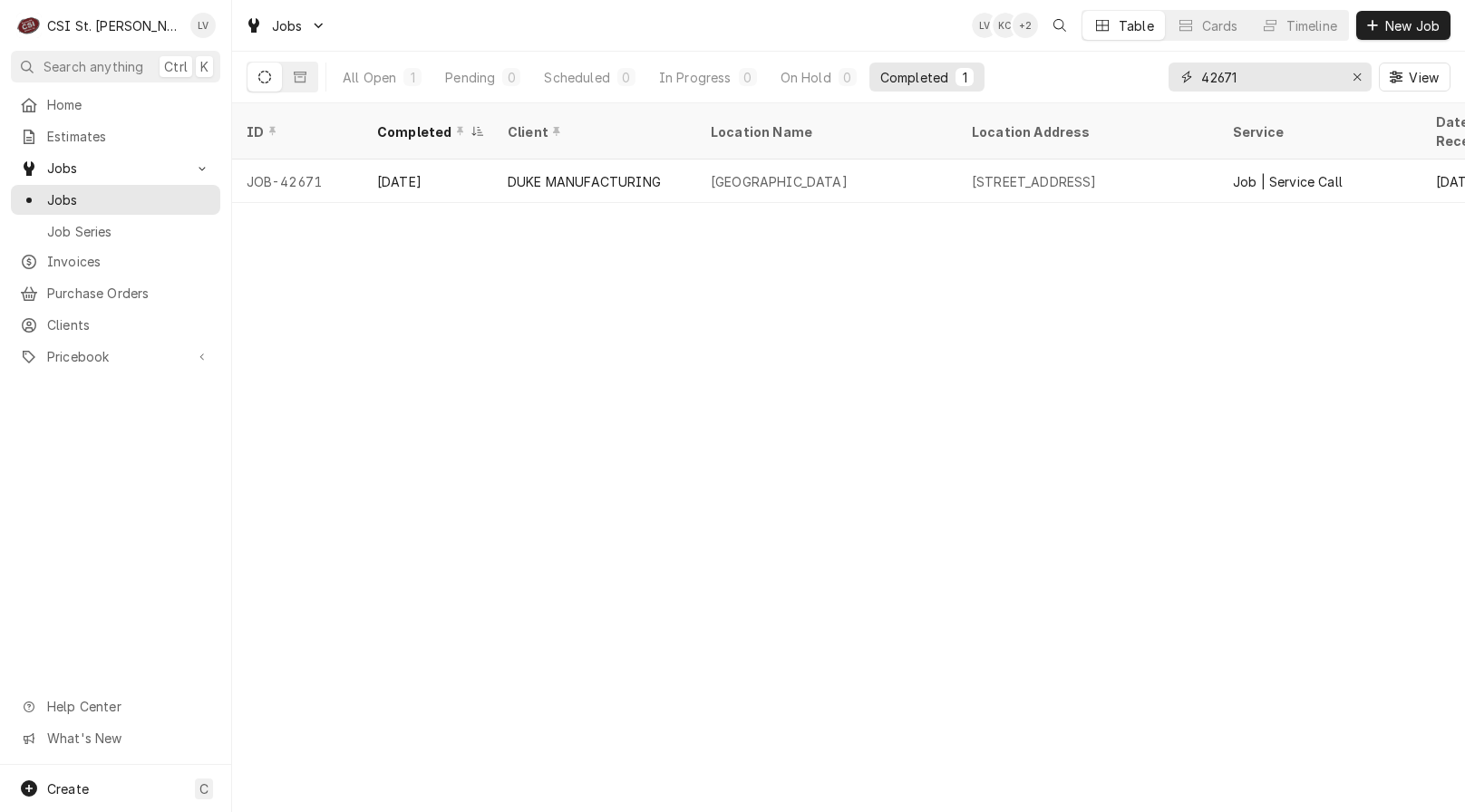
drag, startPoint x: 1252, startPoint y: 71, endPoint x: 1132, endPoint y: 81, distance: 120.4
click at [1132, 81] on div "All Open 1 Pending 0 Scheduled 0 In Progress 0 On Hold 0 Completed 1 42671 View" at bounding box center [848, 77] width 1204 height 51
type input "43038"
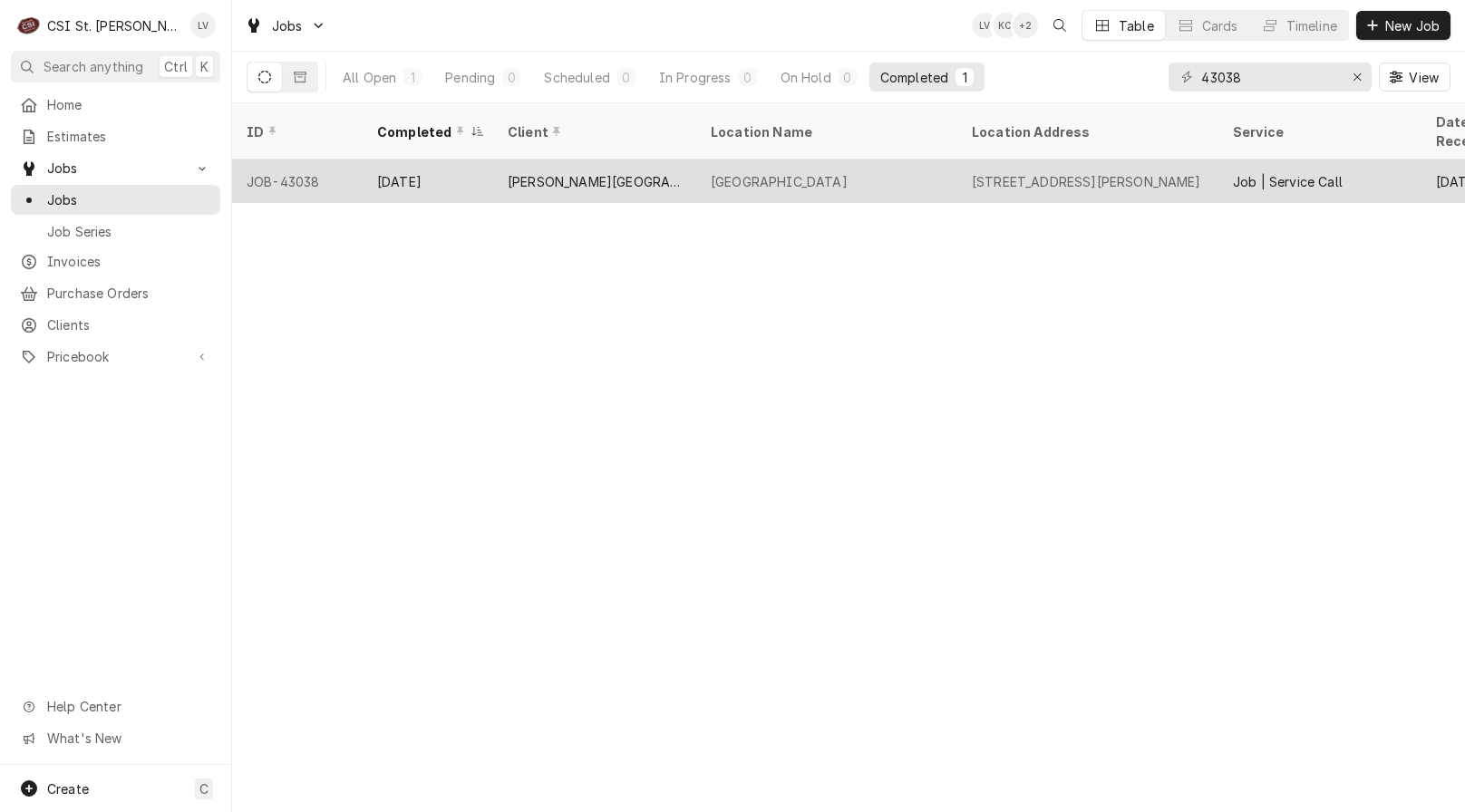
click at [537, 172] on div "[PERSON_NAME][GEOGRAPHIC_DATA]" at bounding box center [595, 182] width 174 height 19
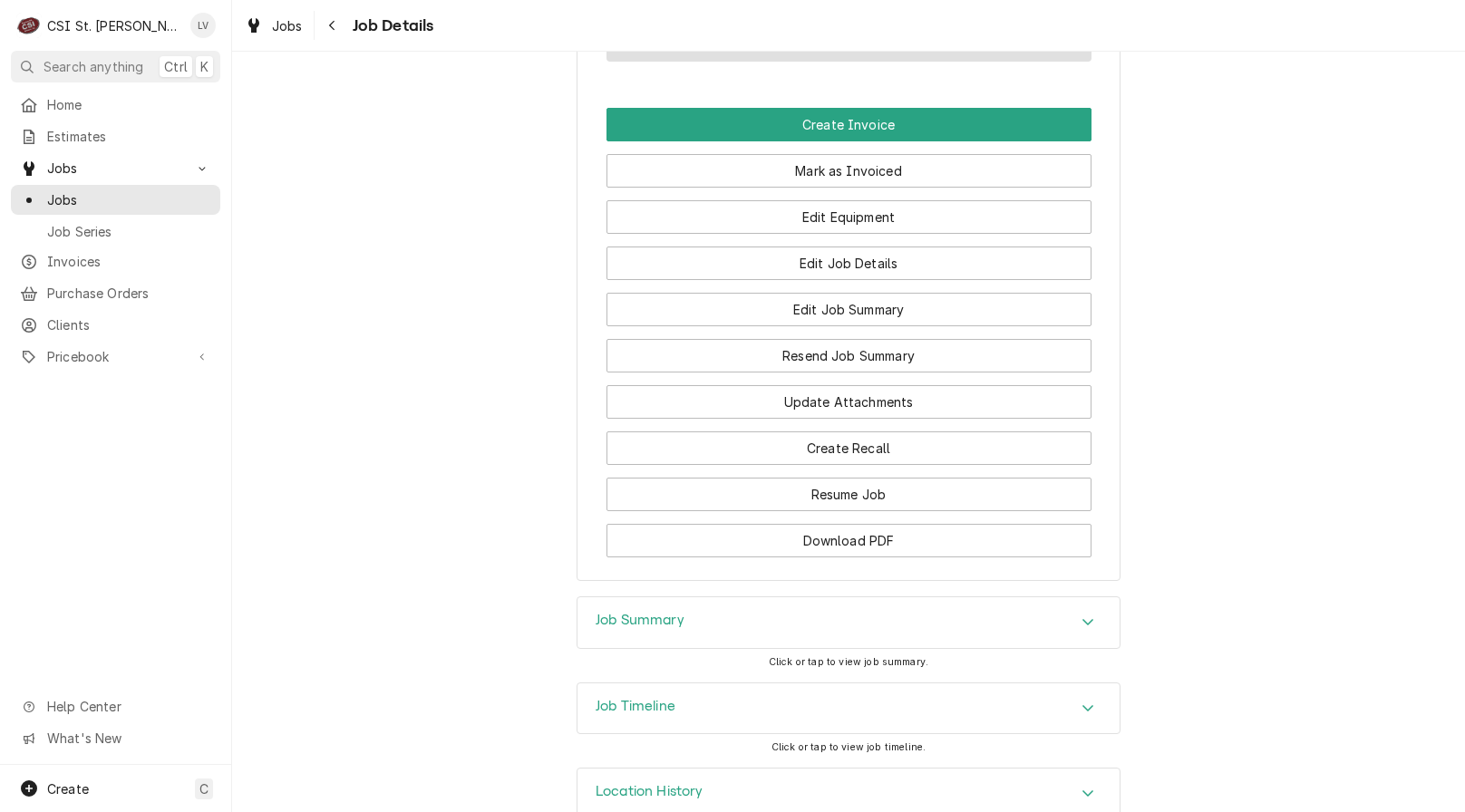
scroll to position [1722, 0]
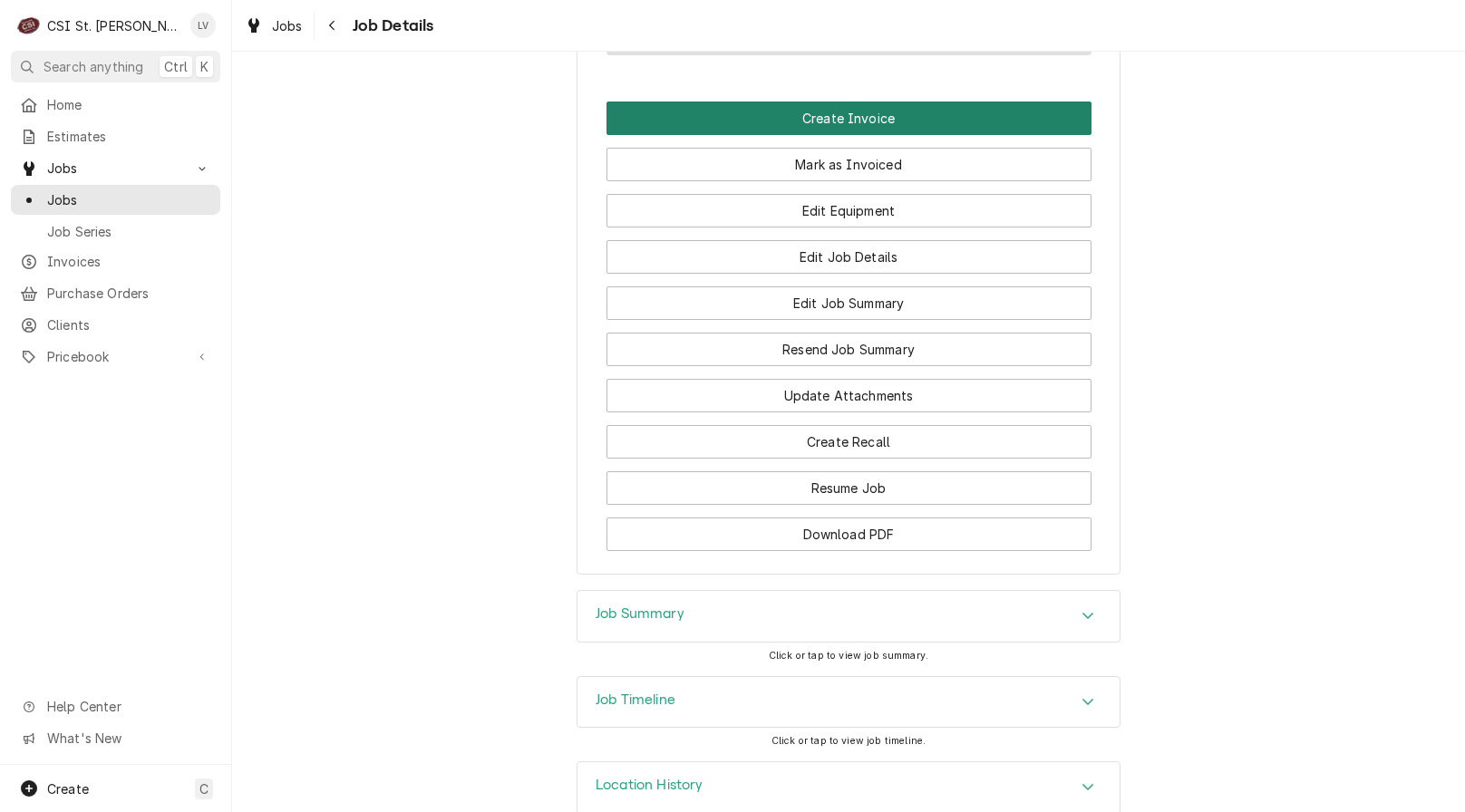
click at [807, 124] on button "Create Invoice" at bounding box center [850, 118] width 485 height 34
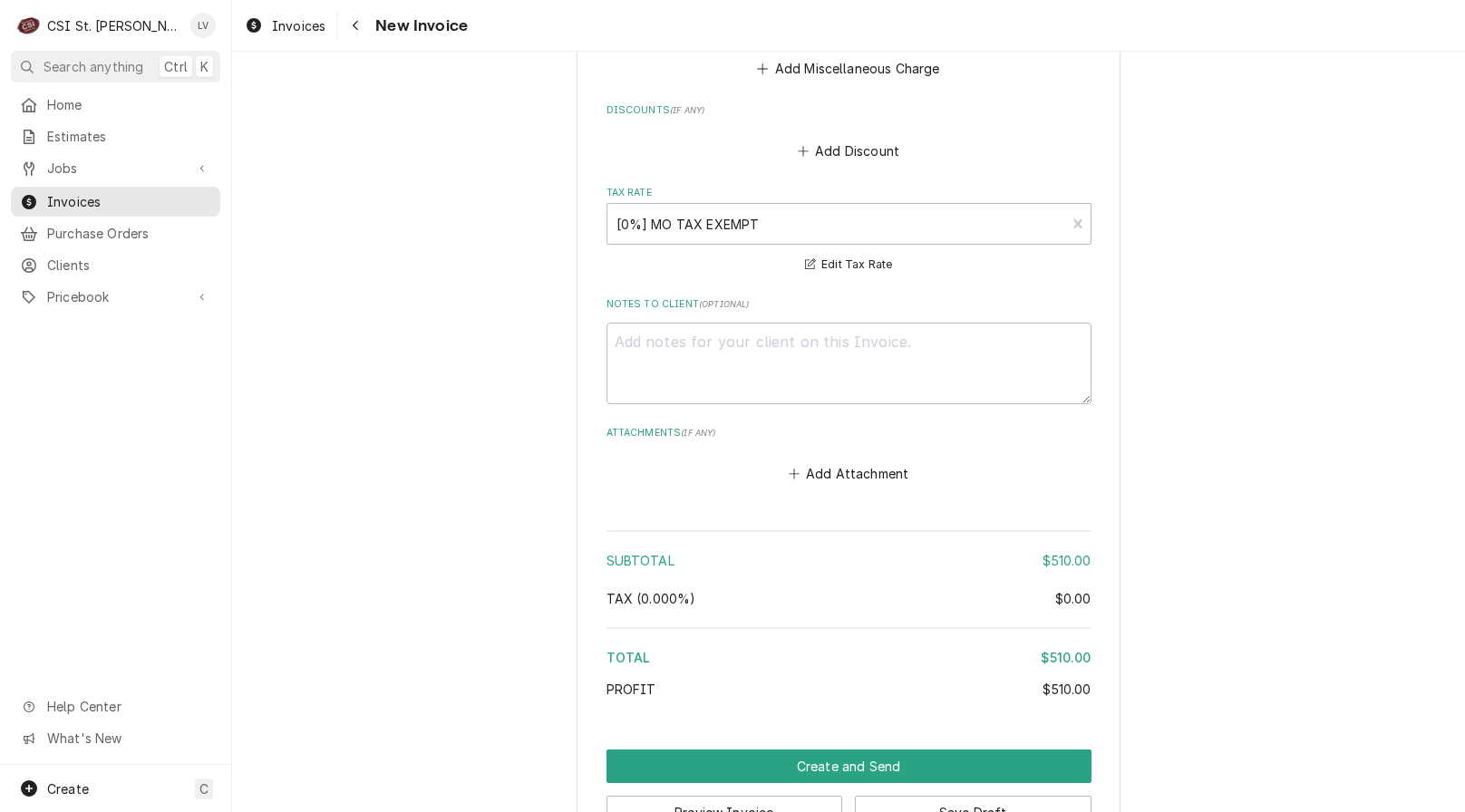
scroll to position [4062, 0]
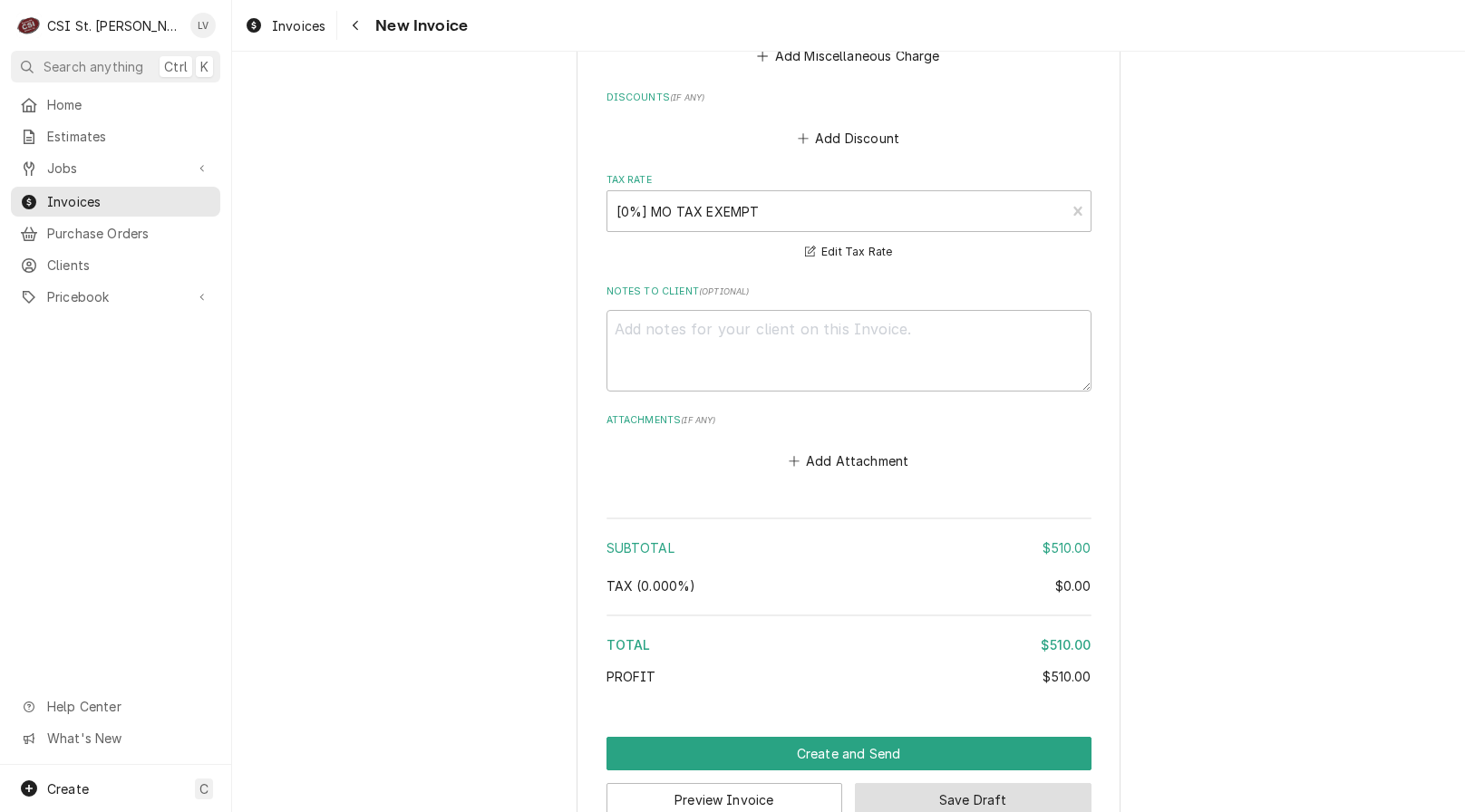
click at [1047, 783] on button "Save Draft" at bounding box center [973, 800] width 237 height 34
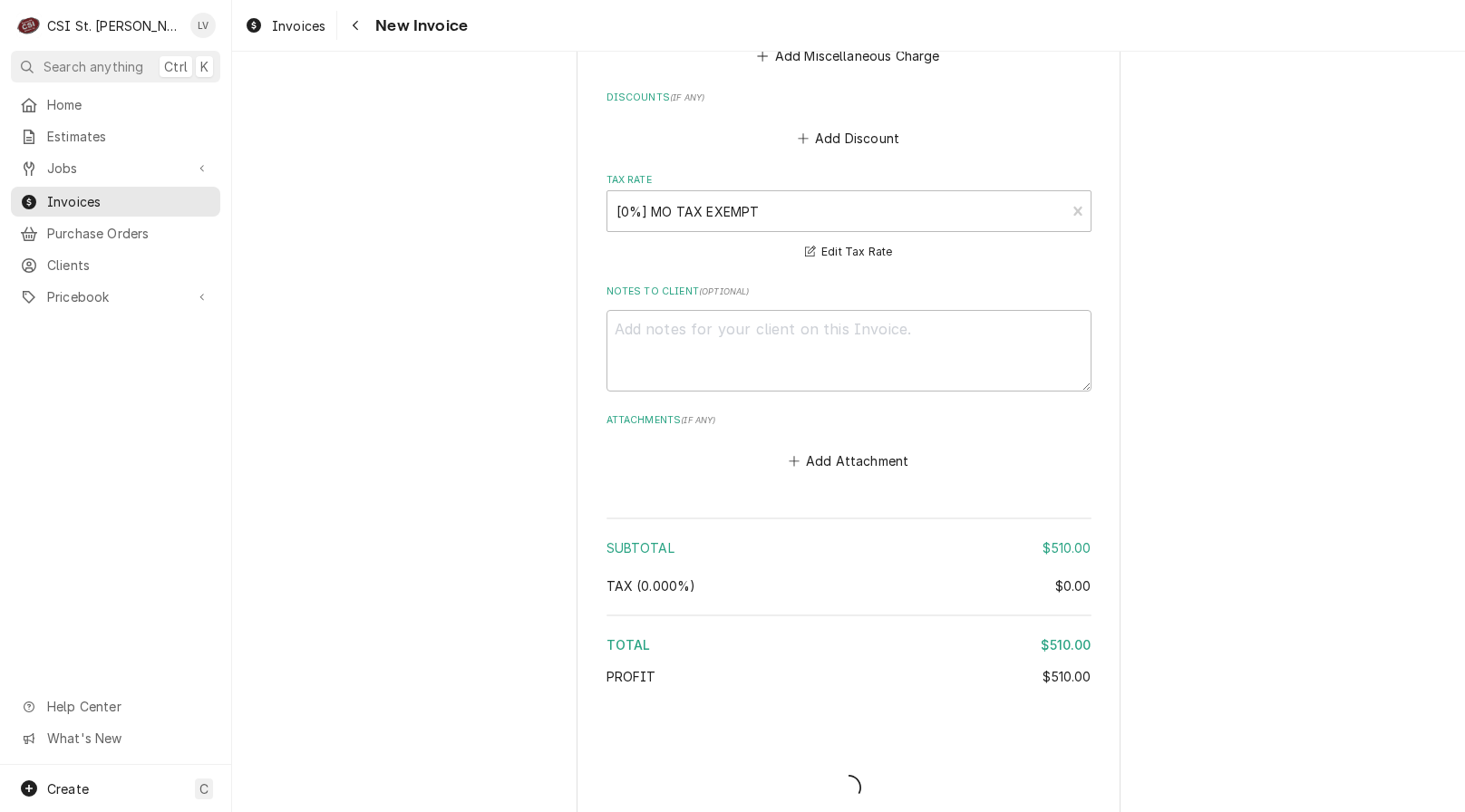
scroll to position [4052, 0]
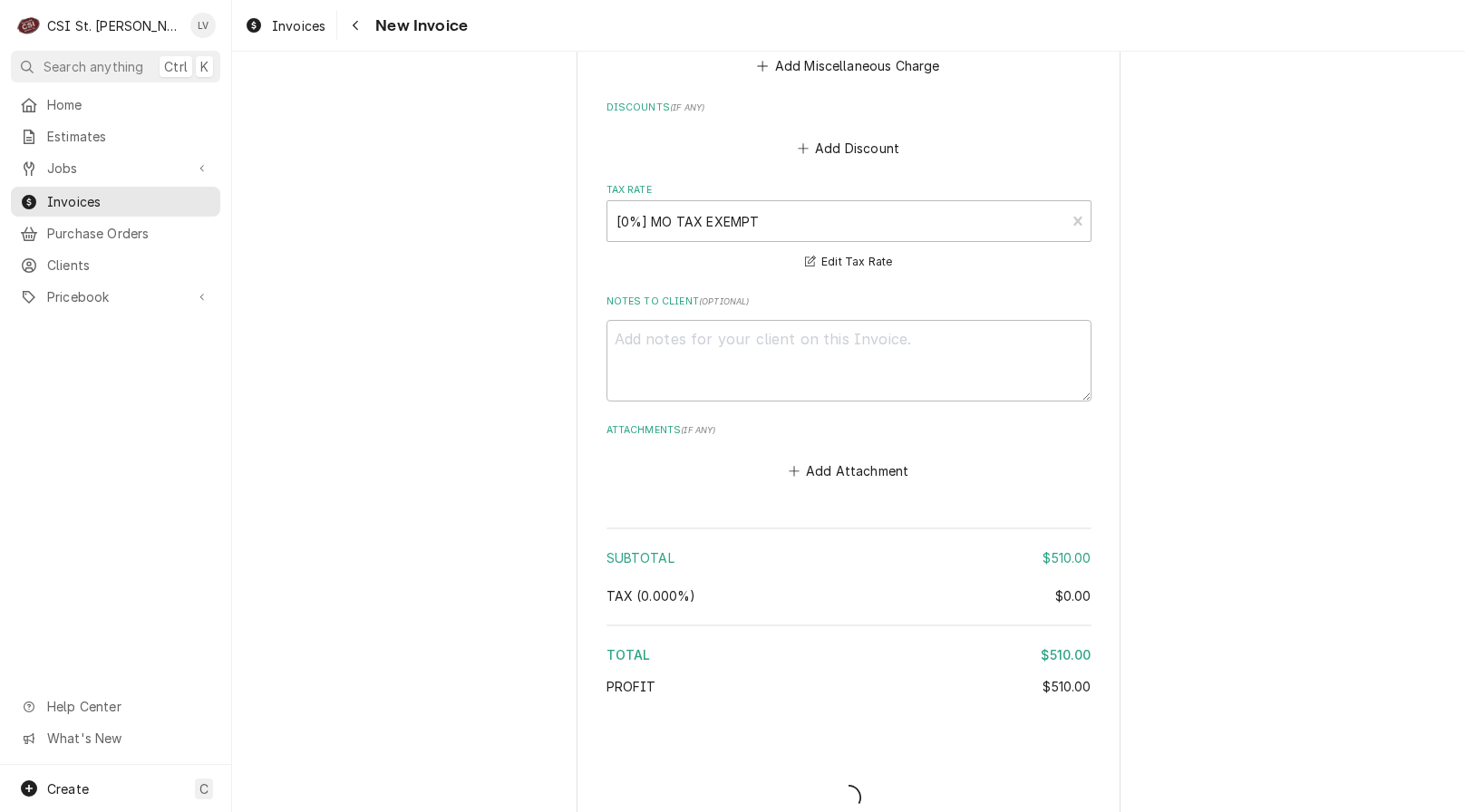
type textarea "x"
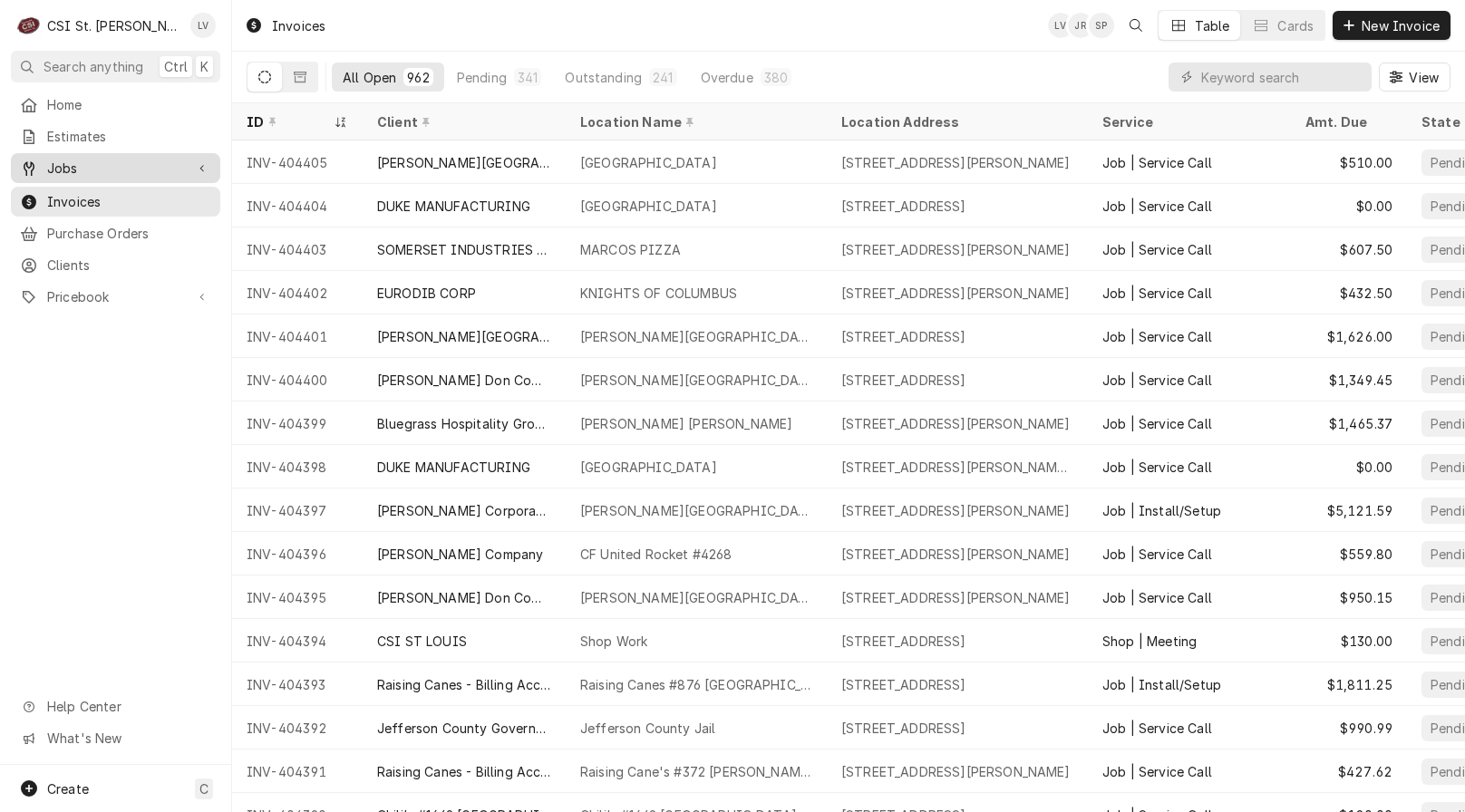
click at [47, 158] on span "Jobs" at bounding box center [115, 168] width 137 height 19
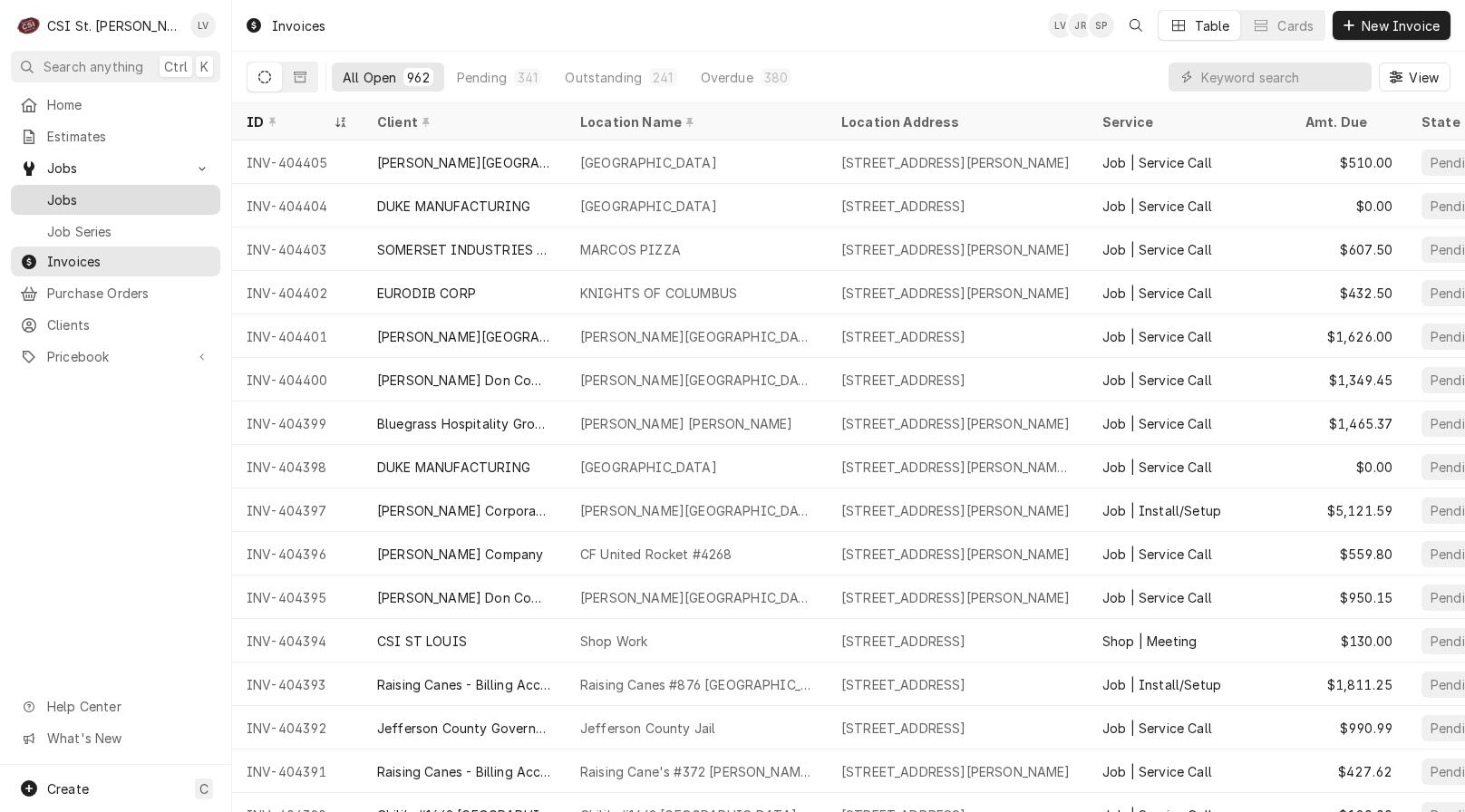
click at [37, 191] on div "Dynamic Content Wrapper" at bounding box center [28, 199] width 18 height 18
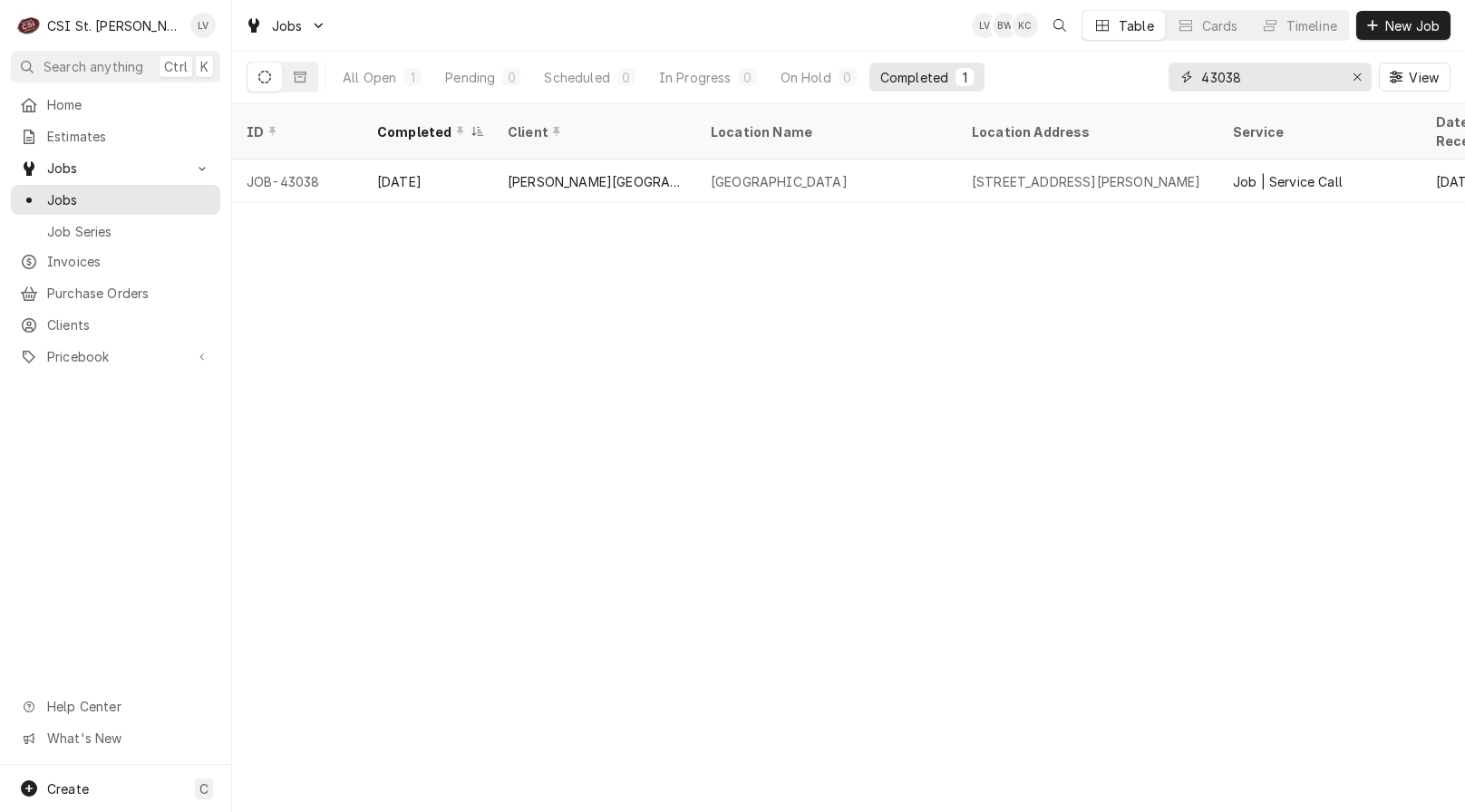
drag, startPoint x: 1221, startPoint y: 77, endPoint x: 1147, endPoint y: 97, distance: 76.7
click at [1147, 97] on div "All Open 1 Pending 0 Scheduled 0 In Progress 0 On Hold 0 Completed 1 43038 View" at bounding box center [848, 77] width 1204 height 51
type input "42627"
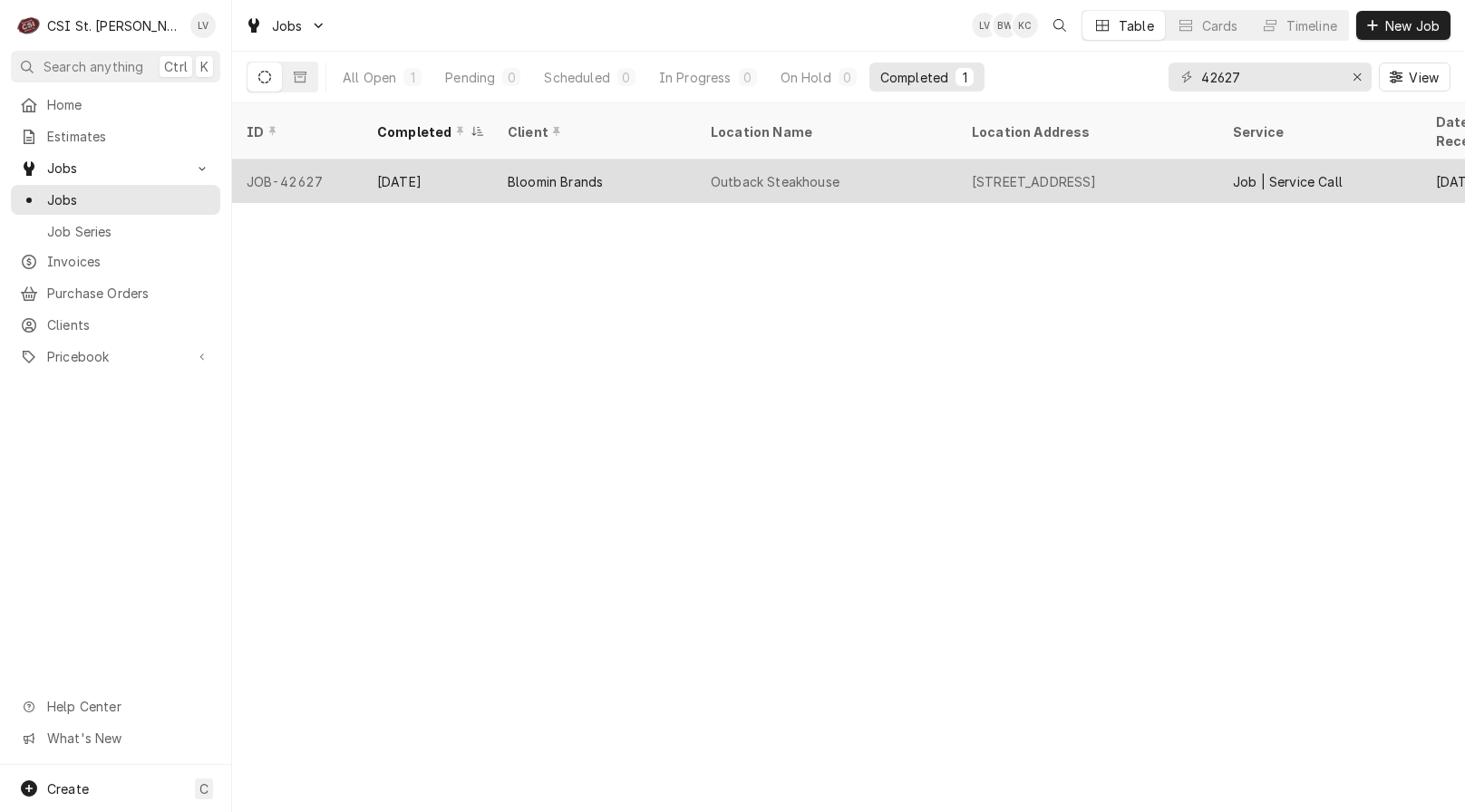
click at [463, 173] on div "Oct 3" at bounding box center [427, 181] width 130 height 43
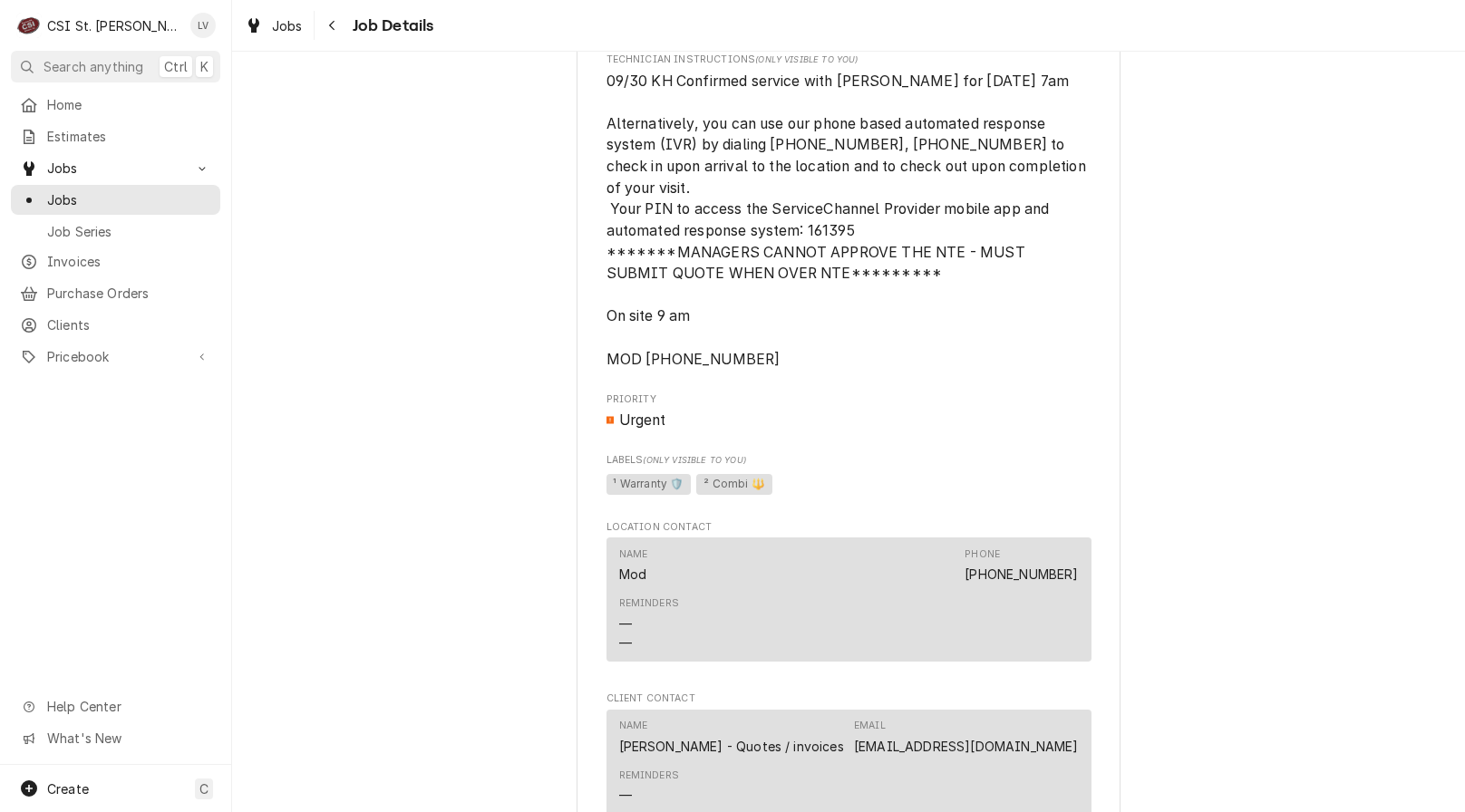
scroll to position [2176, 0]
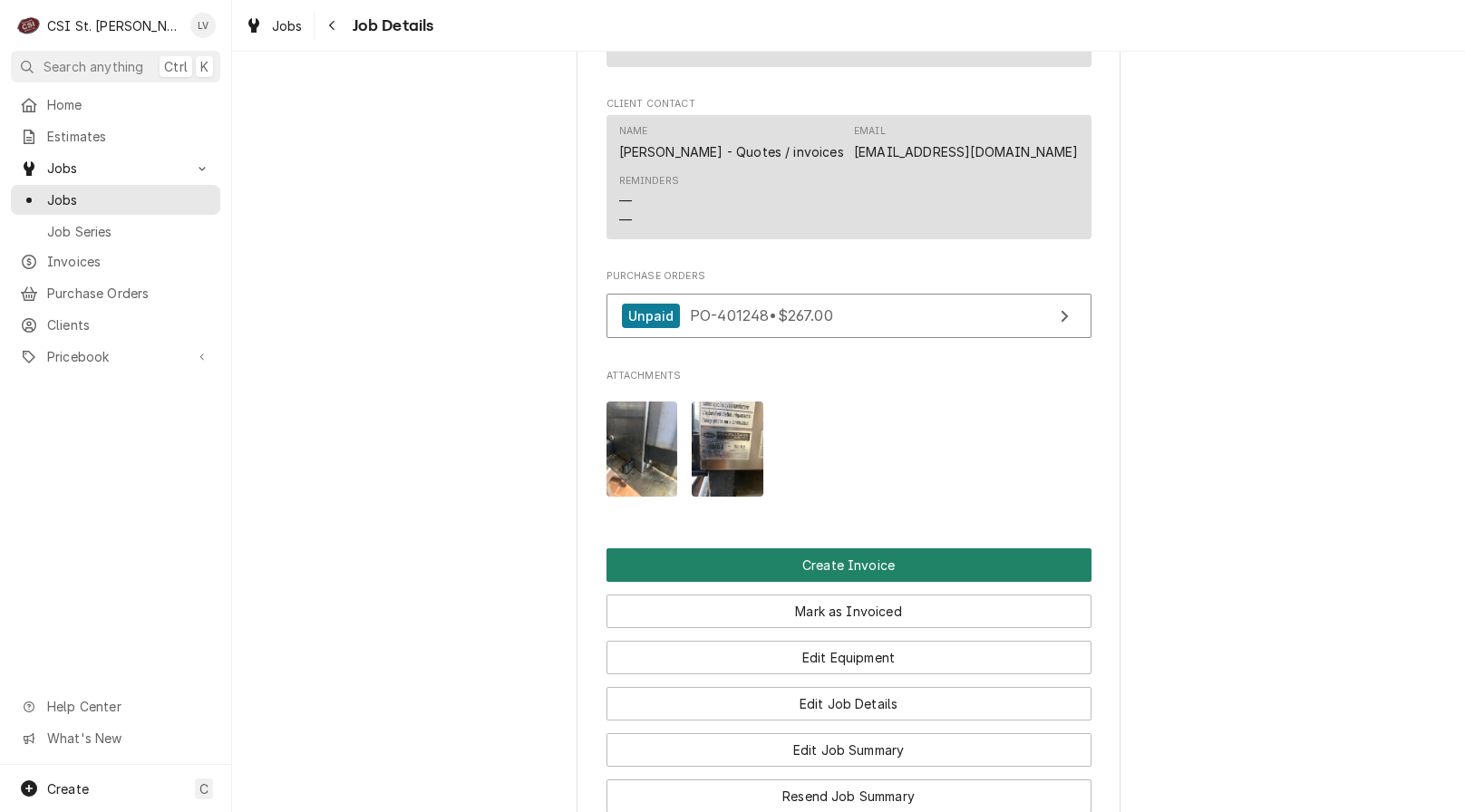
click at [761, 582] on button "Create Invoice" at bounding box center [850, 566] width 485 height 34
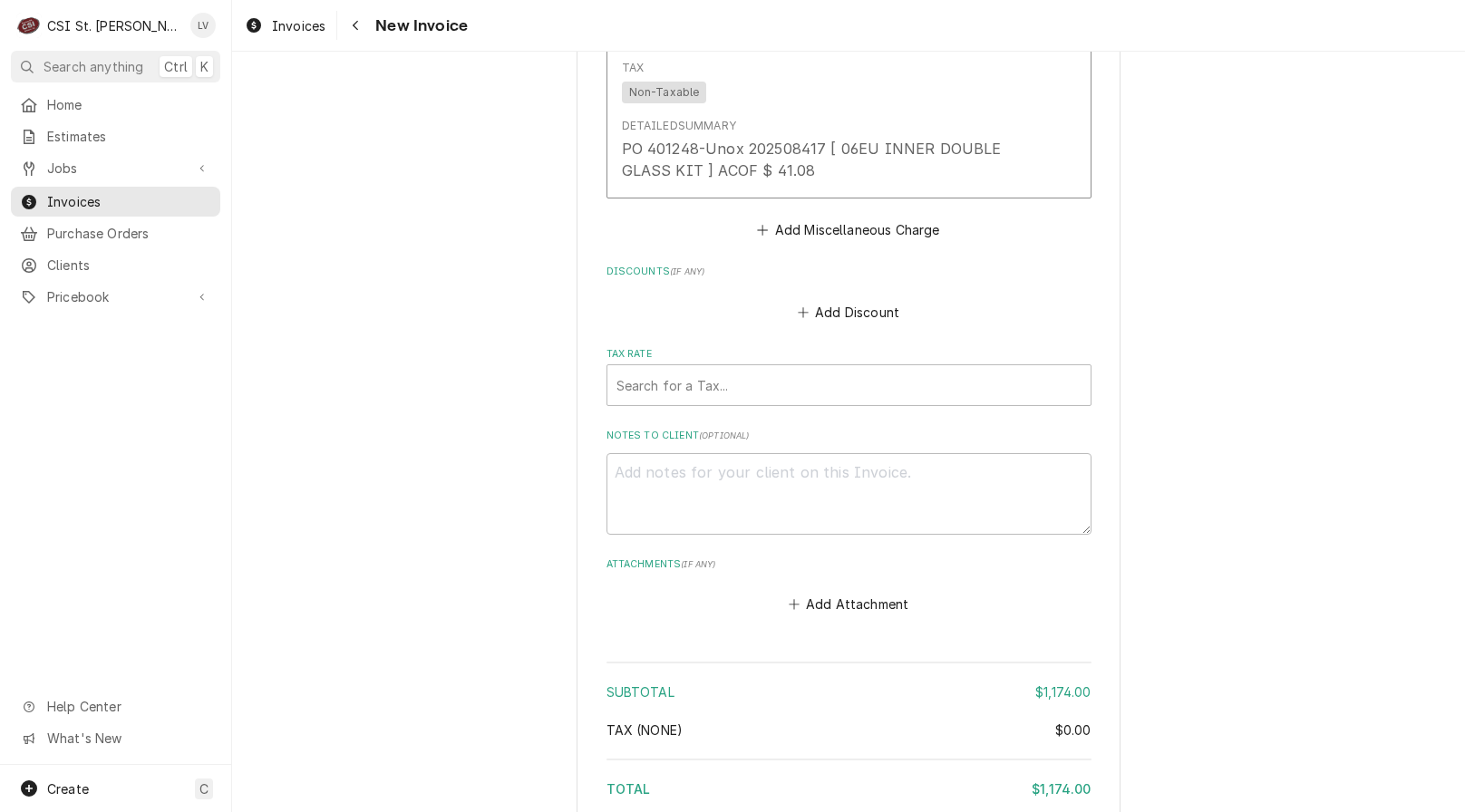
scroll to position [6060, 0]
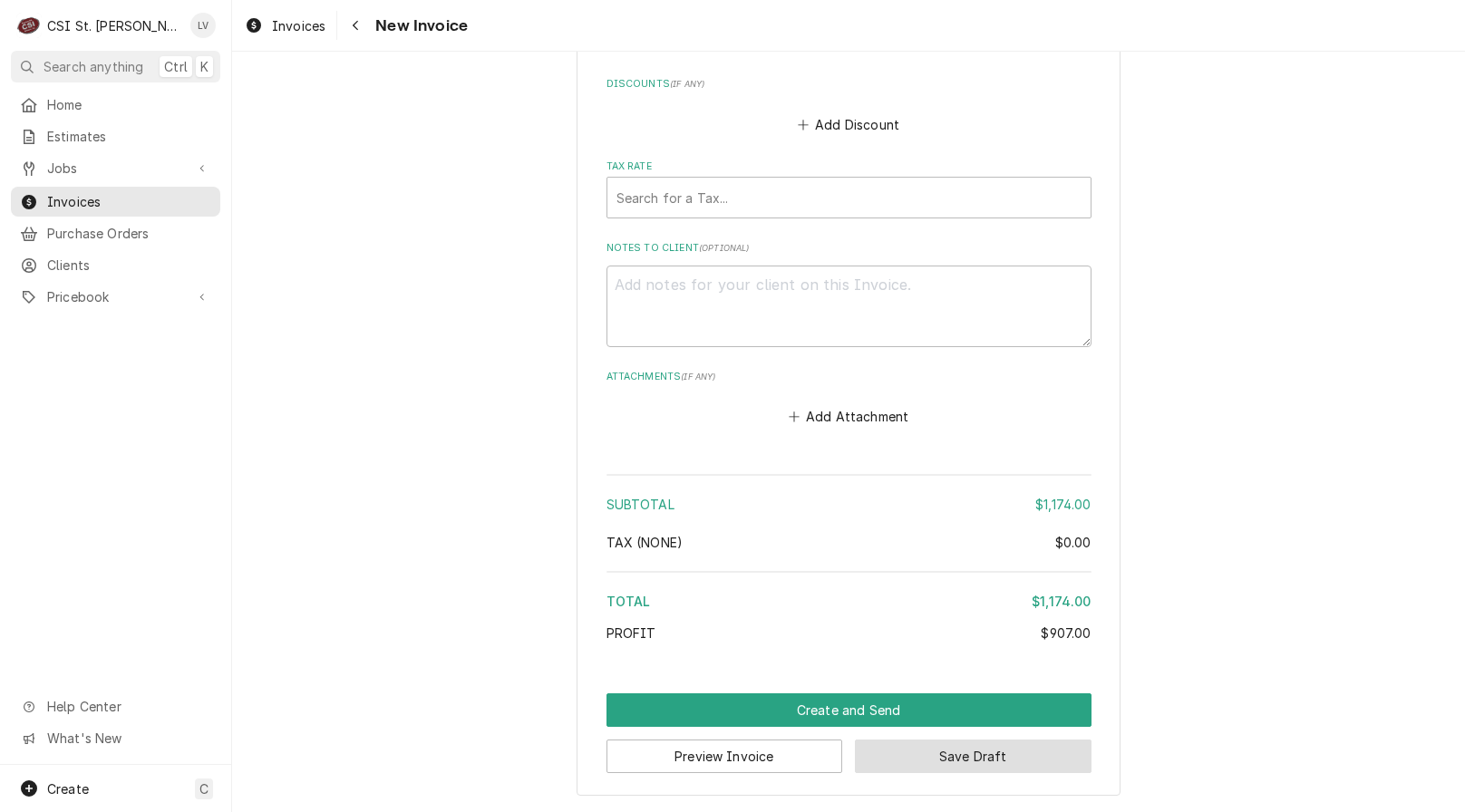
click at [997, 754] on button "Save Draft" at bounding box center [973, 757] width 237 height 34
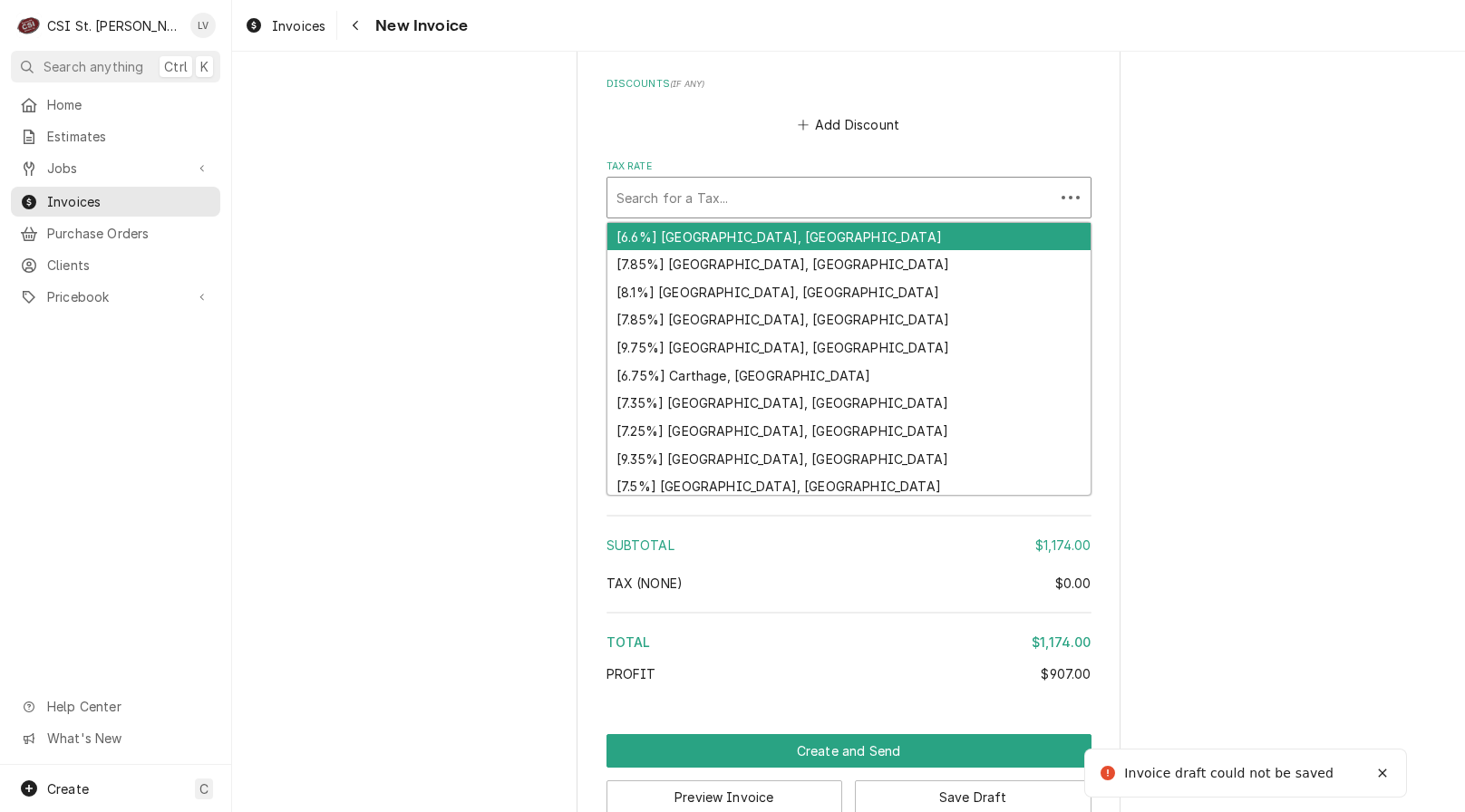
click at [729, 197] on div "Tax Rate" at bounding box center [831, 198] width 429 height 33
type textarea "x"
type input "m"
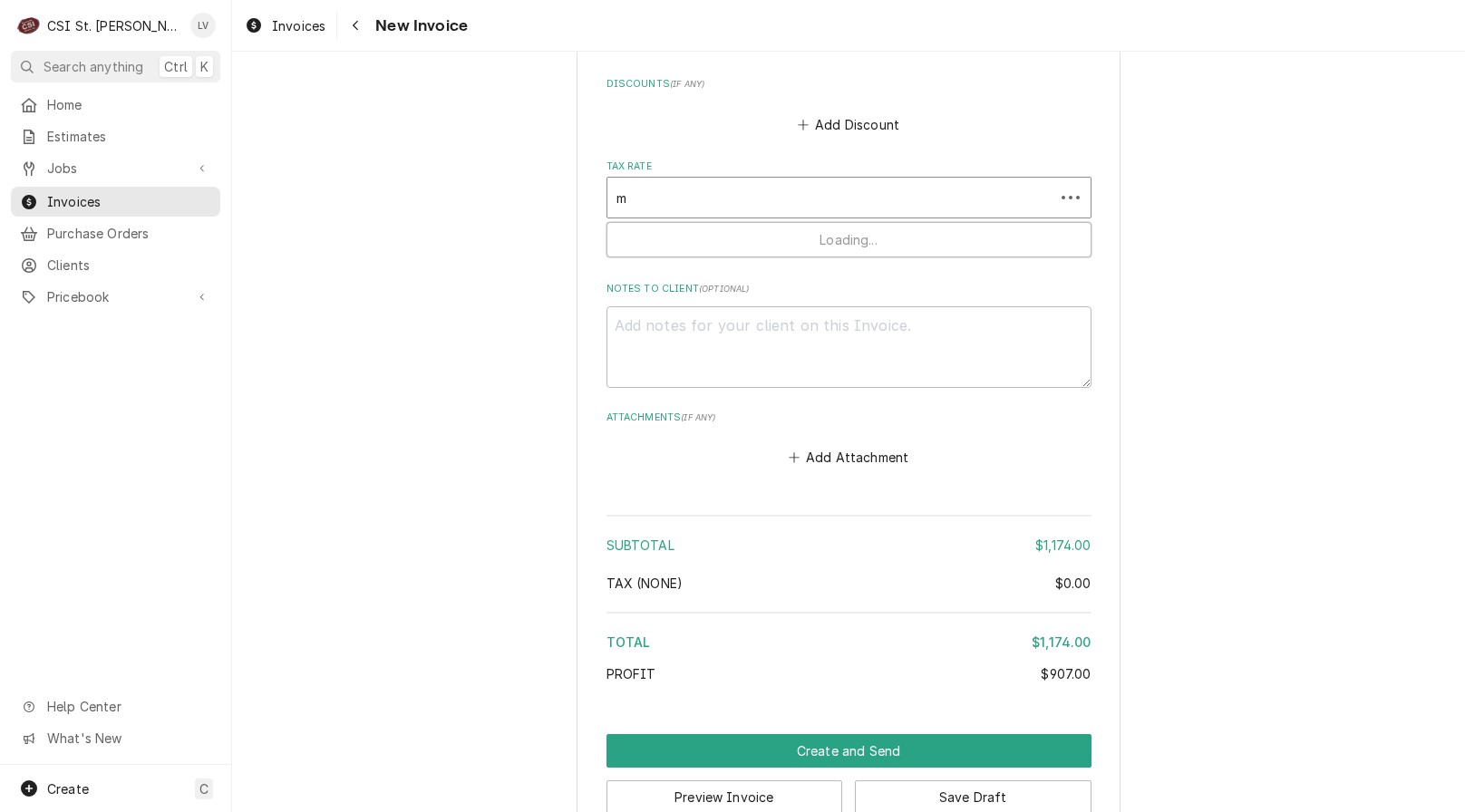
type textarea "x"
type input "mo"
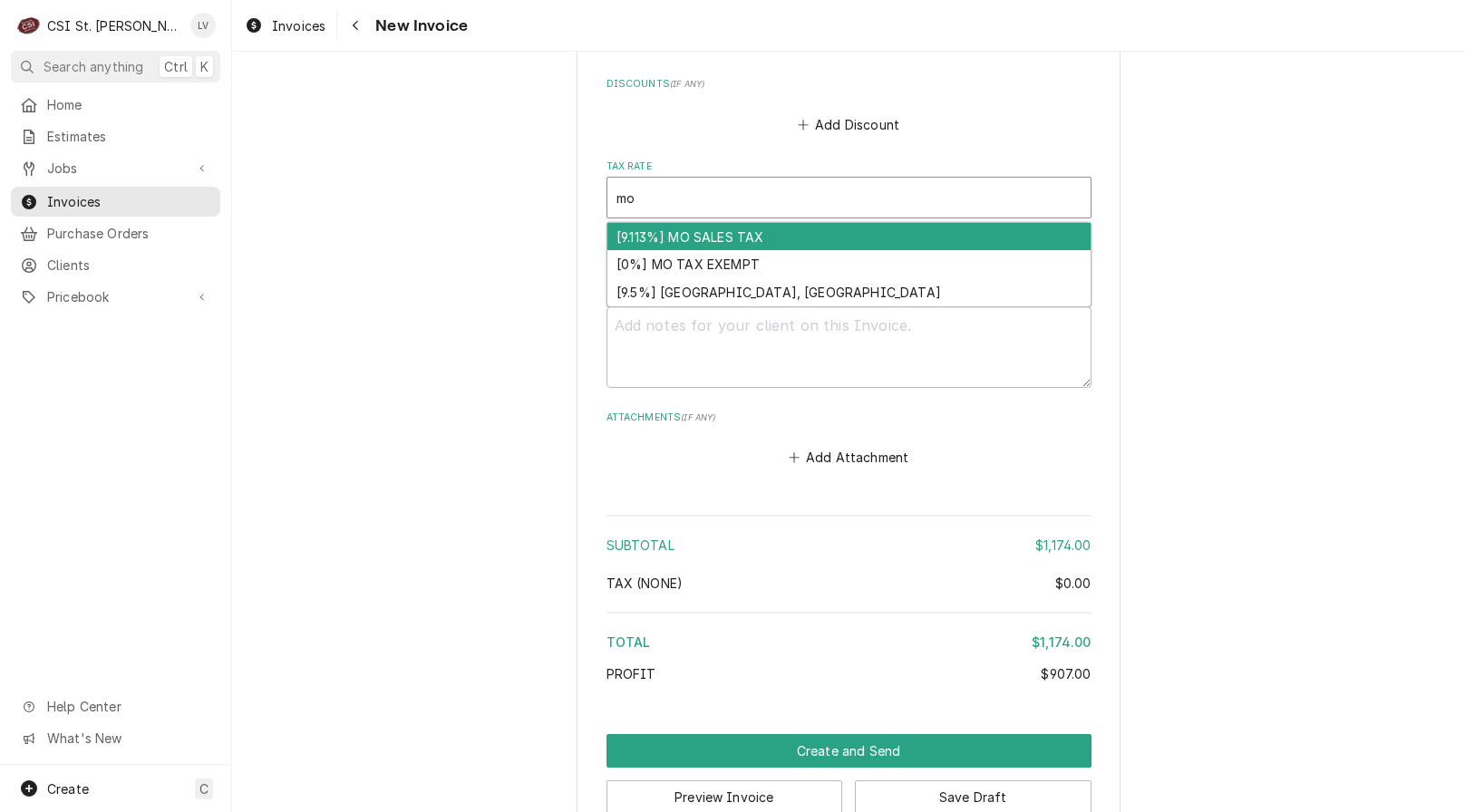
click at [701, 240] on div "[9.113%] MO SALES TAX" at bounding box center [850, 237] width 483 height 28
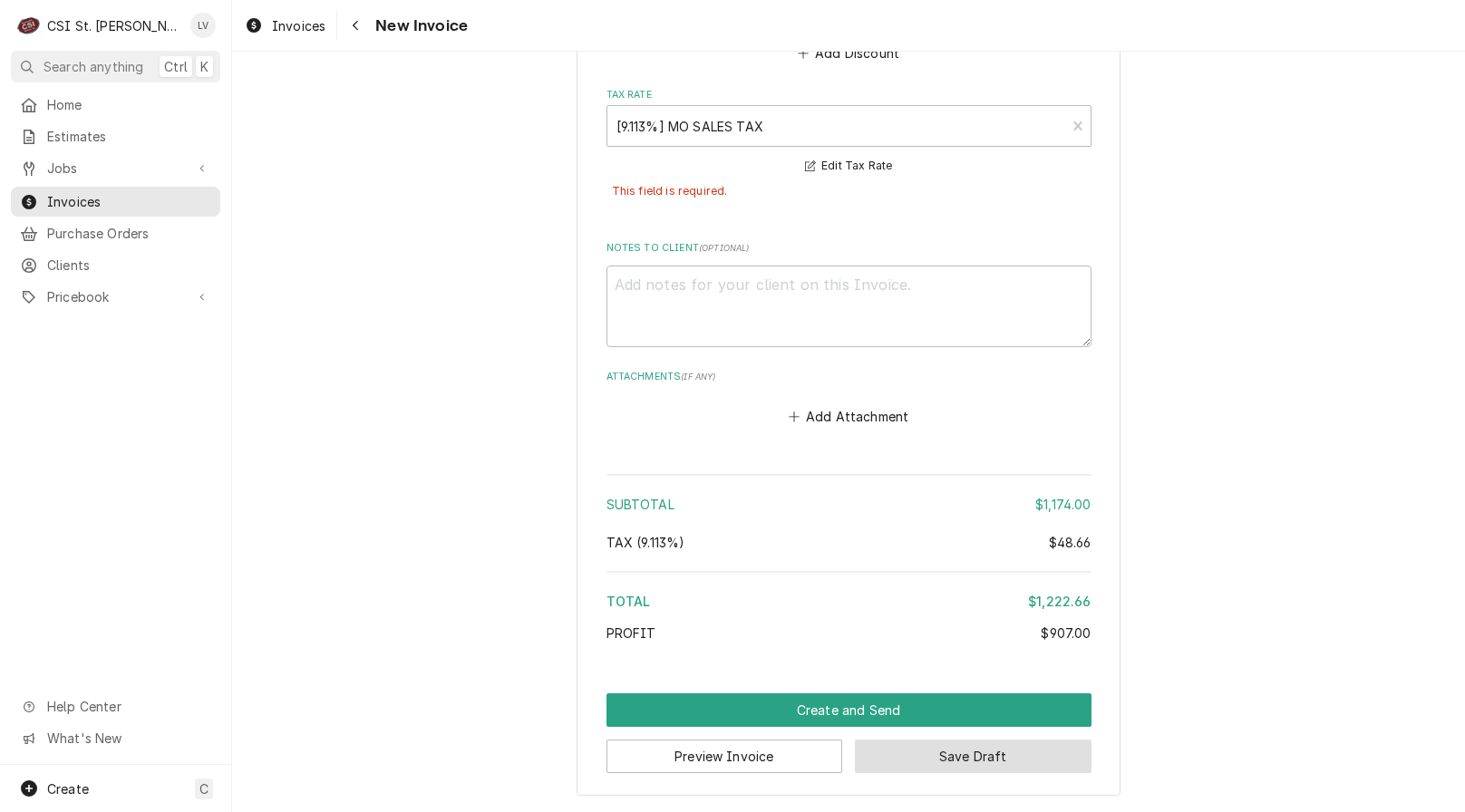
click at [1033, 759] on button "Save Draft" at bounding box center [973, 757] width 237 height 34
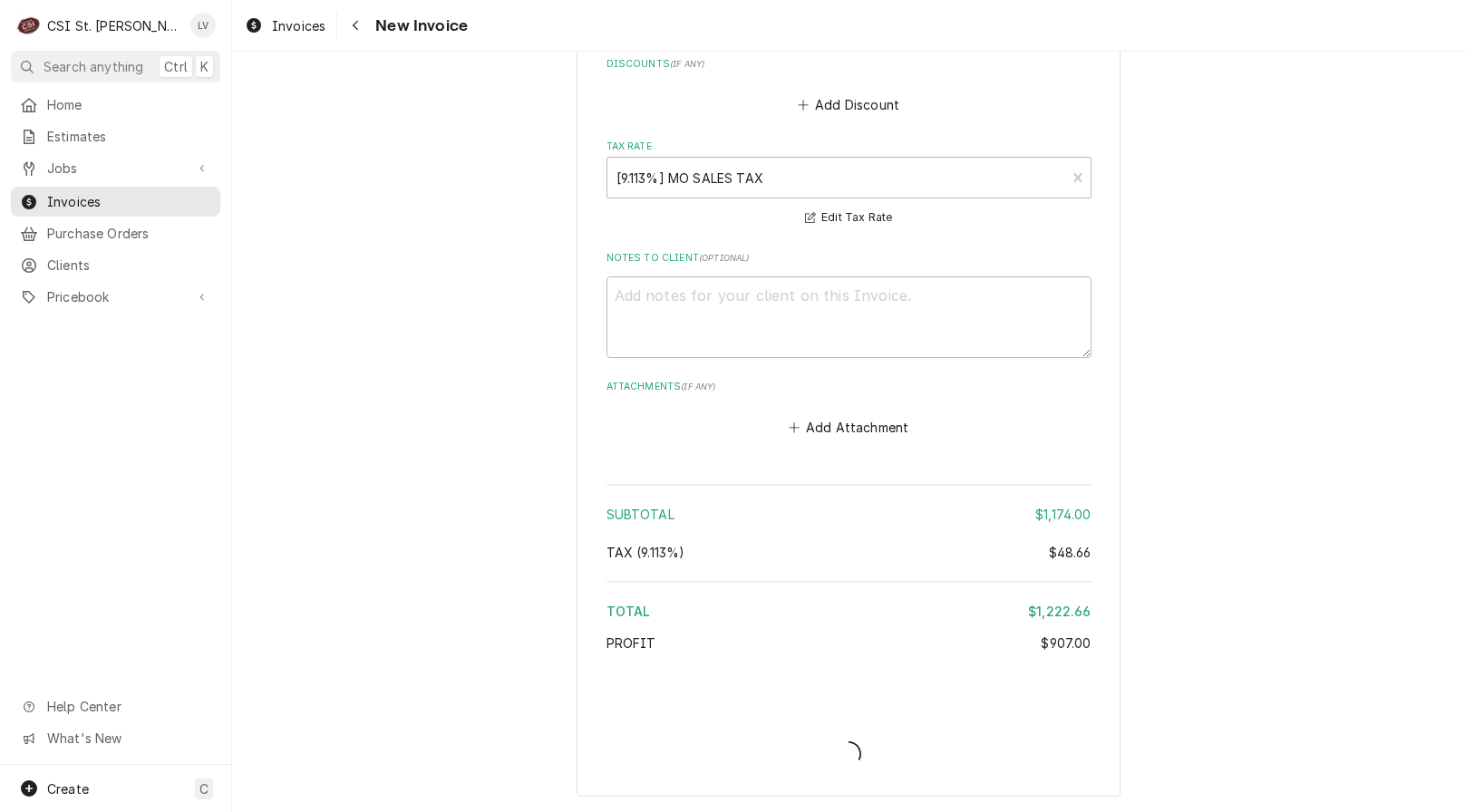
scroll to position [6079, 0]
type textarea "x"
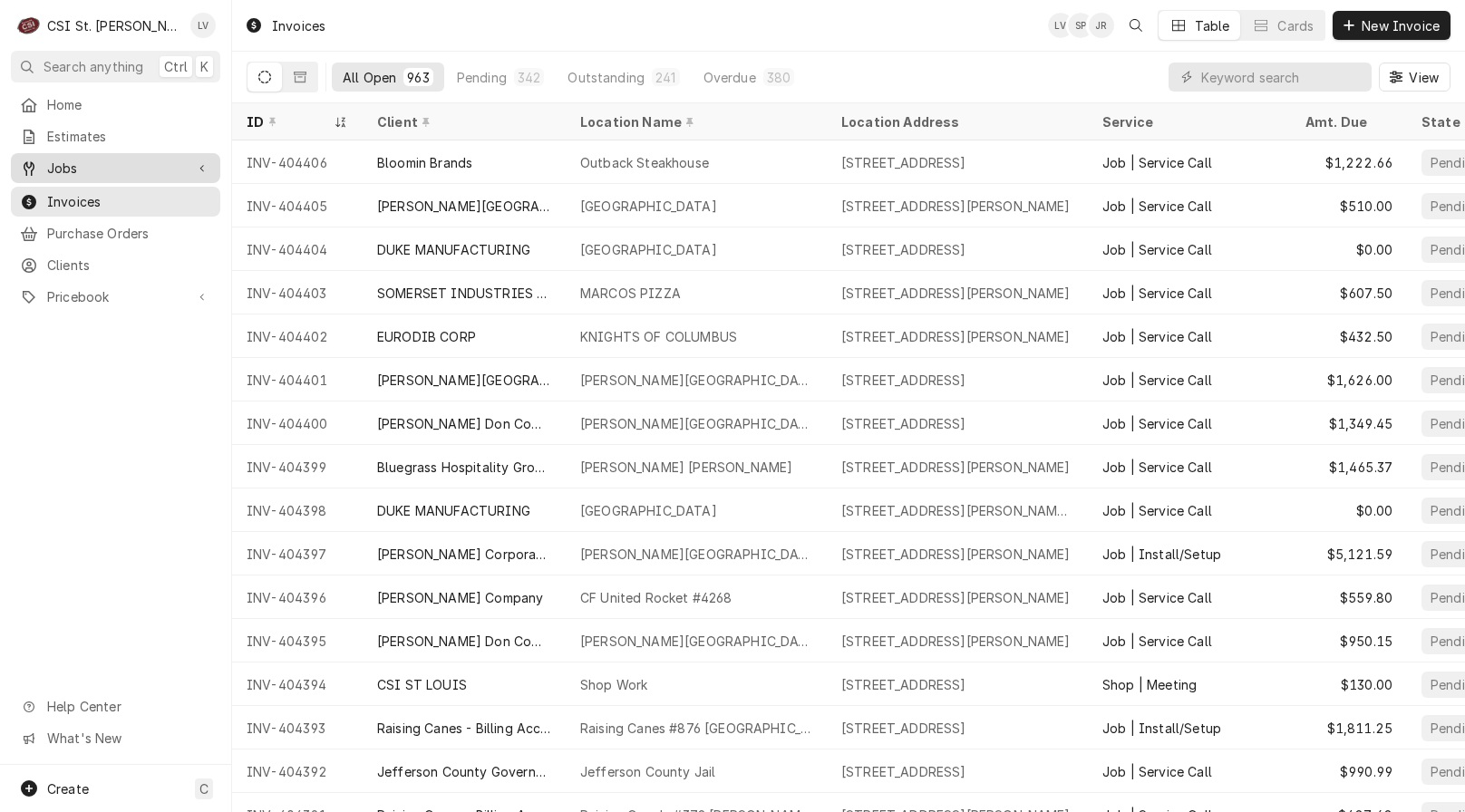
click at [26, 170] on div "Dynamic Content Wrapper" at bounding box center [28, 168] width 18 height 18
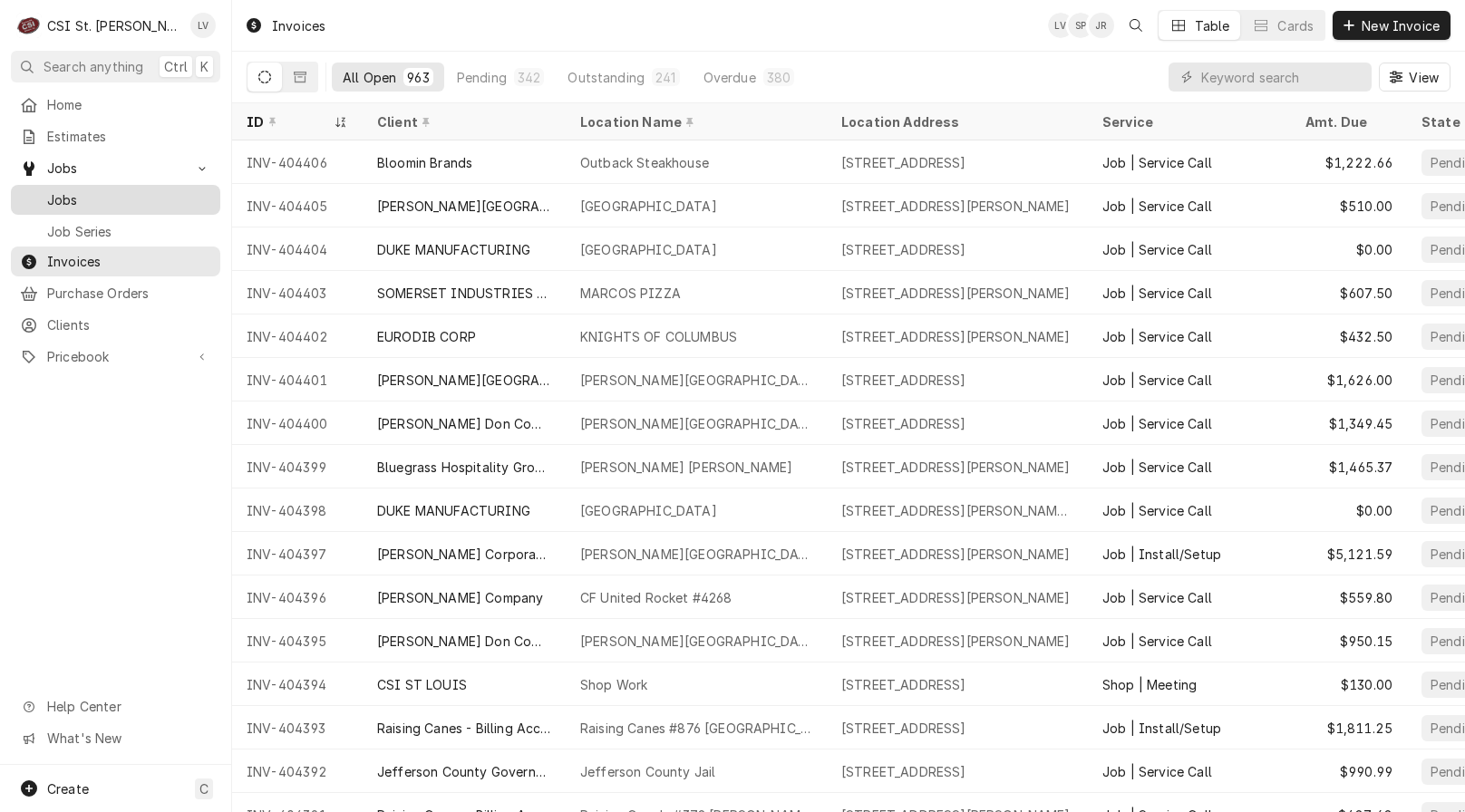
click at [75, 199] on span "Jobs" at bounding box center [128, 199] width 164 height 19
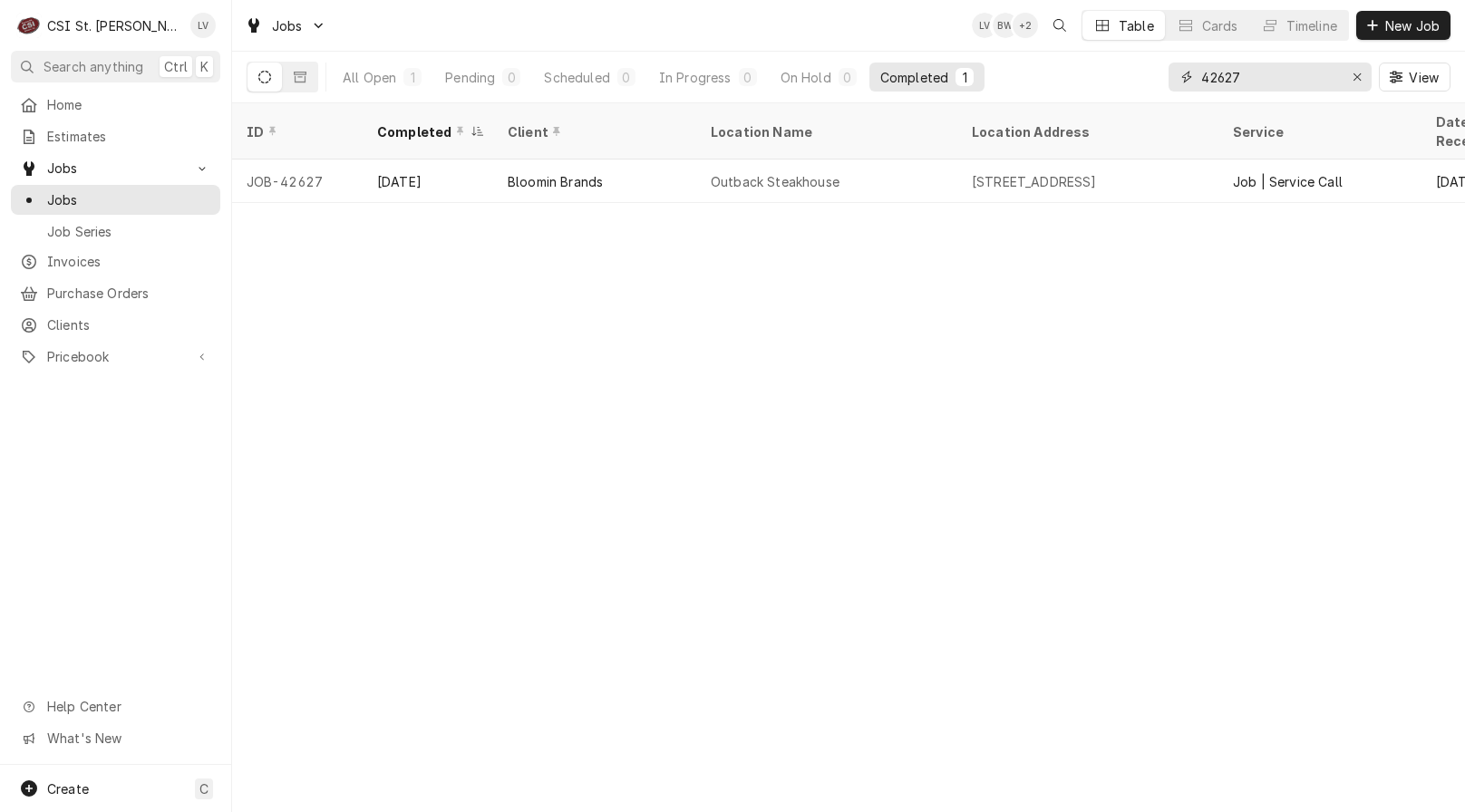
drag, startPoint x: 1285, startPoint y: 83, endPoint x: 1140, endPoint y: 100, distance: 146.0
click at [1140, 100] on div "All Open 1 Pending 0 Scheduled 0 In Progress 0 On Hold 0 Completed 1 42627 View" at bounding box center [848, 77] width 1204 height 51
type input "42990"
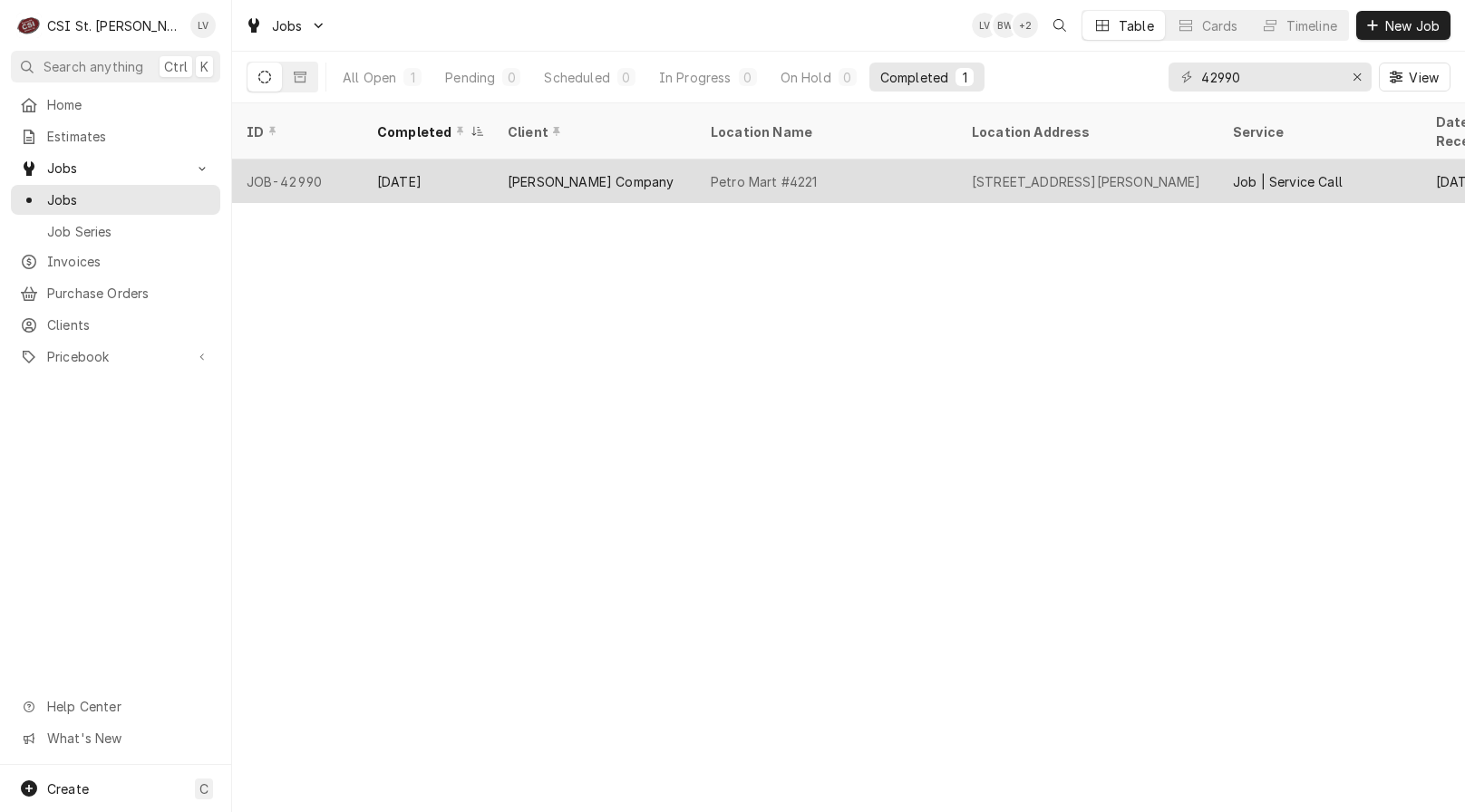
click at [688, 170] on div "[PERSON_NAME] Company" at bounding box center [595, 181] width 203 height 43
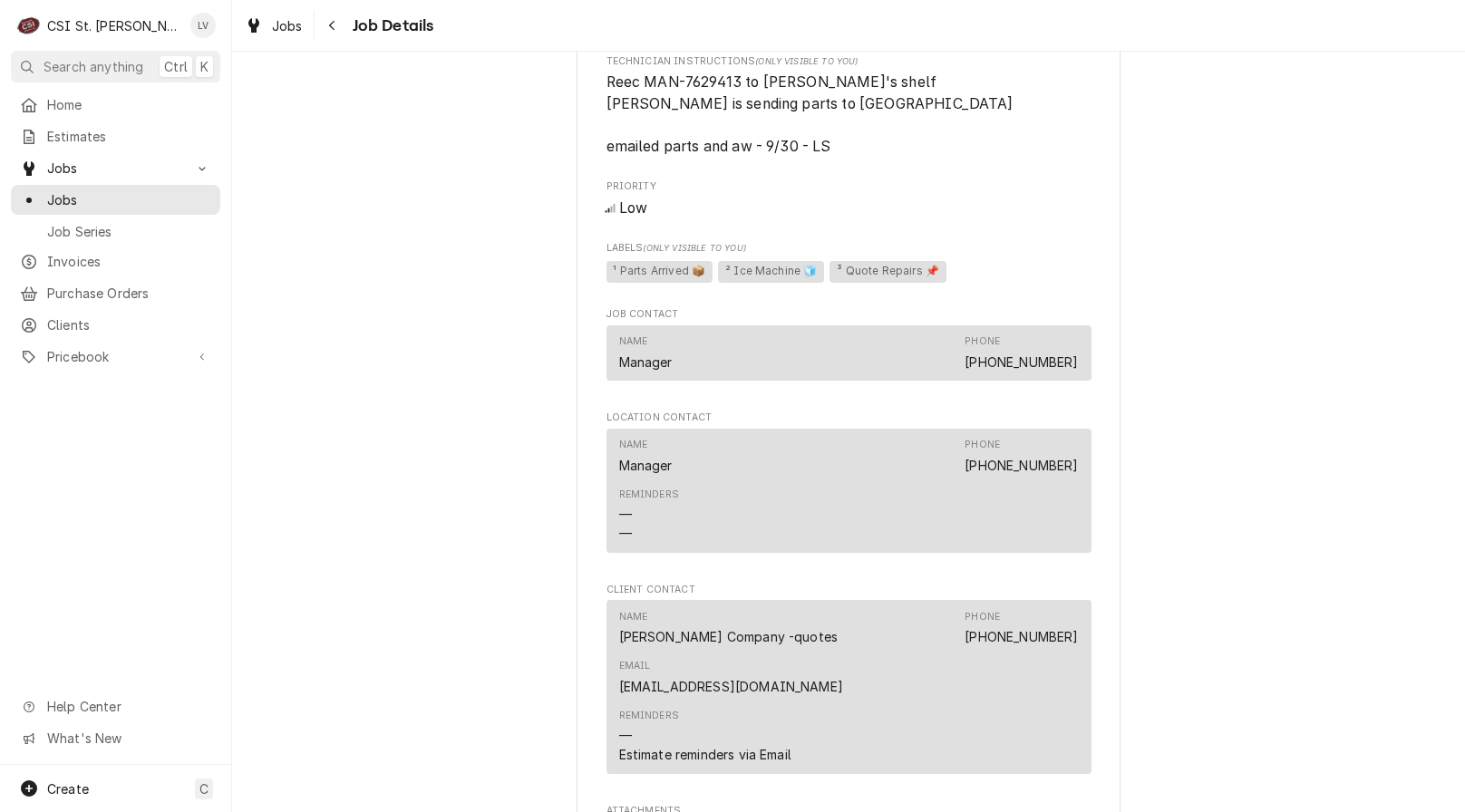
scroll to position [1722, 0]
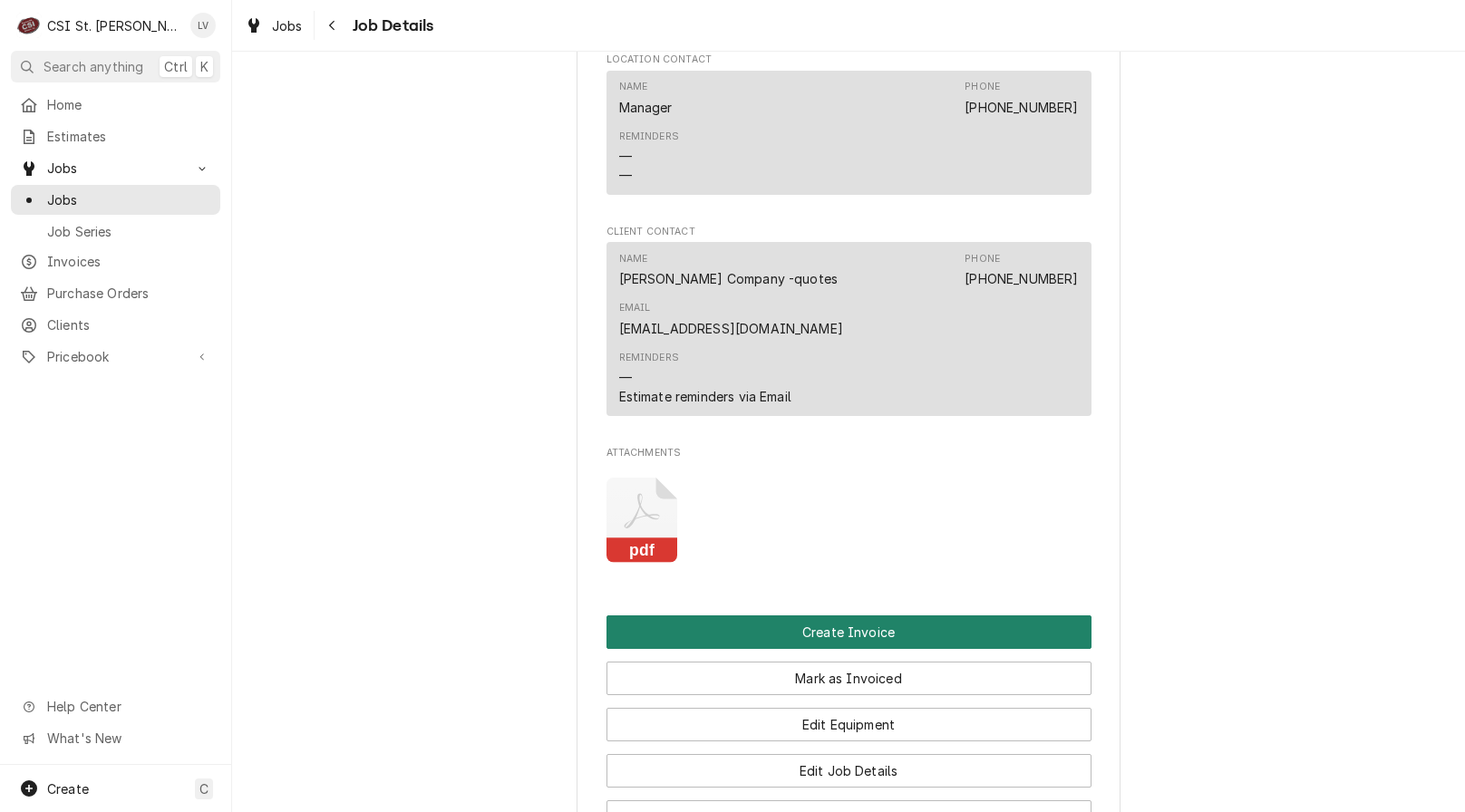
click at [841, 615] on button "Create Invoice" at bounding box center [850, 632] width 485 height 34
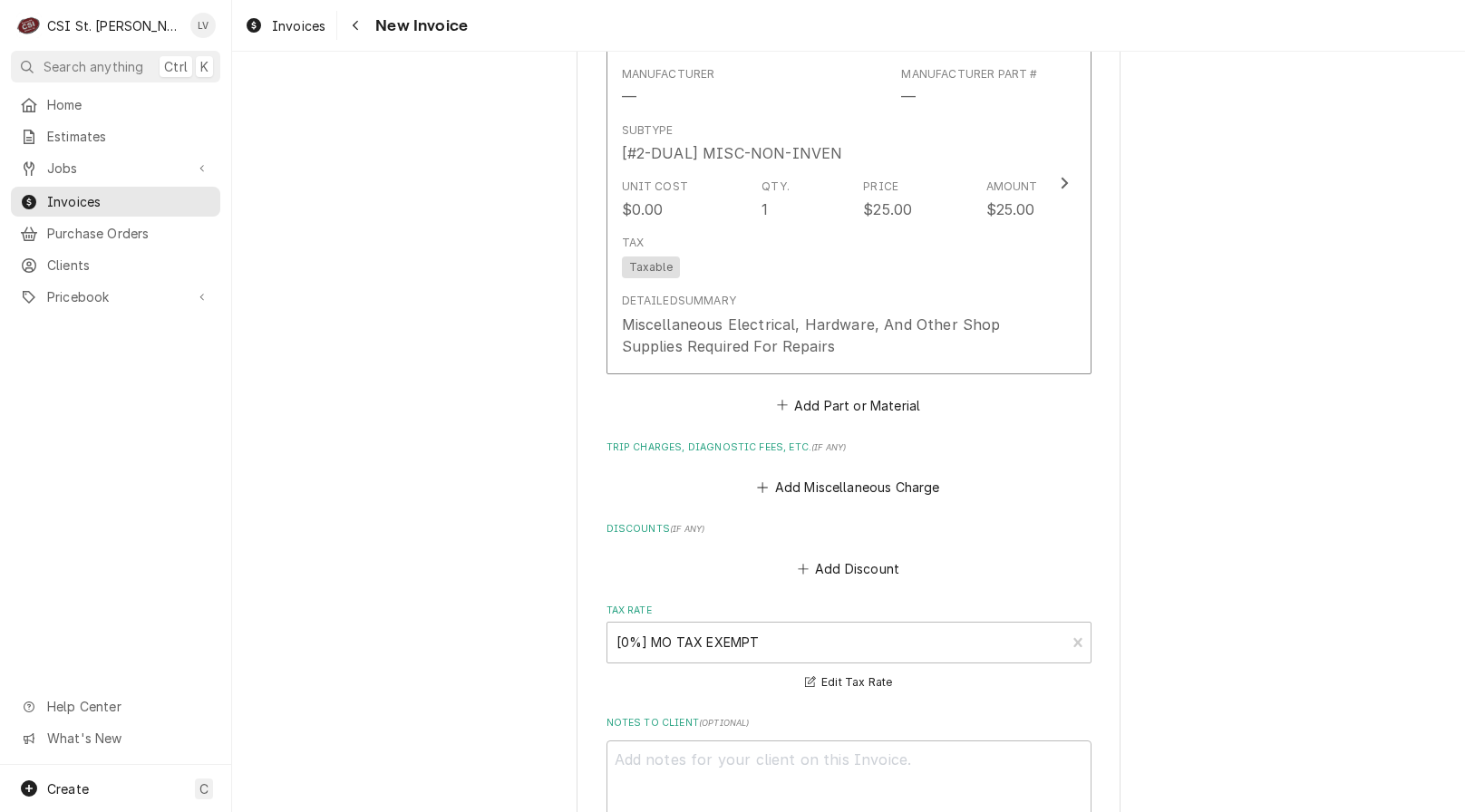
scroll to position [3884, 0]
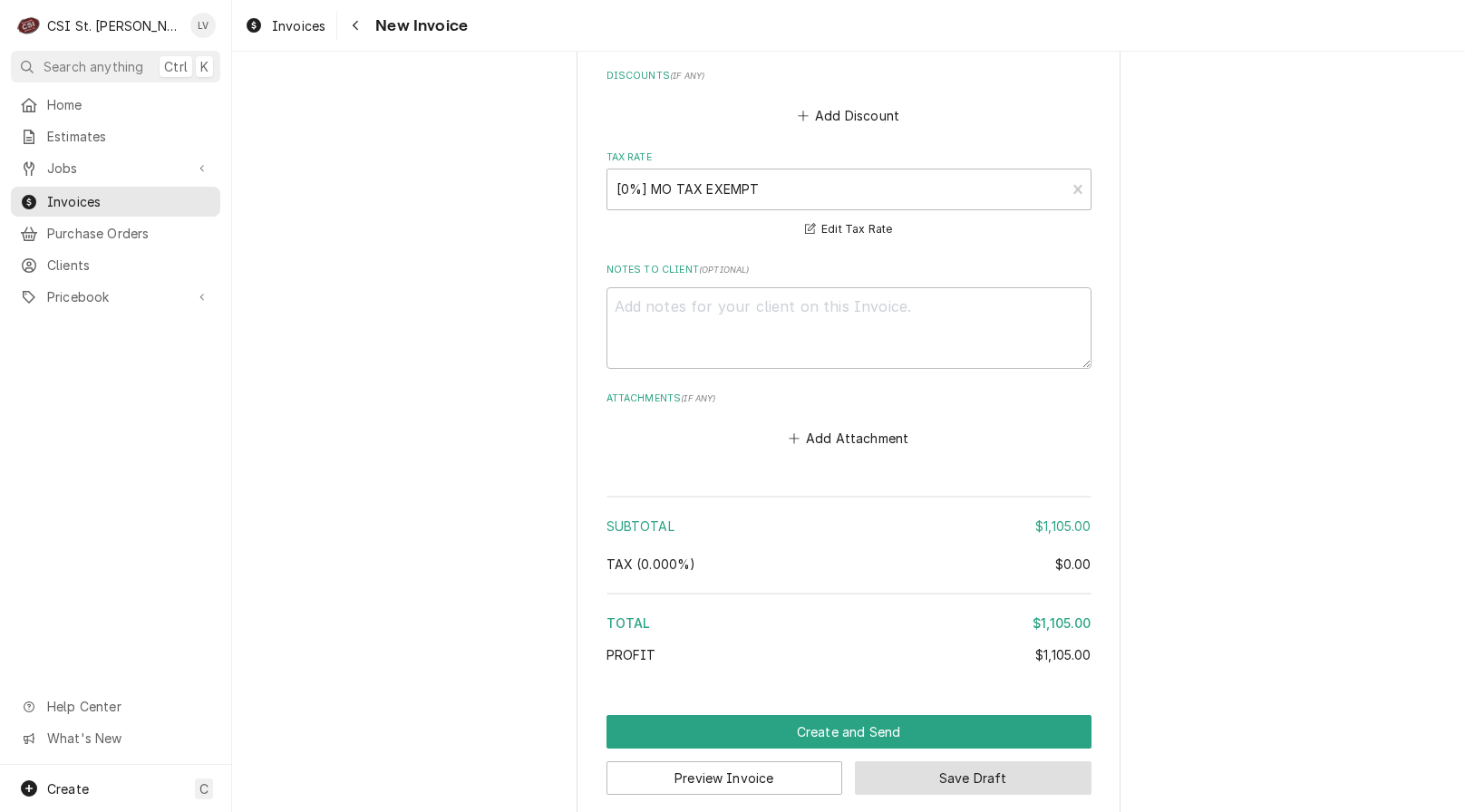
click at [964, 762] on button "Save Draft" at bounding box center [973, 778] width 237 height 34
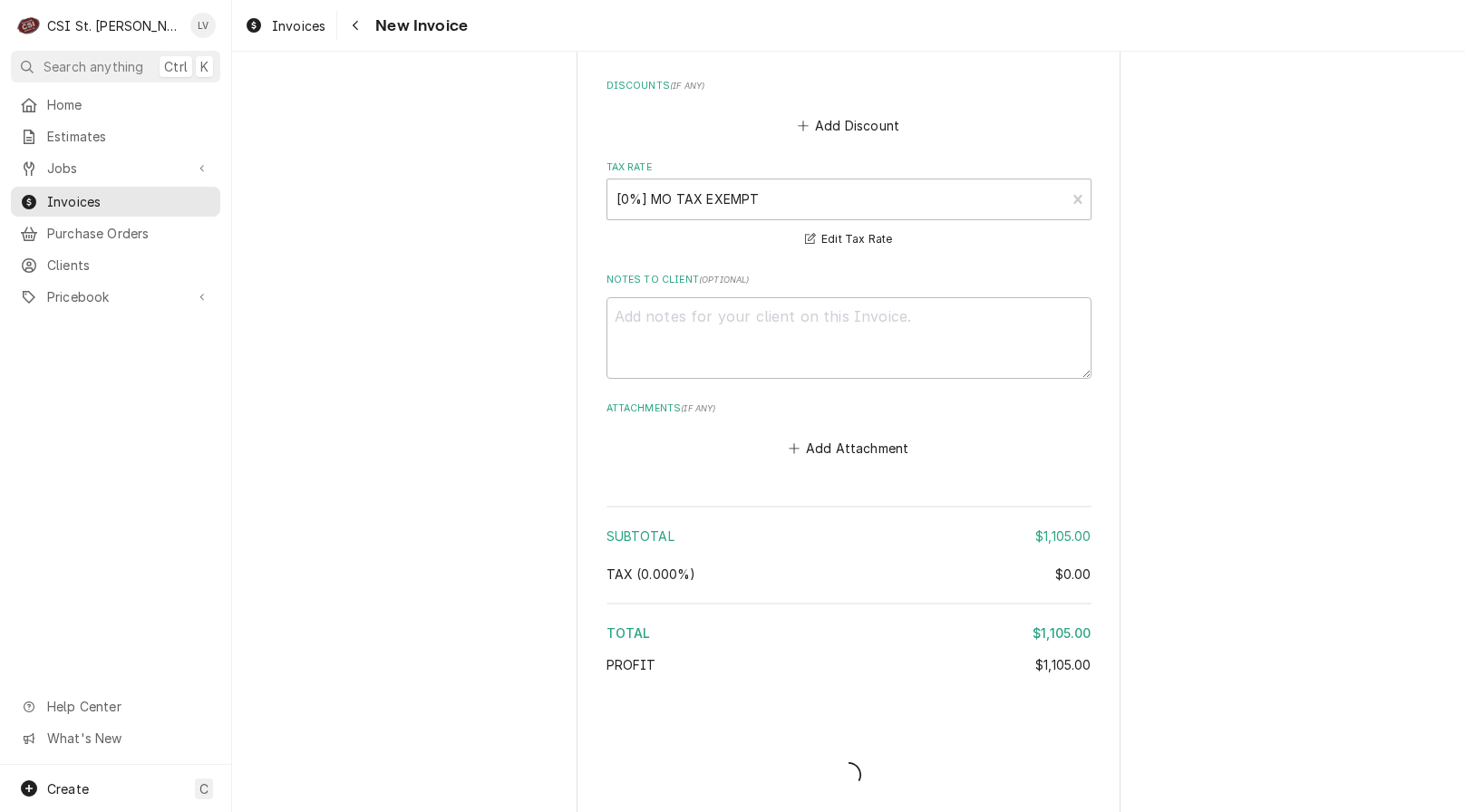
type textarea "x"
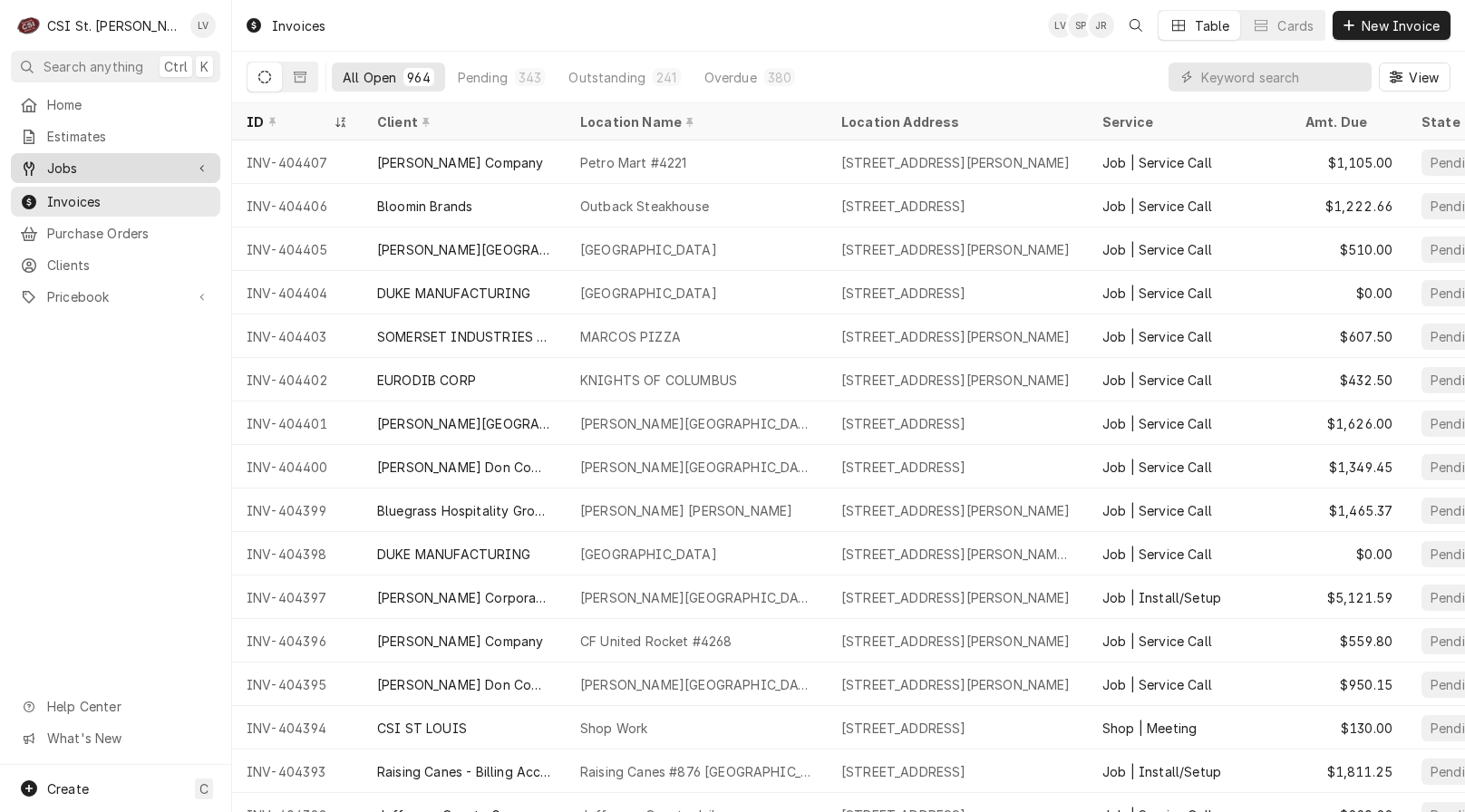
click at [51, 158] on span "Jobs" at bounding box center [115, 168] width 137 height 19
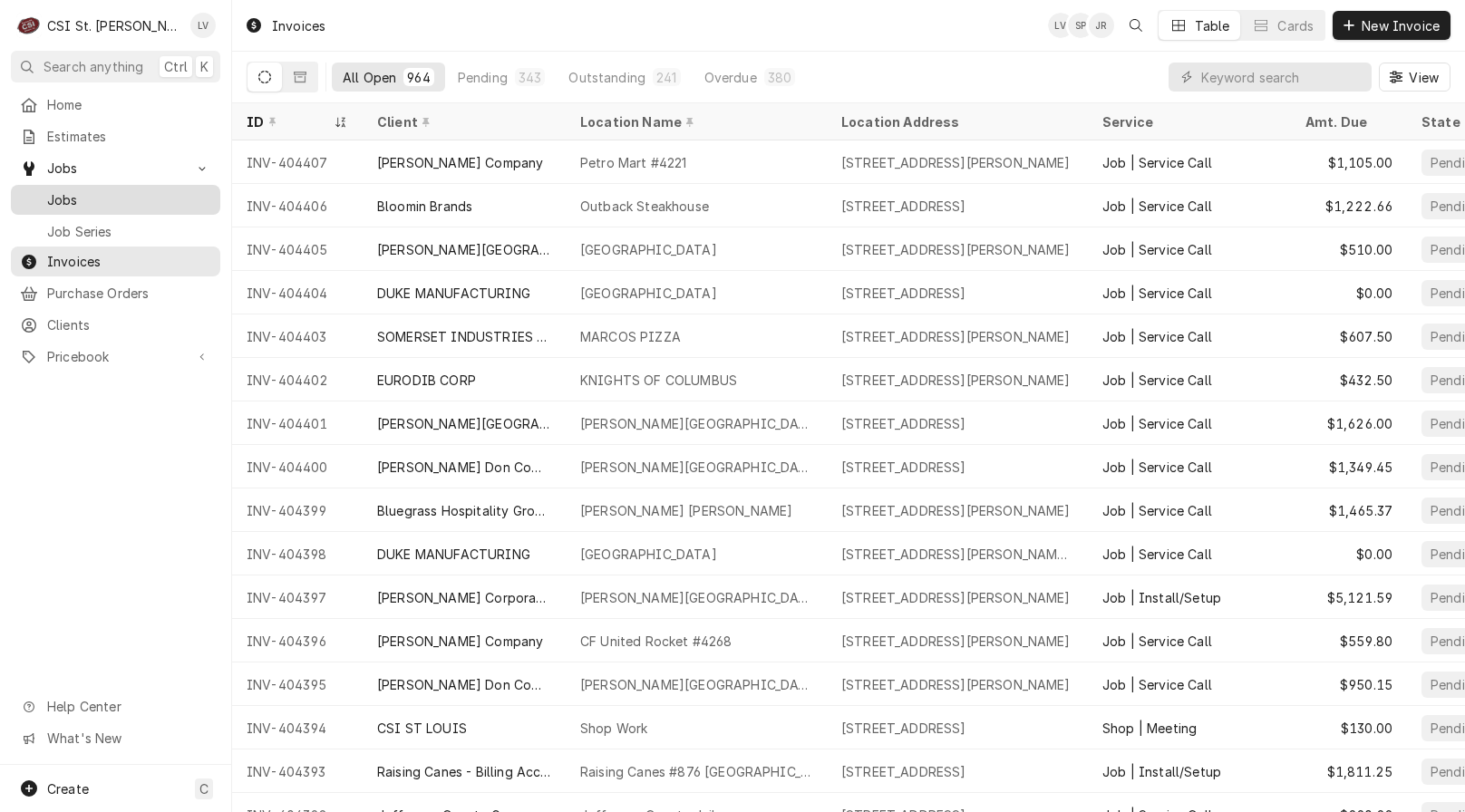
click at [67, 191] on span "Jobs" at bounding box center [128, 199] width 164 height 19
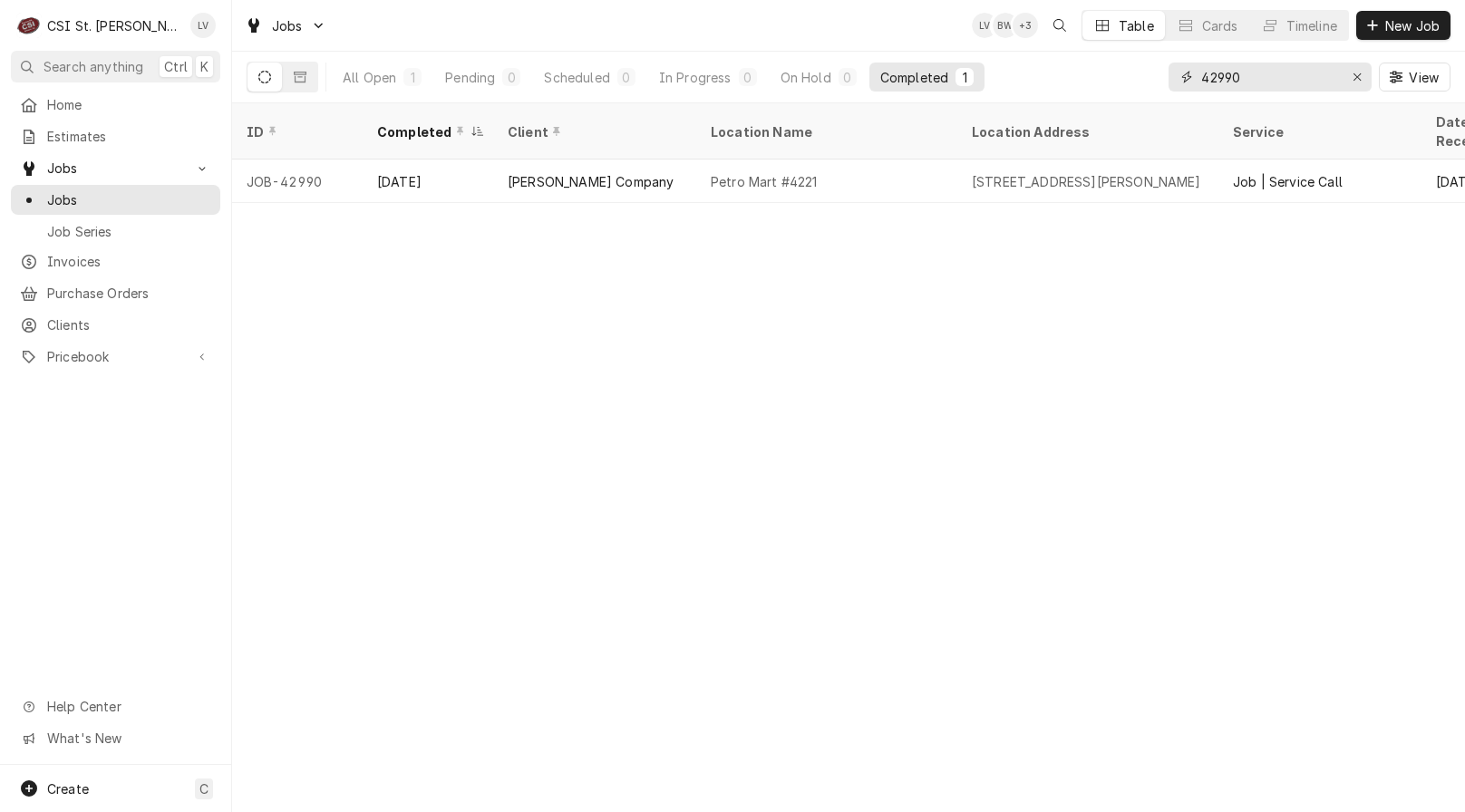
drag, startPoint x: 1276, startPoint y: 84, endPoint x: 1147, endPoint y: 93, distance: 129.3
click at [1147, 93] on div "All Open 1 Pending 0 Scheduled 0 In Progress 0 On Hold 0 Completed 1 42990 View" at bounding box center [848, 77] width 1204 height 51
type input "43070"
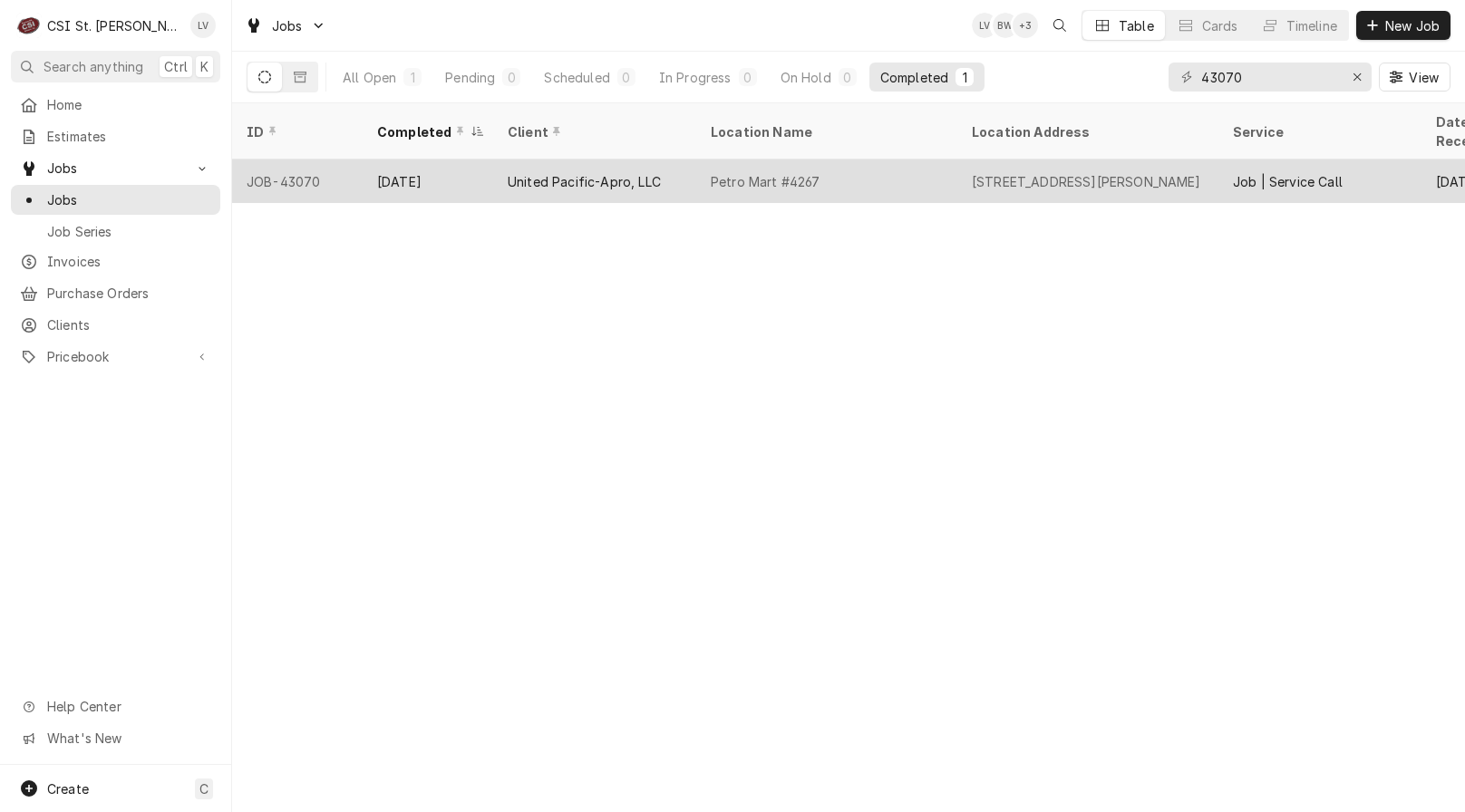
click at [564, 172] on div "United Pacific-Apro, LLC" at bounding box center [585, 182] width 154 height 19
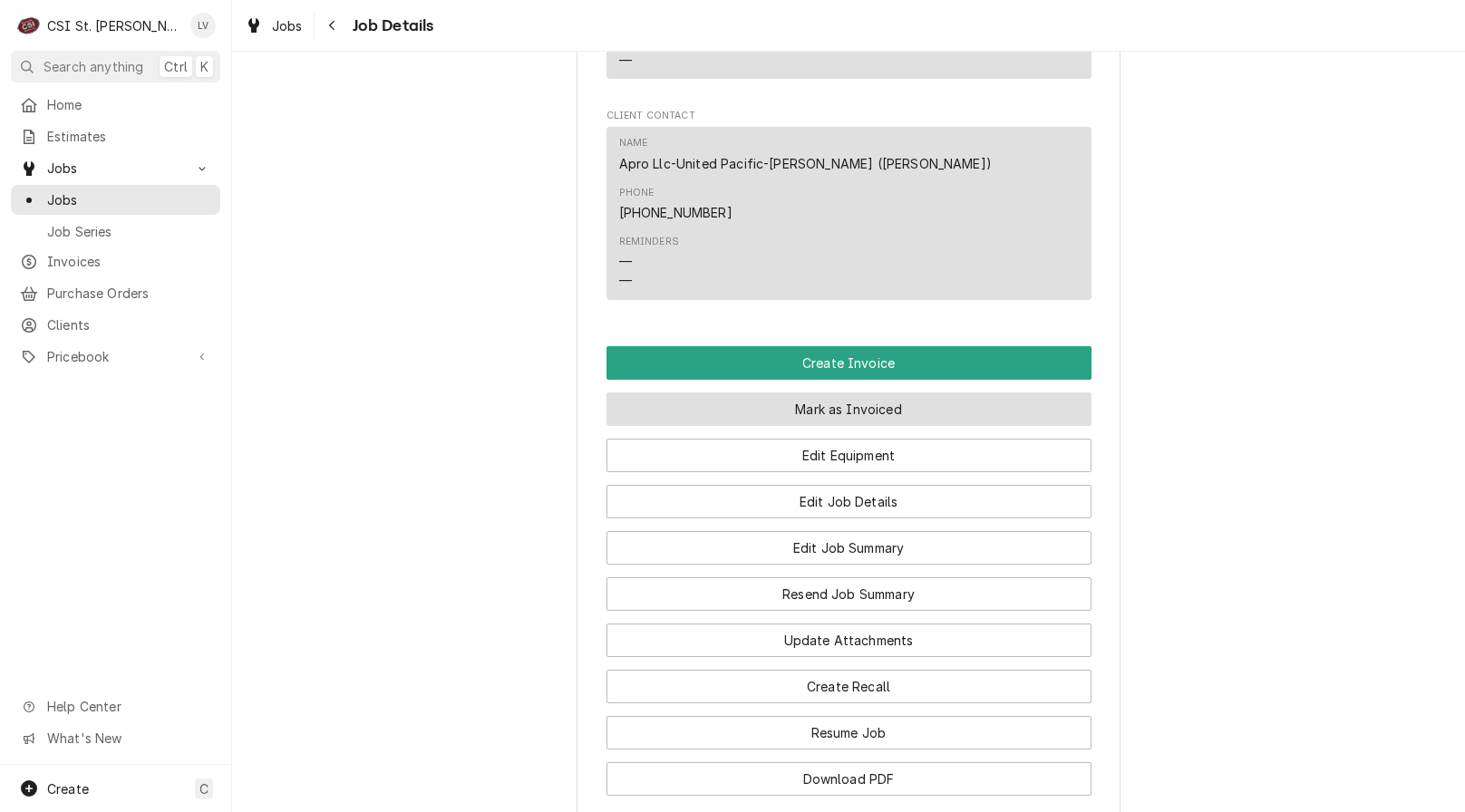
scroll to position [1995, 0]
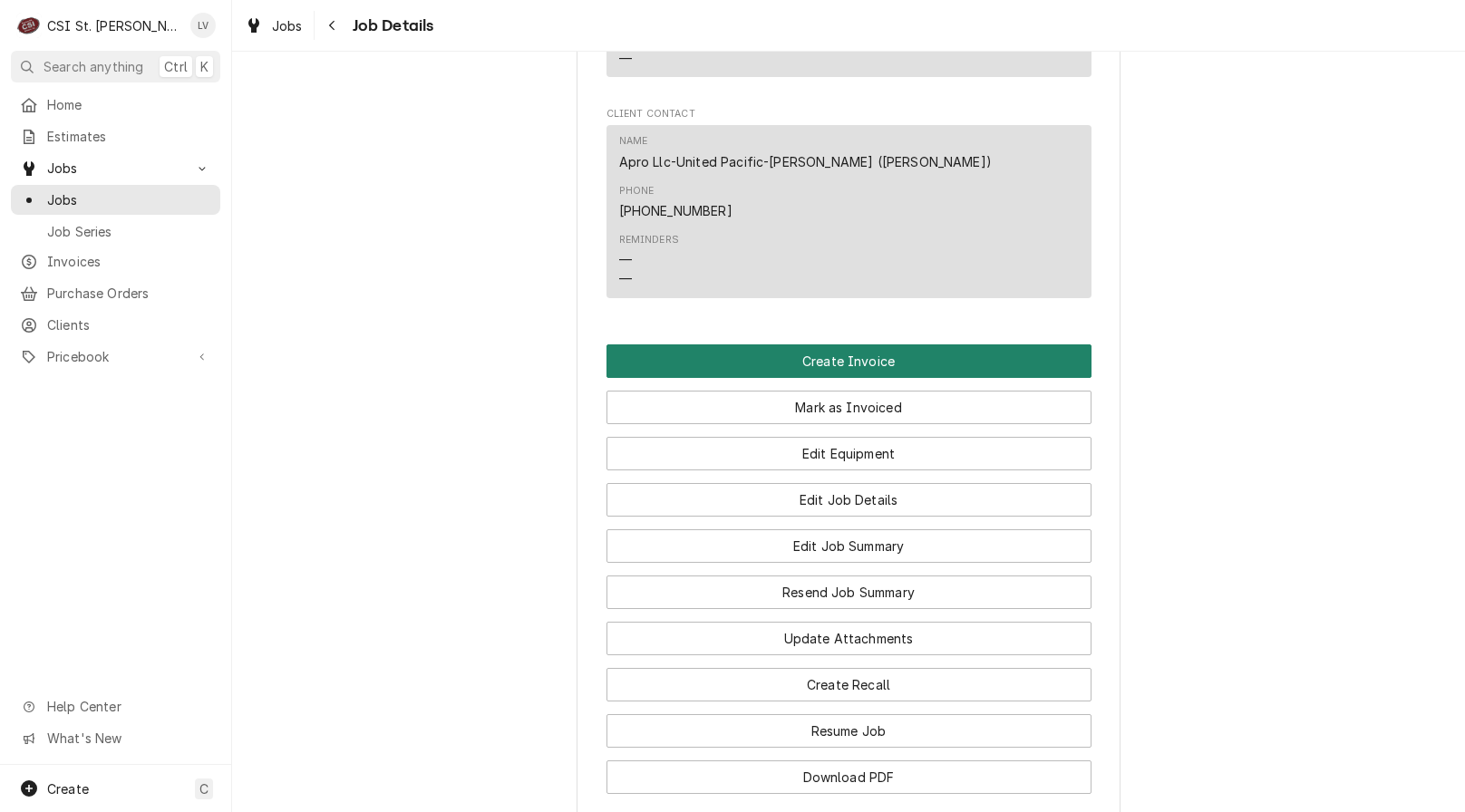
click at [854, 345] on button "Create Invoice" at bounding box center [850, 362] width 485 height 34
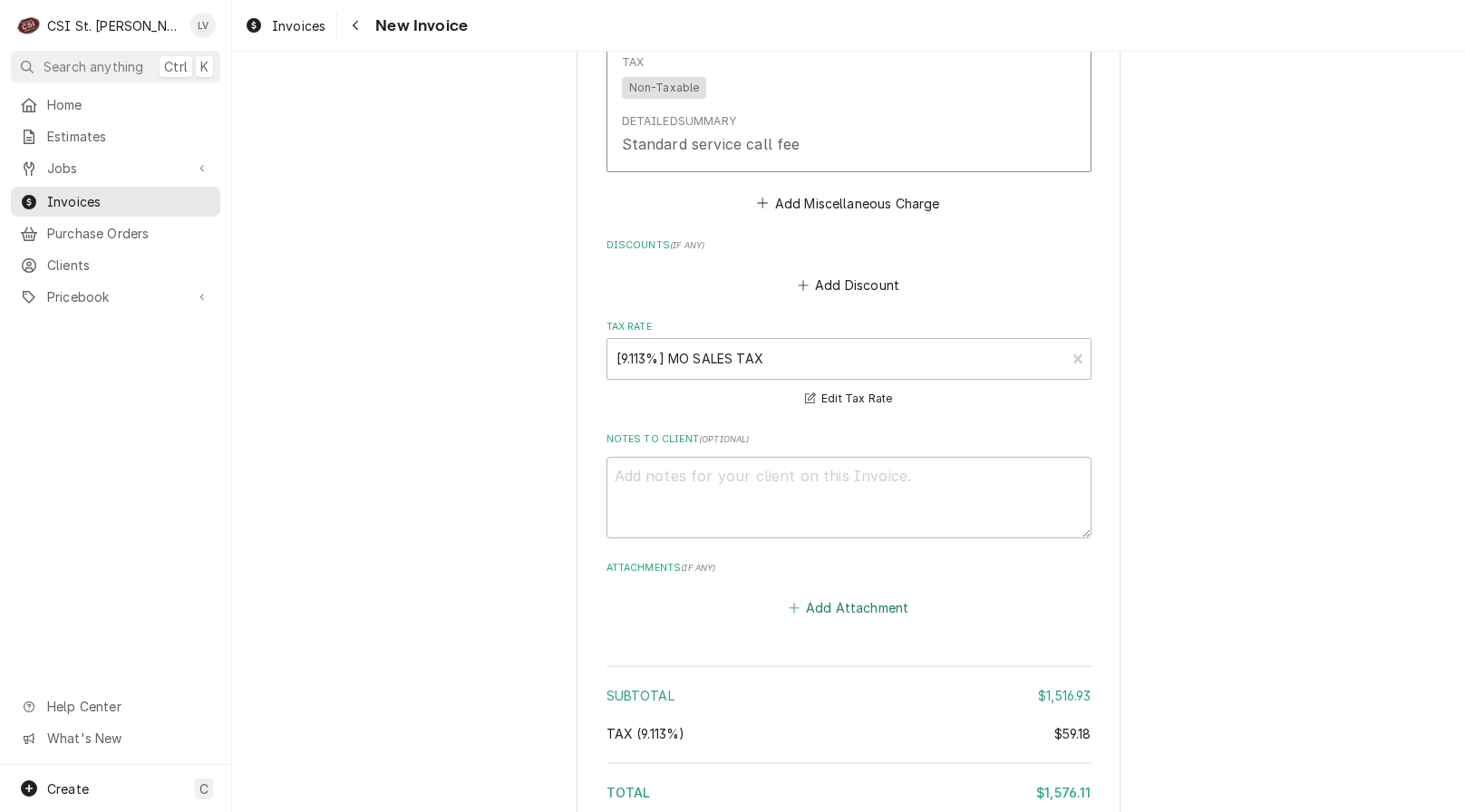
scroll to position [6494, 0]
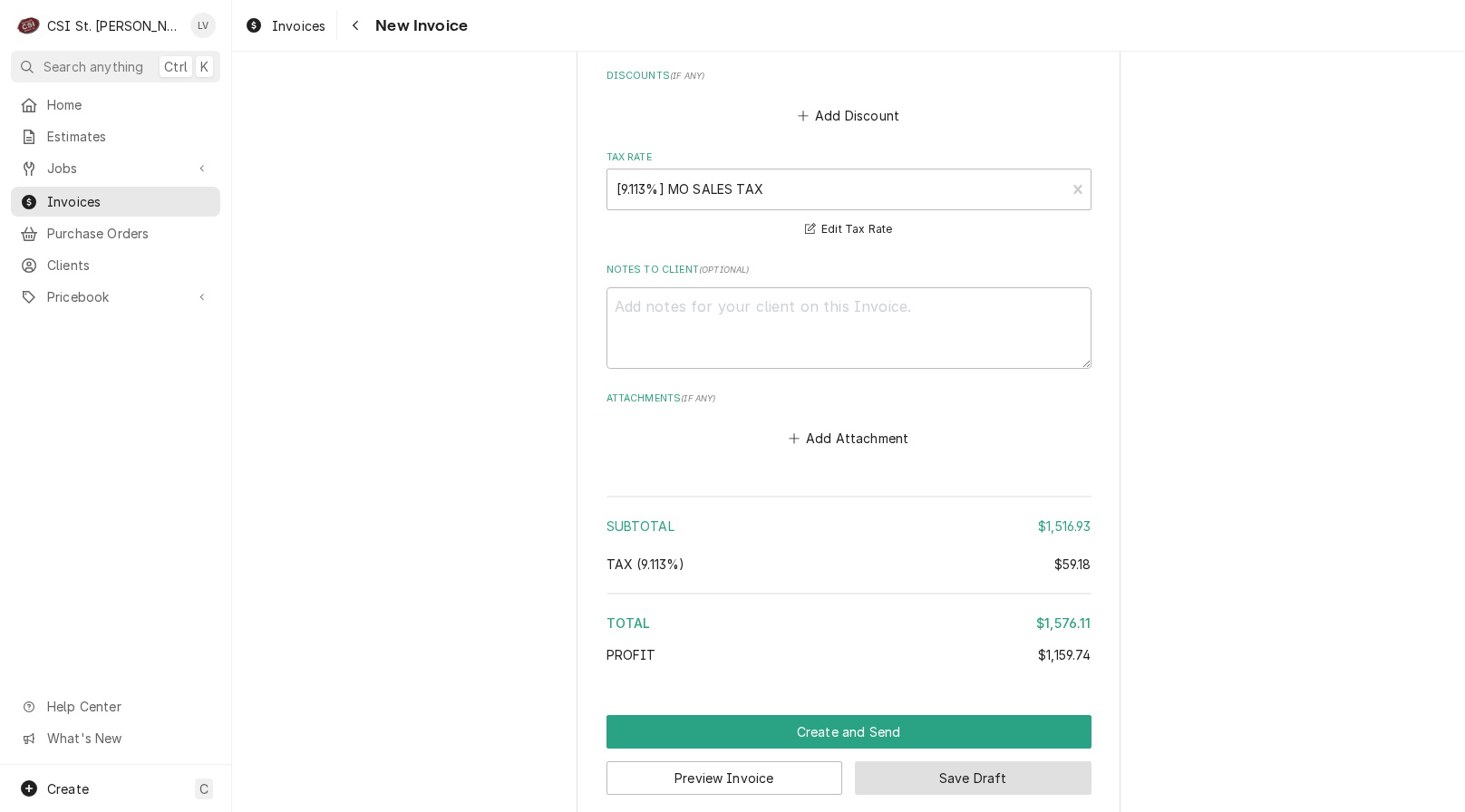
click at [998, 765] on button "Save Draft" at bounding box center [973, 778] width 237 height 34
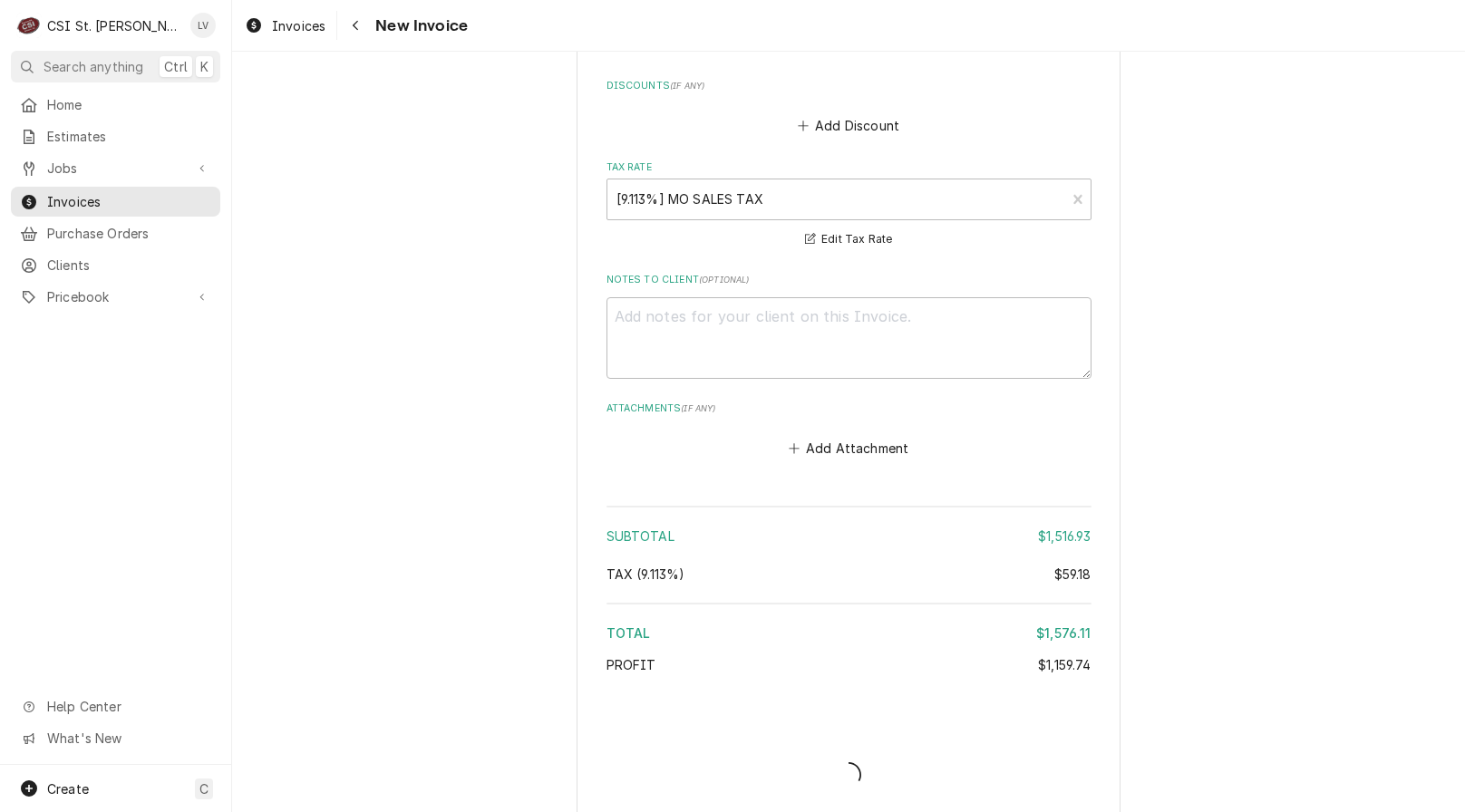
type textarea "x"
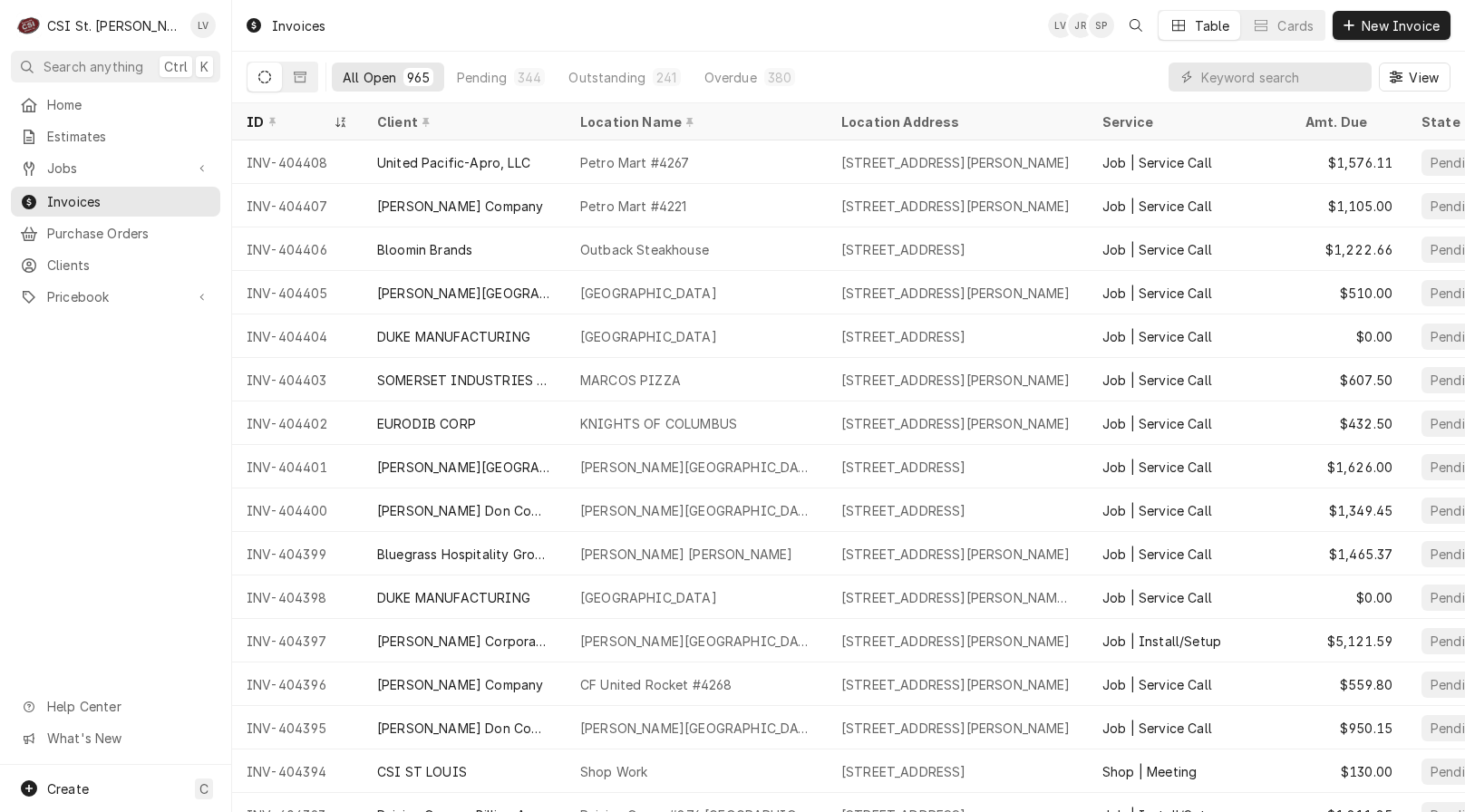
click at [71, 492] on div "Home Estimates Jobs Jobs Job Series Invoices Purchase Orders Clients Pricebook …" at bounding box center [115, 427] width 231 height 675
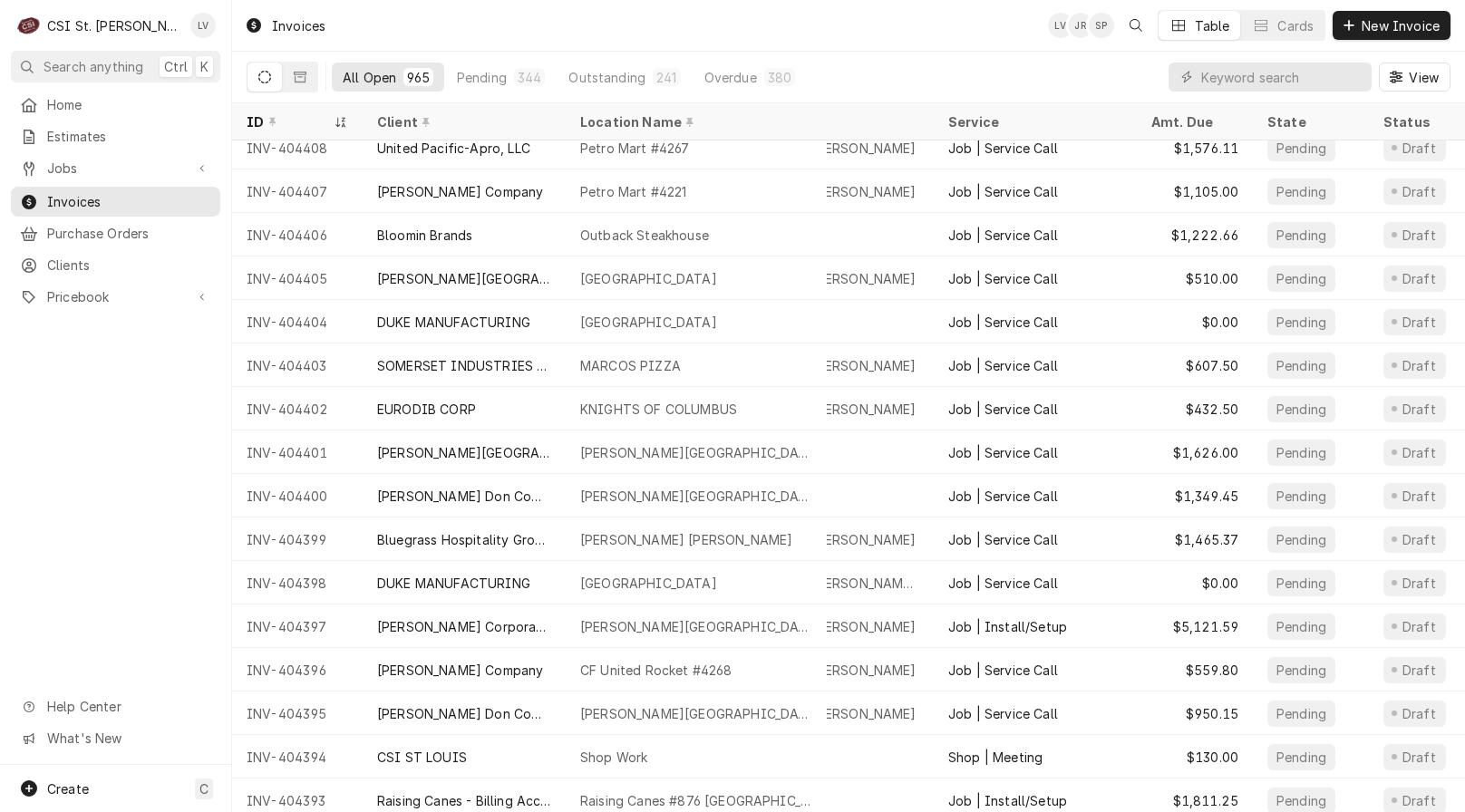
scroll to position [14, 768]
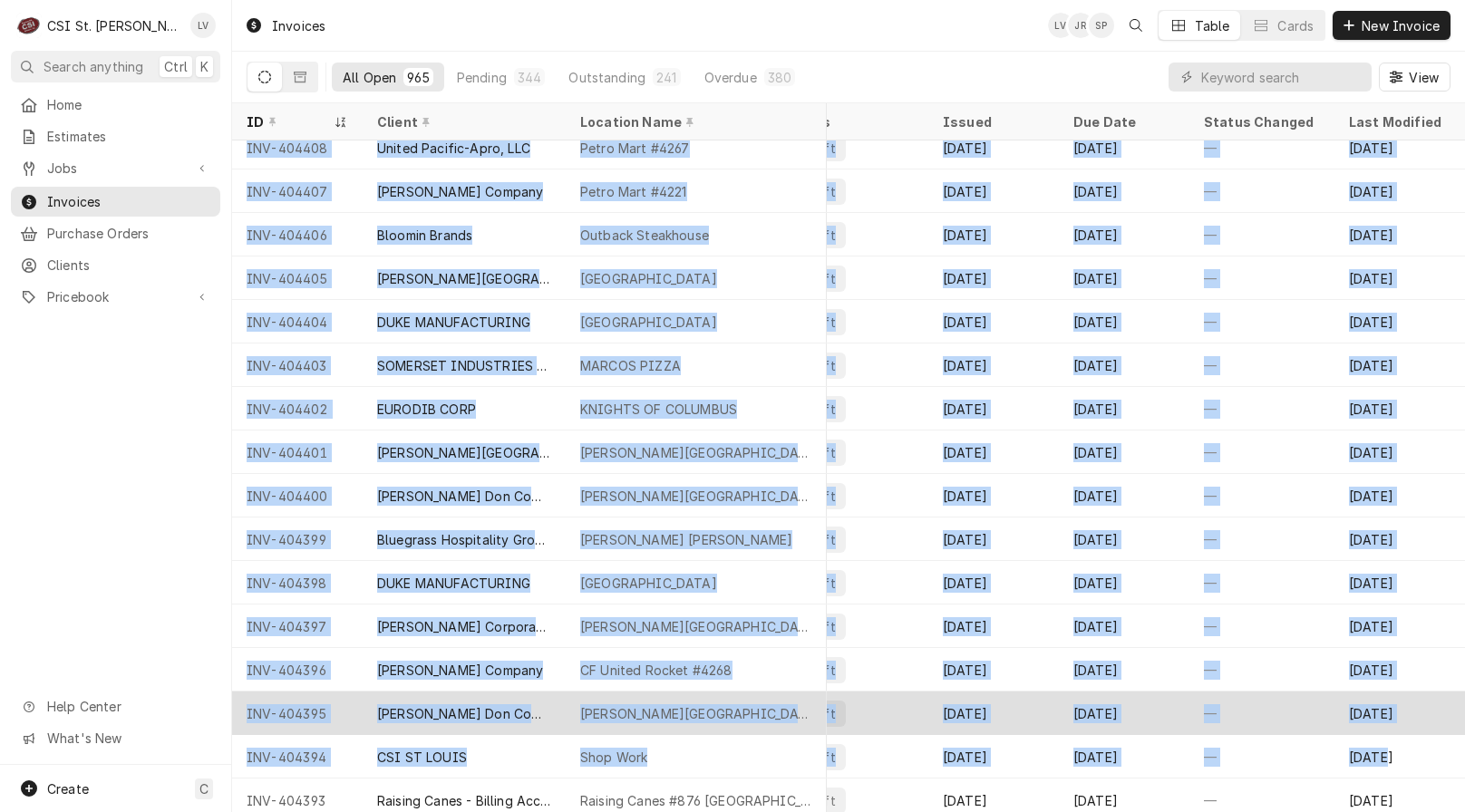
drag, startPoint x: 242, startPoint y: 159, endPoint x: 1395, endPoint y: 731, distance: 1287.1
click at [711, 732] on tbody "INV-404408 United Pacific-Apro, LLC Petro Mart #4267 1990 S 1St Capitol Dr, St …" at bounding box center [94, 462] width 1233 height 672
copy tbody "INV-404408 United Pacific-Apro, LLC Petro Mart #4267 1990 S 1St Capitol Dr, St …"
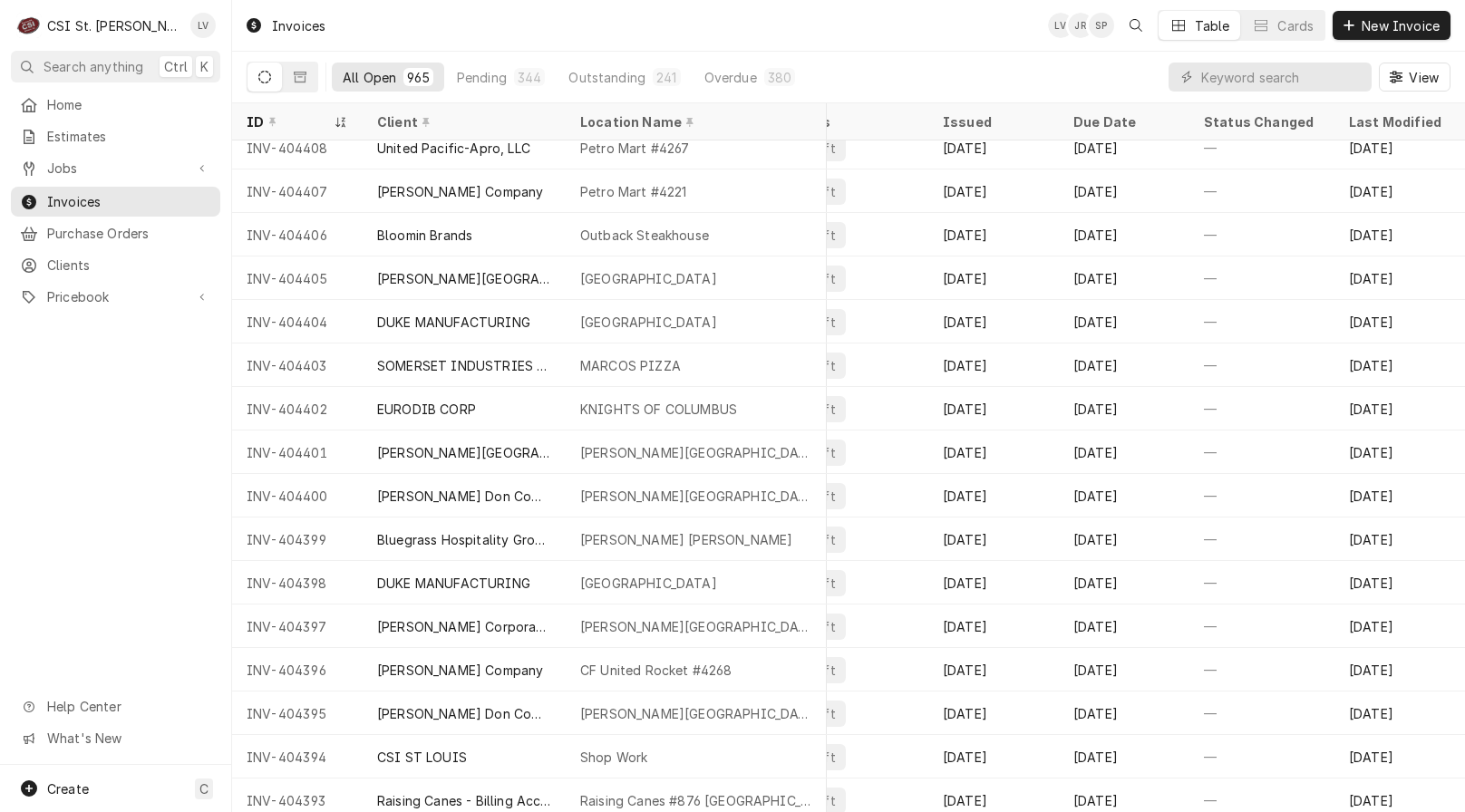
click at [155, 535] on div "Home Estimates Jobs Jobs Job Series Invoices Purchase Orders Clients Pricebook …" at bounding box center [115, 427] width 231 height 675
click at [302, 82] on button "Dynamic Content Wrapper" at bounding box center [300, 77] width 35 height 29
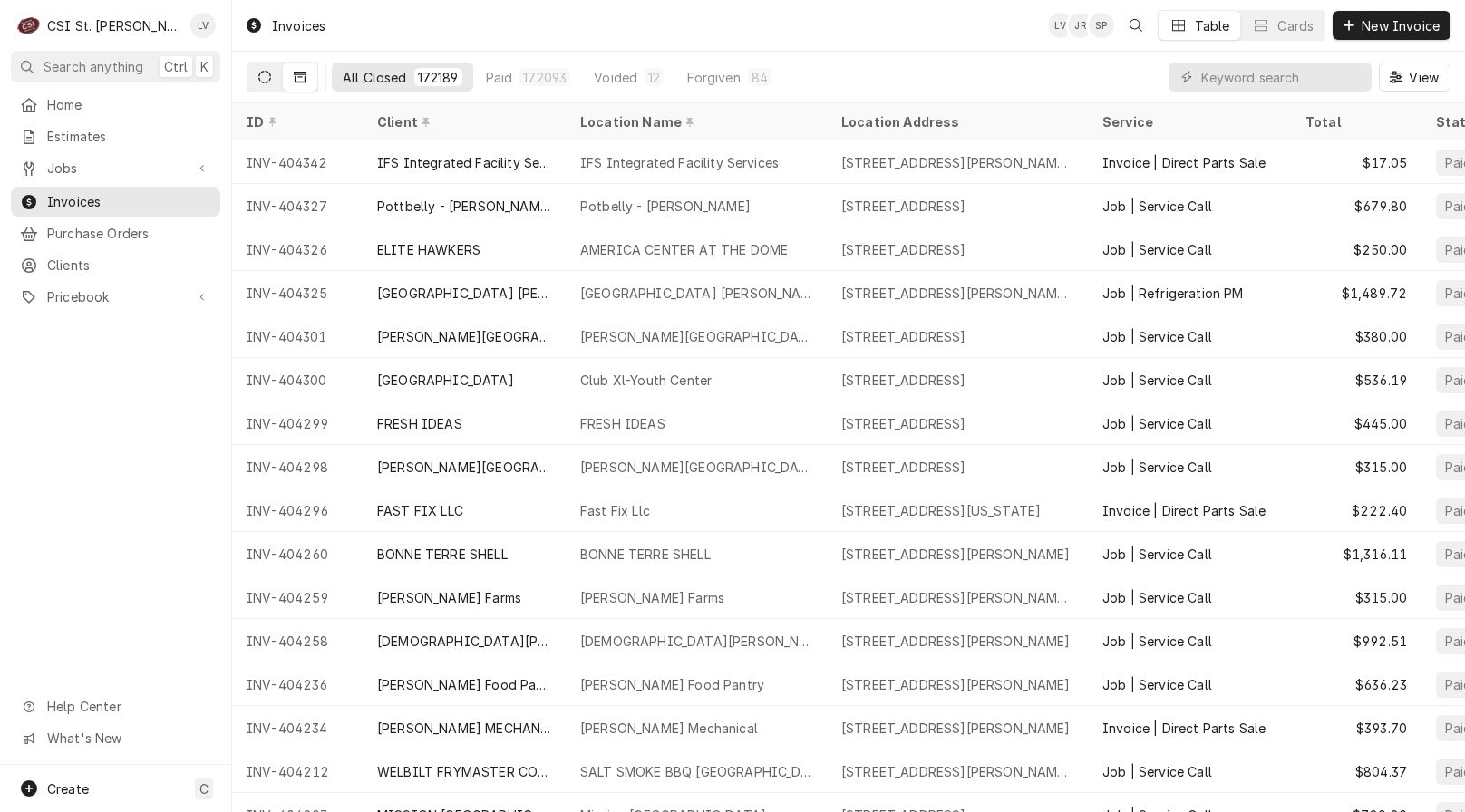
click at [257, 80] on button "Dynamic Content Wrapper" at bounding box center [264, 77] width 35 height 29
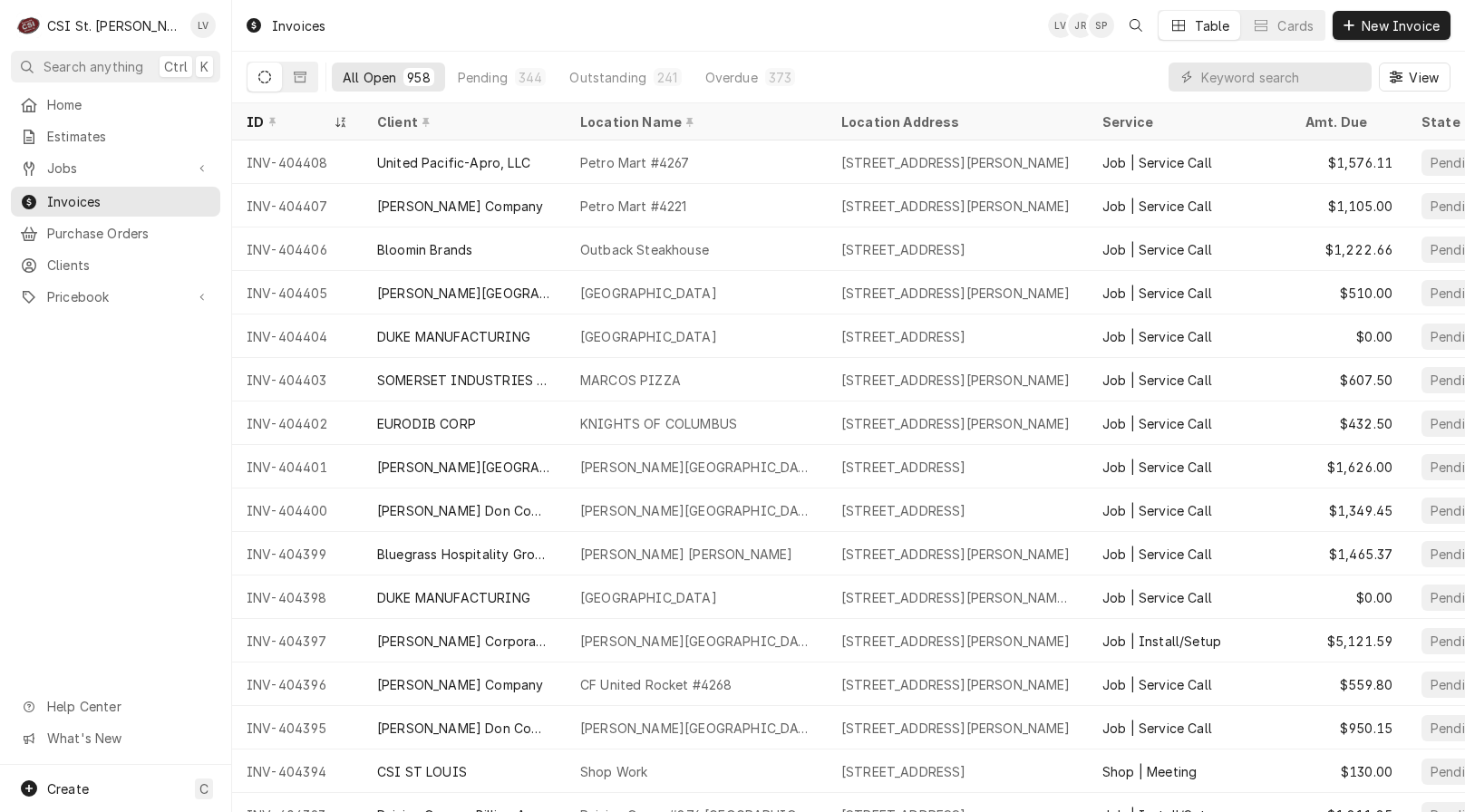
click at [118, 470] on div "Home Estimates Jobs Jobs Job Series Invoices Purchase Orders Clients Pricebook …" at bounding box center [115, 427] width 231 height 675
